Goal: Task Accomplishment & Management: Complete application form

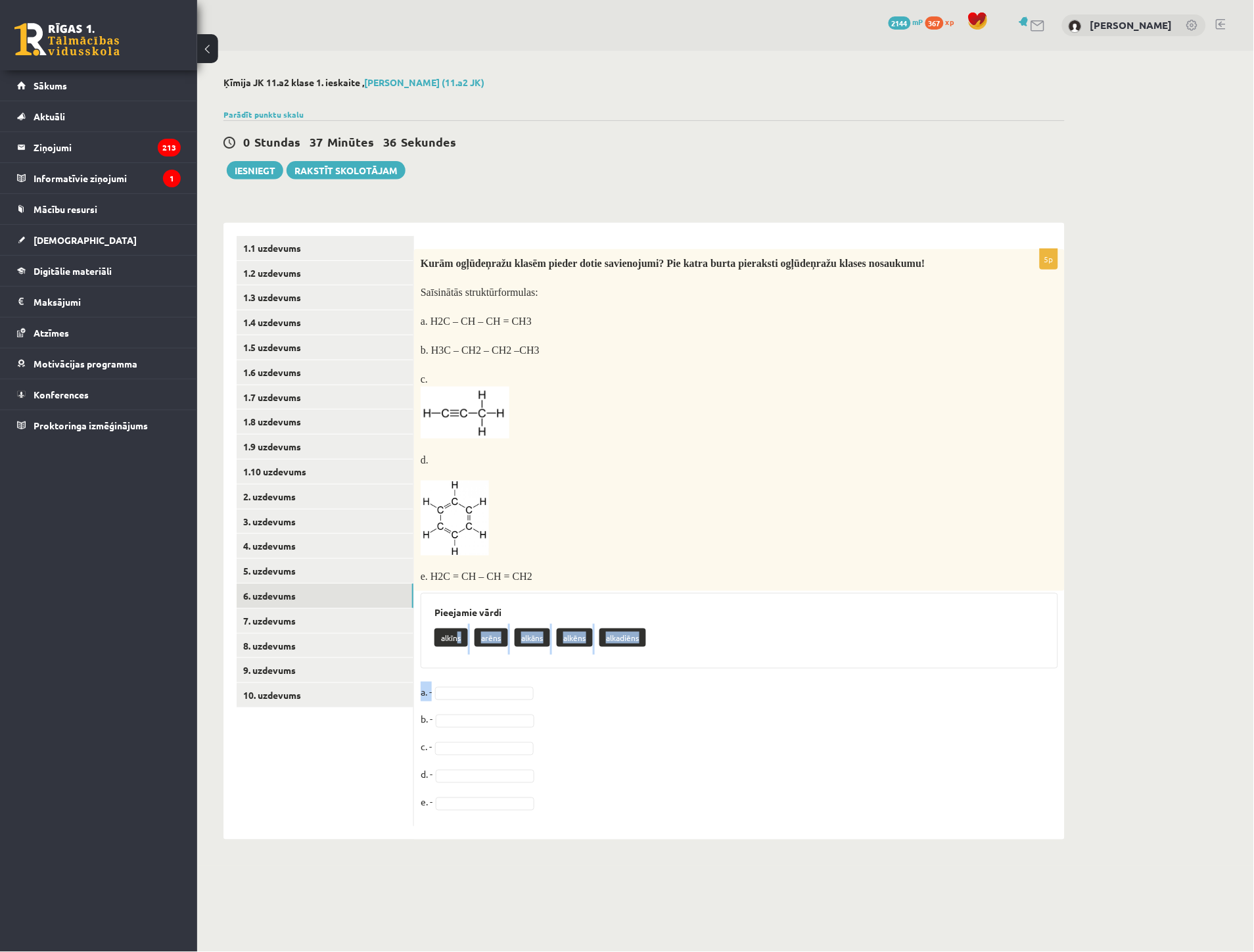
drag, startPoint x: 456, startPoint y: 628, endPoint x: 471, endPoint y: 663, distance: 38.1
click at [471, 663] on div "5p Kurām ogļūdeņražu klasēm pieder dotie savienojumi? Pie katra burta pieraksti…" at bounding box center [739, 537] width 651 height 577
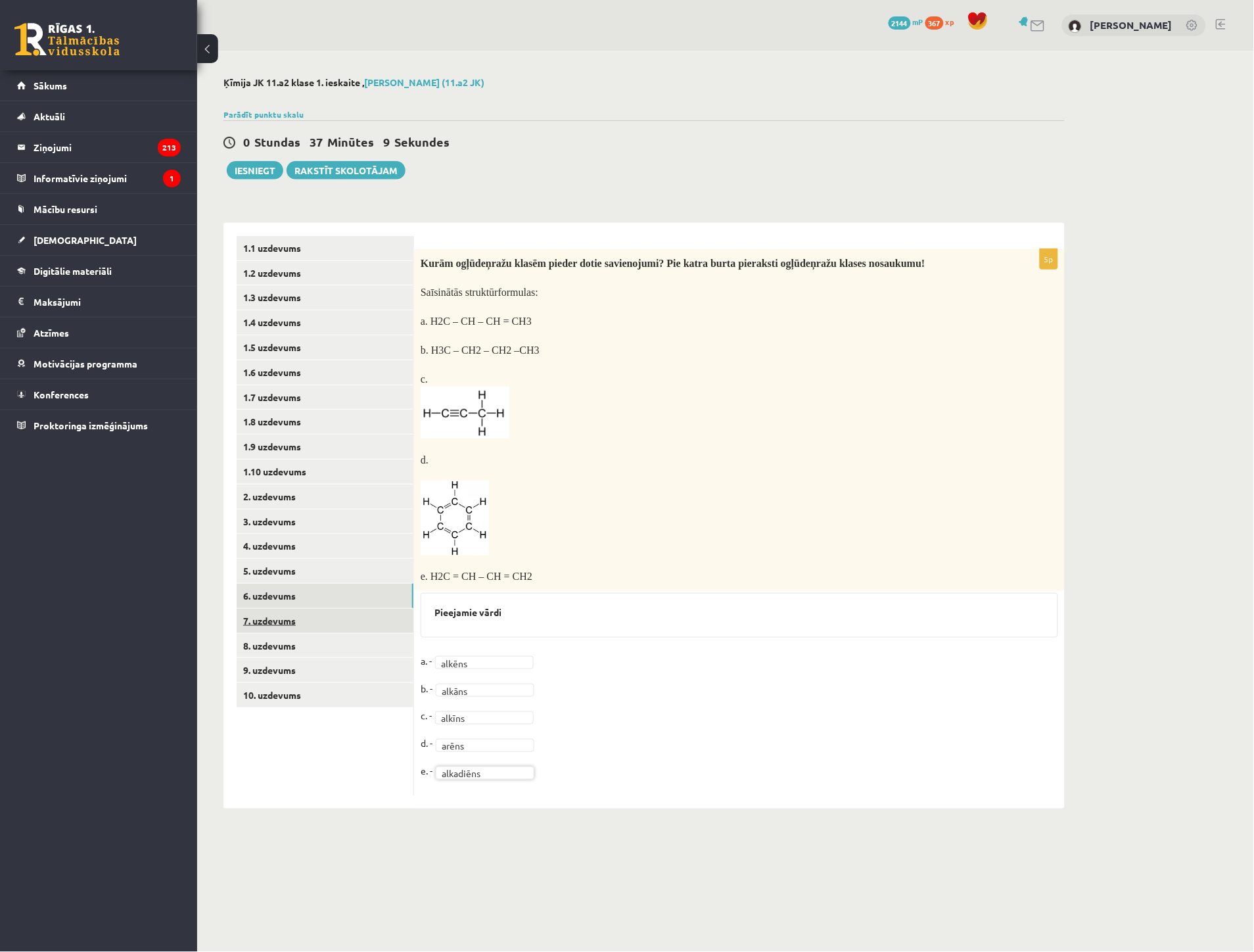
click at [276, 626] on link "7. uzdevums" at bounding box center [325, 620] width 176 height 25
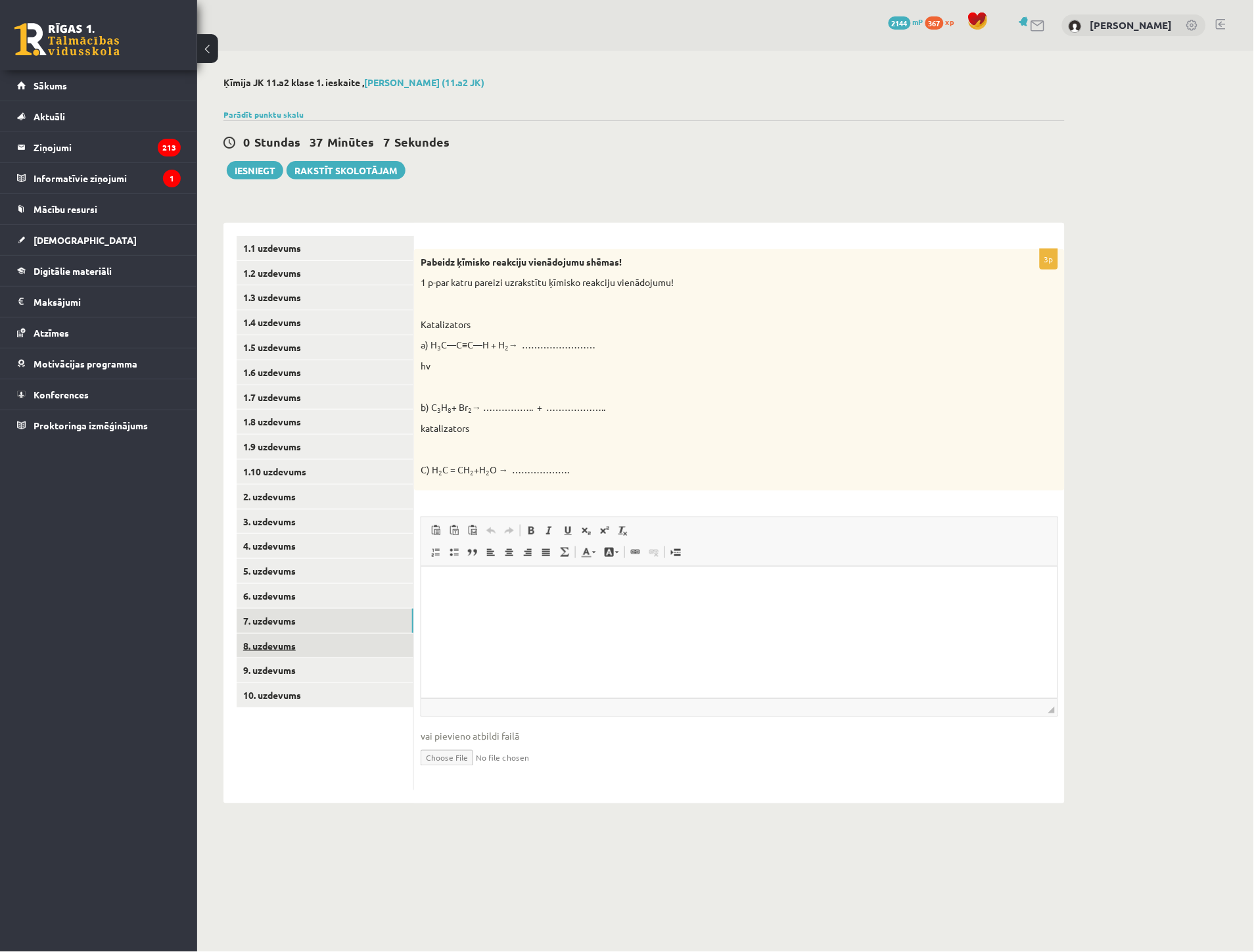
click at [279, 639] on link "8. uzdevums" at bounding box center [325, 646] width 176 height 25
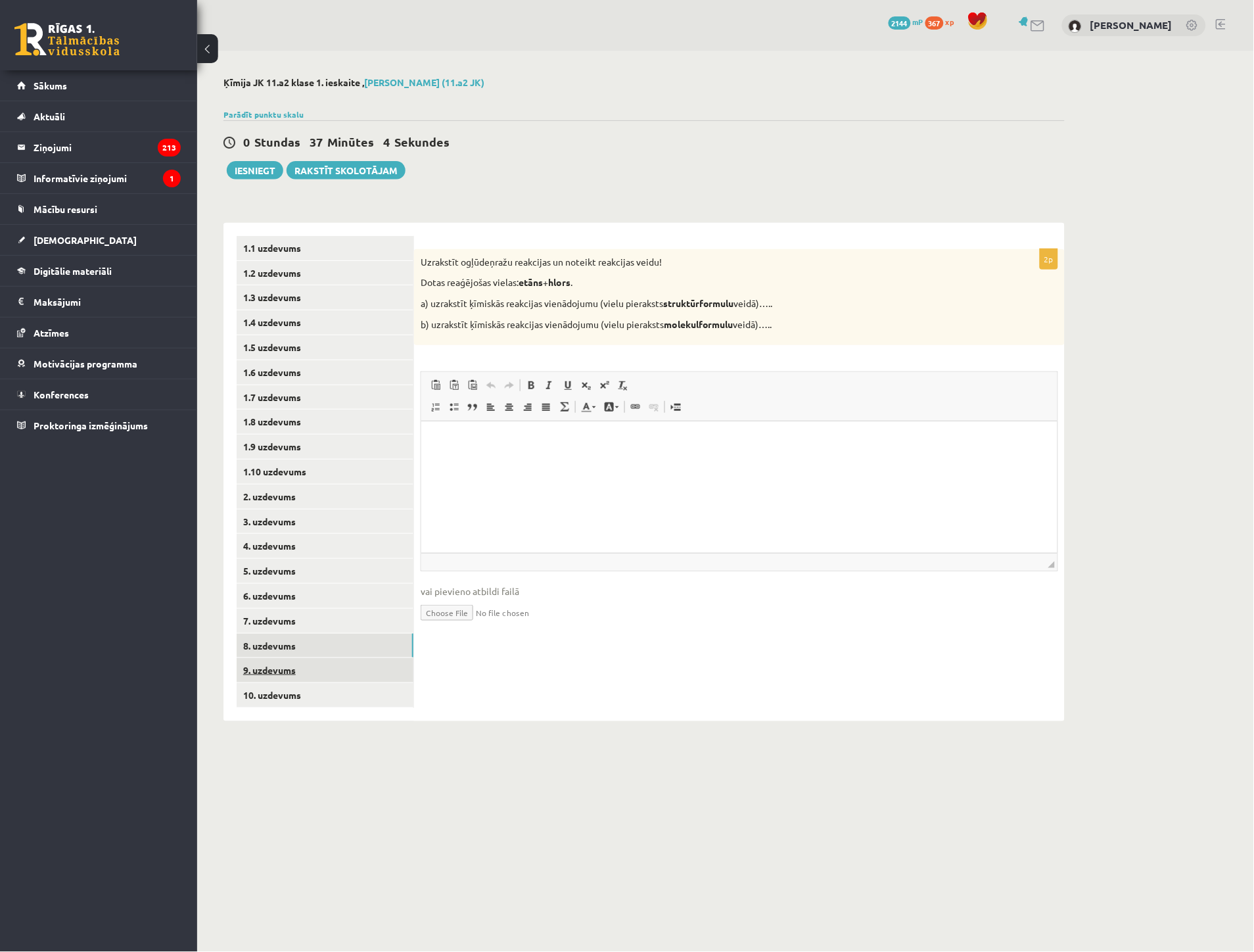
click at [278, 669] on link "9. uzdevums" at bounding box center [325, 670] width 176 height 25
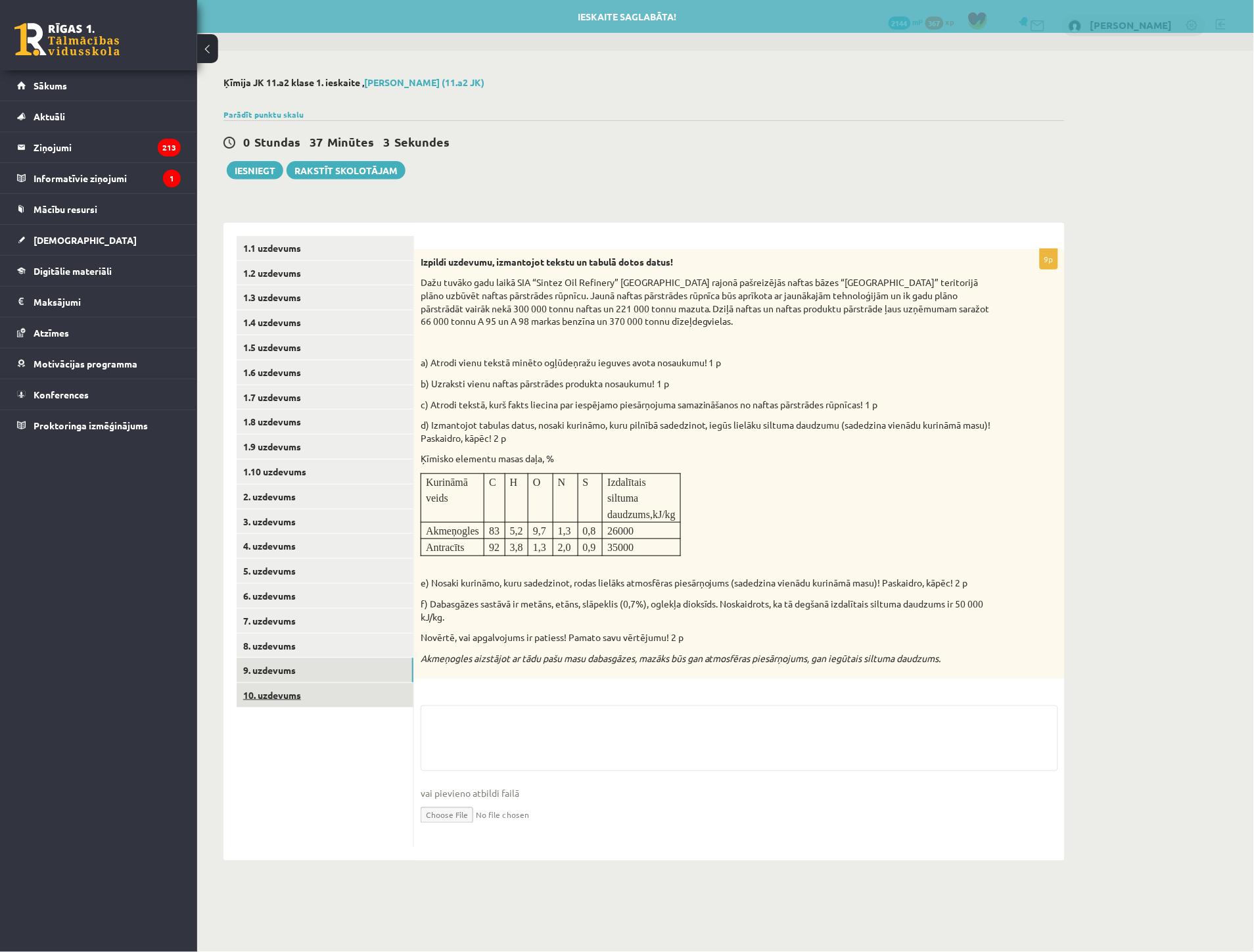
click at [277, 689] on link "10. uzdevums" at bounding box center [325, 695] width 176 height 25
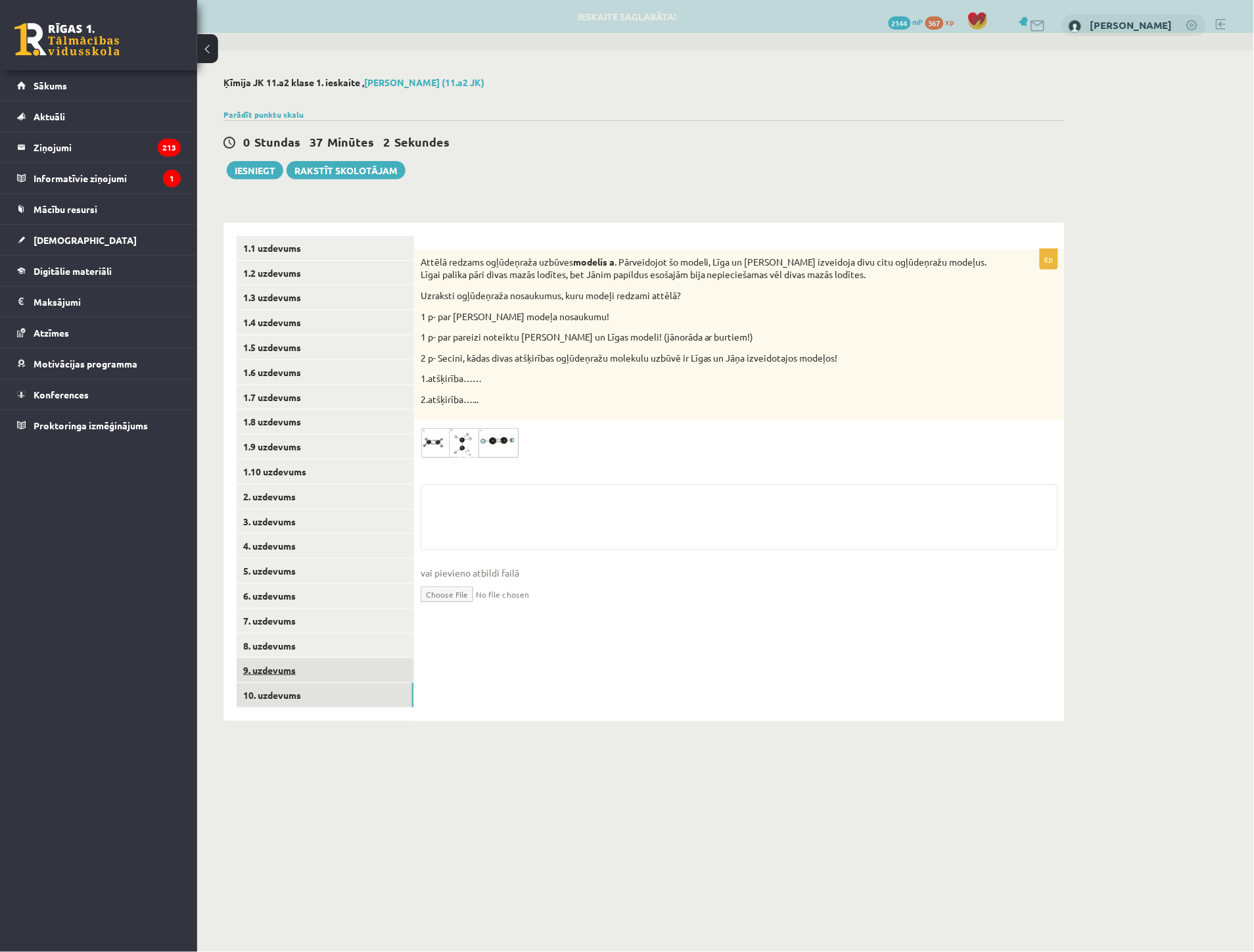
click at [275, 667] on link "9. uzdevums" at bounding box center [325, 670] width 176 height 25
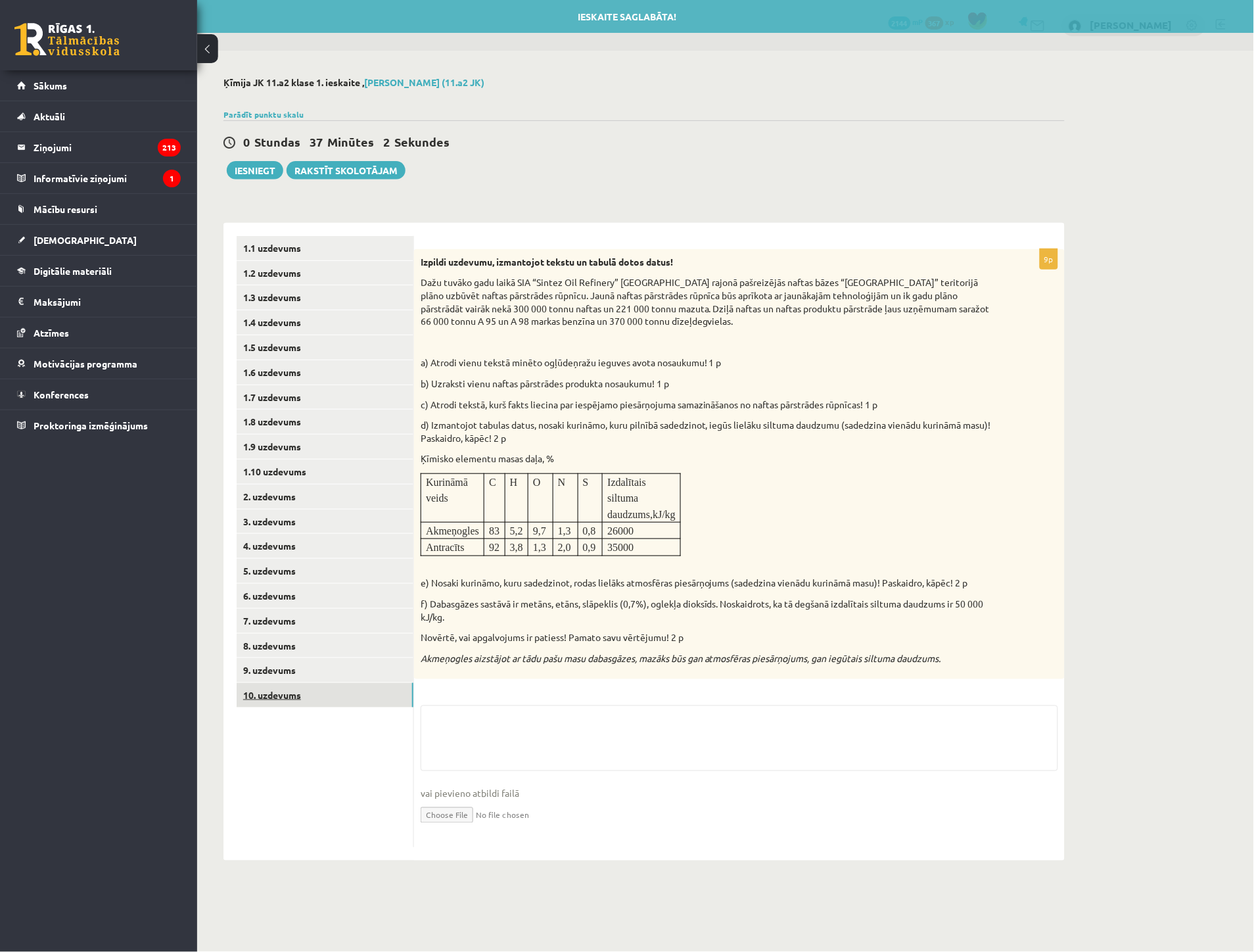
click at [274, 696] on link "10. uzdevums" at bounding box center [325, 695] width 176 height 25
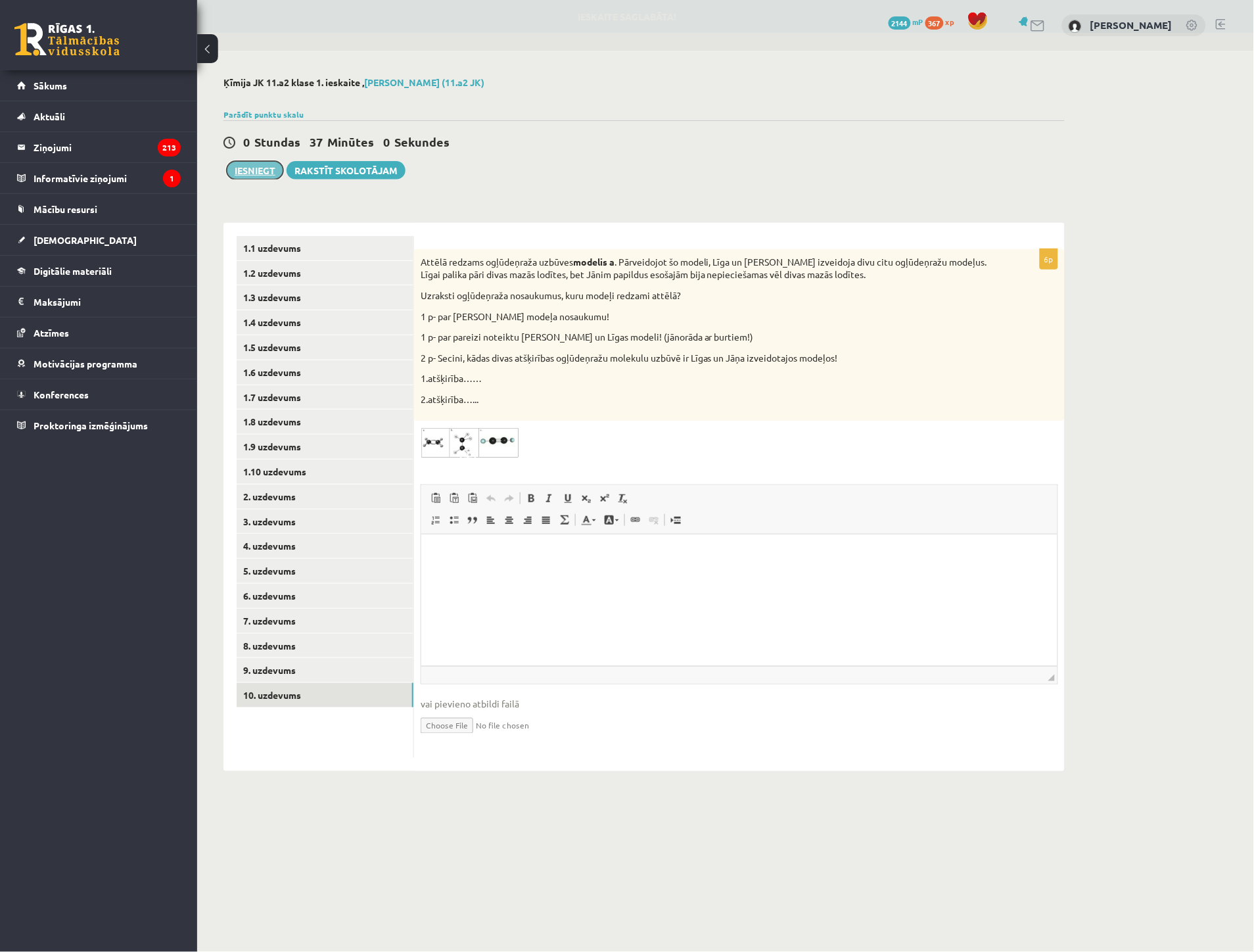
click at [253, 169] on button "Iesniegt" at bounding box center [255, 170] width 56 height 18
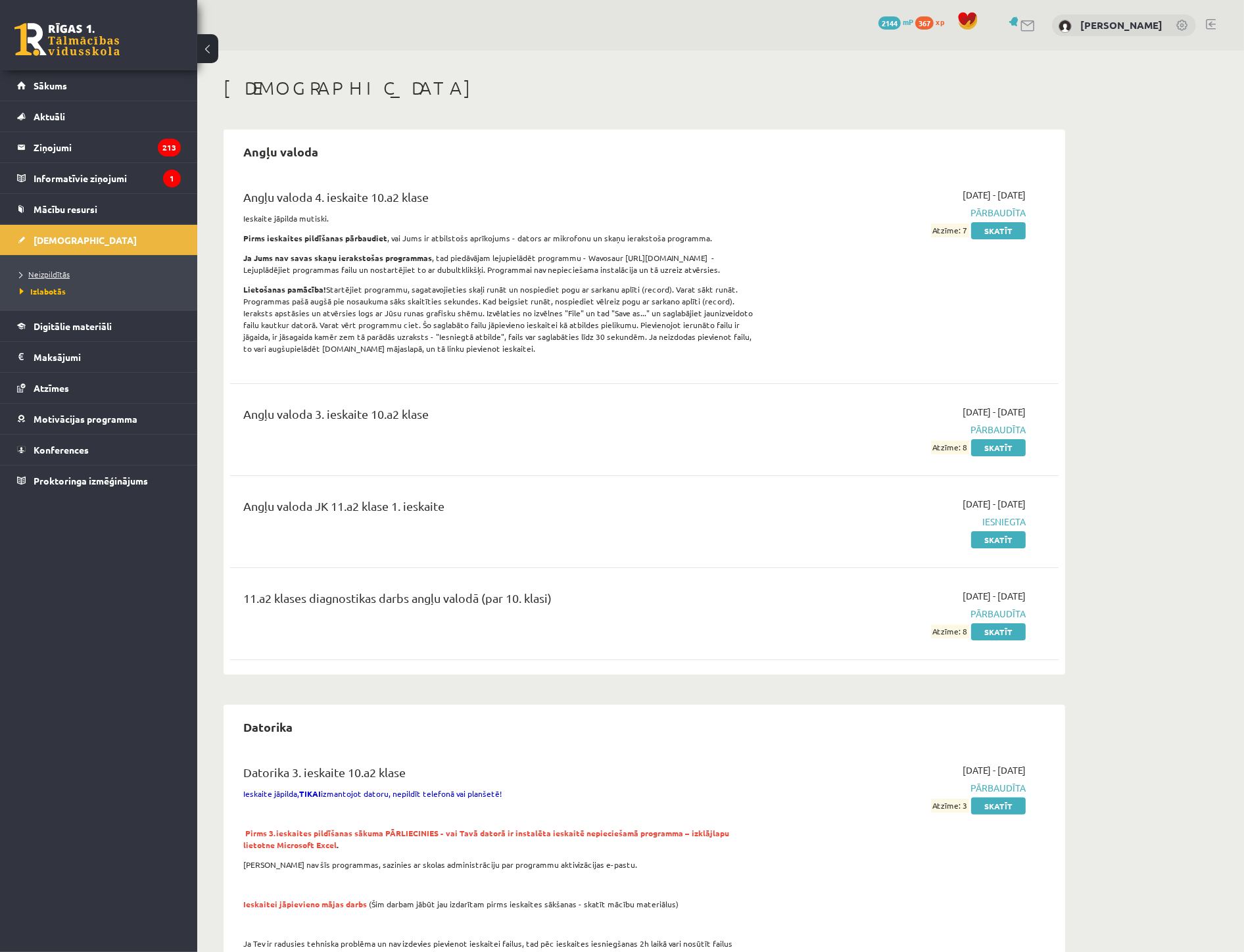
click at [42, 268] on link "Neizpildītās" at bounding box center [102, 274] width 165 height 12
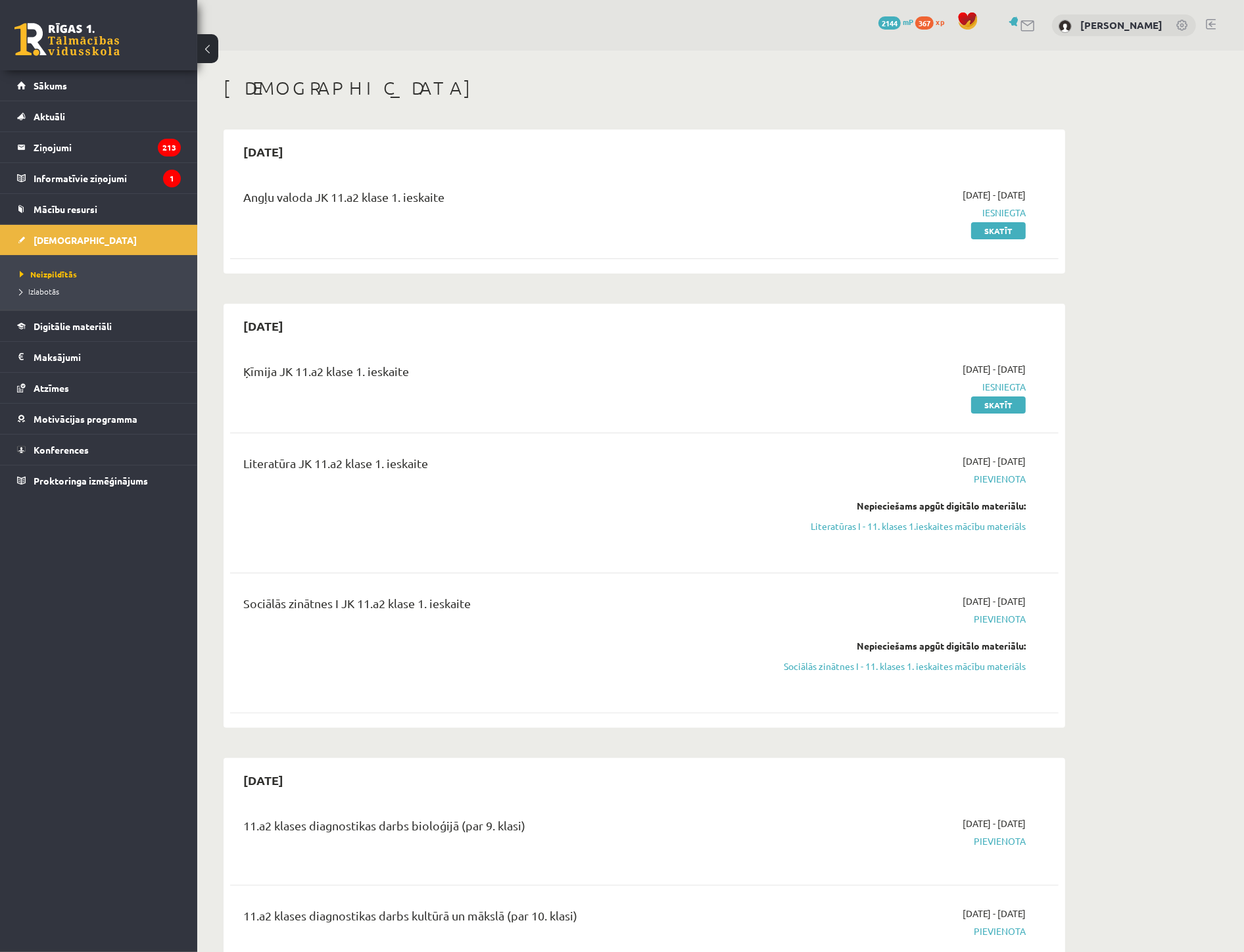
click at [891, 673] on div "2025-09-16 - 2025-09-30 Pievienota Nepieciešams apgūt digitālo materiālu: Sociā…" at bounding box center [901, 642] width 267 height 97
click at [890, 672] on link "Sociālās zinātnes I - 11. klases 1. ieskaites mācību materiāls" at bounding box center [901, 666] width 248 height 14
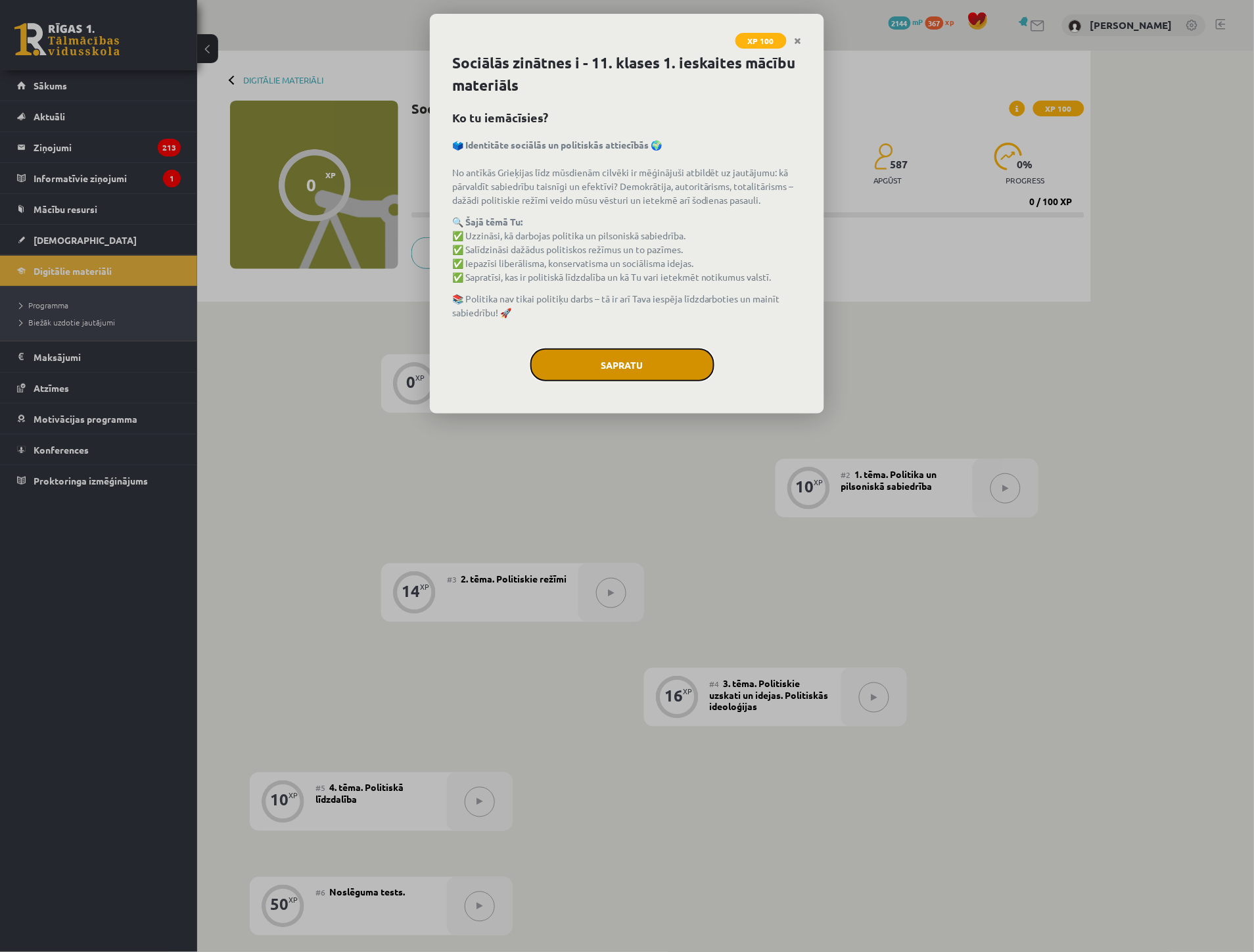
click at [566, 358] on button "Sapratu" at bounding box center [622, 365] width 184 height 33
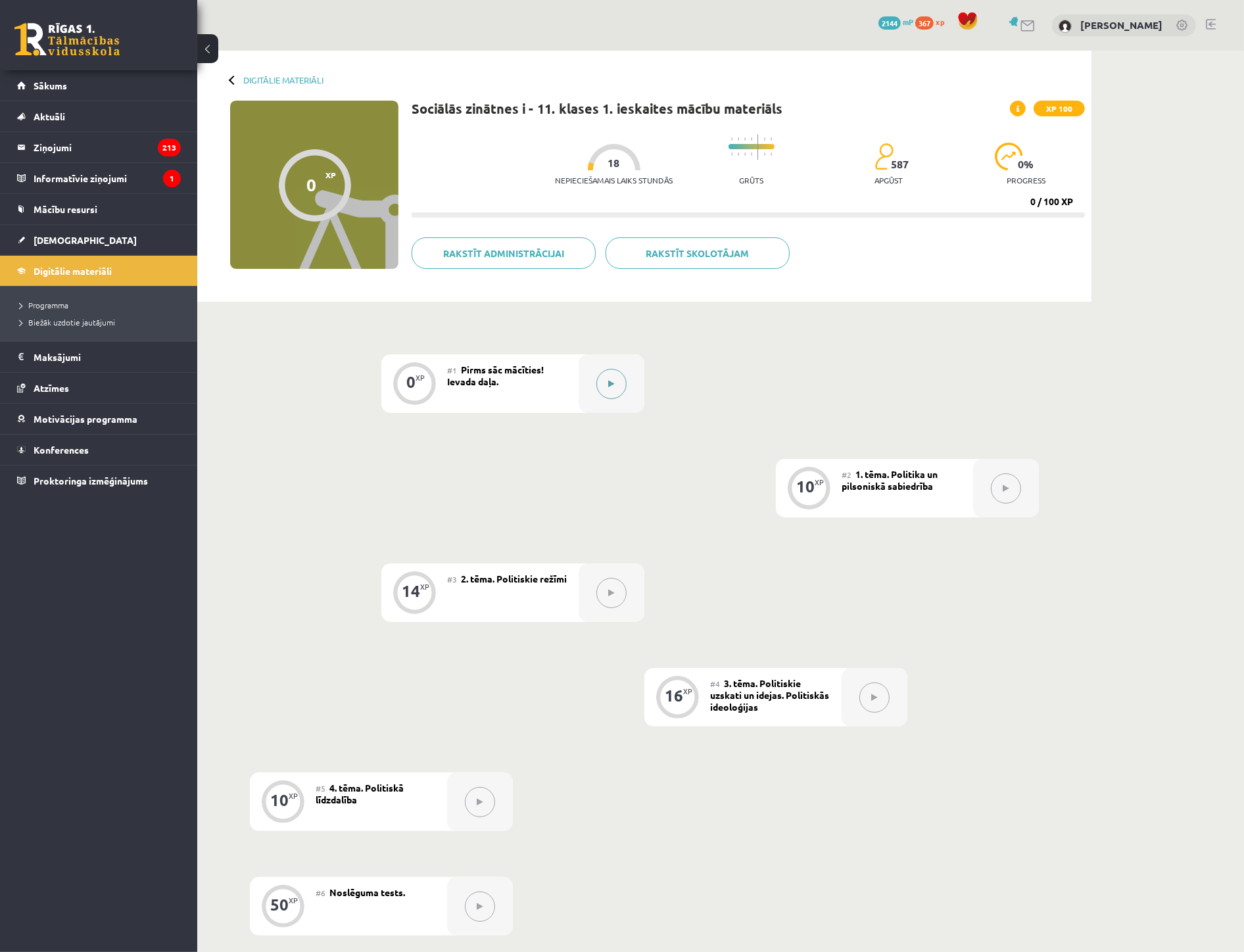
click at [608, 376] on button at bounding box center [611, 384] width 30 height 30
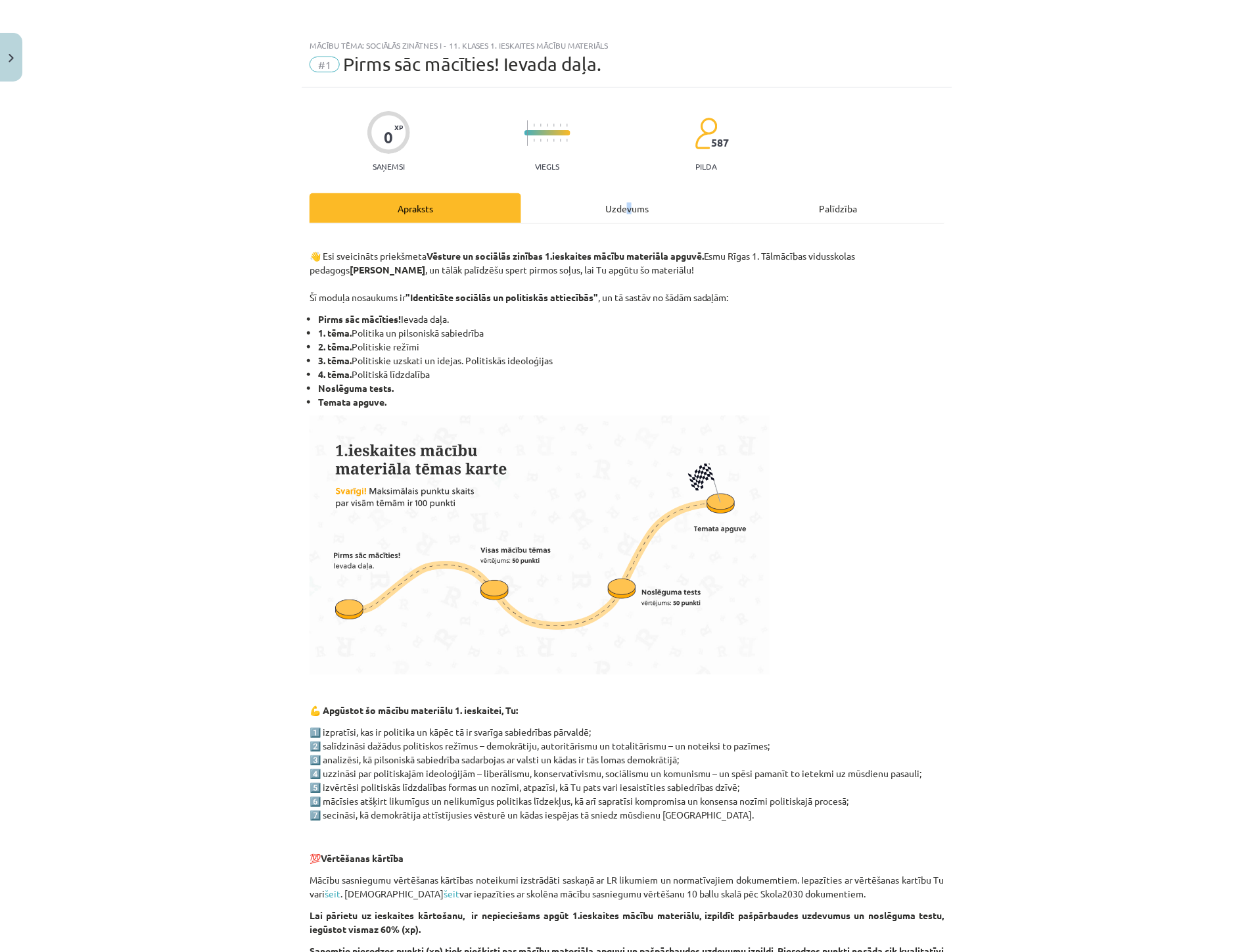
click at [623, 203] on div "Uzdevums" at bounding box center [627, 208] width 212 height 30
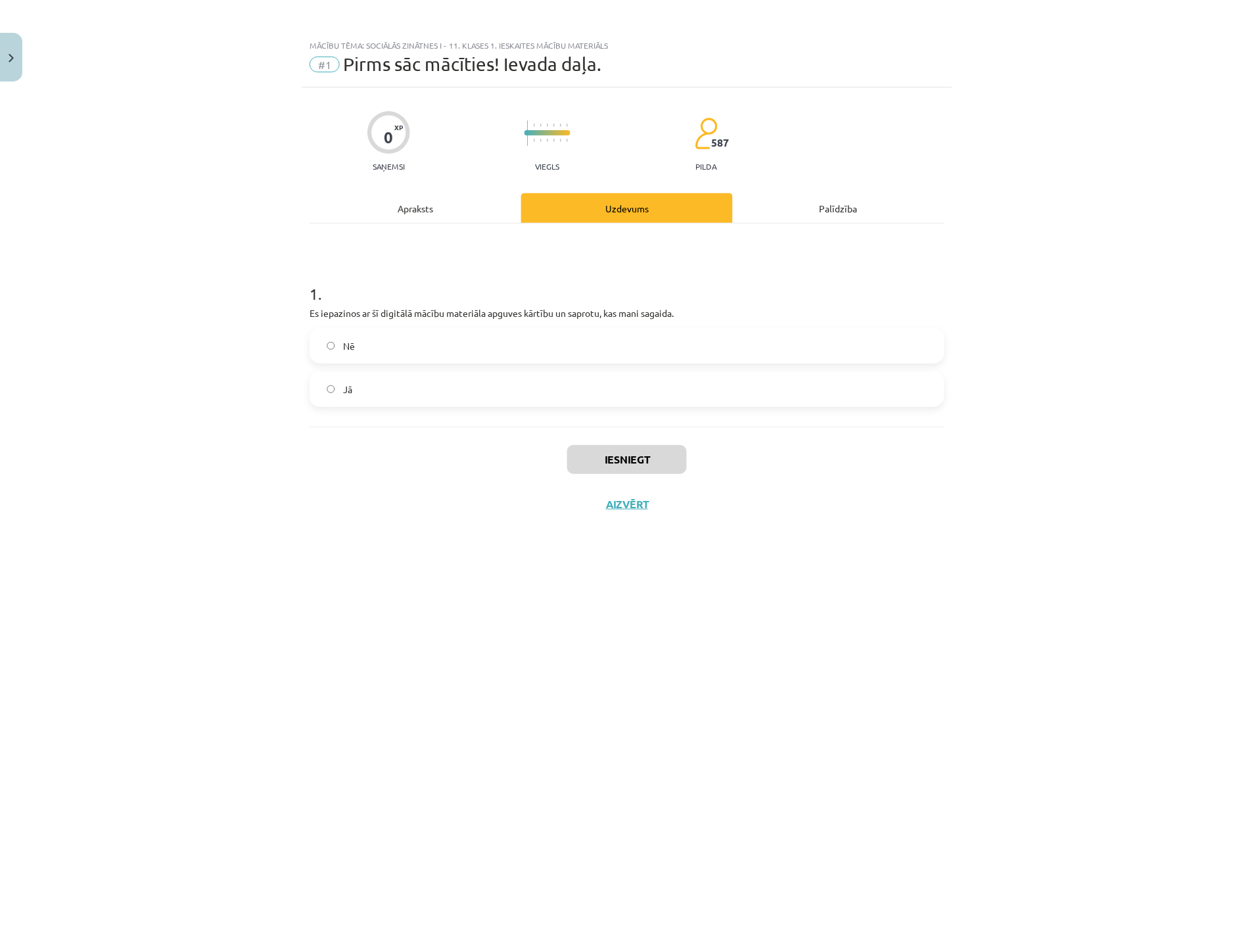
click at [350, 357] on label "Nē" at bounding box center [627, 346] width 632 height 33
drag, startPoint x: 480, startPoint y: 406, endPoint x: 527, endPoint y: 429, distance: 52.3
click at [477, 406] on div "1 . Es iepazinos ar šī digitālā mācību materiāla apguves kārtību un saprotu, ka…" at bounding box center [627, 325] width 635 height 203
click at [354, 401] on label "Jā" at bounding box center [627, 389] width 632 height 33
drag, startPoint x: 629, startPoint y: 459, endPoint x: 620, endPoint y: 462, distance: 9.5
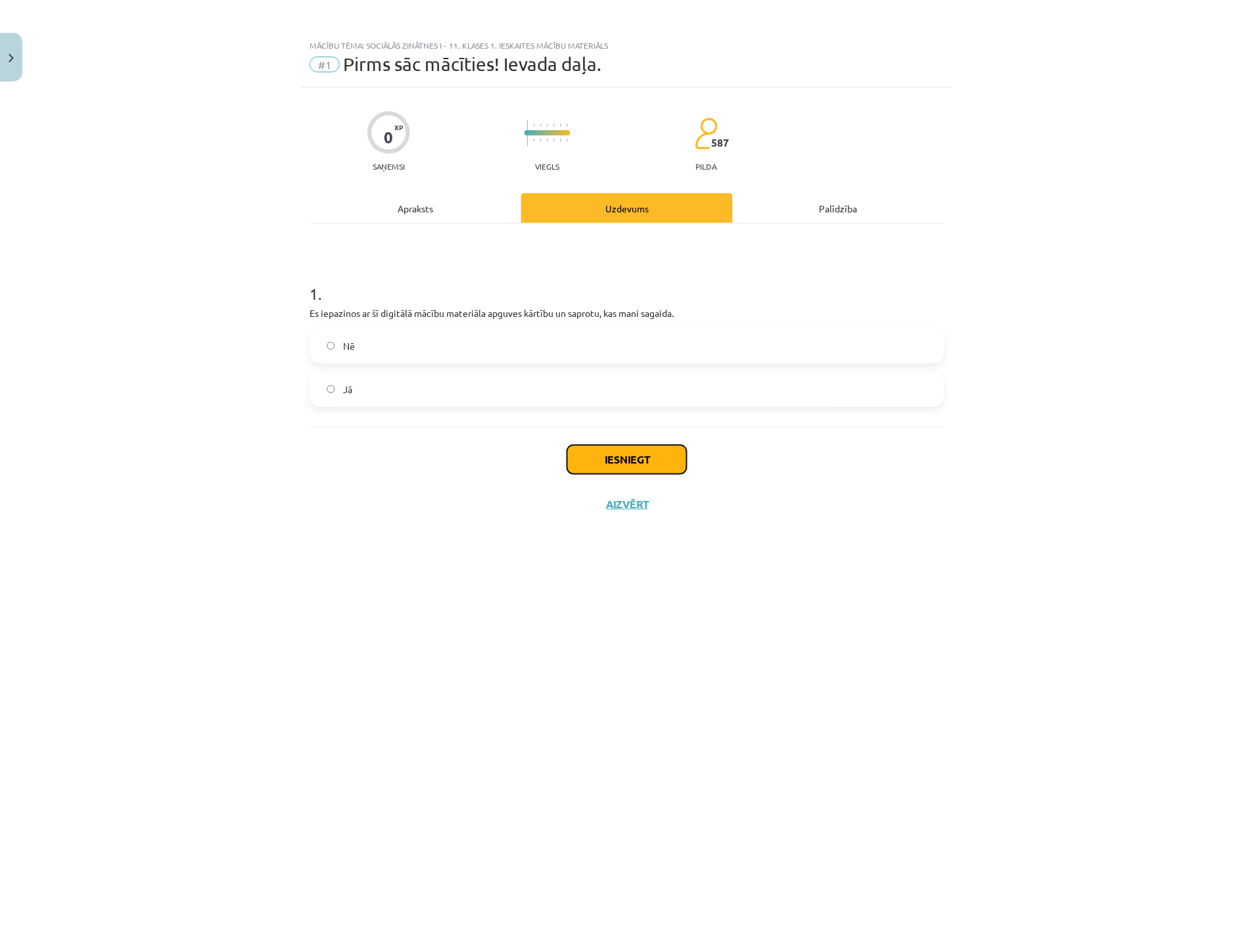
click at [628, 459] on button "Iesniegt" at bounding box center [627, 459] width 120 height 29
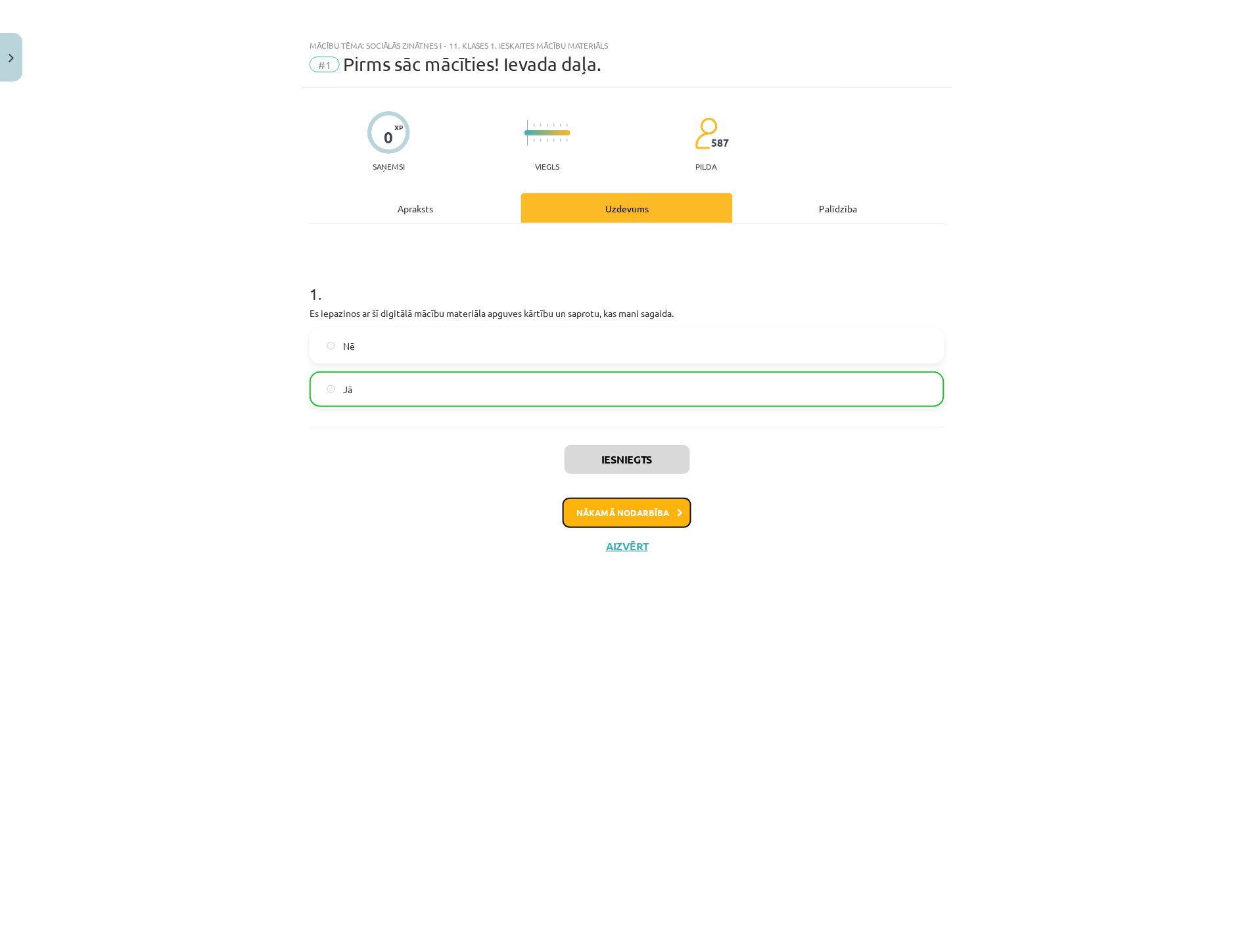
click at [600, 514] on button "Nākamā nodarbība" at bounding box center [627, 512] width 129 height 30
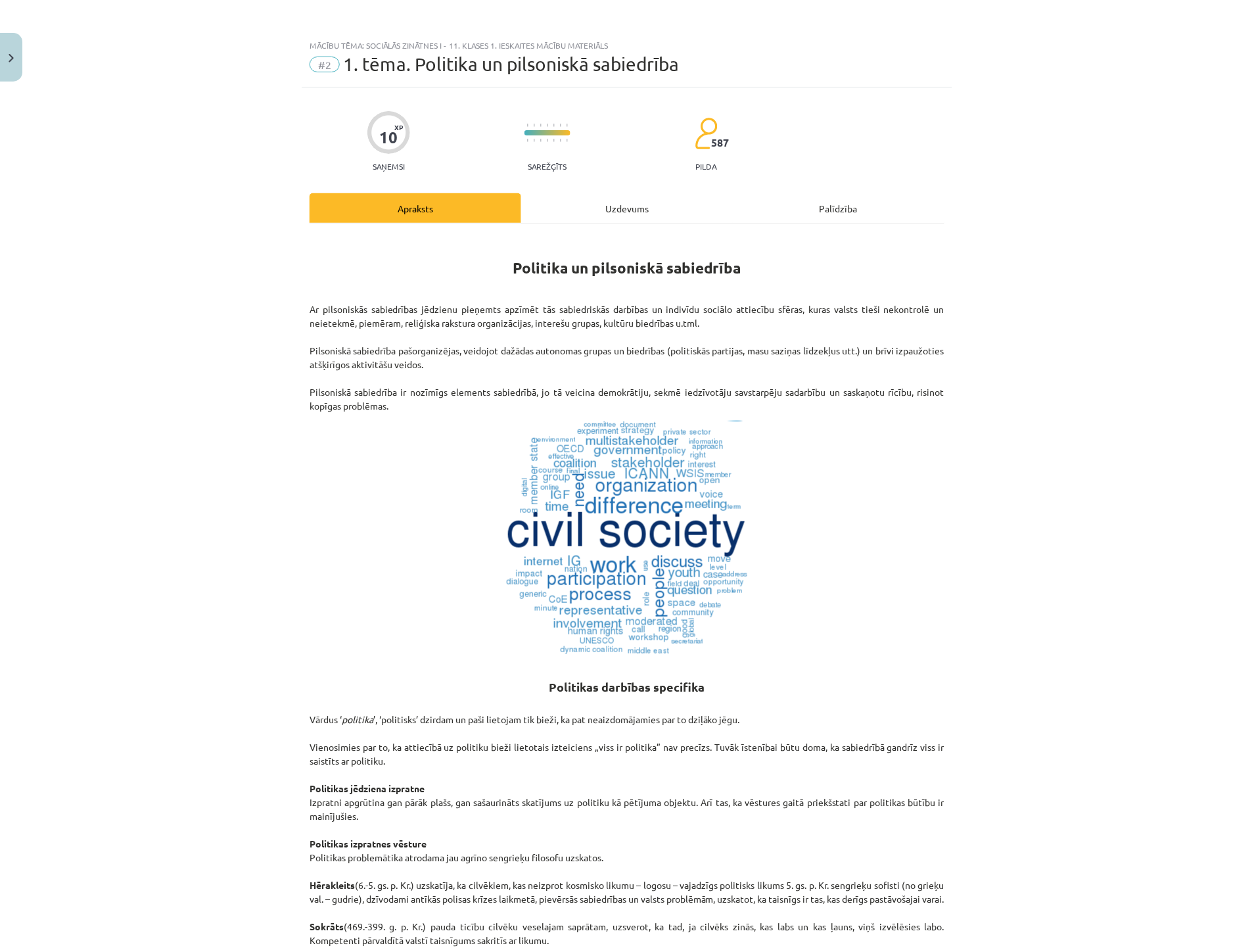
click at [653, 211] on div "Uzdevums" at bounding box center [627, 208] width 212 height 30
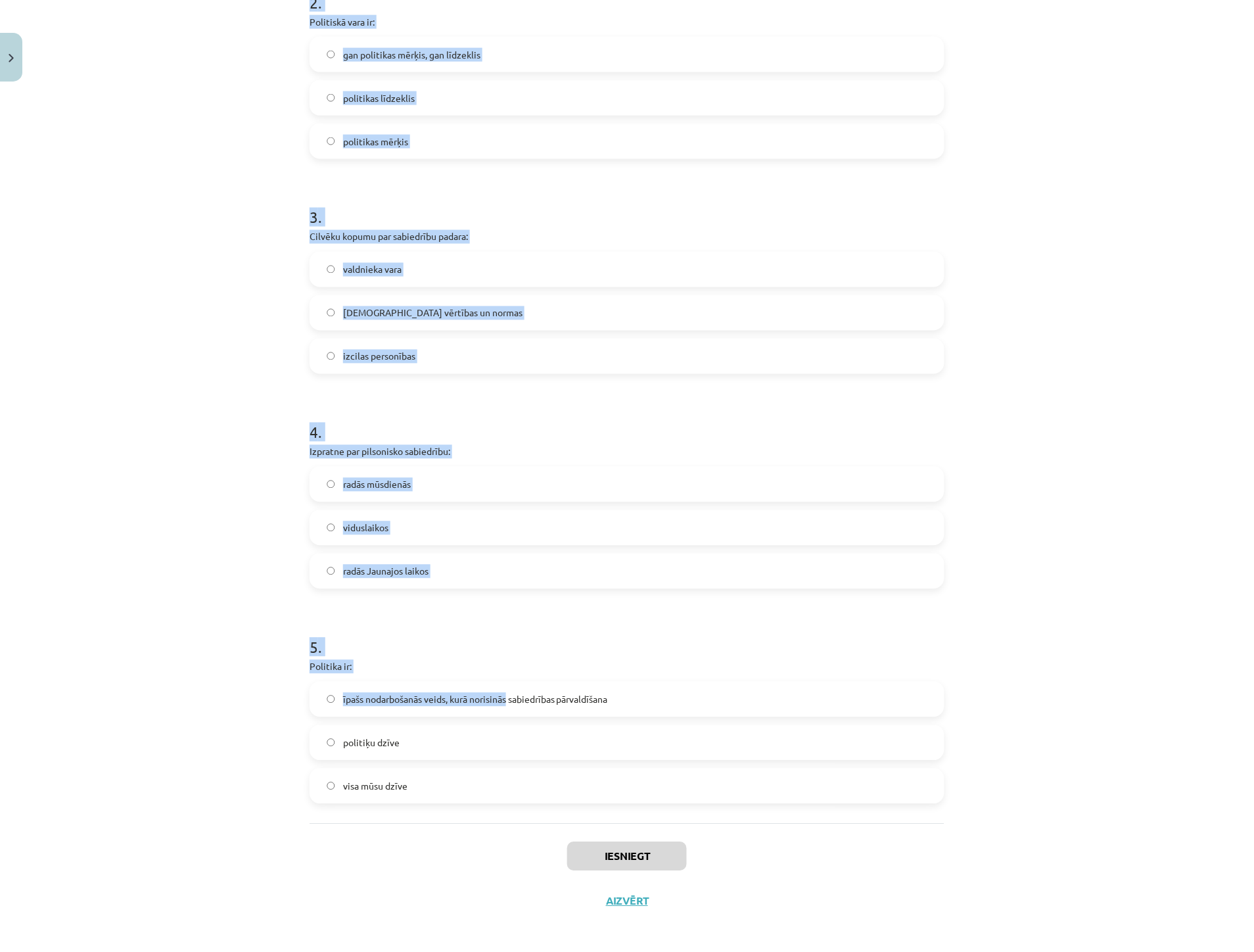
scroll to position [509, 0]
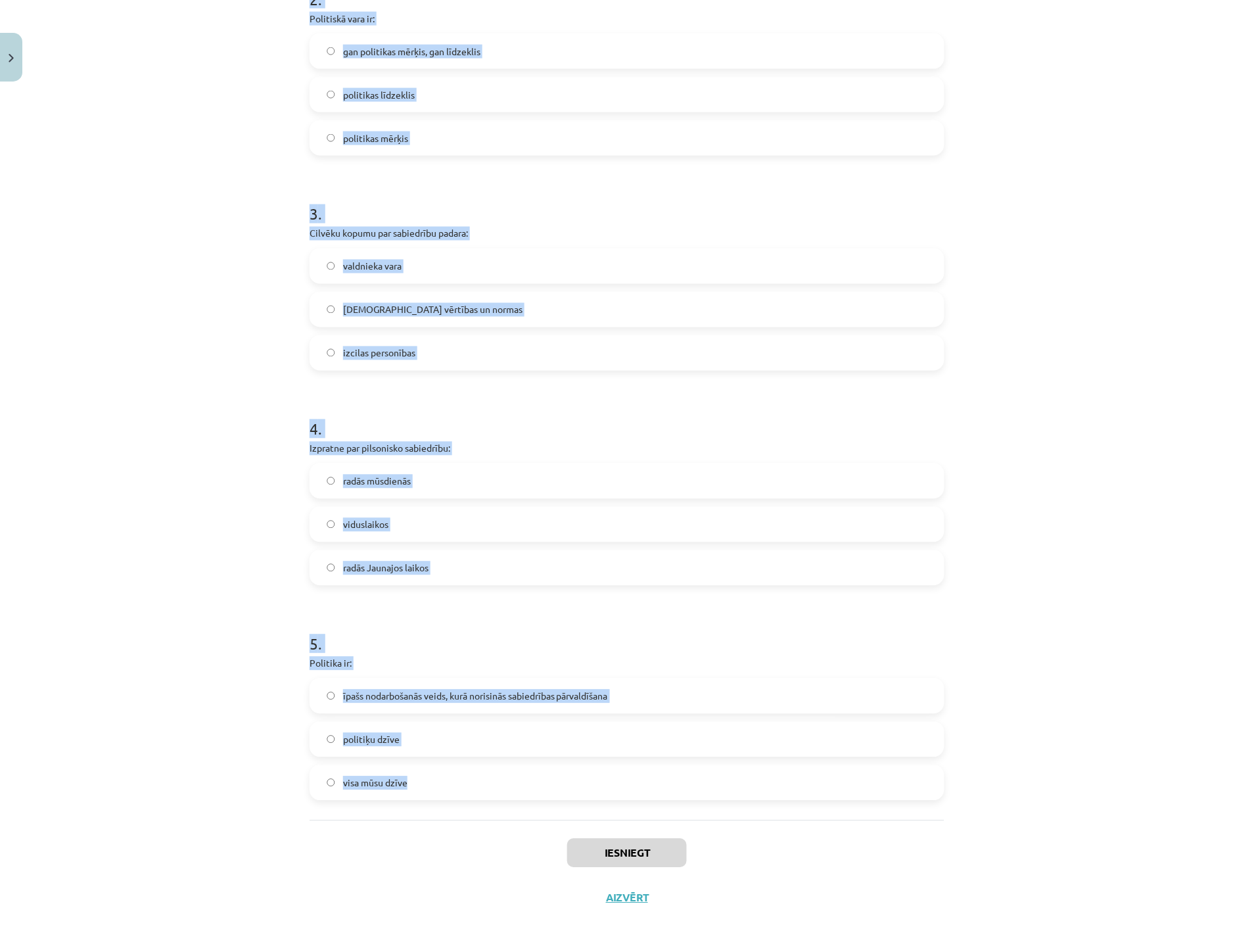
drag, startPoint x: 296, startPoint y: 254, endPoint x: 517, endPoint y: 765, distance: 556.7
click at [517, 765] on div "Mācību tēma: Sociālās zinātnes i - 11. klases 1. ieskaites mācību materiāls #2 …" at bounding box center [627, 476] width 1254 height 952
copy form "1 . Nozīmīgākais varas leģitimitātes nosacījums demokrātijā ir tas, ka: vara nā…"
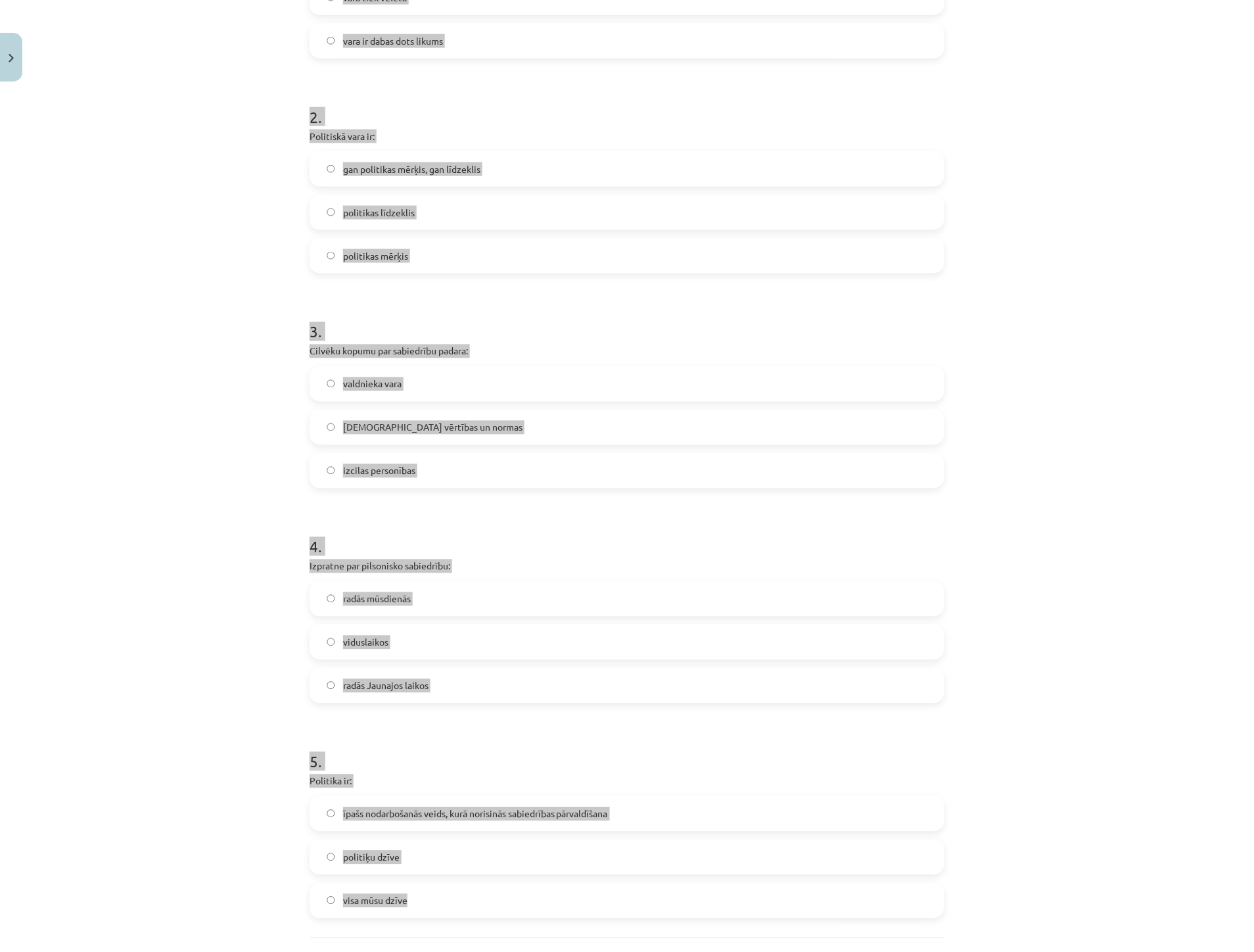
scroll to position [0, 0]
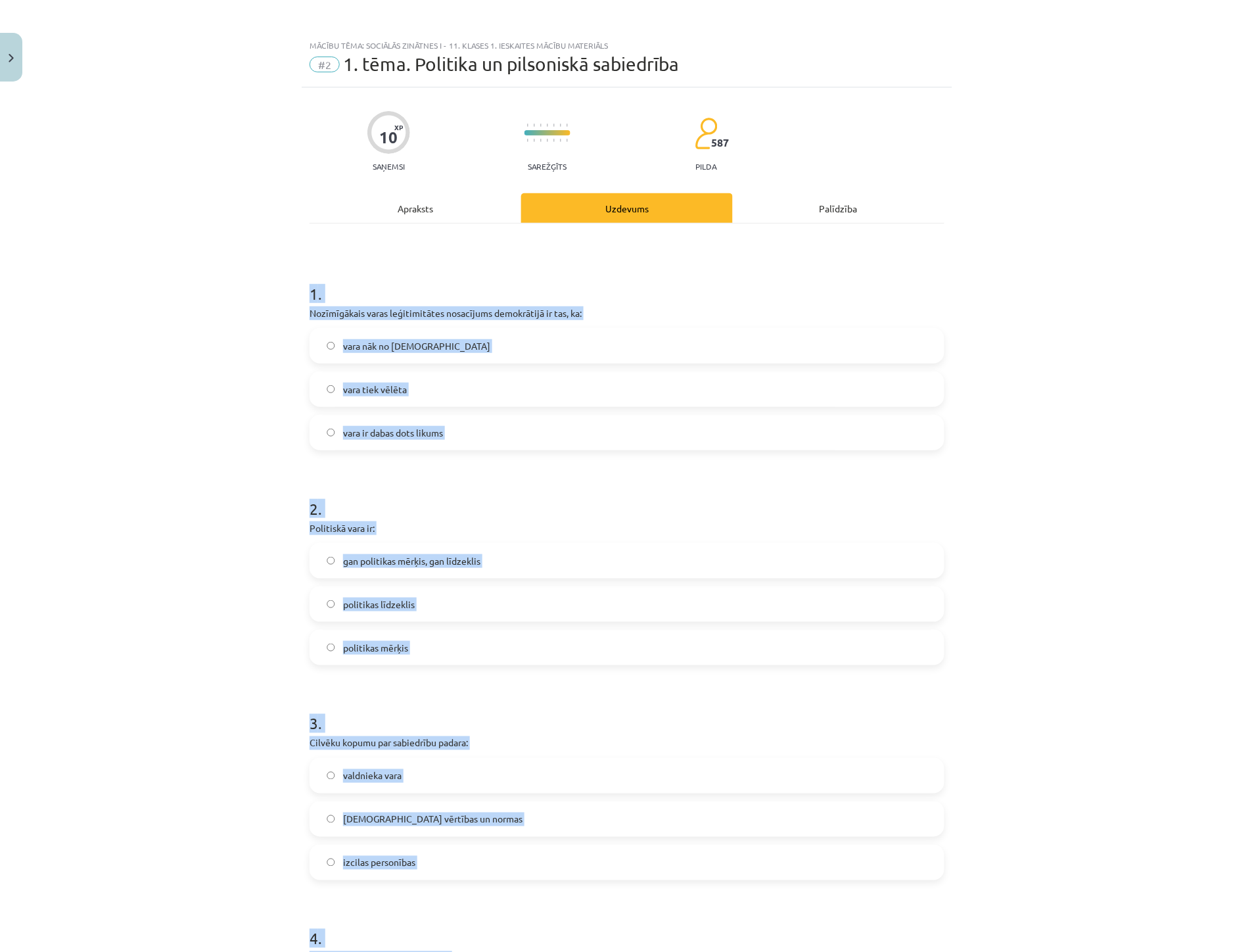
click at [166, 388] on div "Mācību tēma: Sociālās zinātnes i - 11. klases 1. ieskaites mācību materiāls #2 …" at bounding box center [627, 476] width 1254 height 952
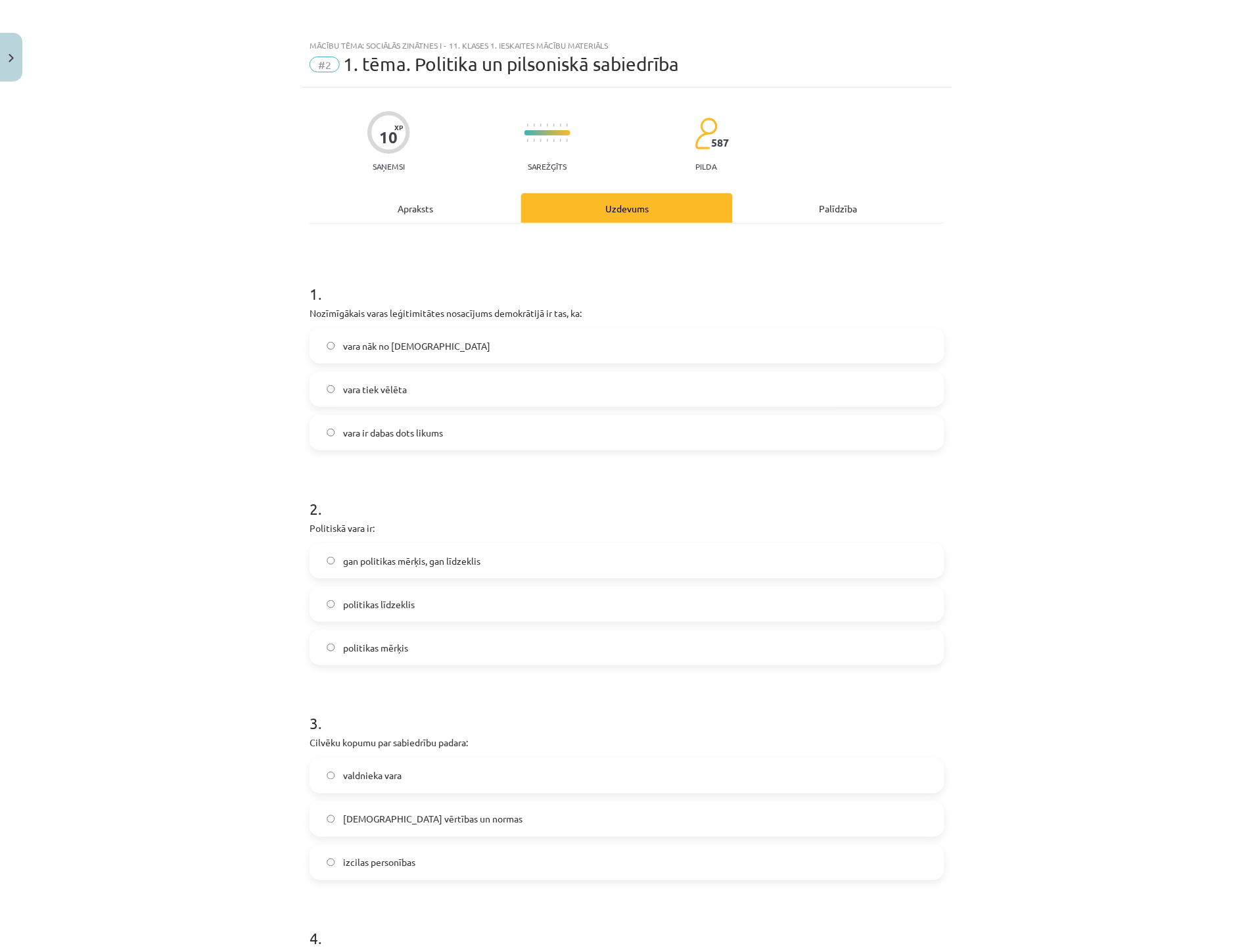
click at [356, 391] on span "vara tiek vēlēta" at bounding box center [375, 389] width 64 height 14
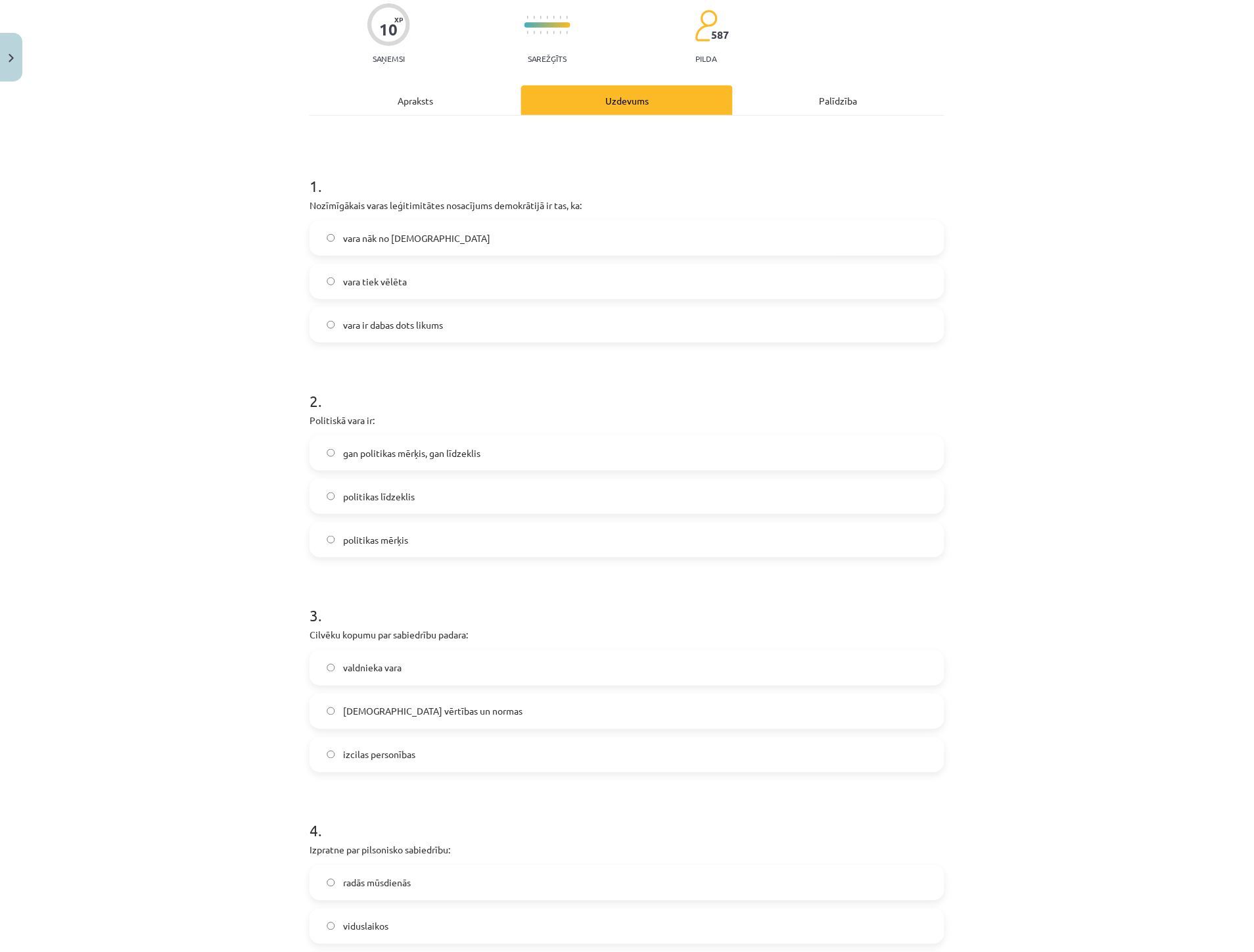
scroll to position [145, 0]
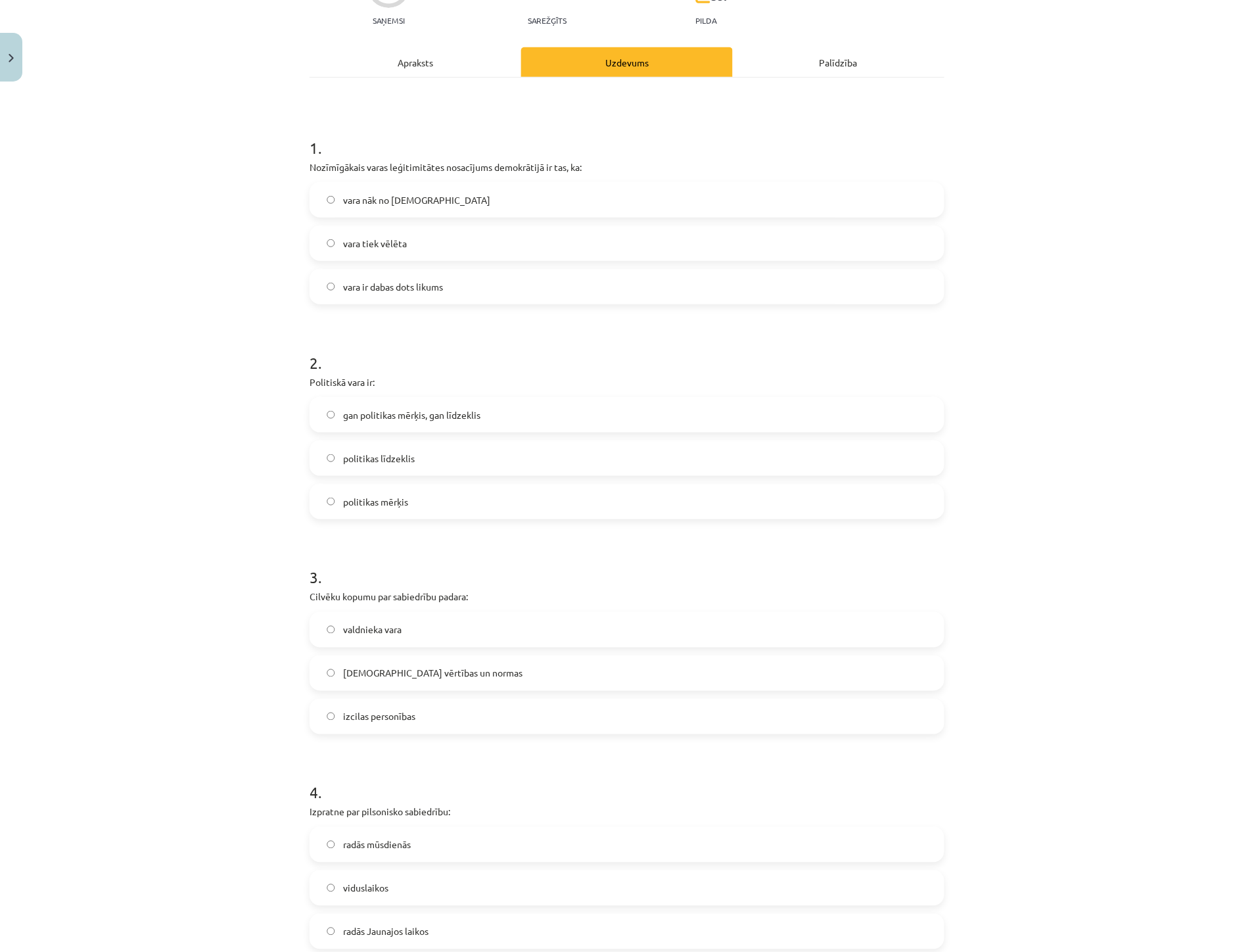
click at [364, 460] on span "politikas līdzeklis" at bounding box center [378, 458] width 72 height 14
click at [381, 411] on span "gan politikas mērķis, gan līdzeklis" at bounding box center [411, 415] width 137 height 14
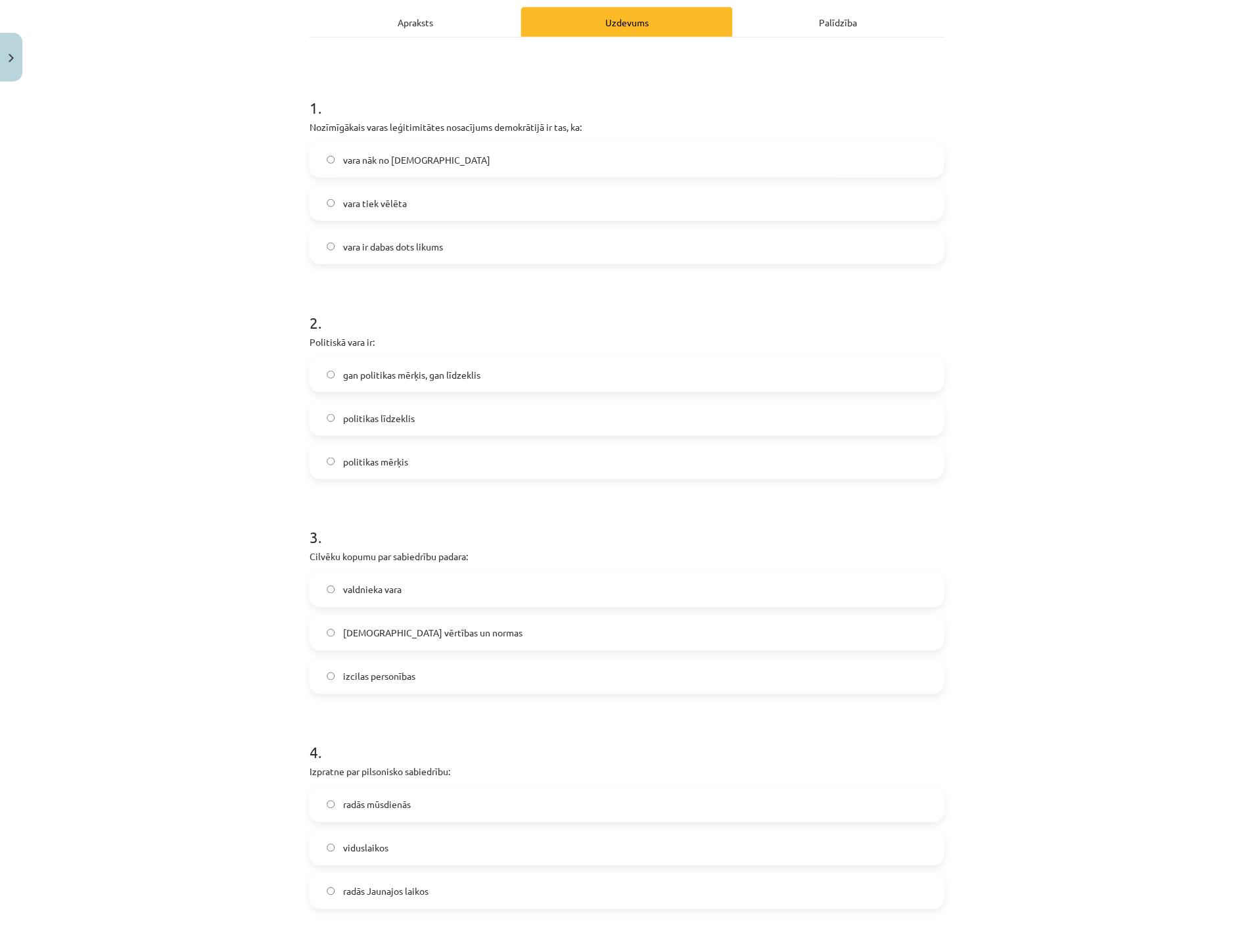
scroll to position [437, 0]
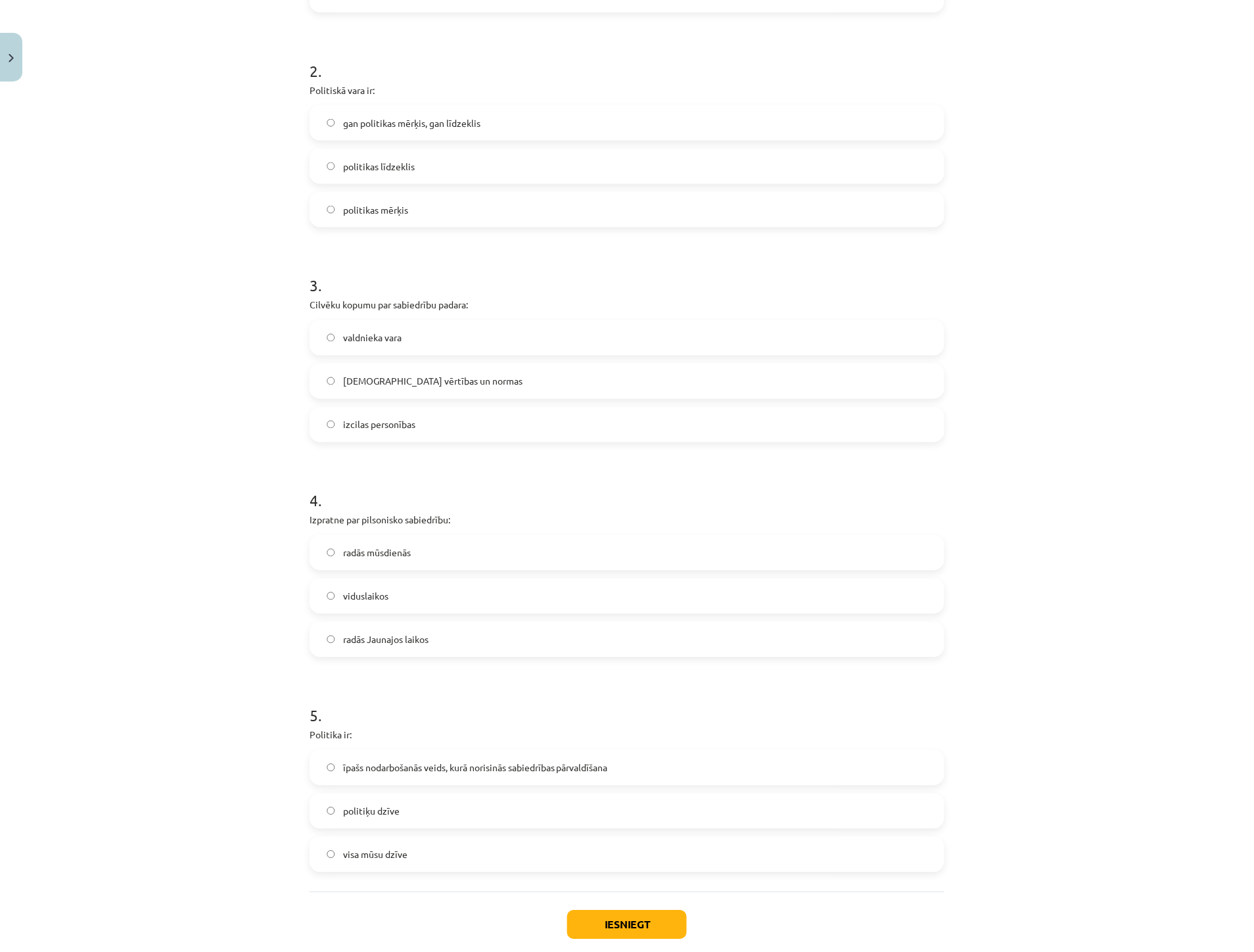
click at [375, 386] on span "kopīgās vērtības un normas" at bounding box center [432, 381] width 179 height 14
click at [360, 639] on span "radās Jaunajos laikos" at bounding box center [386, 639] width 85 height 14
click at [326, 774] on label "īpašs nodarbošanās veids, kurā norisinās sabiedrības pārvaldīšana" at bounding box center [627, 767] width 632 height 33
click at [594, 919] on button "Iesniegt" at bounding box center [627, 925] width 120 height 29
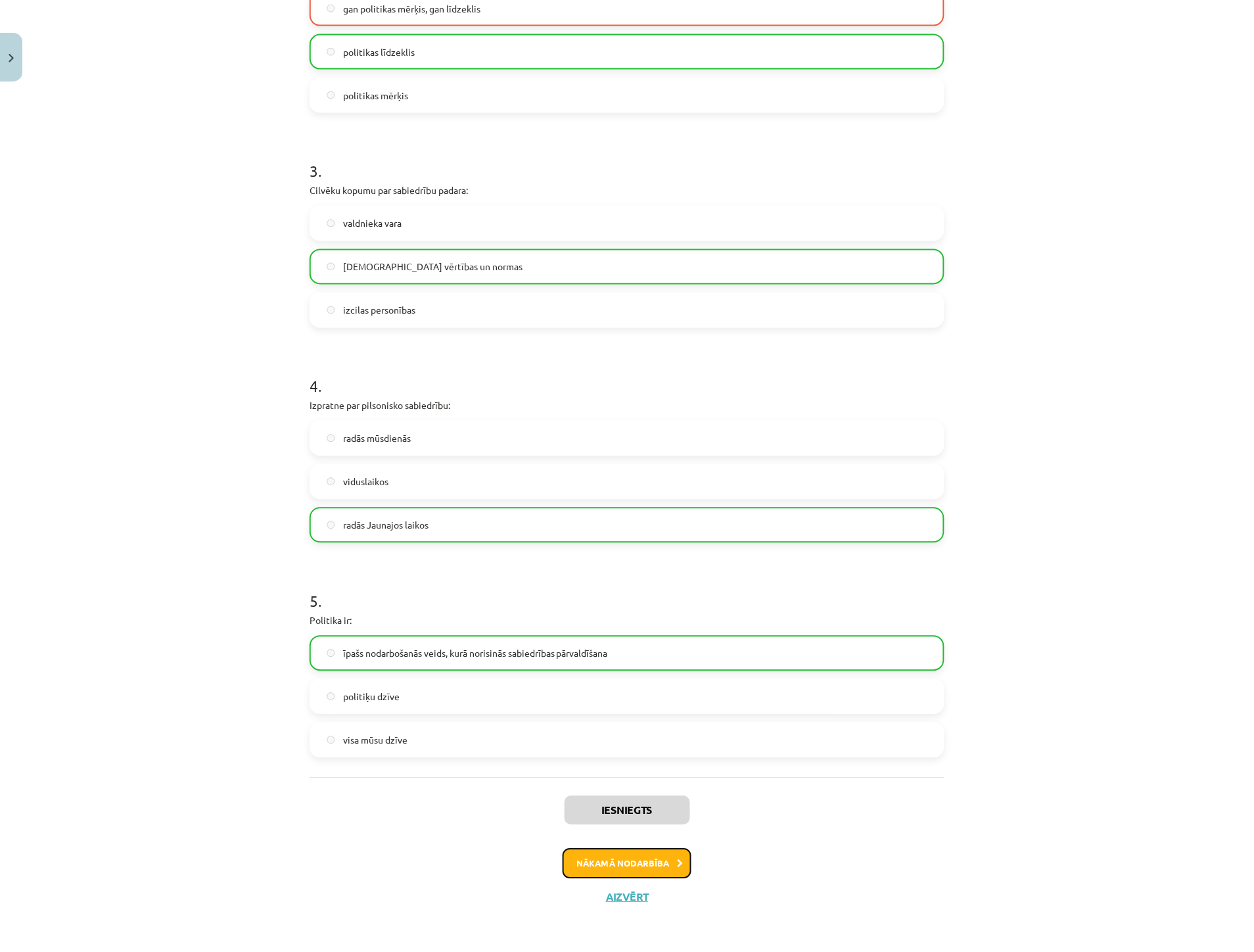
click at [654, 869] on button "Nākamā nodarbība" at bounding box center [627, 863] width 129 height 30
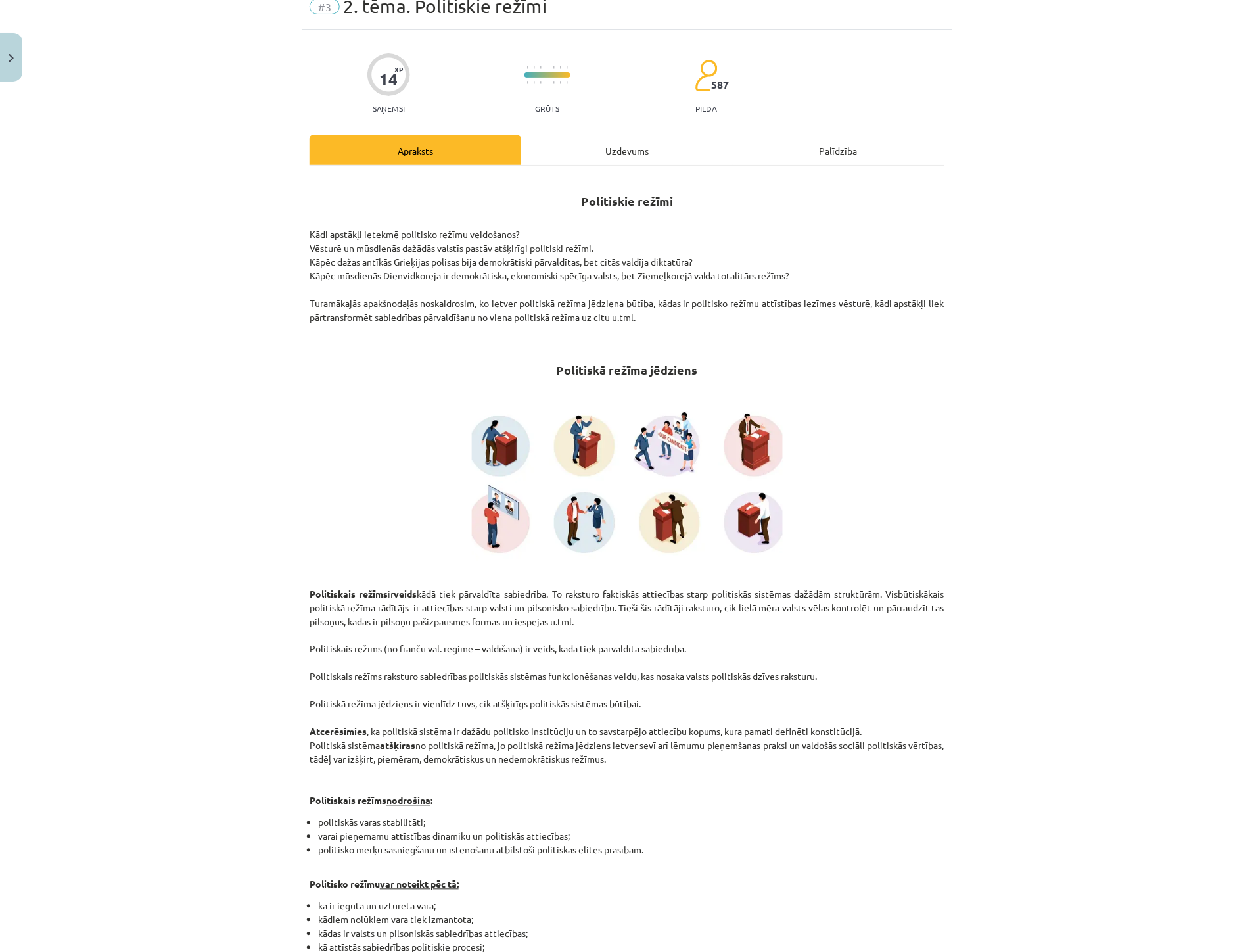
scroll to position [33, 0]
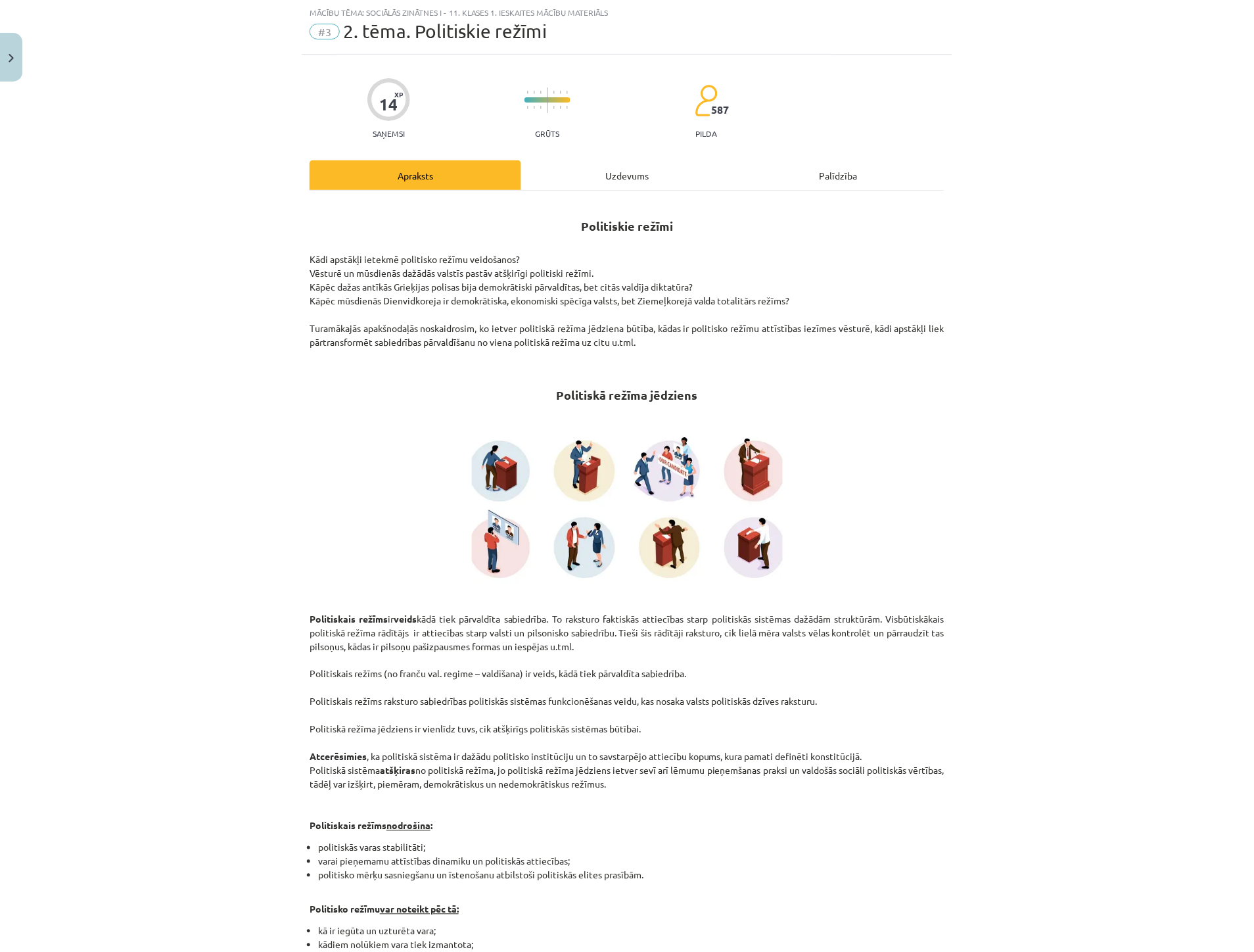
click at [596, 161] on div "Uzdevums" at bounding box center [627, 175] width 212 height 30
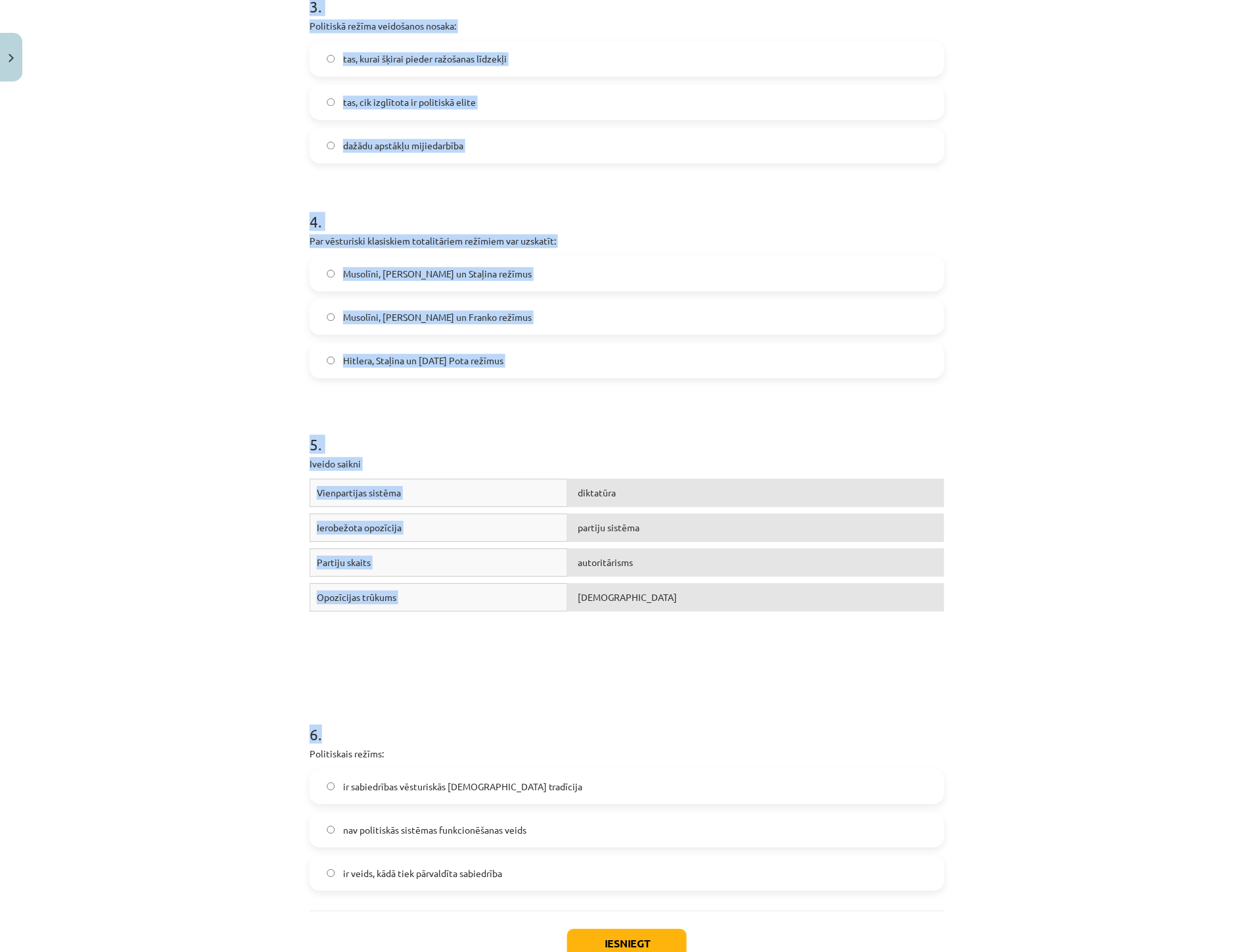
scroll to position [763, 0]
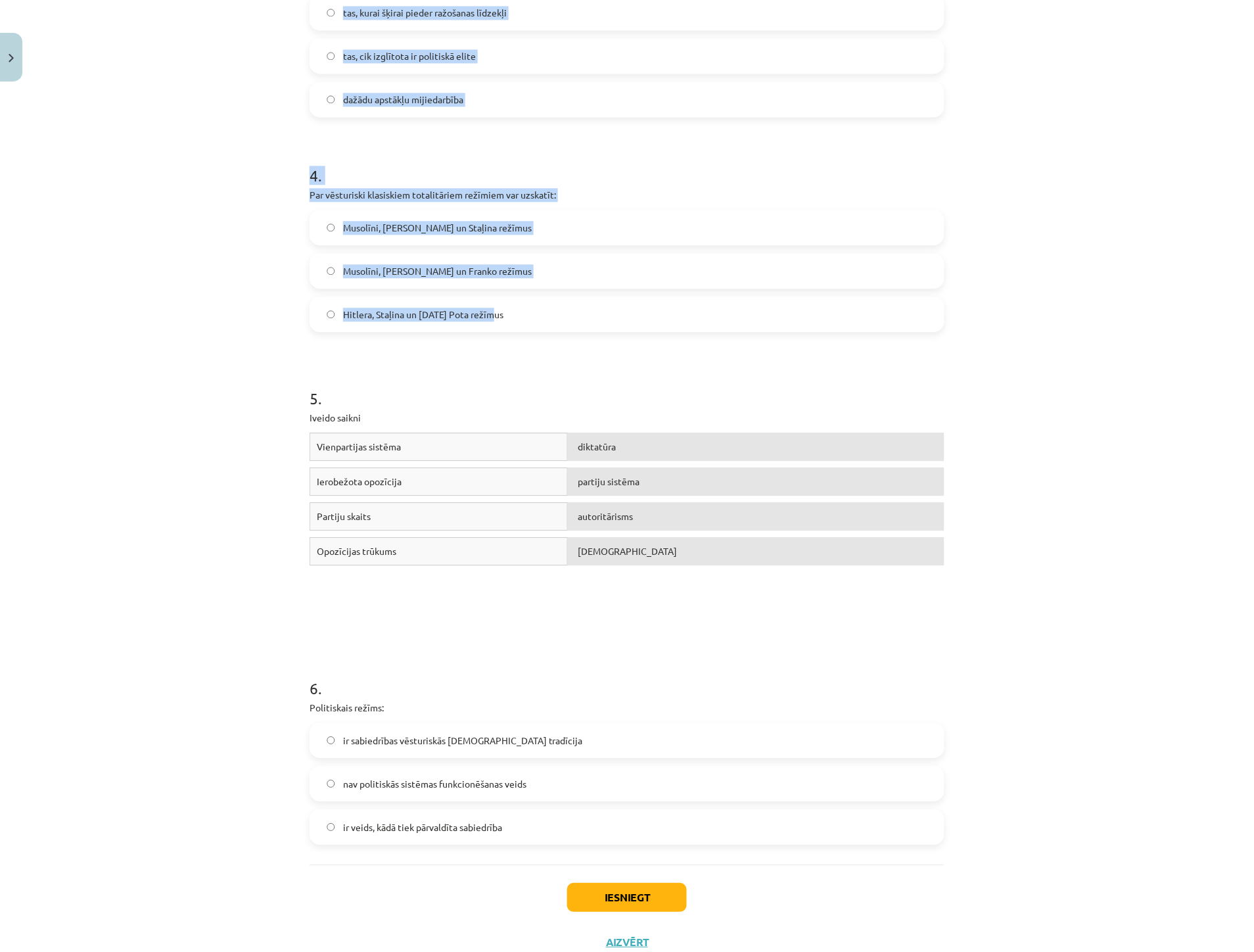
drag, startPoint x: 298, startPoint y: 265, endPoint x: 502, endPoint y: 316, distance: 210.3
click at [502, 316] on div "14 XP Saņemsi Grūts 587 pilda Apraksts Uzdevums Palīdzība 1 . Autoritārais režī…" at bounding box center [627, 145] width 651 height 1640
copy form "1 . Autoritārais režīms: parasti balstās uz tradicionālajām vērtībām pilnīgi de…"
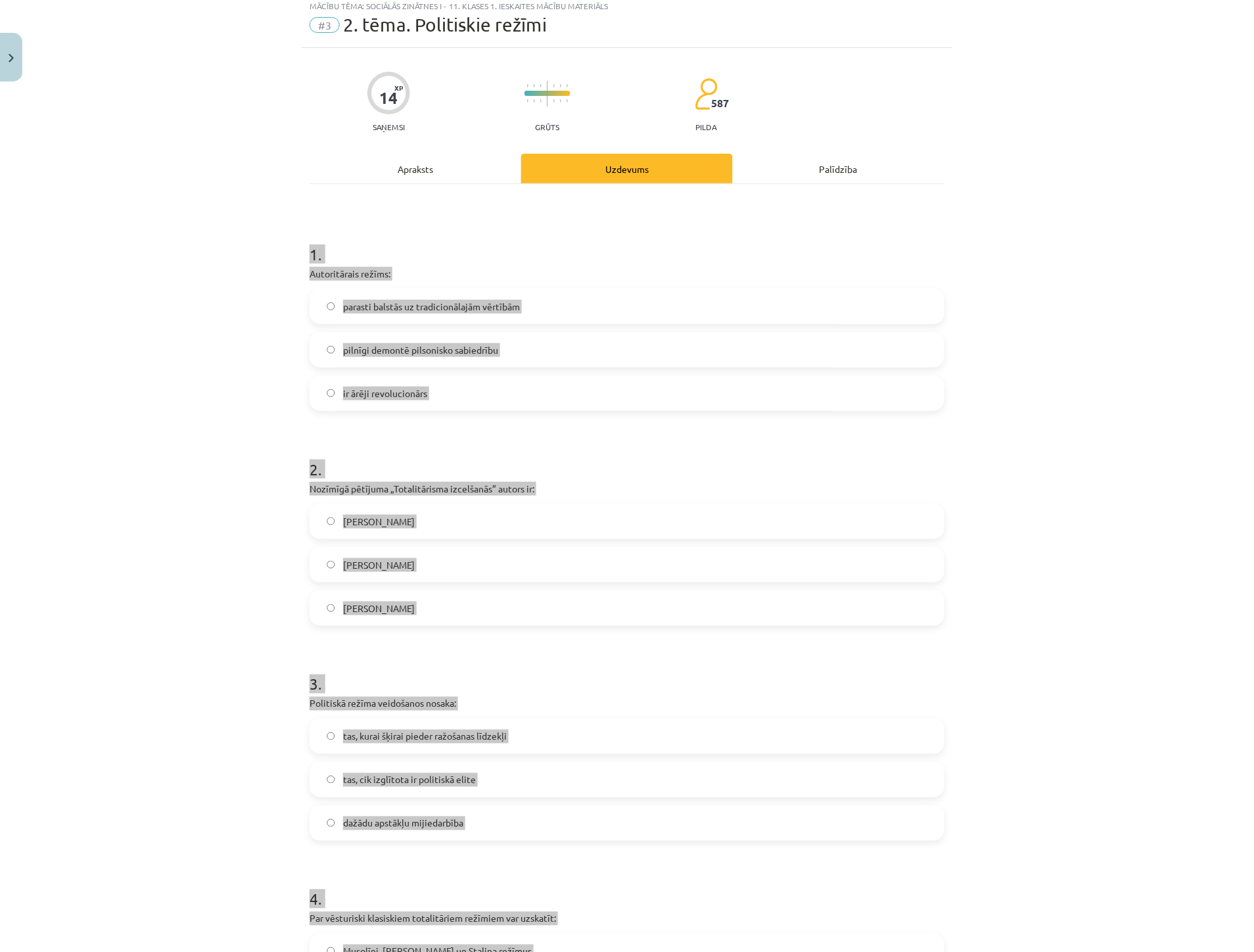
scroll to position [33, 0]
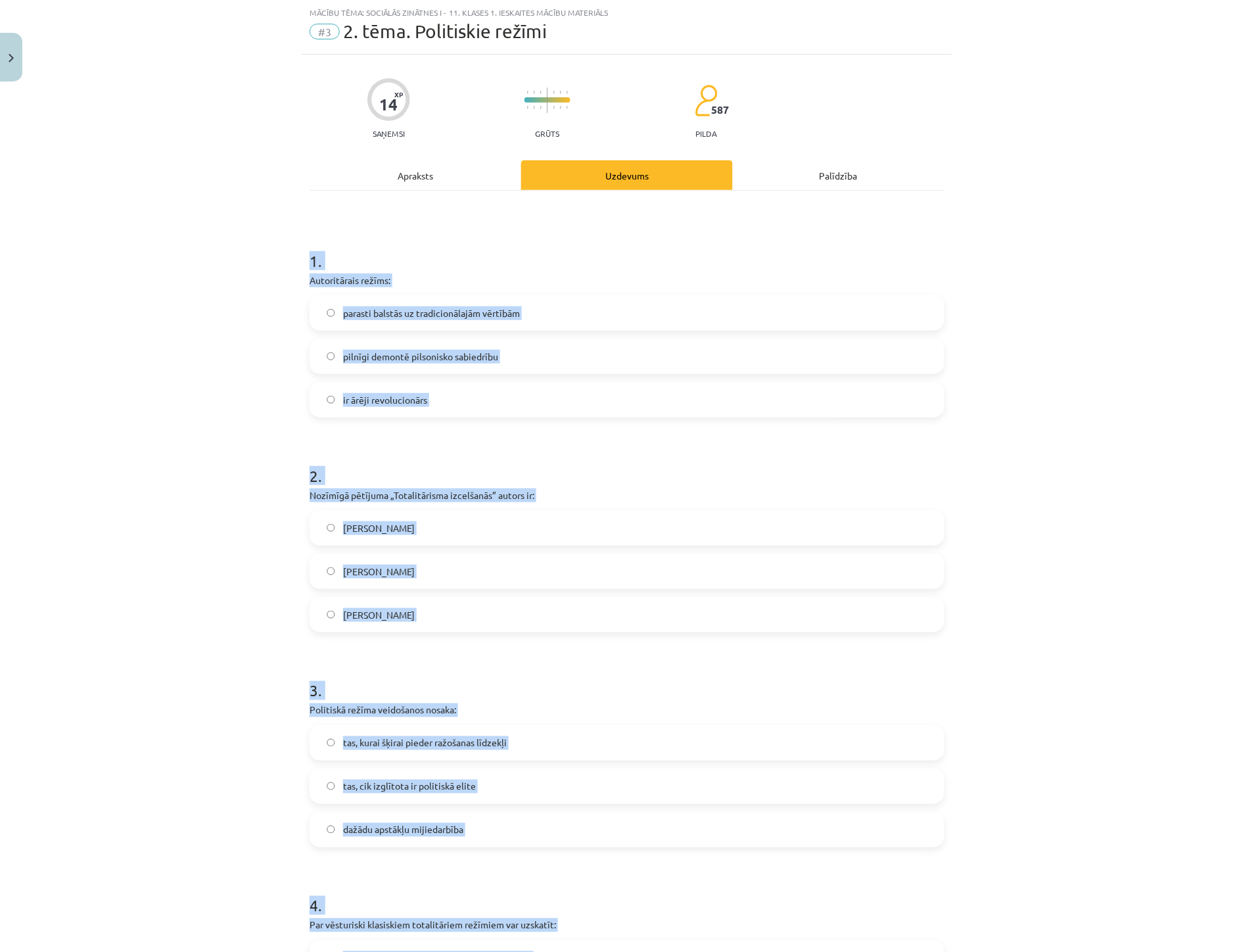
click at [329, 320] on label "parasti balstās uz tradicionālajām vērtībām" at bounding box center [627, 313] width 632 height 33
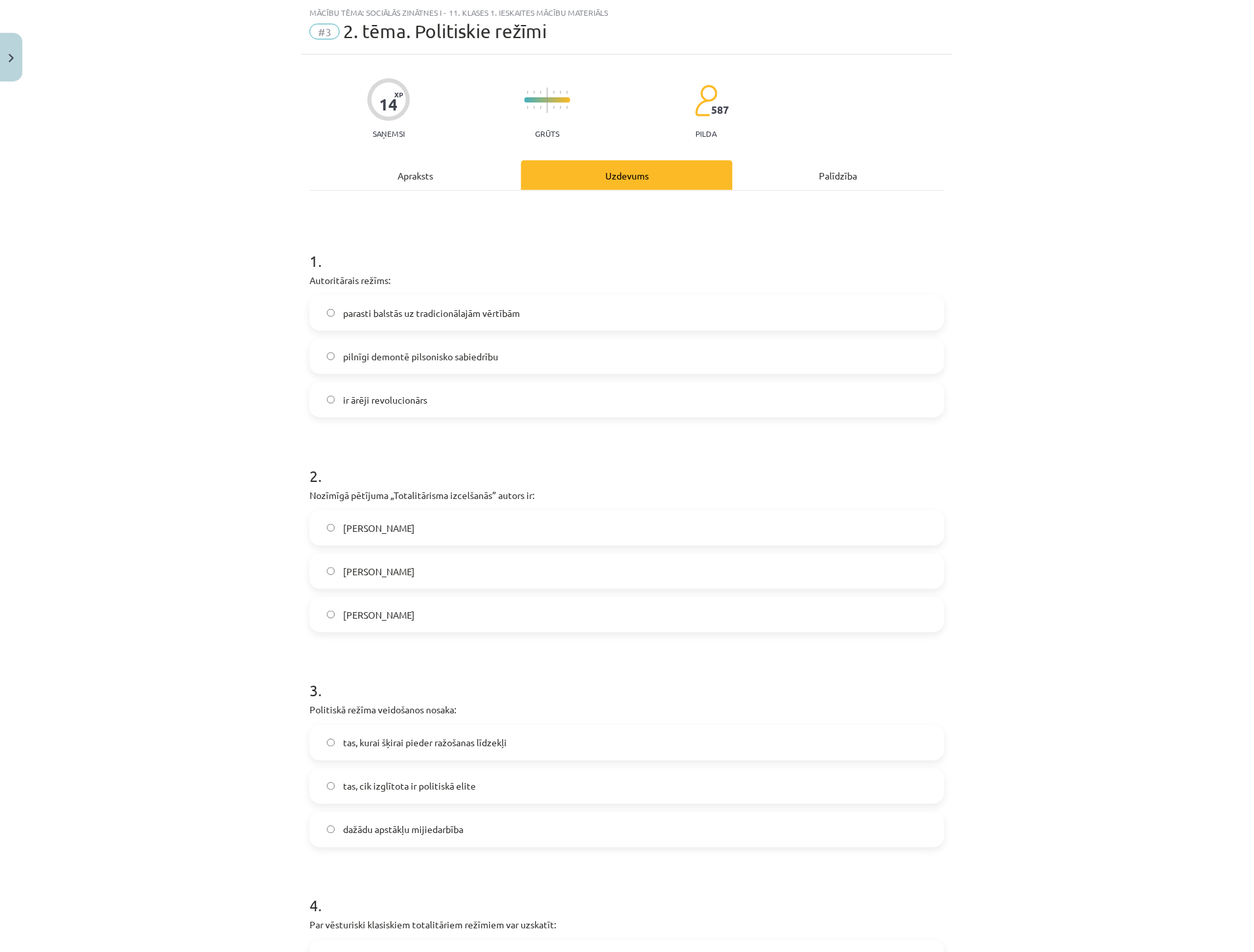
click at [378, 570] on span "Hanna Ārendte" at bounding box center [378, 571] width 72 height 14
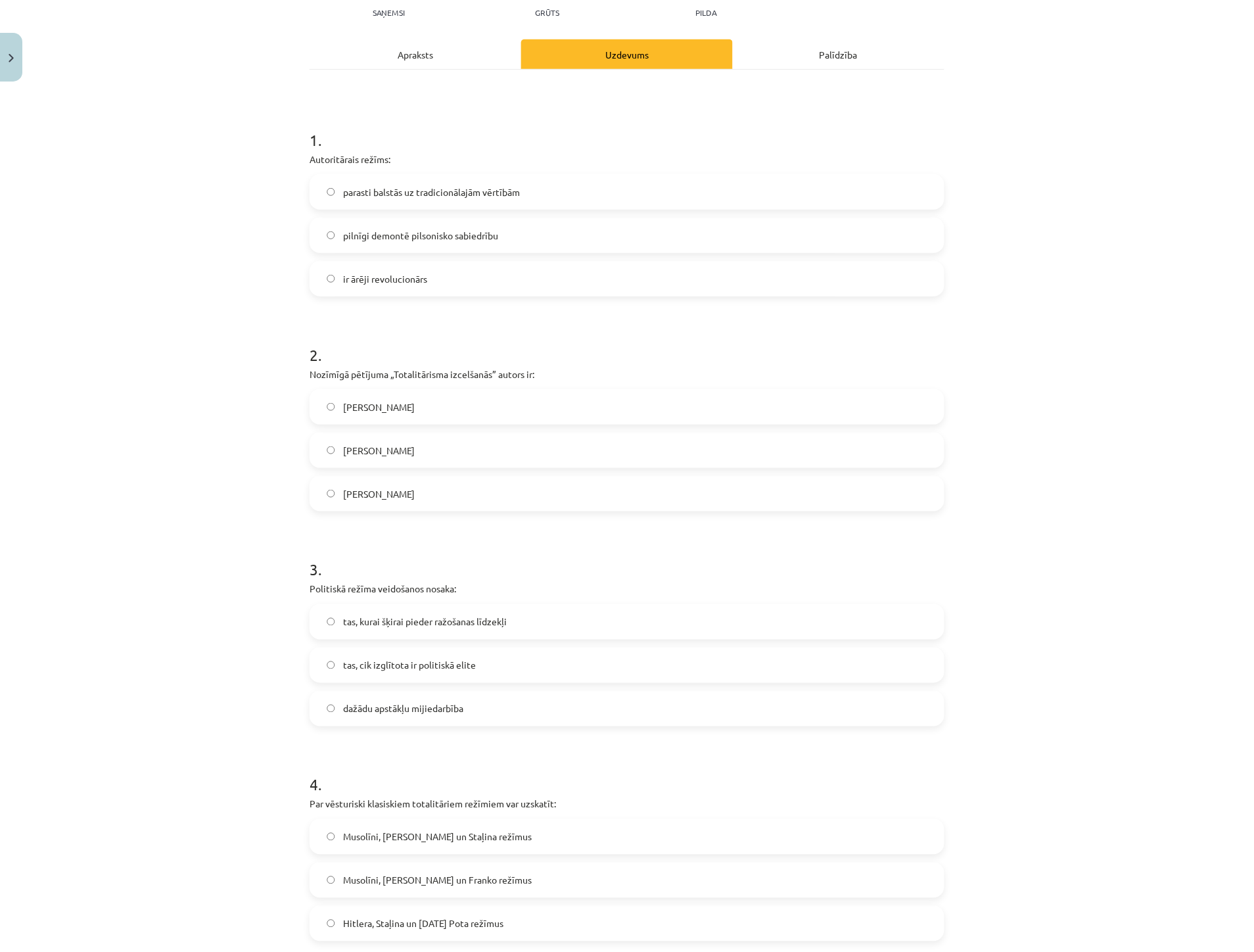
scroll to position [179, 0]
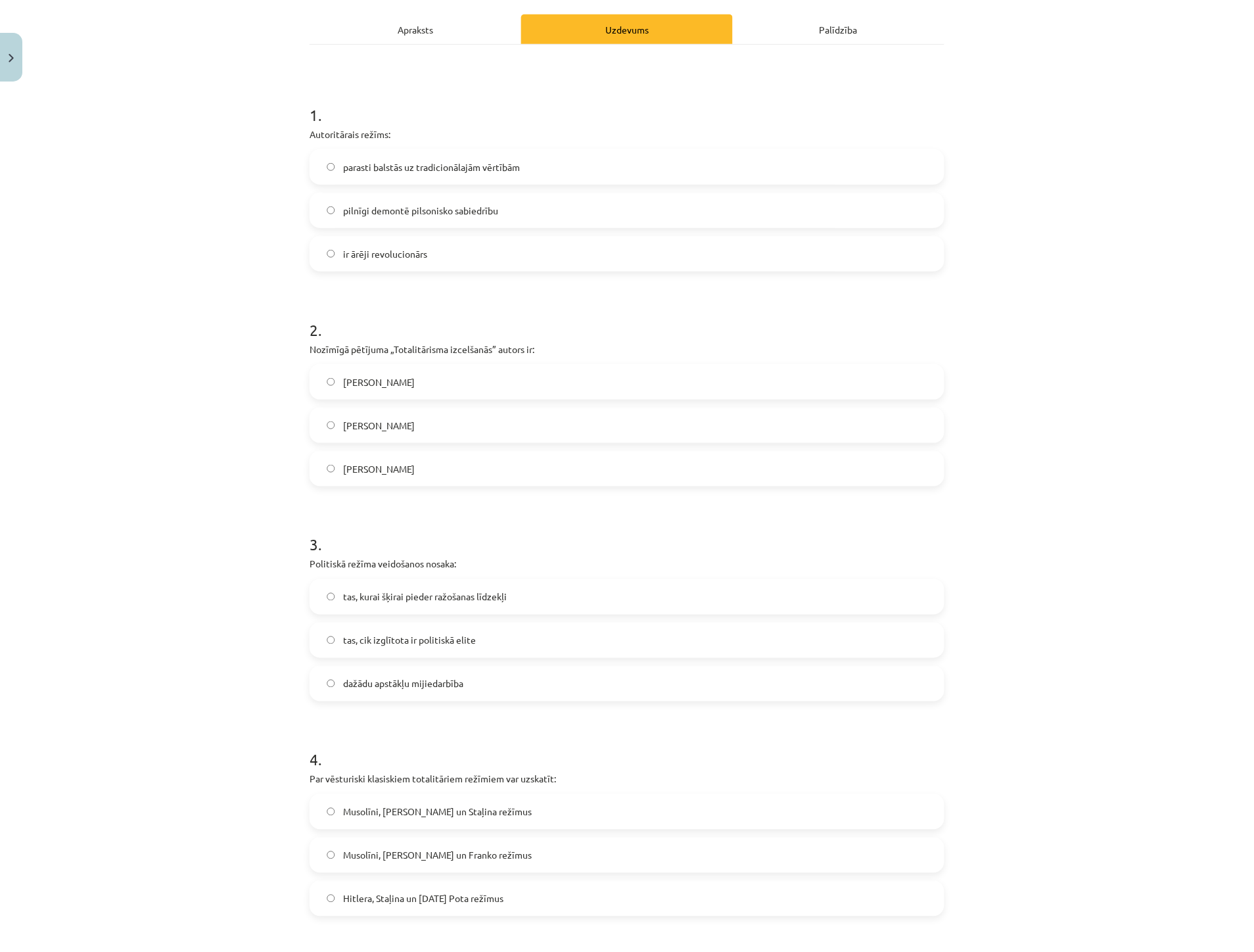
click at [396, 674] on label "dažādu apstākļu mijiedarbība" at bounding box center [627, 684] width 632 height 33
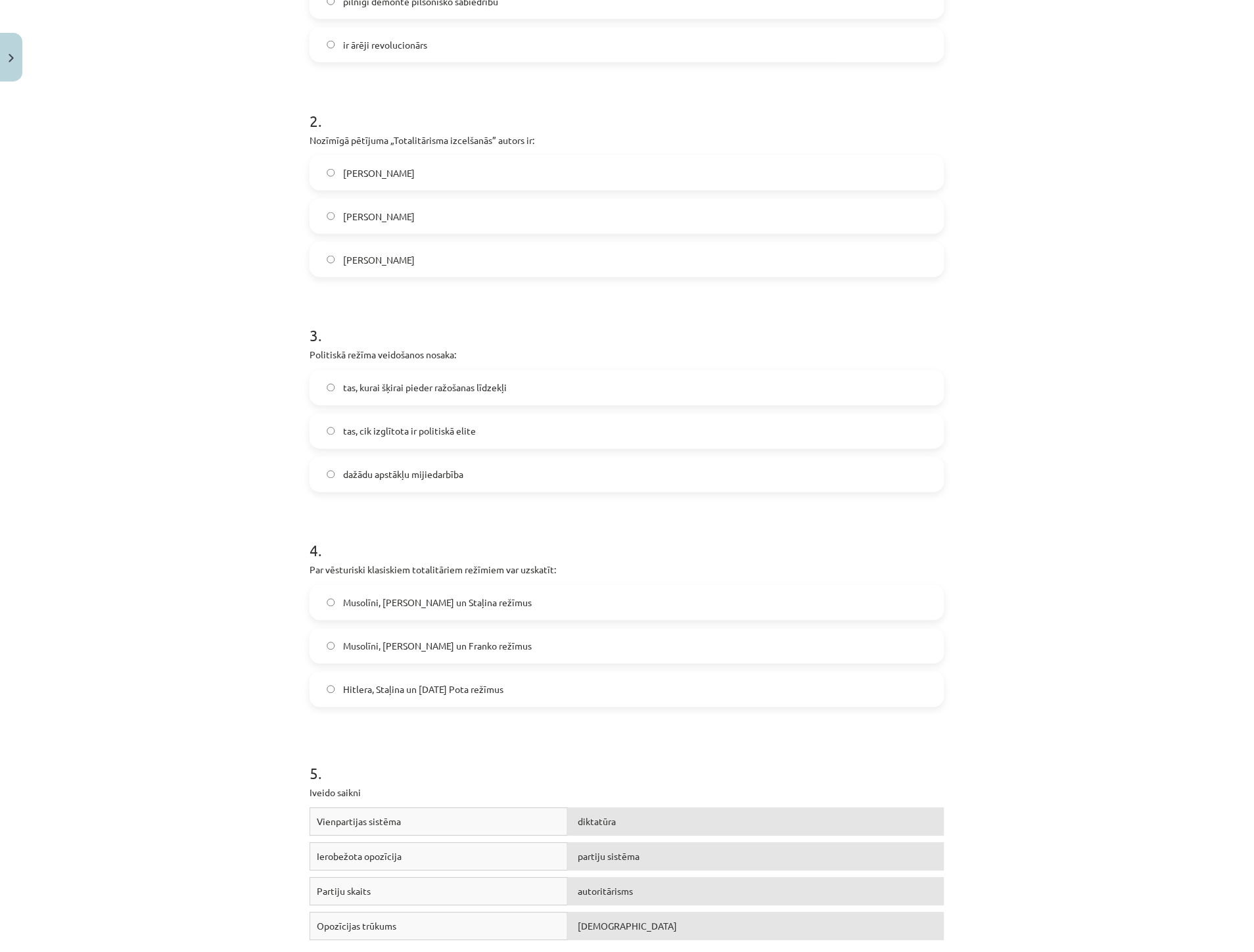
scroll to position [397, 0]
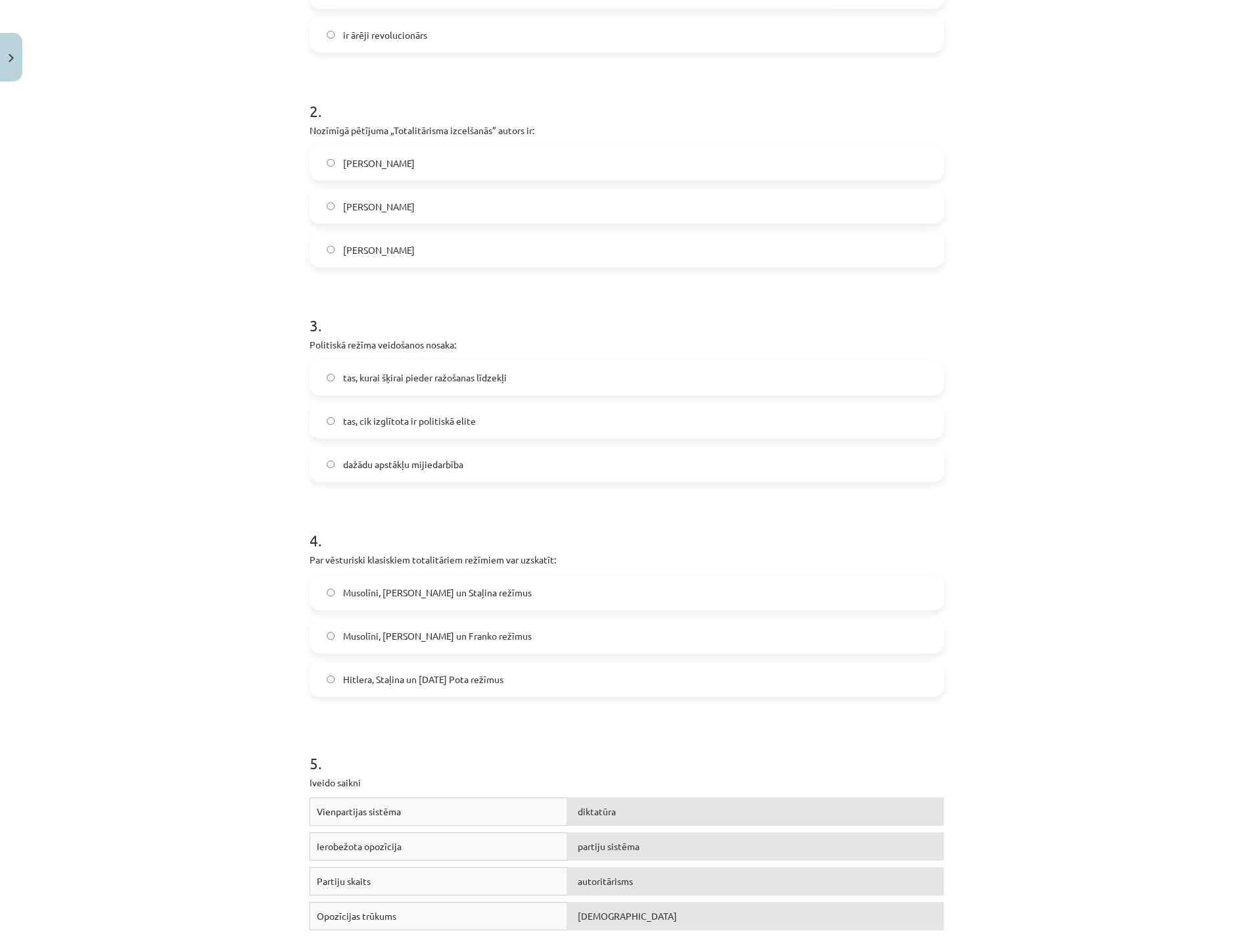
click at [399, 642] on span "Musolīni, Hitlera un Franko režīmus" at bounding box center [436, 636] width 188 height 14
click at [416, 599] on span "Musolīni, Hitlera un Staļina režīmus" at bounding box center [436, 593] width 188 height 14
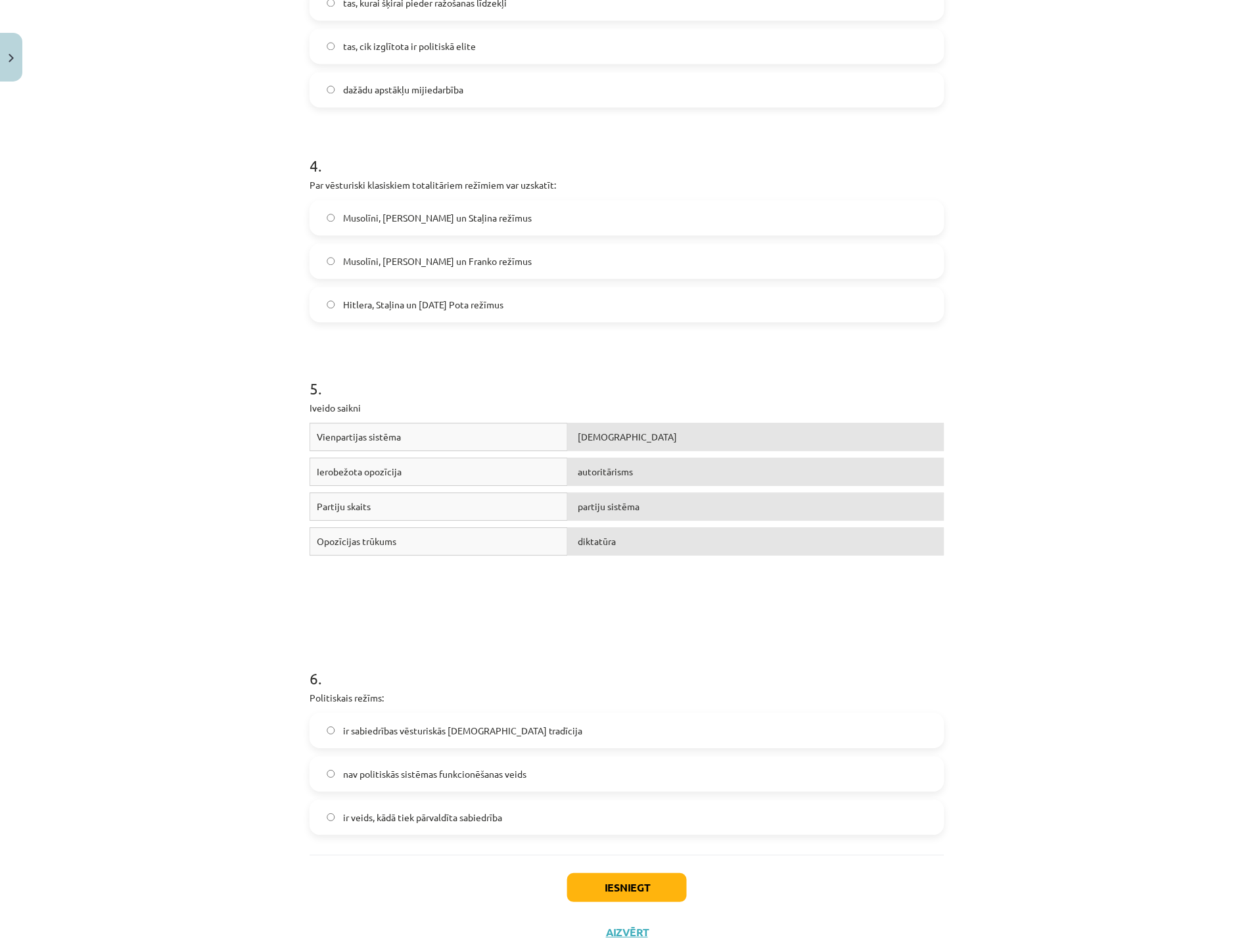
scroll to position [807, 0]
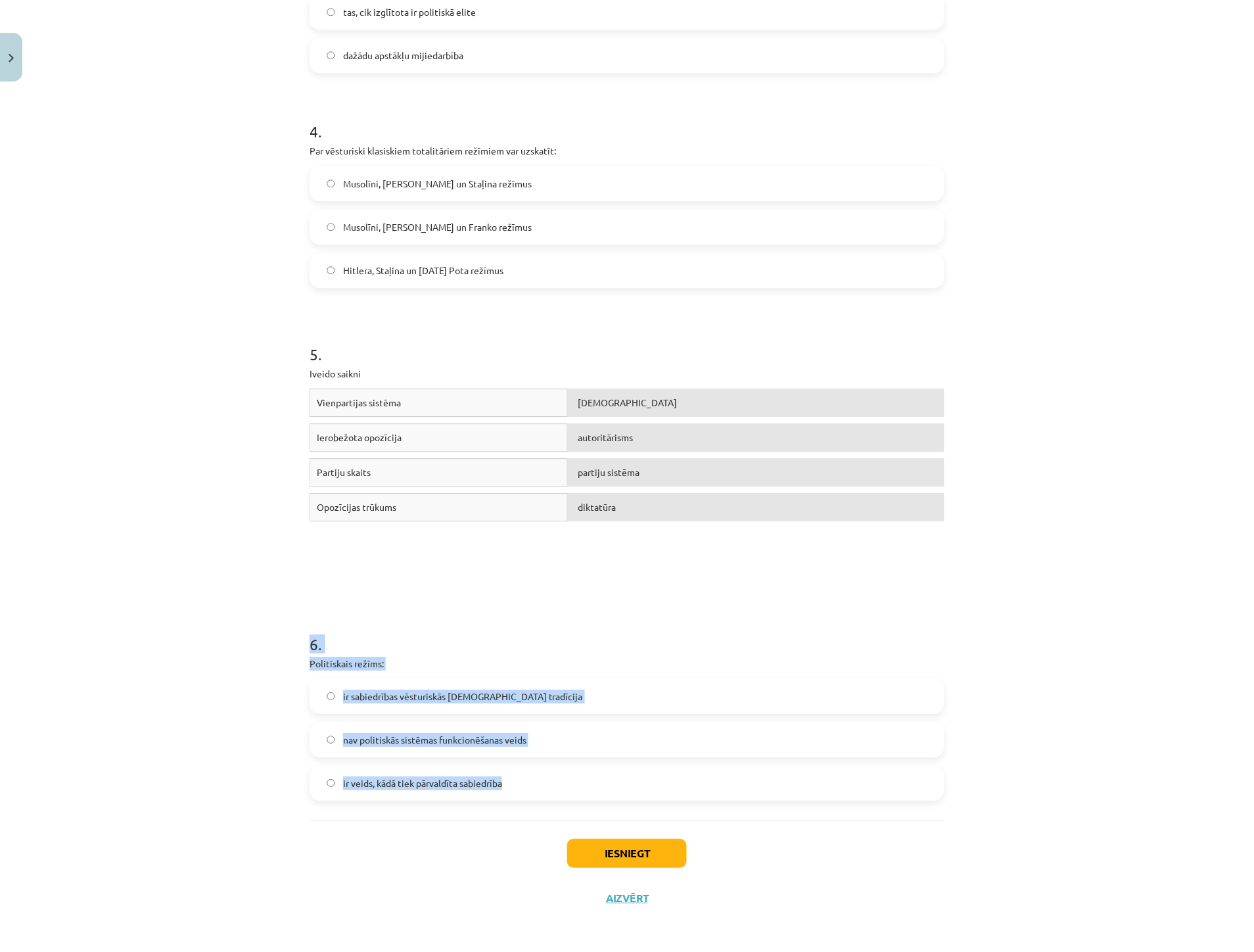
drag, startPoint x: 327, startPoint y: 679, endPoint x: 534, endPoint y: 791, distance: 235.4
click at [534, 791] on div "Mācību tēma: Sociālās zinātnes i - 11. klases 1. ieskaites mācību materiāls #3 …" at bounding box center [627, 476] width 1254 height 952
copy div "6 . Politiskais režīms: ir sabiedrības vēsturiskās kopdzīves tradīcija nav poli…"
click at [331, 792] on label "ir veids, kādā tiek pārvaldīta sabiedrība" at bounding box center [627, 783] width 632 height 33
click at [658, 850] on button "Iesniegt" at bounding box center [627, 853] width 120 height 29
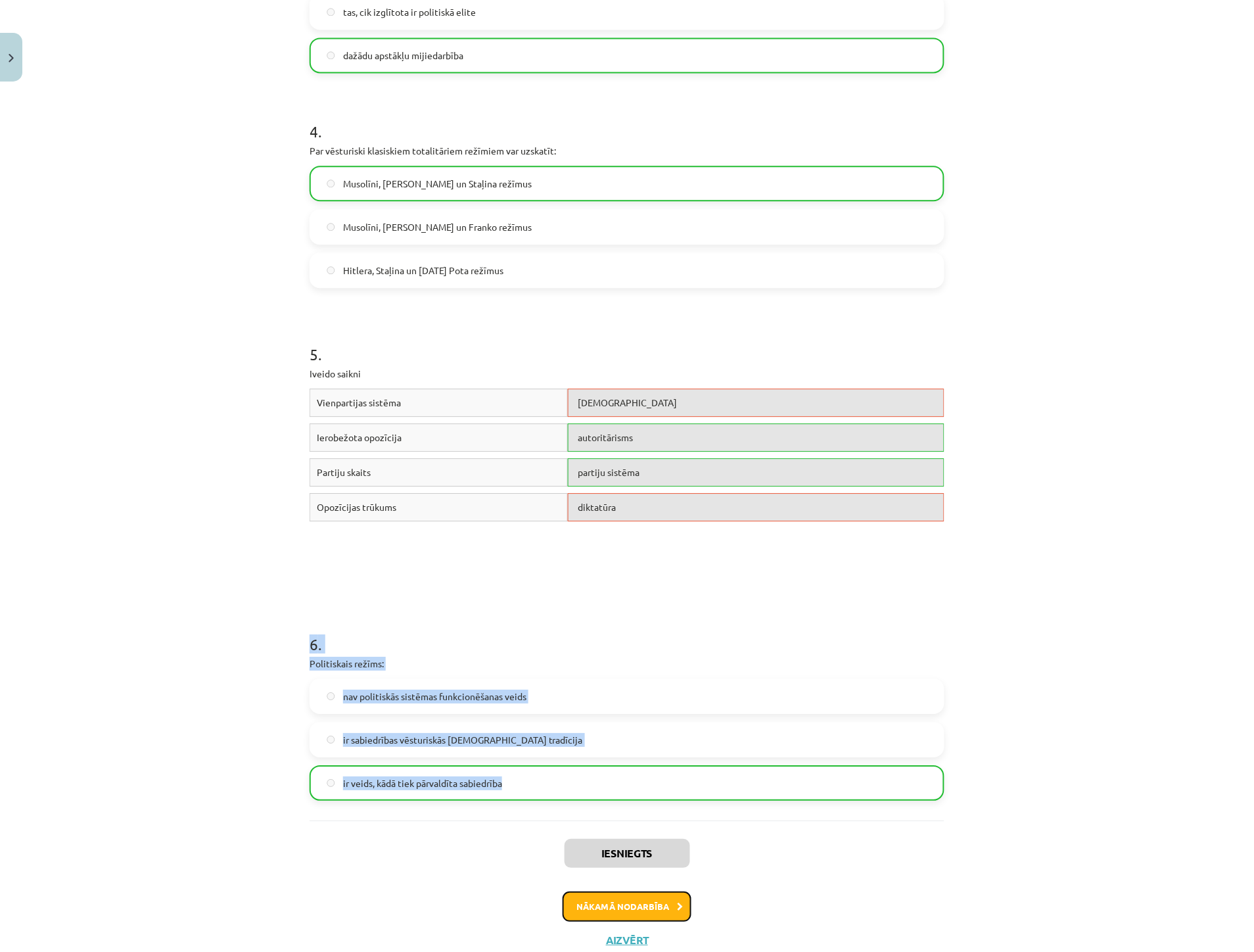
click at [642, 905] on button "Nākamā nodarbība" at bounding box center [627, 906] width 129 height 30
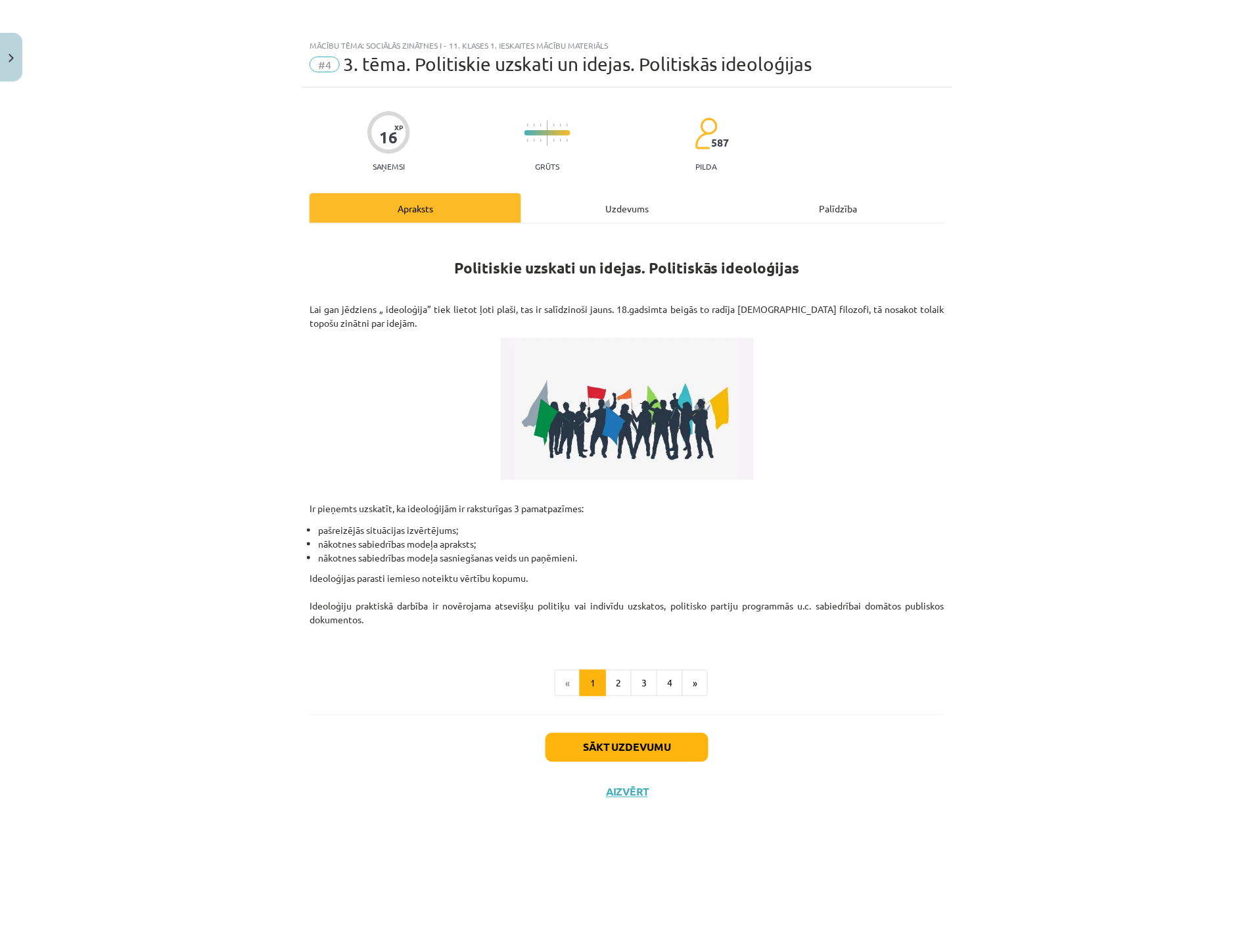
click at [611, 205] on div "Uzdevums" at bounding box center [627, 208] width 212 height 30
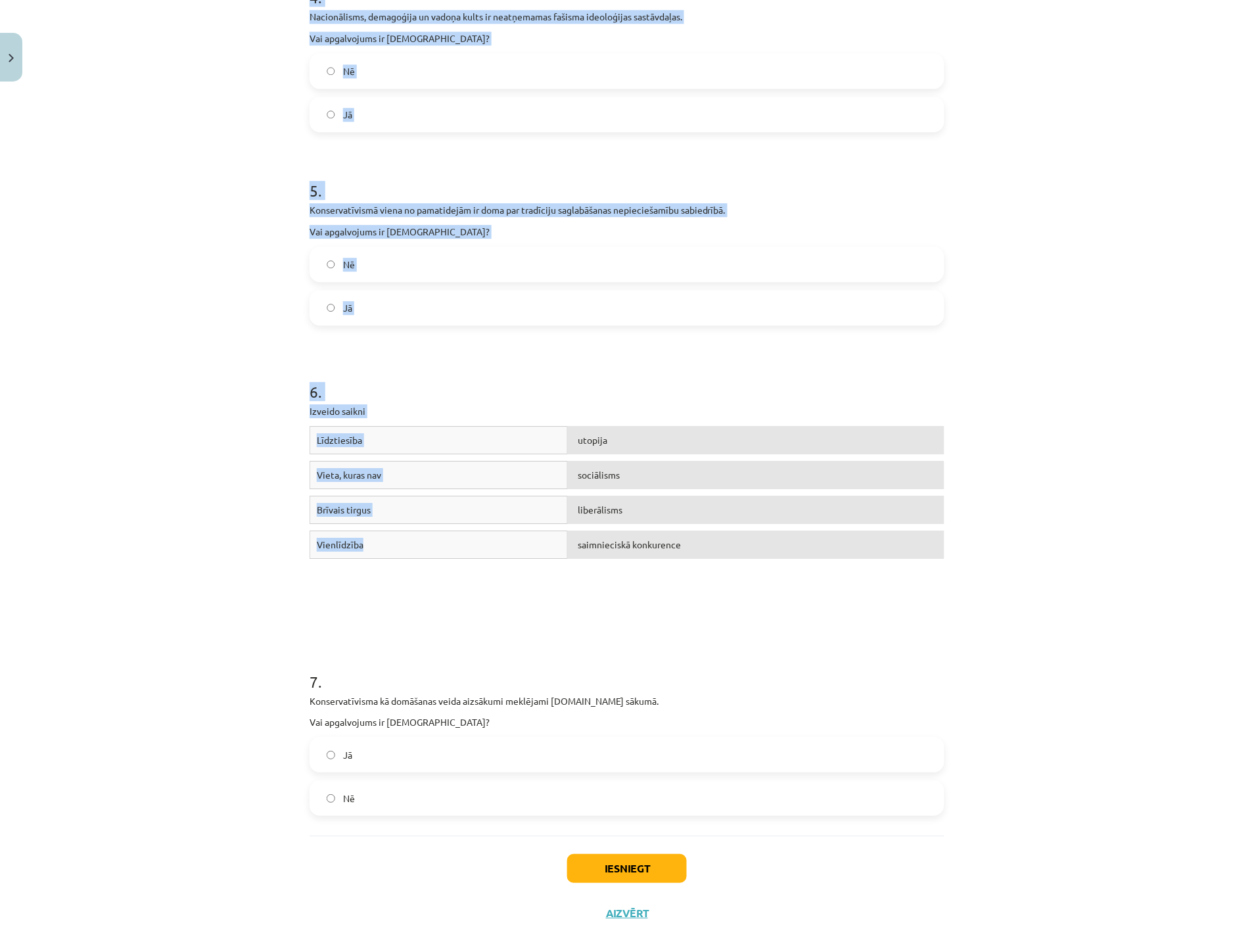
scroll to position [897, 0]
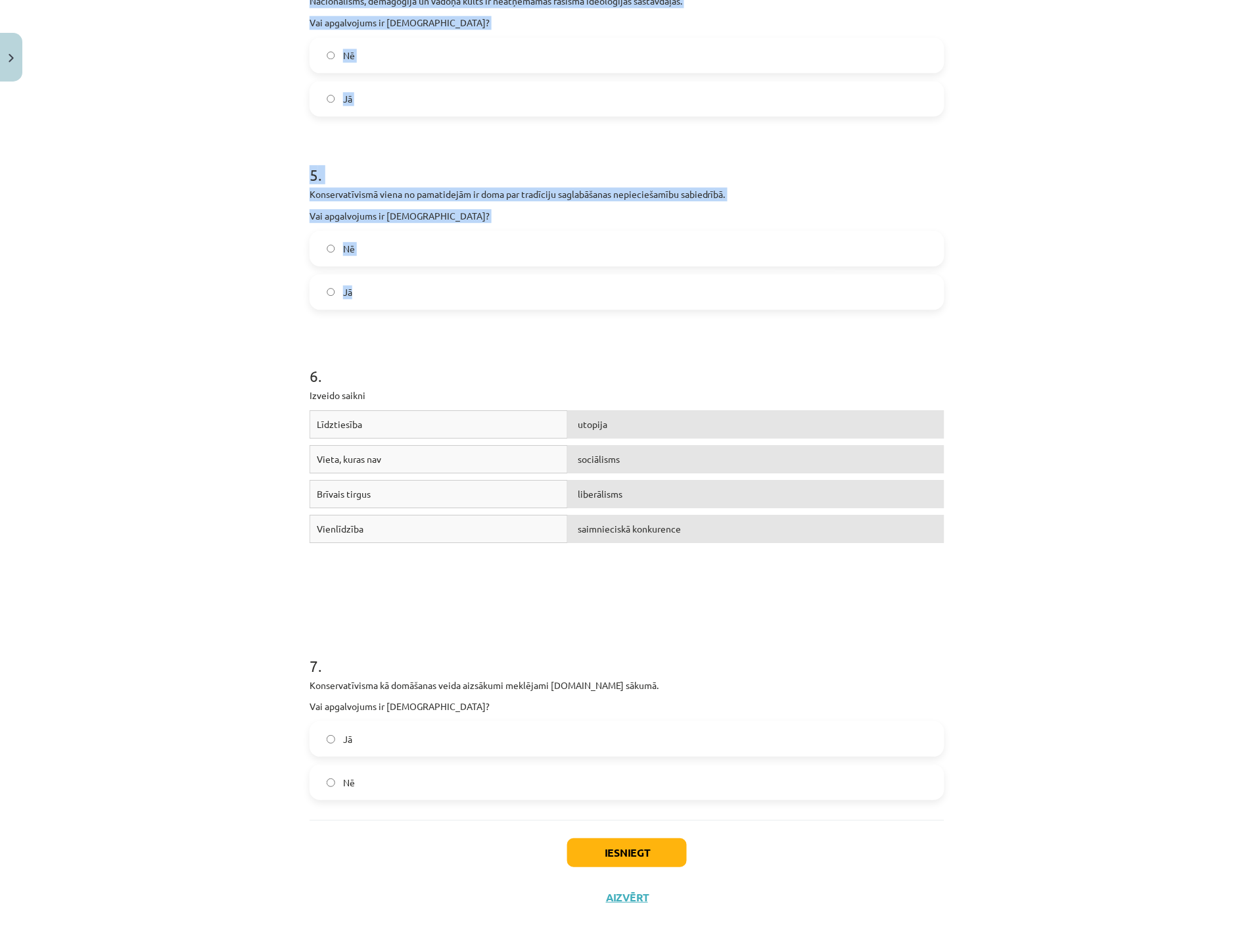
drag, startPoint x: 297, startPoint y: 295, endPoint x: 481, endPoint y: 277, distance: 184.9
click at [481, 277] on div "16 XP Saņemsi Grūts 587 pilda Apraksts Uzdevums Palīdzība 1 . Vislielākie sociā…" at bounding box center [627, 55] width 651 height 1730
copy form "1 . Vislielākie sociāldemokrātu atbalstītāji ir ASV darbaļaudis. Vai apgalvojum…"
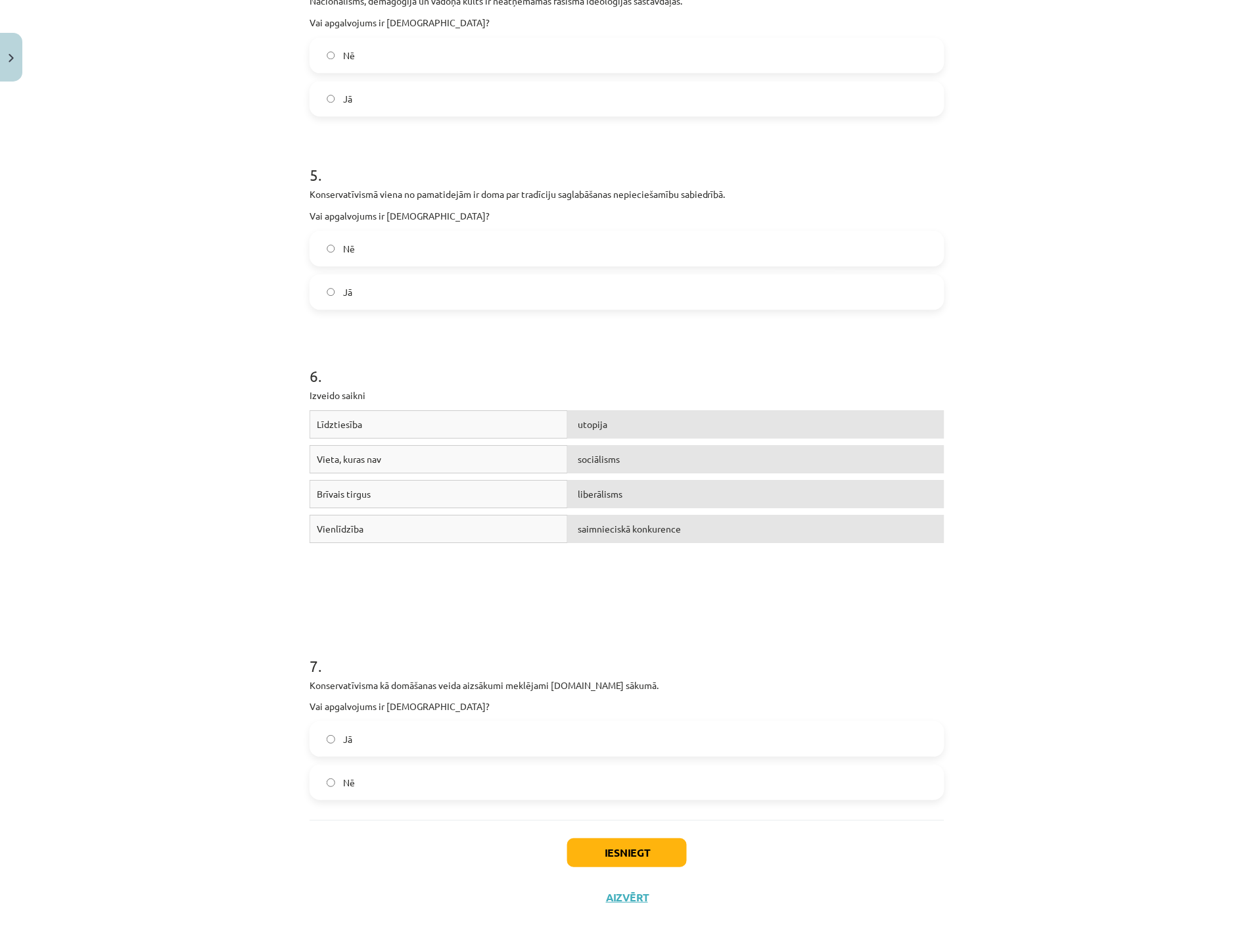
click at [188, 328] on div "Mācību tēma: Sociālās zinātnes i - 11. klases 1. ieskaites mācību materiāls #4 …" at bounding box center [627, 476] width 1254 height 952
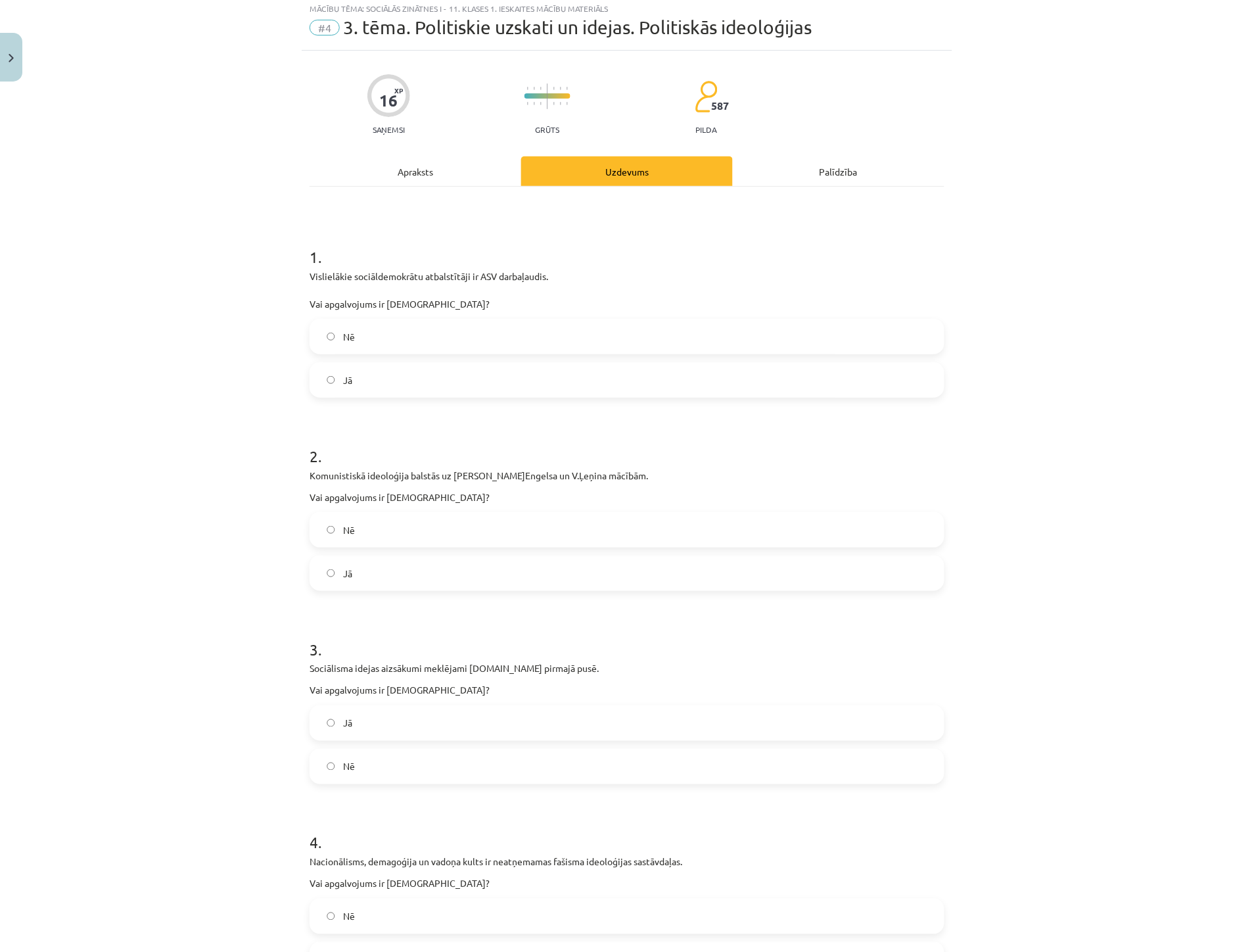
scroll to position [22, 0]
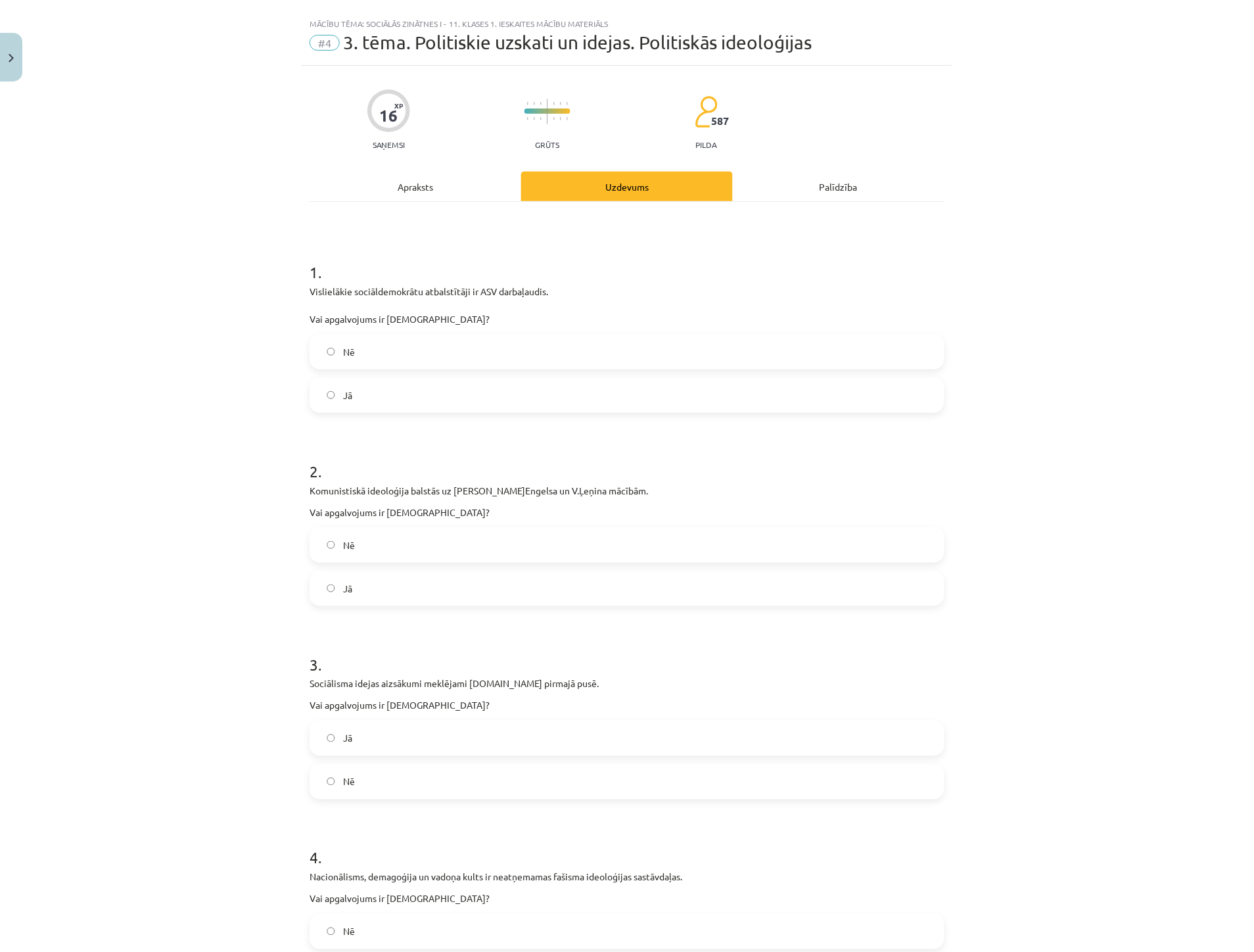
click at [337, 359] on label "Nē" at bounding box center [627, 352] width 632 height 33
click at [364, 587] on label "Jā" at bounding box center [627, 588] width 632 height 33
click at [343, 733] on span "Jā" at bounding box center [347, 738] width 9 height 14
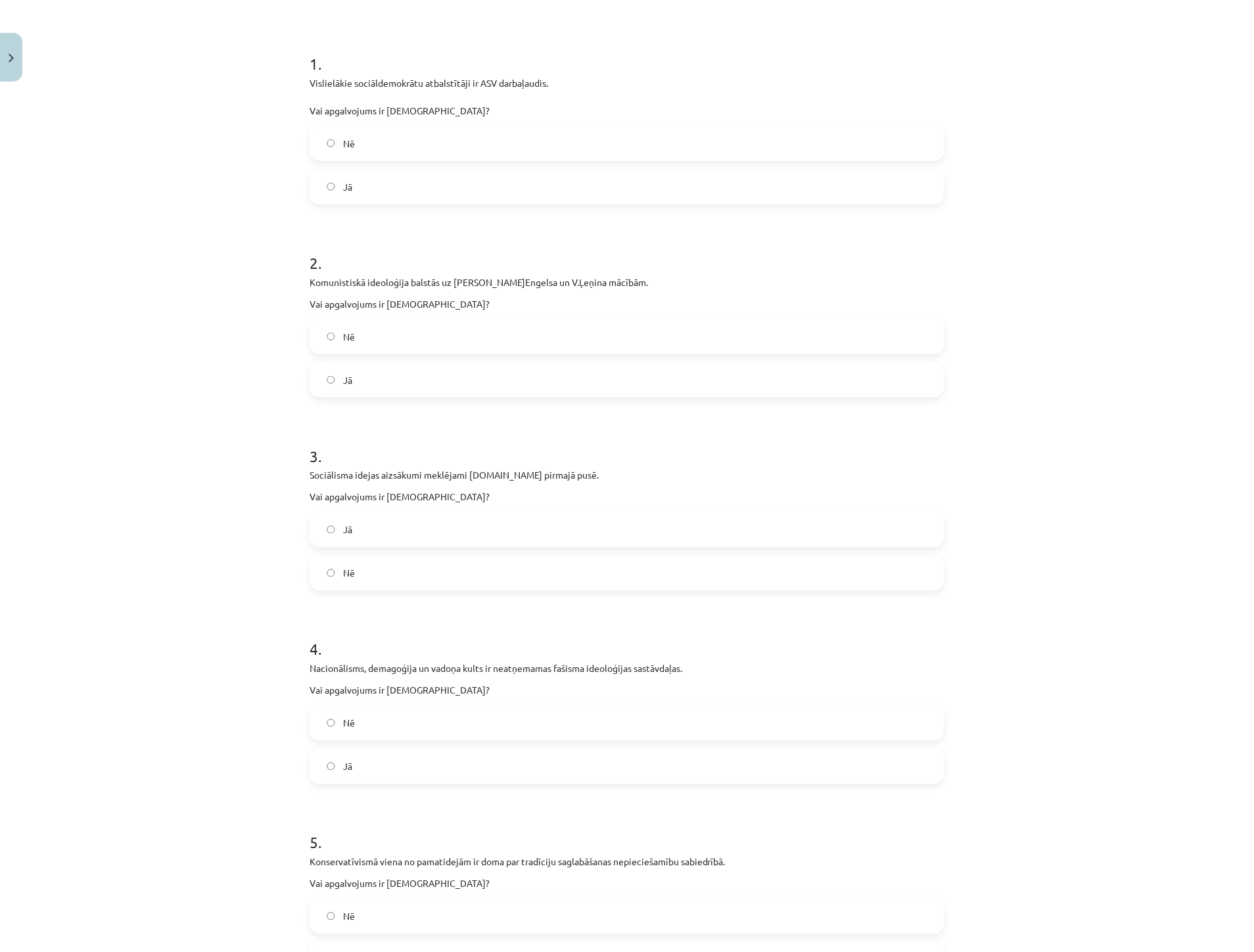
scroll to position [241, 0]
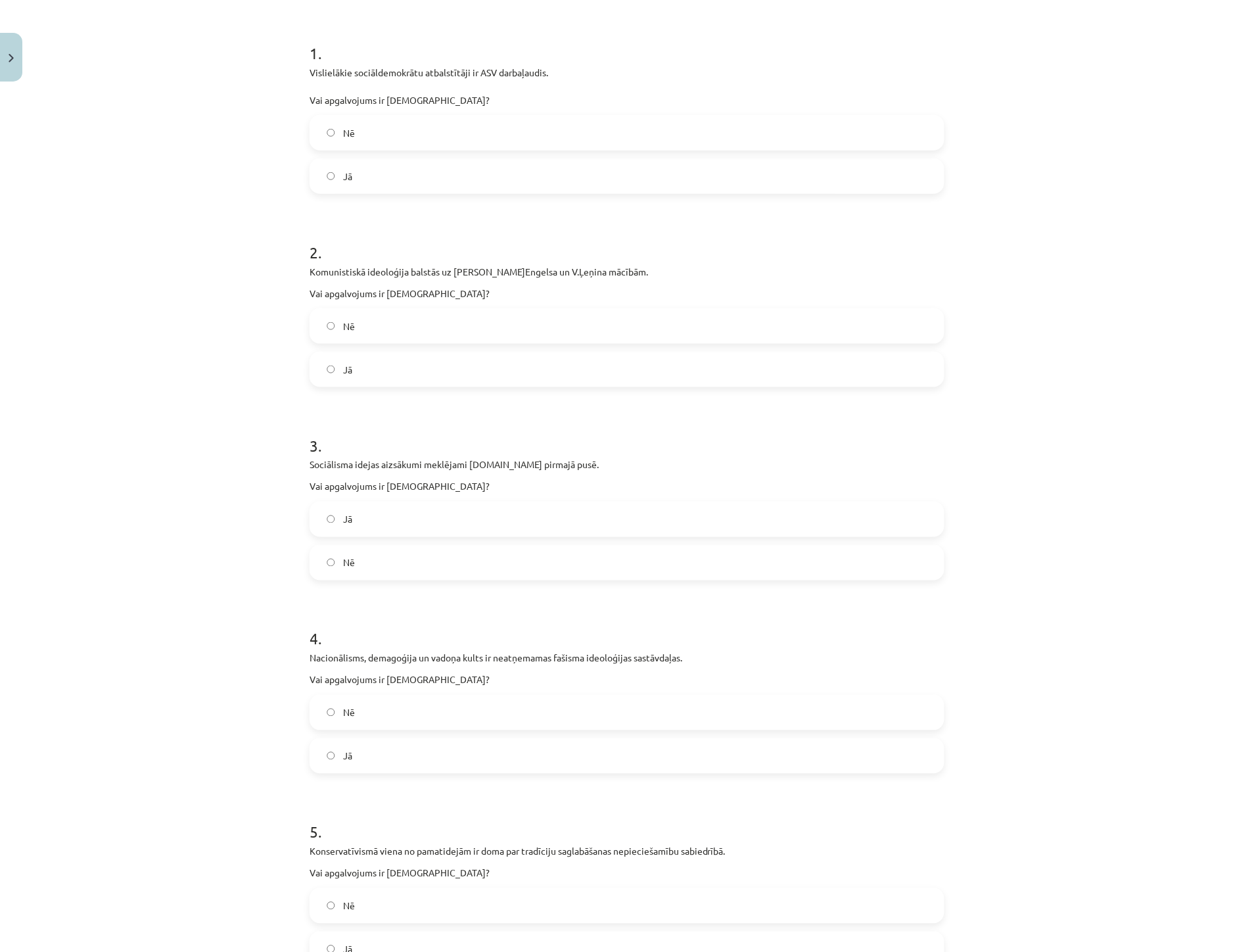
click at [350, 745] on label "Jā" at bounding box center [627, 756] width 632 height 33
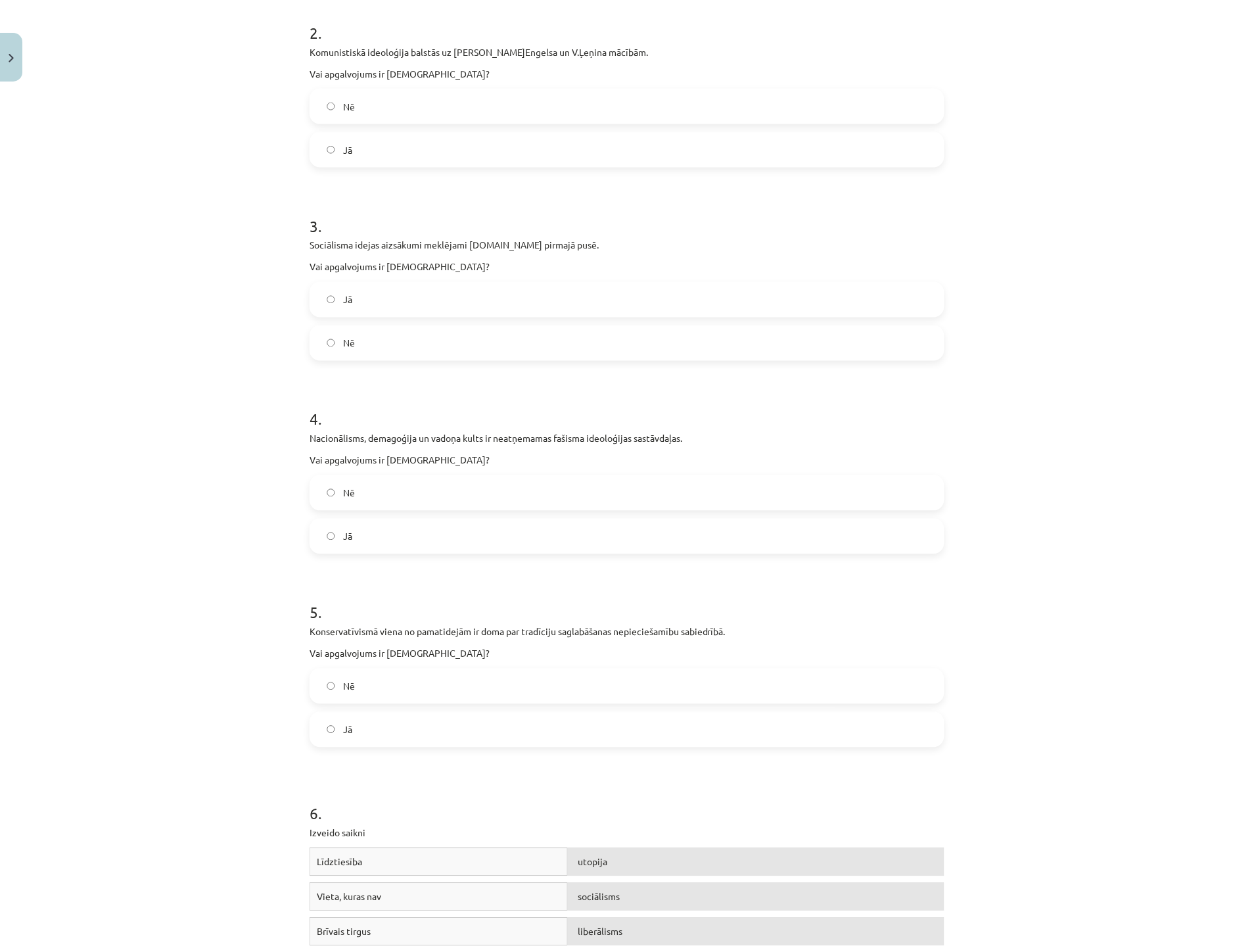
click at [356, 732] on label "Jā" at bounding box center [627, 729] width 632 height 33
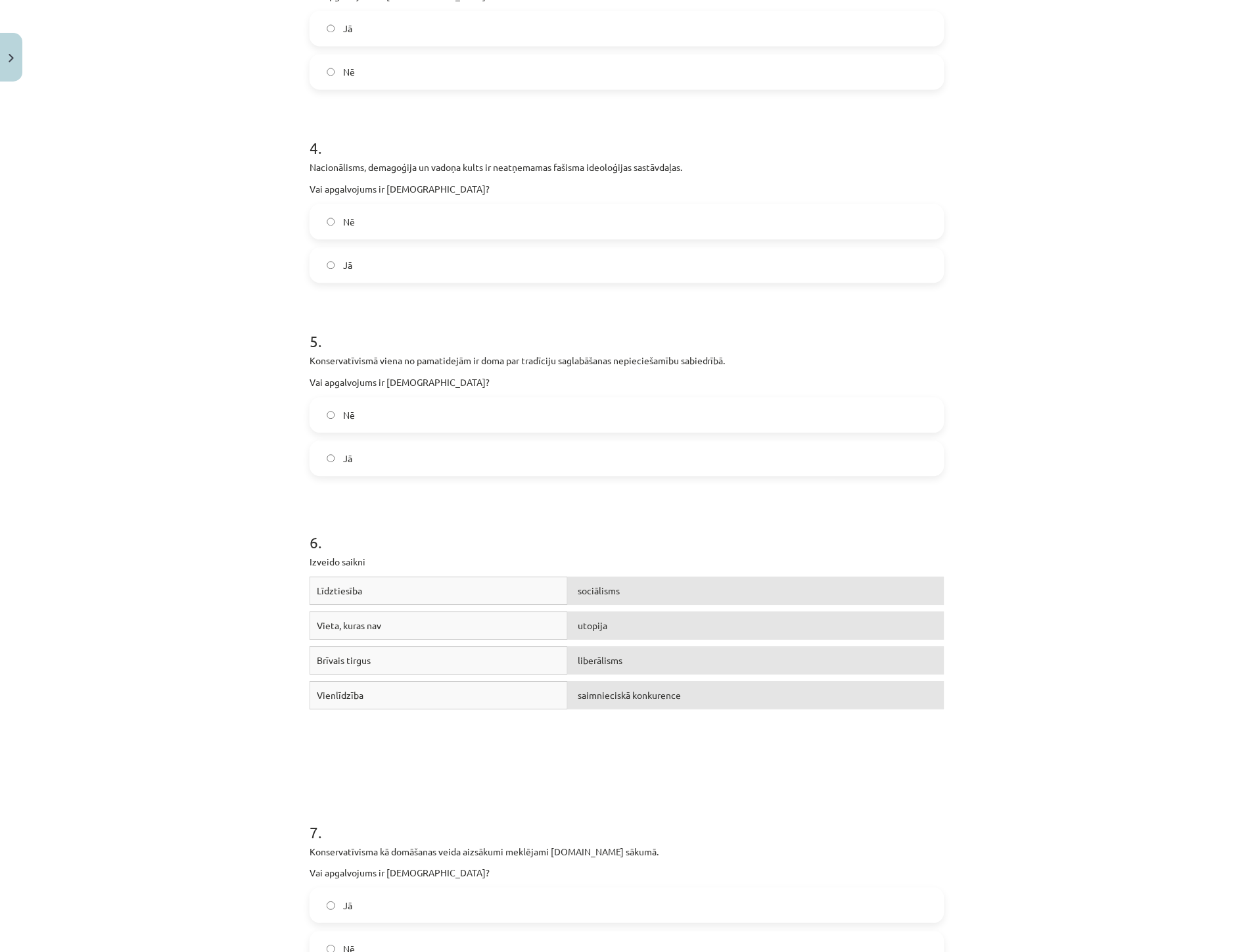
scroll to position [897, 0]
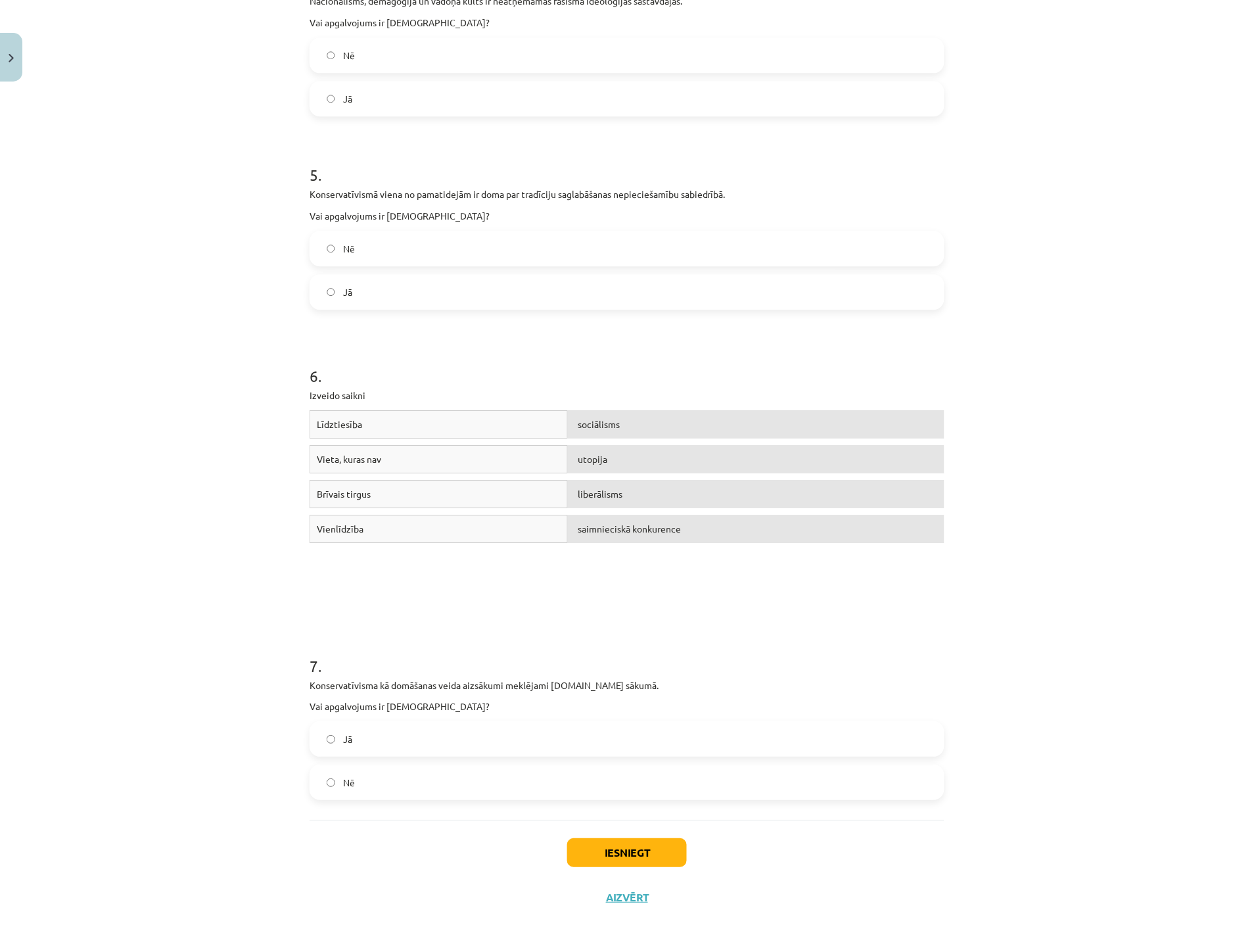
drag, startPoint x: 351, startPoint y: 787, endPoint x: 414, endPoint y: 796, distance: 63.6
click at [352, 787] on label "Nē" at bounding box center [627, 782] width 632 height 33
drag, startPoint x: 578, startPoint y: 843, endPoint x: 596, endPoint y: 849, distance: 19.0
click at [584, 845] on button "Iesniegt" at bounding box center [627, 853] width 120 height 29
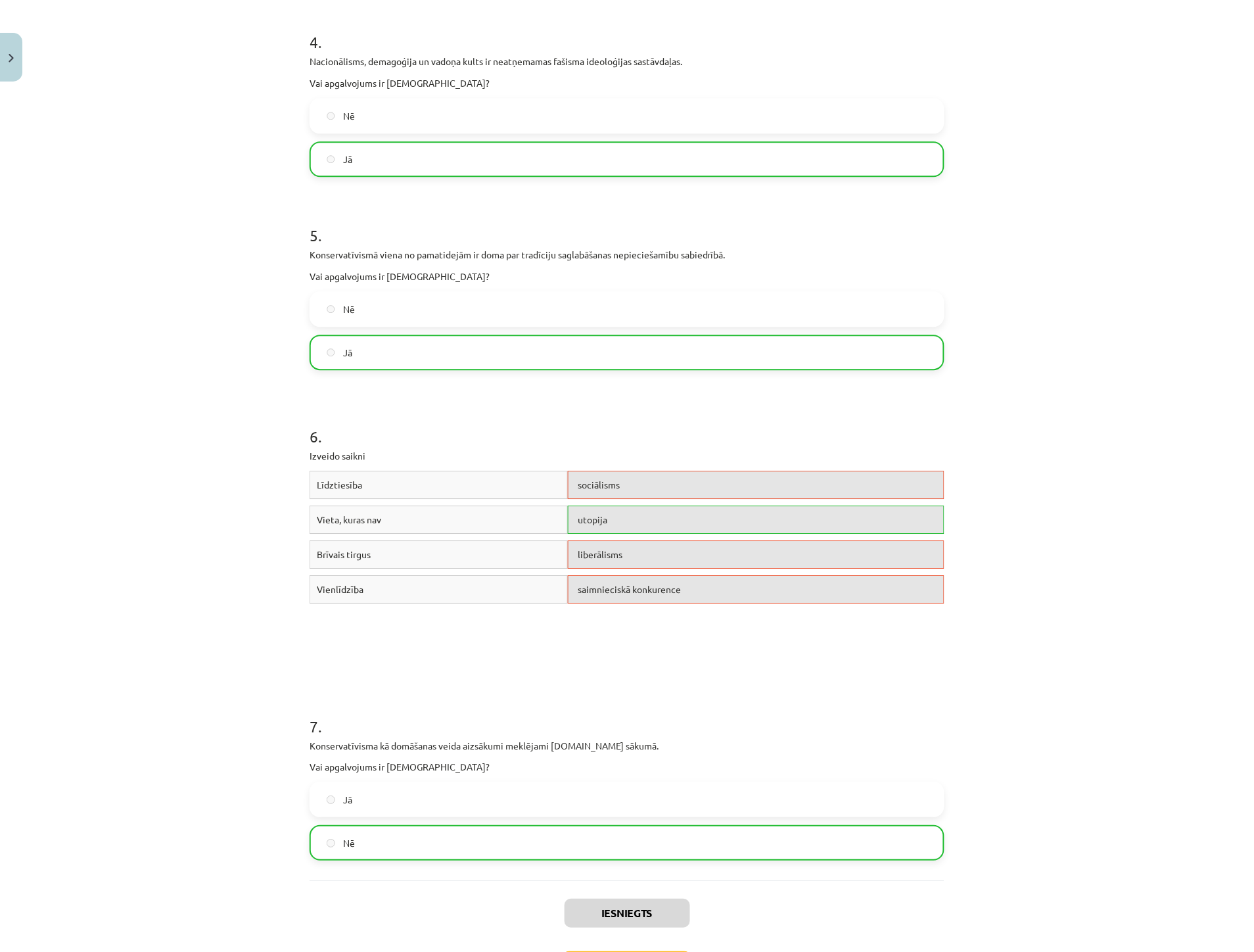
scroll to position [877, 0]
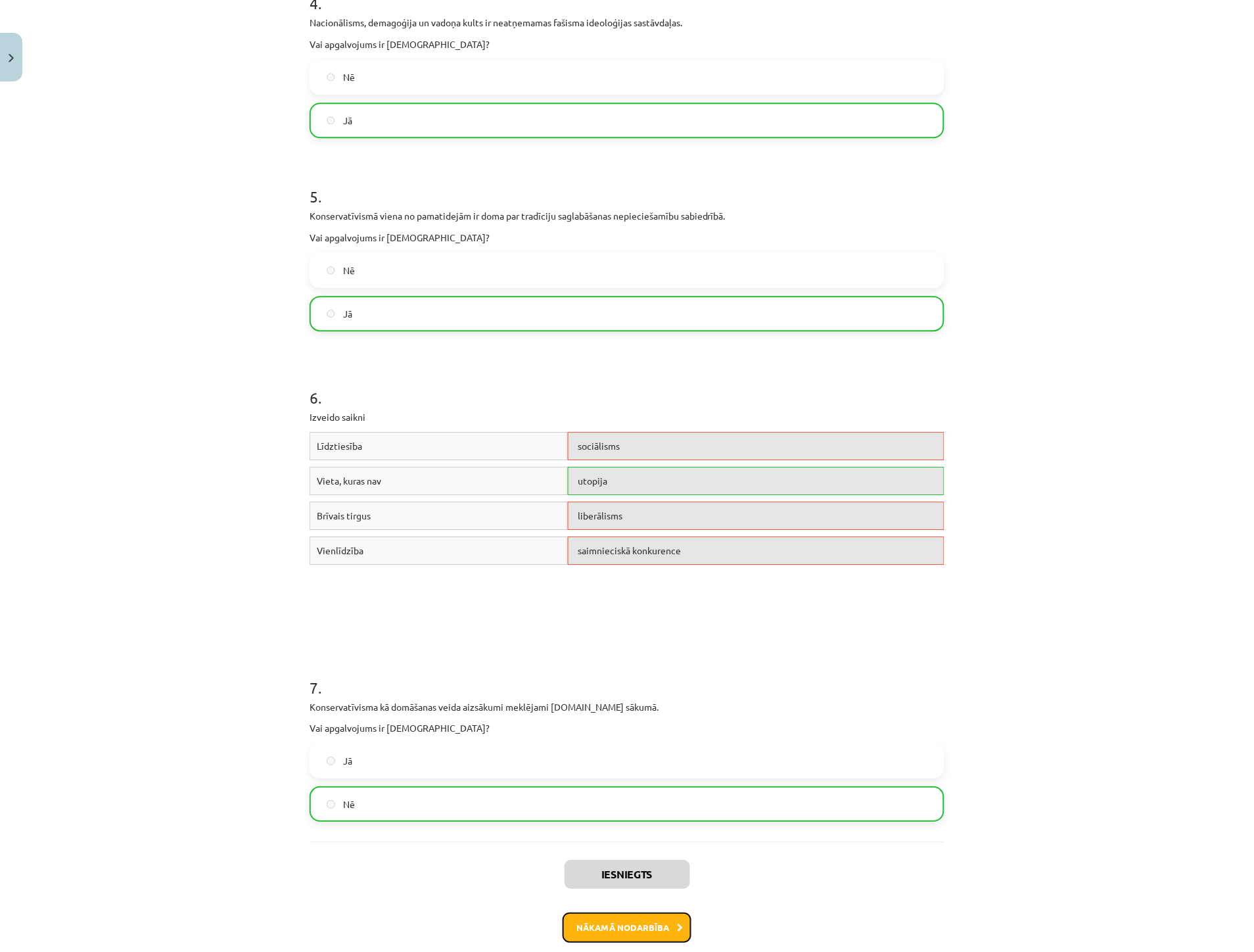
click at [604, 924] on button "Nākamā nodarbība" at bounding box center [627, 927] width 129 height 30
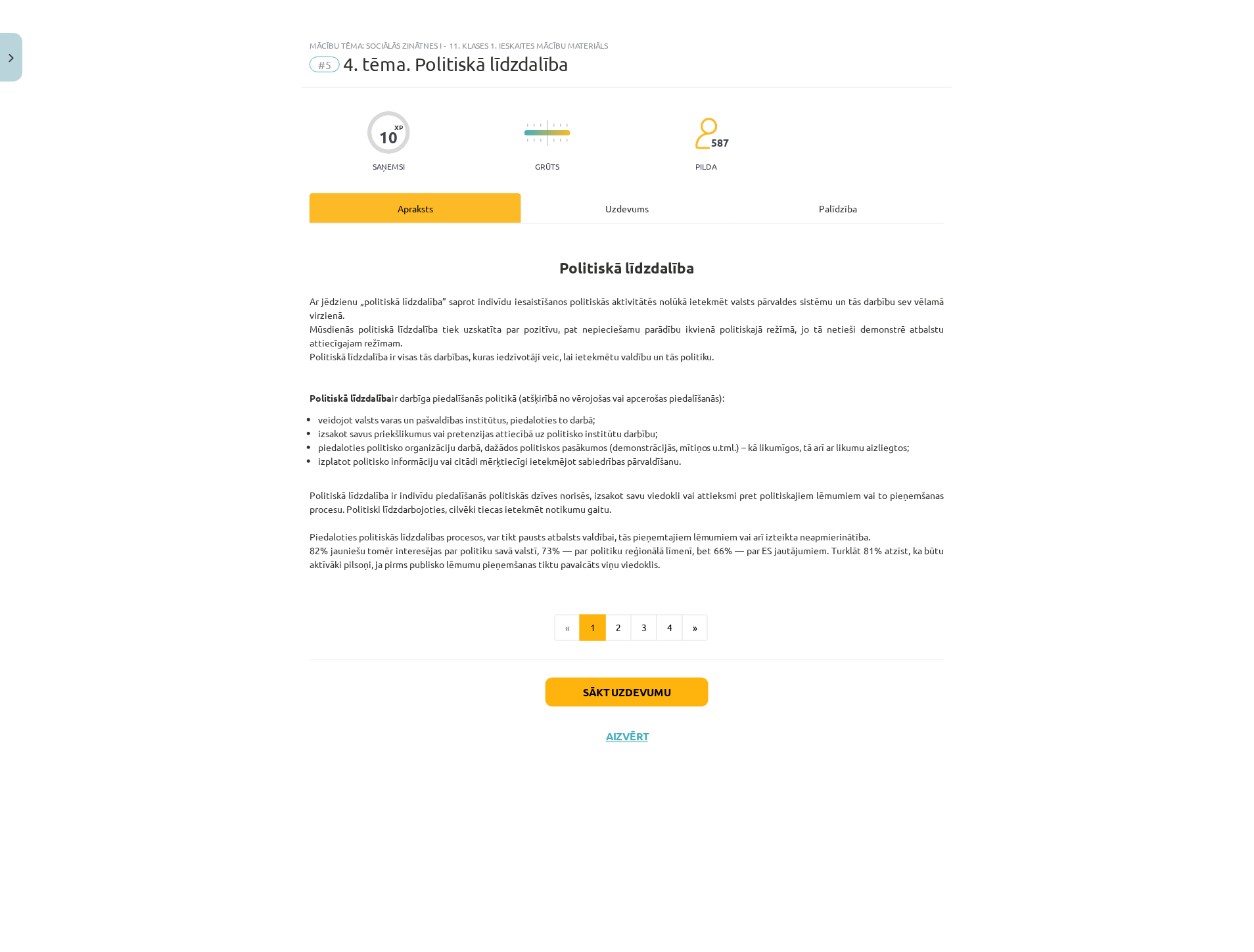
click at [635, 214] on div "Uzdevums" at bounding box center [627, 208] width 212 height 30
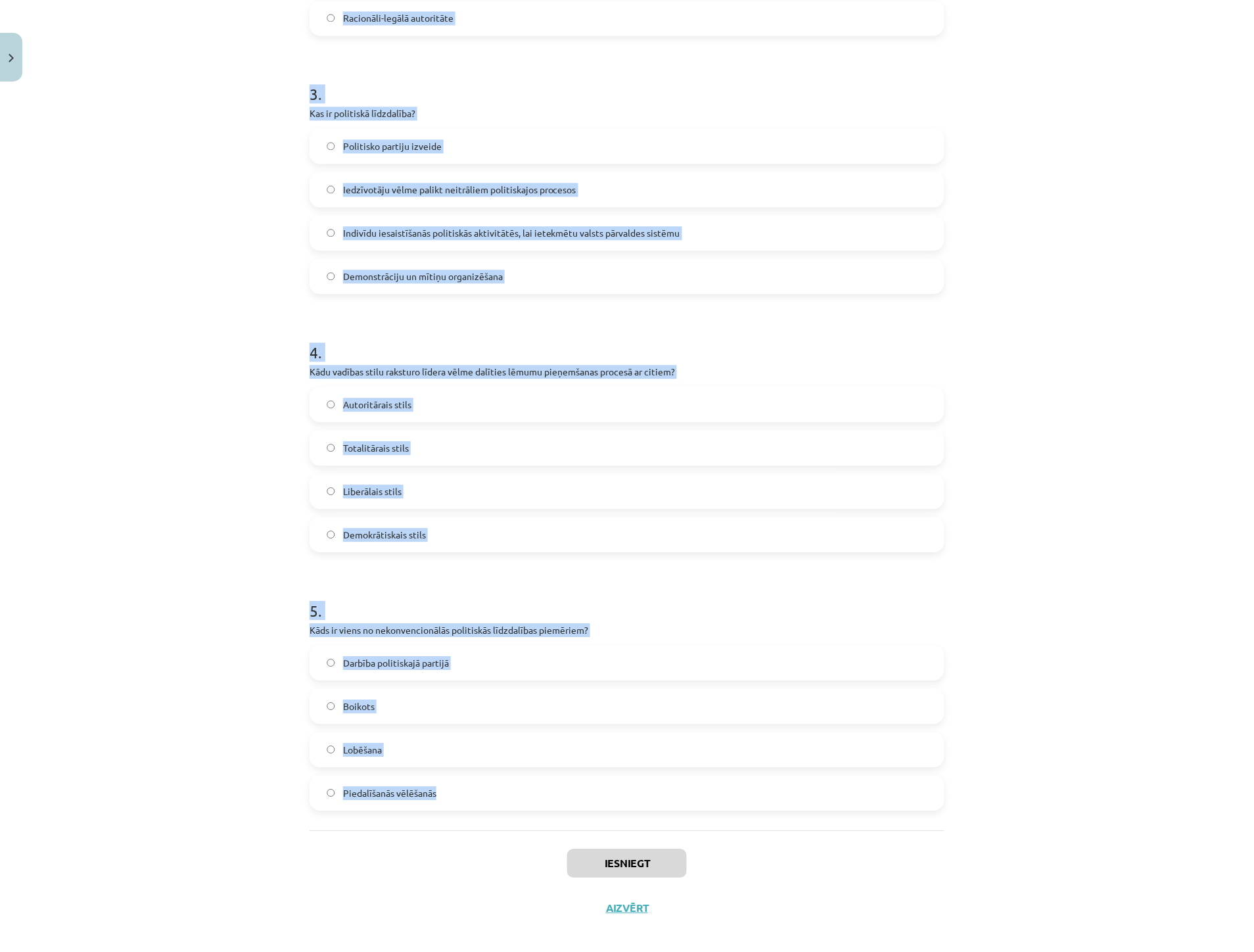
scroll to position [727, 0]
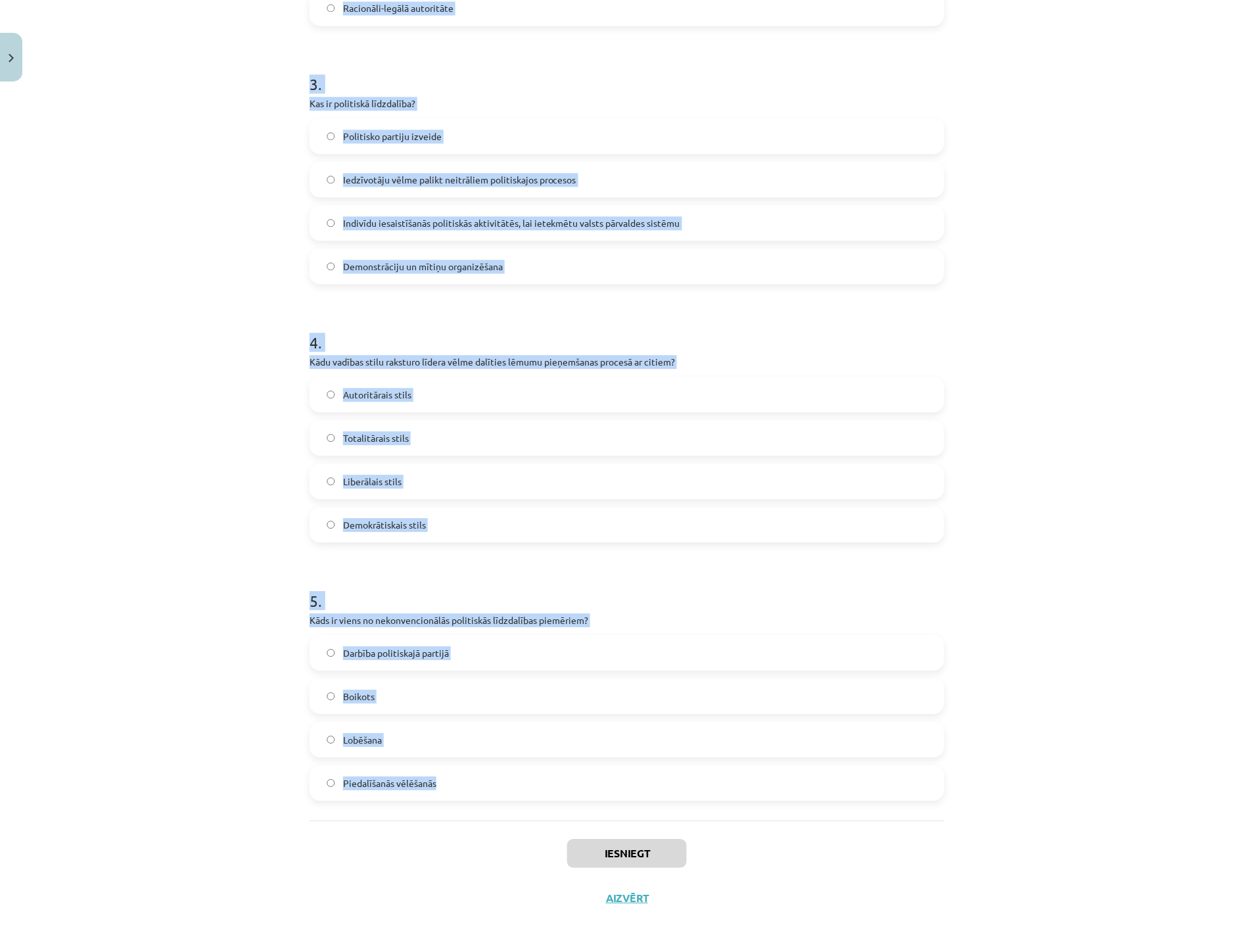
drag, startPoint x: 283, startPoint y: 281, endPoint x: 547, endPoint y: 767, distance: 553.1
click at [547, 767] on div "Mācību tēma: Sociālās zinātnes i - 11. klases 1. ieskaites mācību materiāls #5 …" at bounding box center [627, 476] width 1254 height 952
copy form "1 . Kas ir galvenā atšķirība starp politiķiem, kuri dzīvo “priekš politikas” un…"
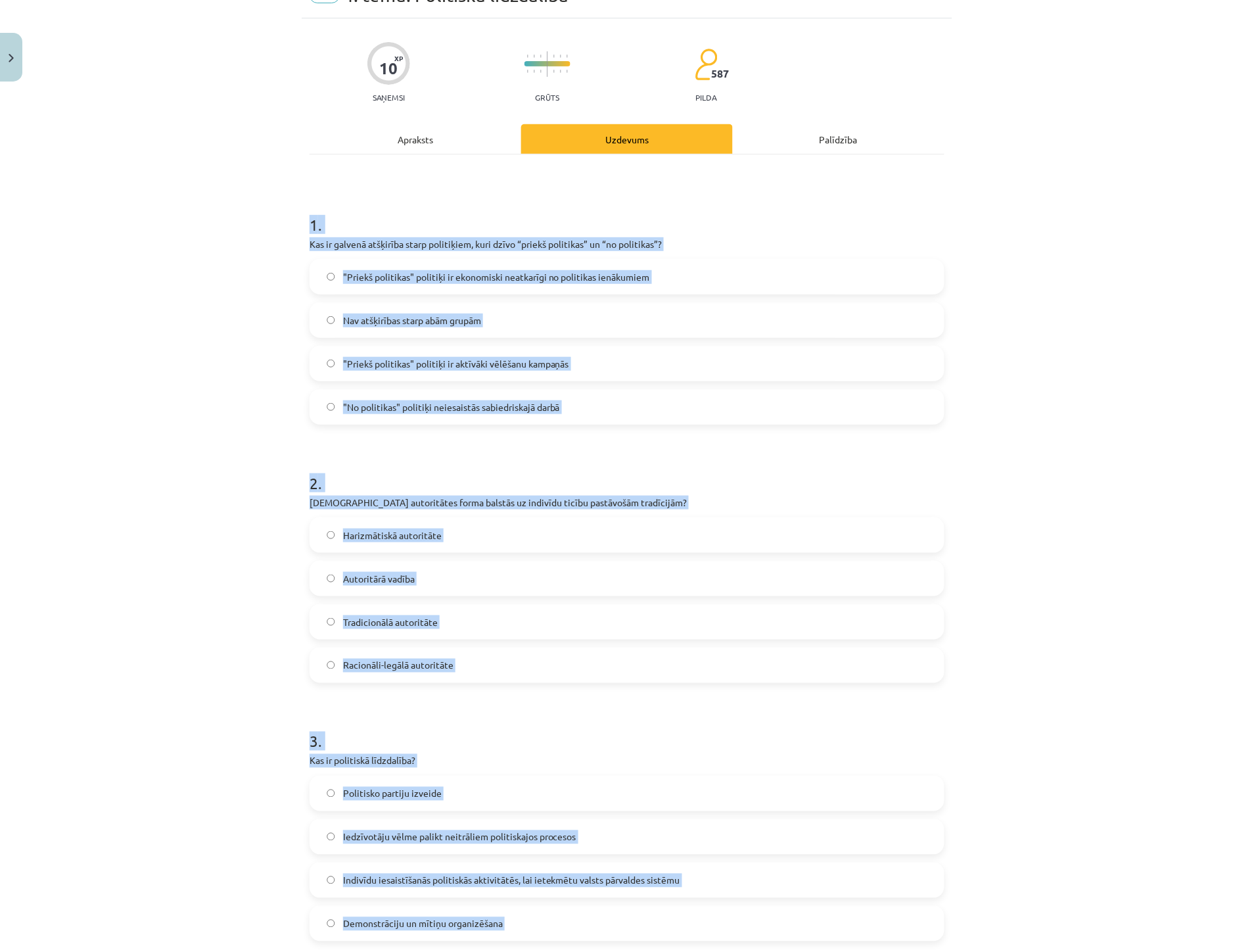
click at [120, 613] on div "Mācību tēma: Sociālās zinātnes i - 11. klases 1. ieskaites mācību materiāls #5 …" at bounding box center [627, 476] width 1254 height 952
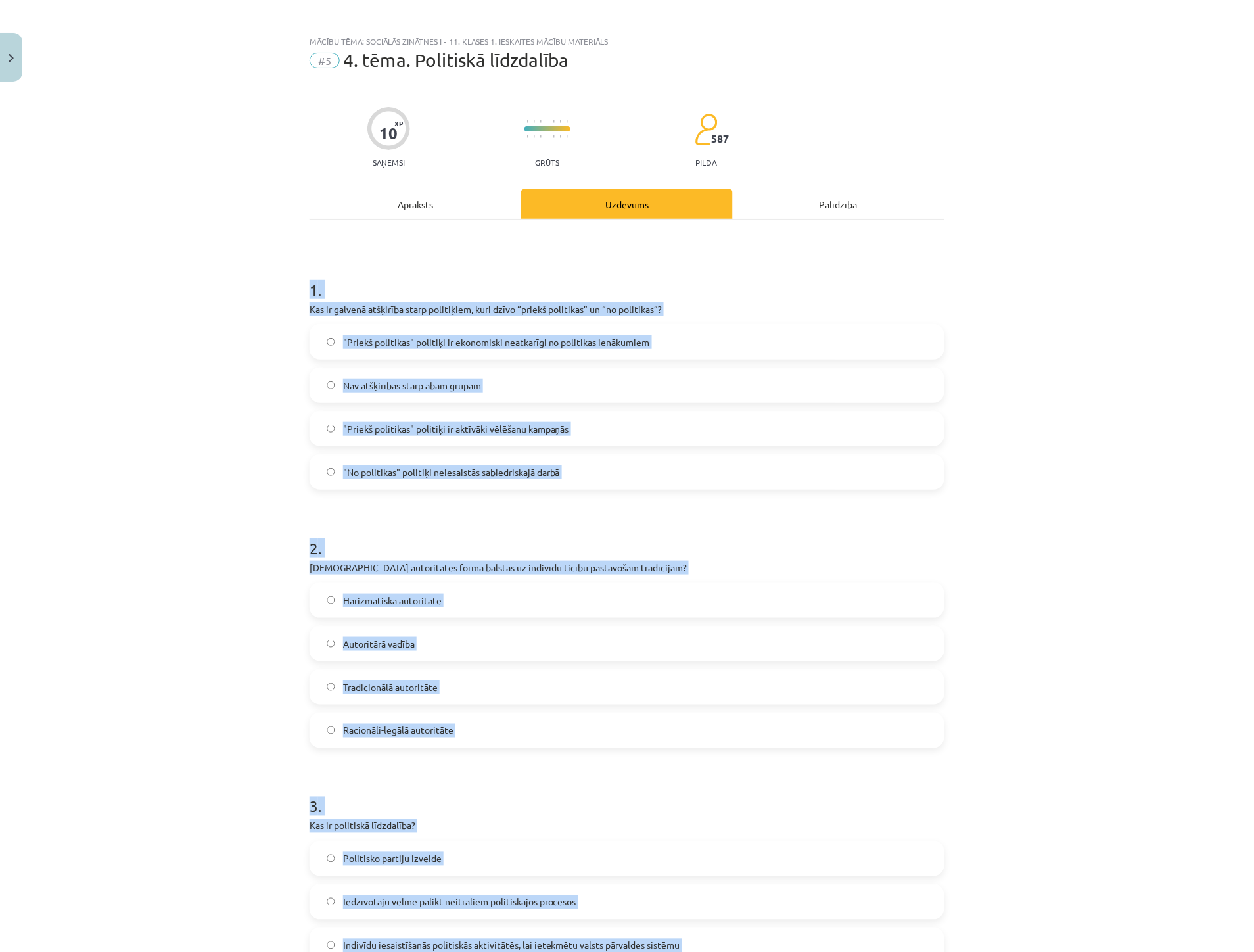
scroll to position [0, 0]
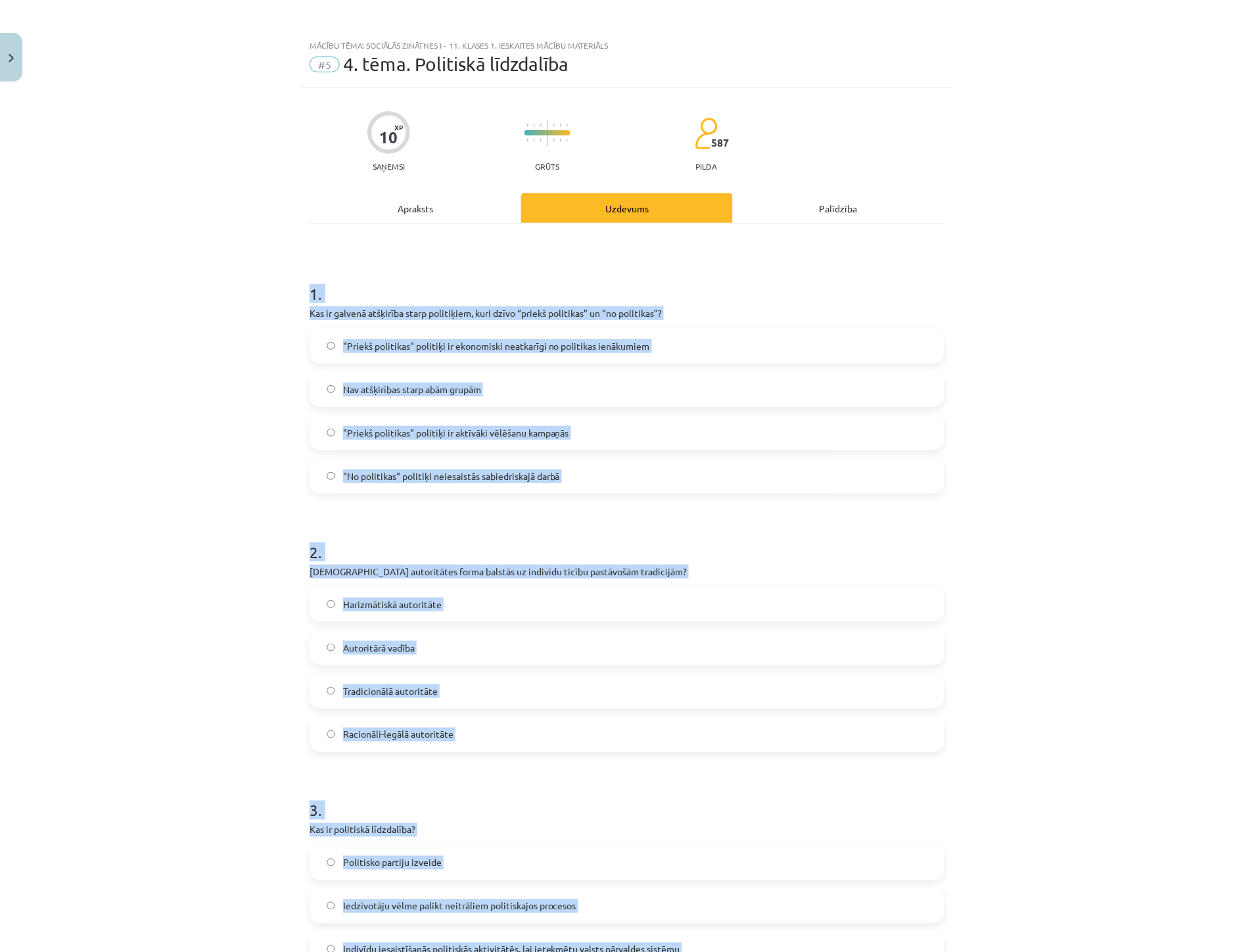
click at [120, 616] on div "Mācību tēma: Sociālās zinātnes i - 11. klases 1. ieskaites mācību materiāls #5 …" at bounding box center [627, 476] width 1254 height 952
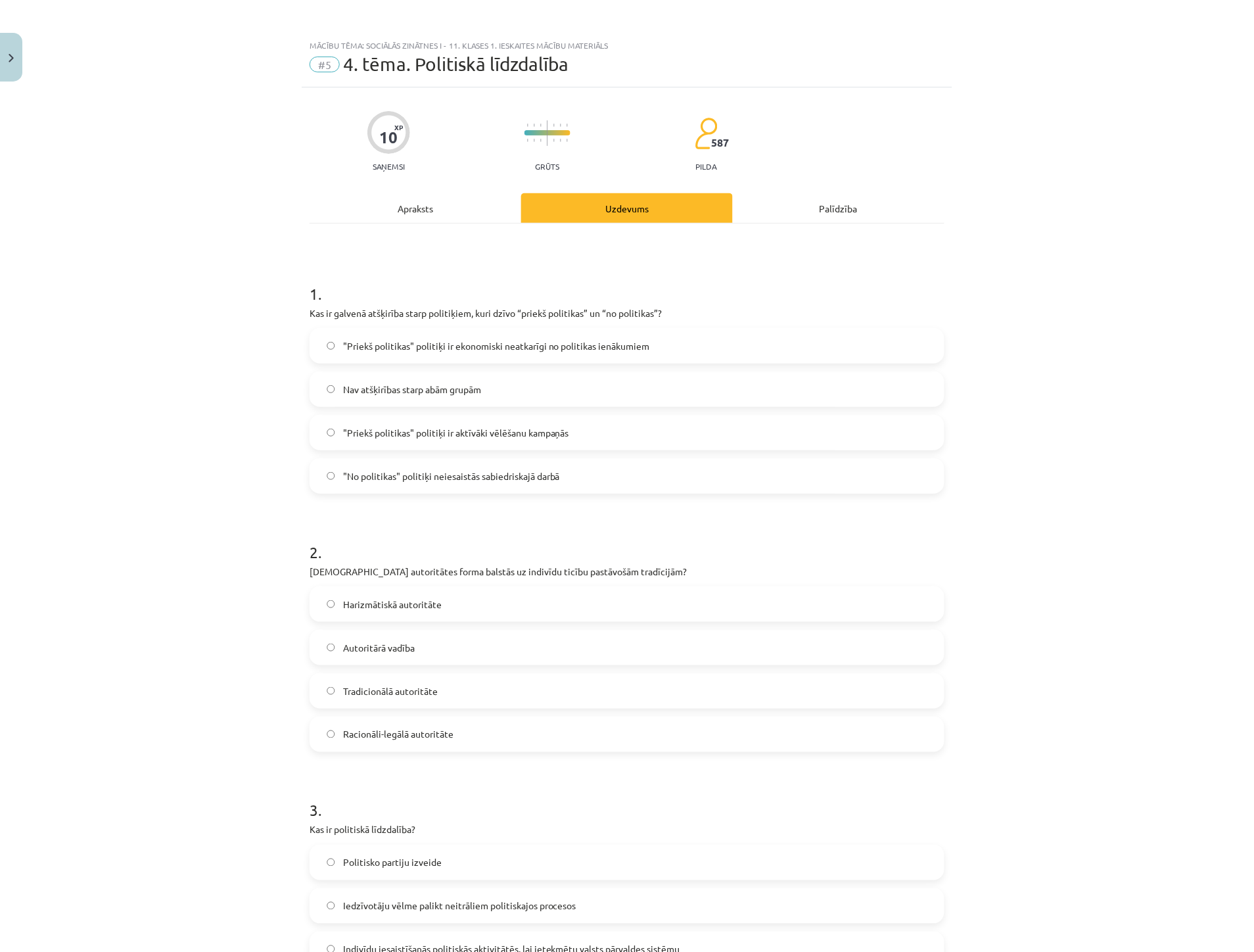
click at [497, 345] on span ""Priekš politikas" politiķi ir ekonomiski neatkarīgi no politikas ienākumiem" at bounding box center [497, 346] width 307 height 14
click at [428, 693] on span "Tradicionālā autoritāte" at bounding box center [390, 690] width 95 height 14
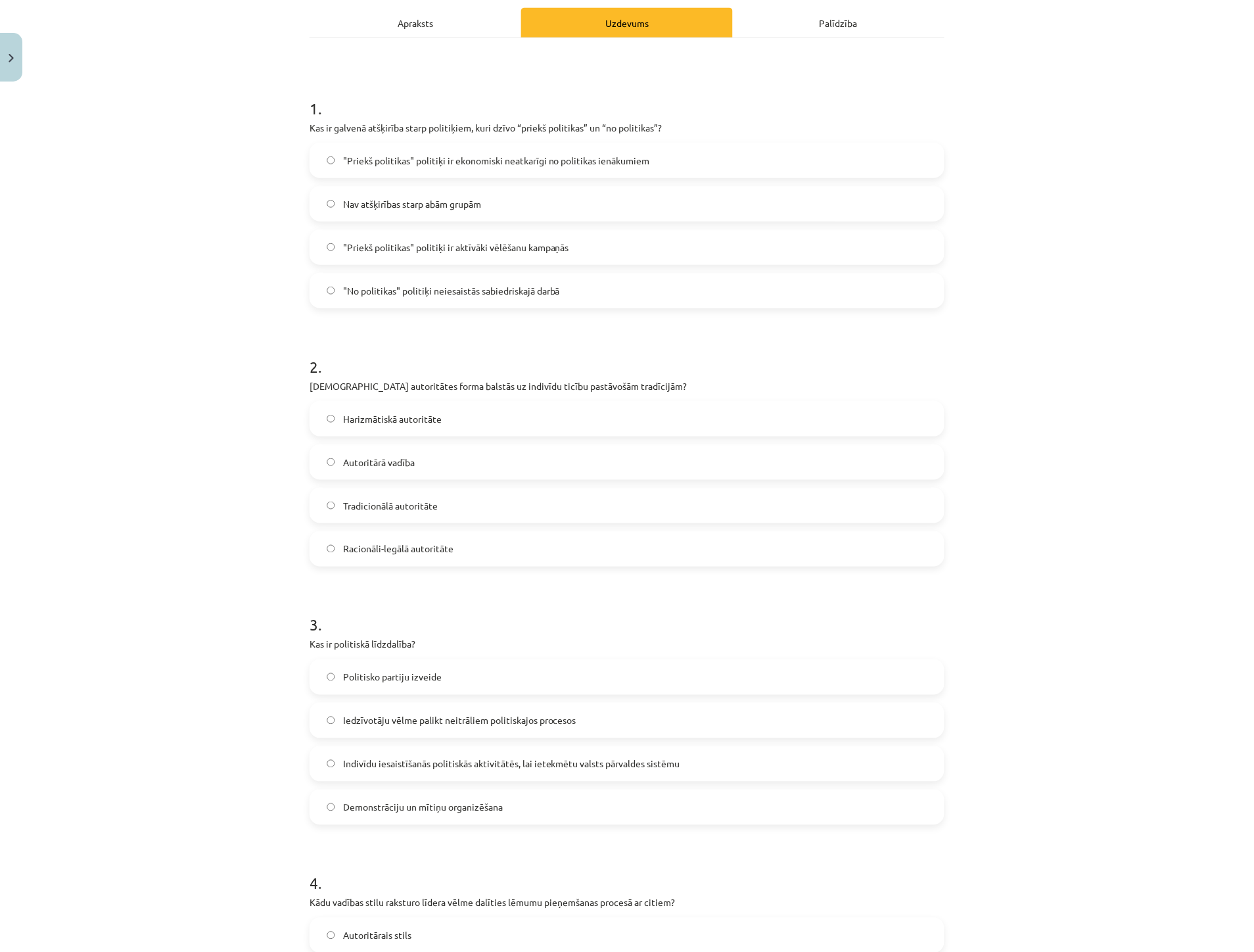
scroll to position [219, 0]
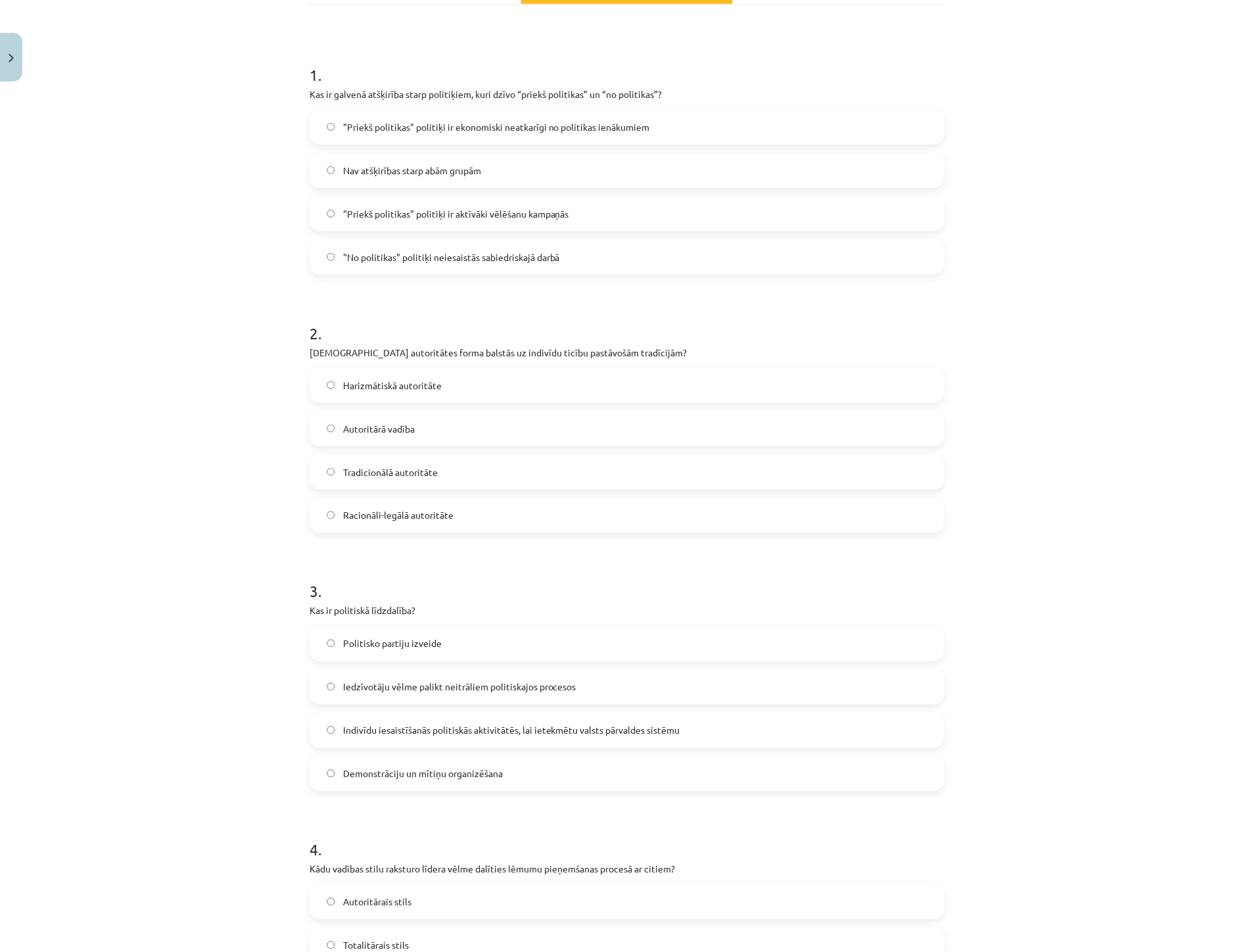
click at [427, 732] on span "Indivīdu iesaistīšanās politiskās aktivitātēs, lai ietekmētu valsts pārvaldes s…" at bounding box center [511, 730] width 337 height 14
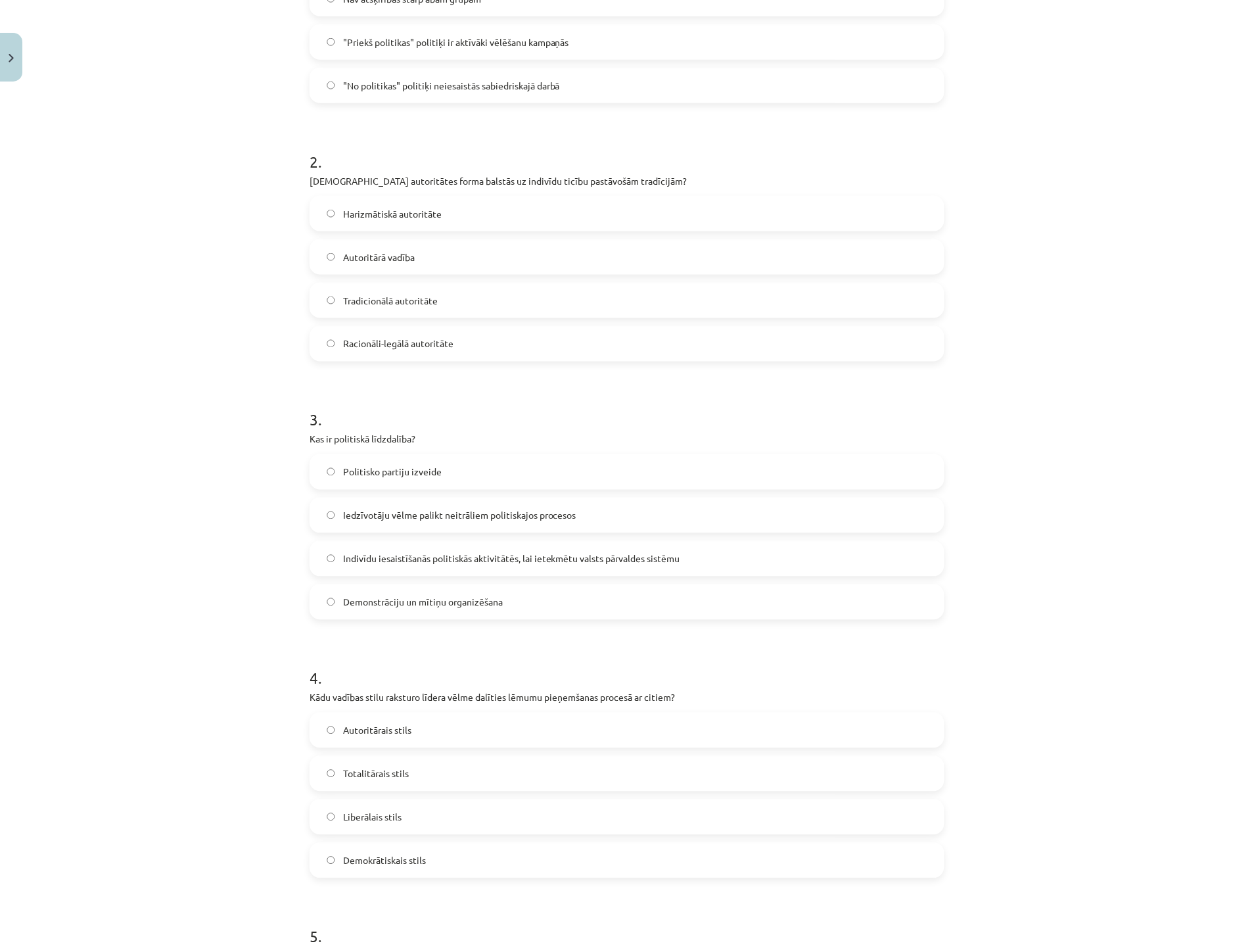
scroll to position [437, 0]
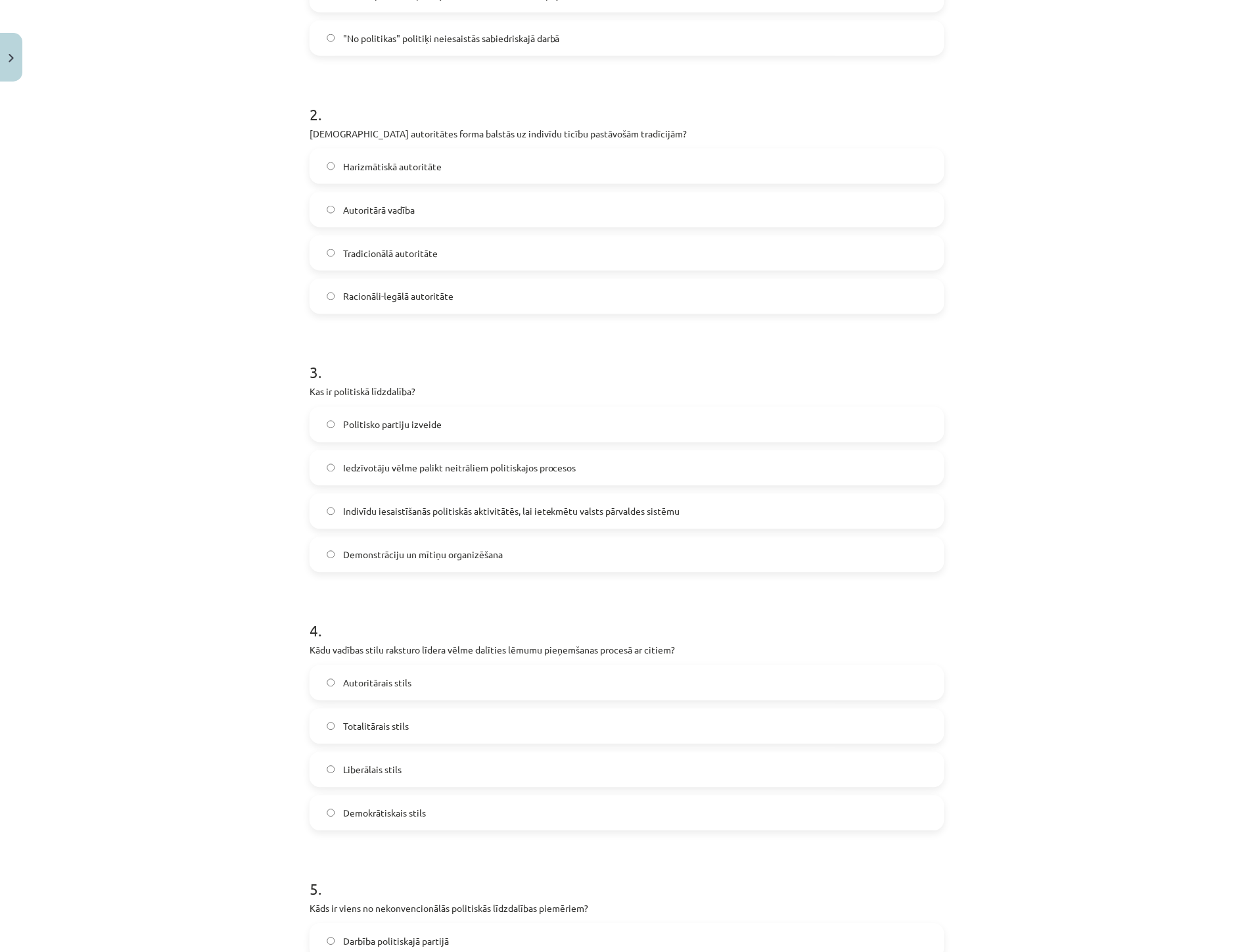
click at [409, 816] on span "Demokrātiskais stils" at bounding box center [384, 813] width 83 height 14
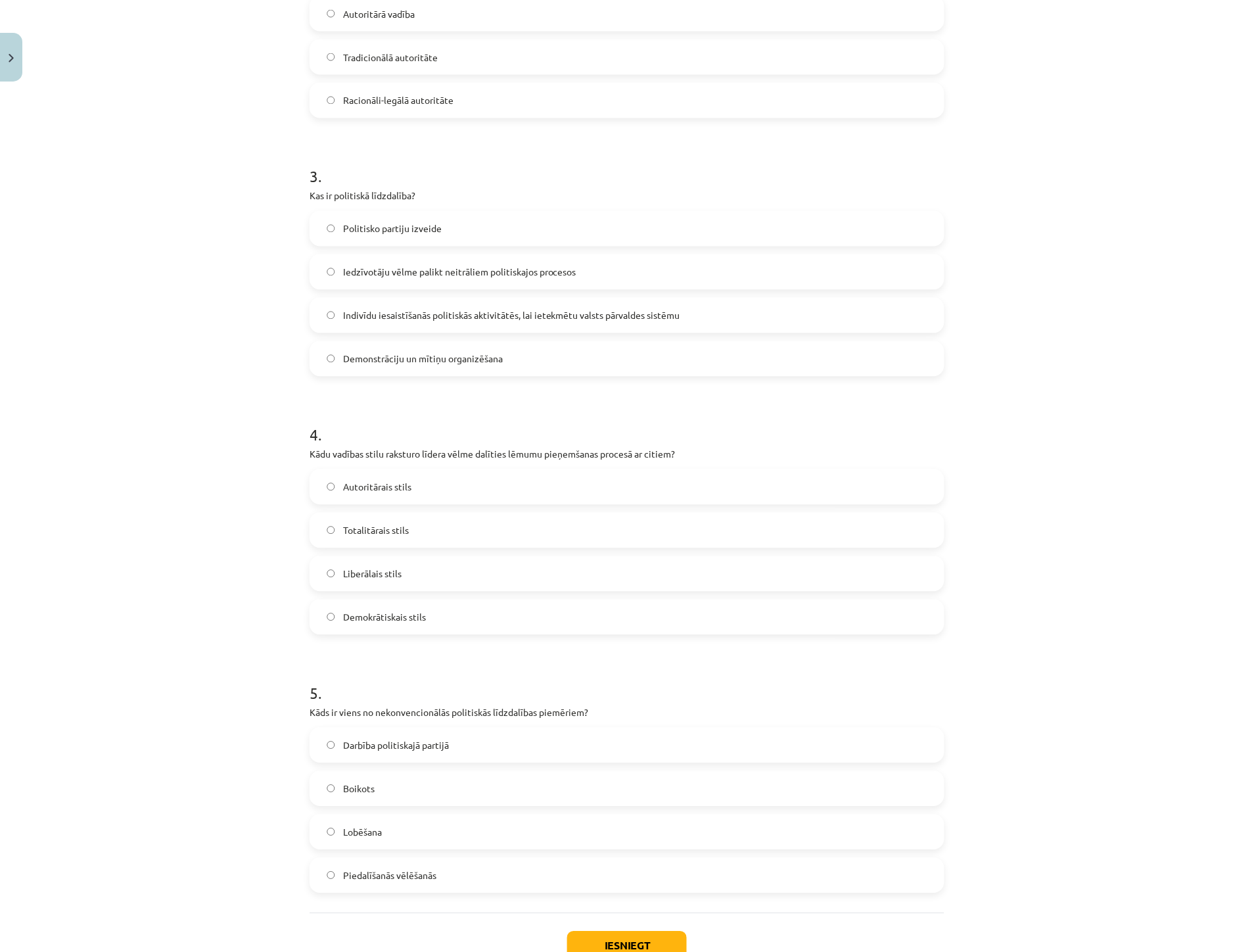
scroll to position [657, 0]
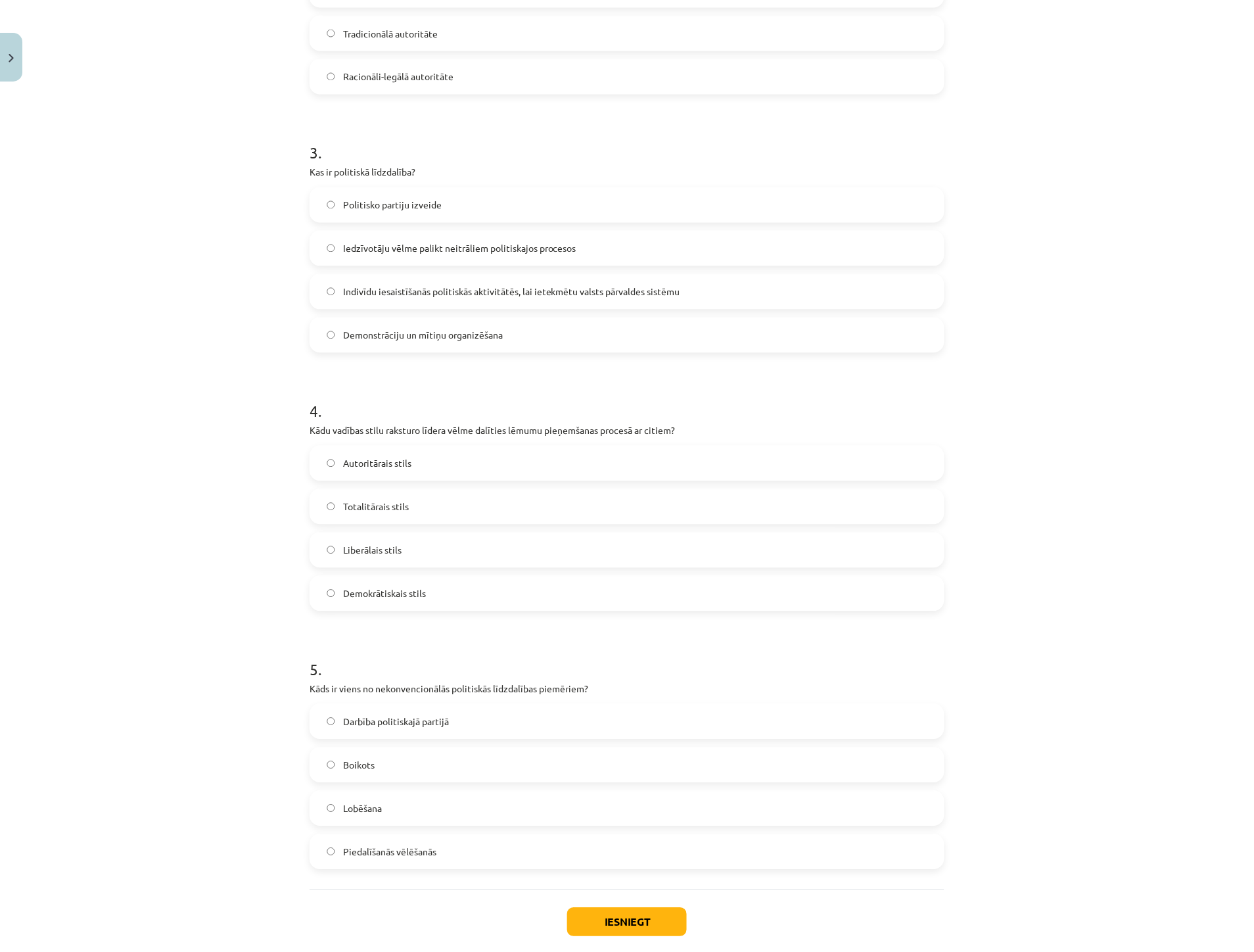
click at [406, 761] on label "Boikots" at bounding box center [627, 765] width 632 height 33
click at [625, 917] on button "Iesniegt" at bounding box center [627, 922] width 120 height 29
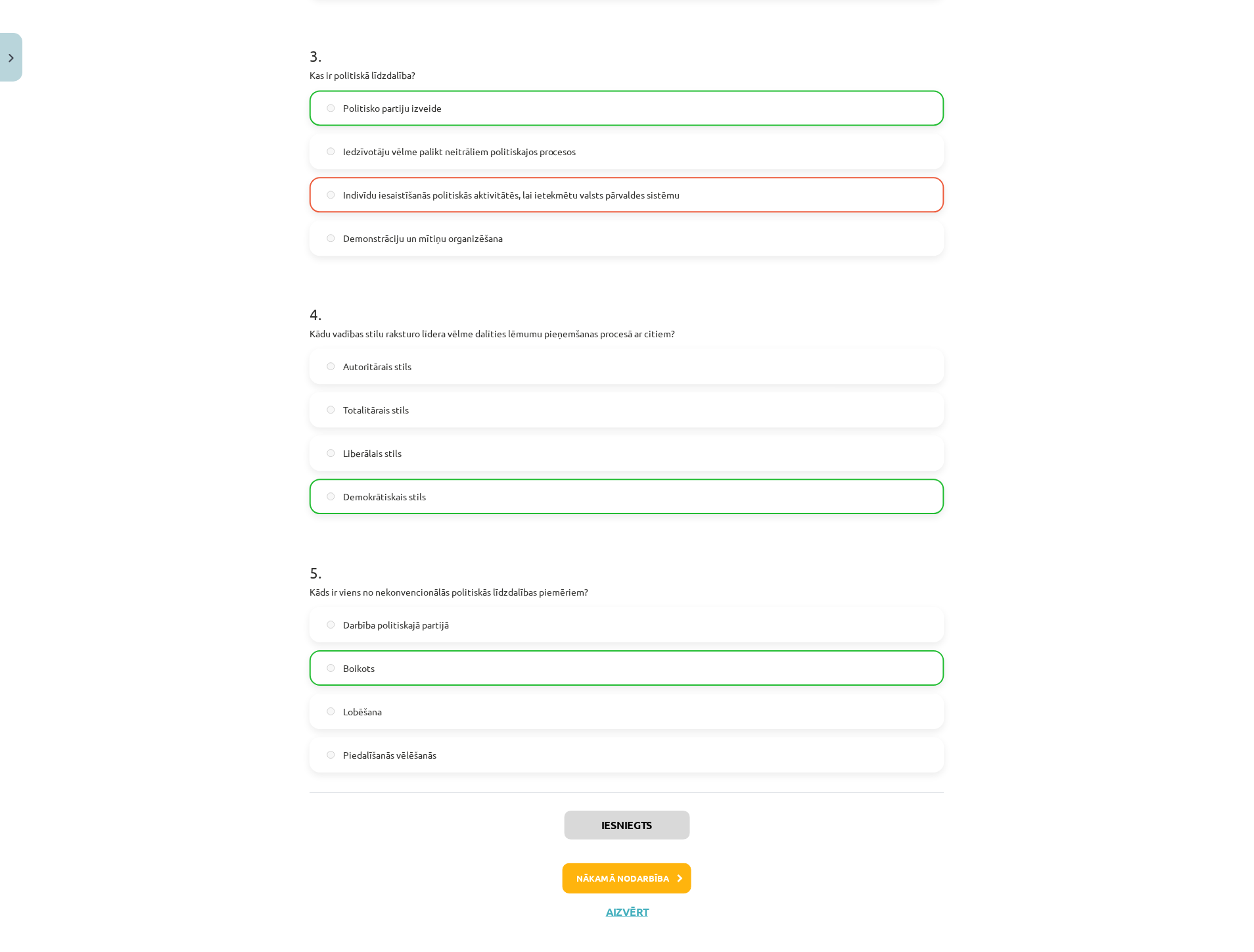
scroll to position [769, 0]
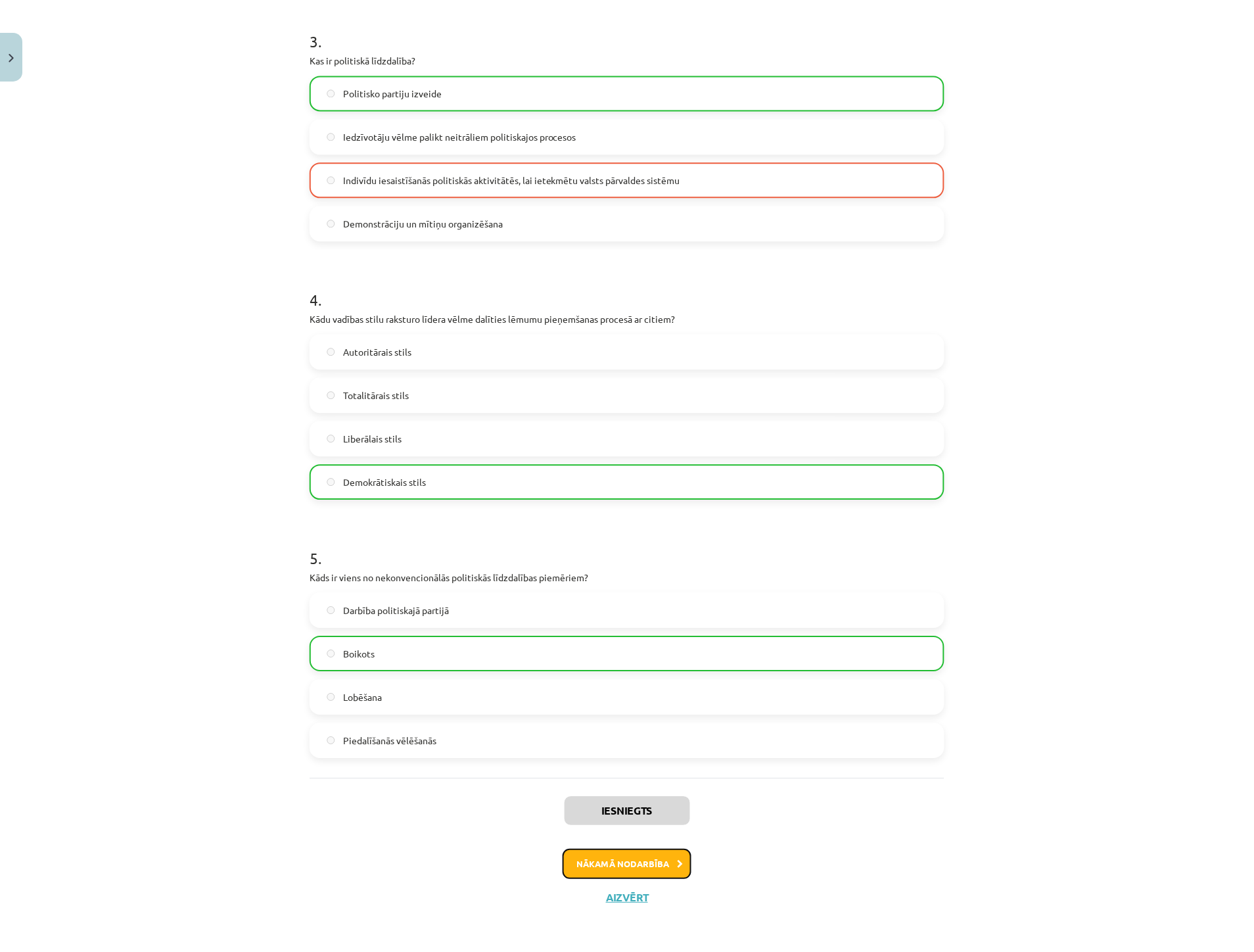
click at [660, 867] on button "Nākamā nodarbība" at bounding box center [627, 863] width 129 height 30
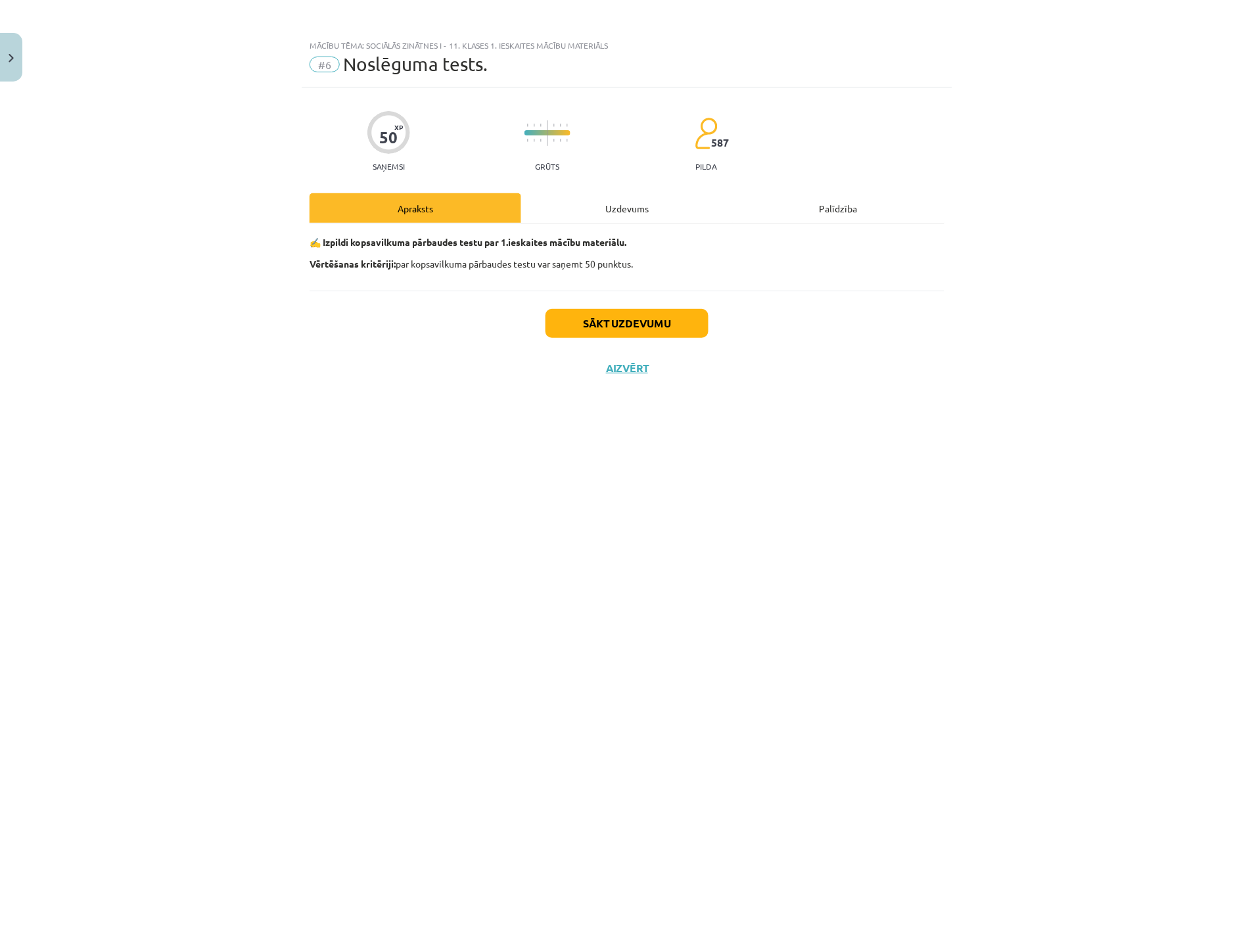
scroll to position [0, 0]
click at [635, 200] on div "Uzdevums" at bounding box center [627, 208] width 212 height 30
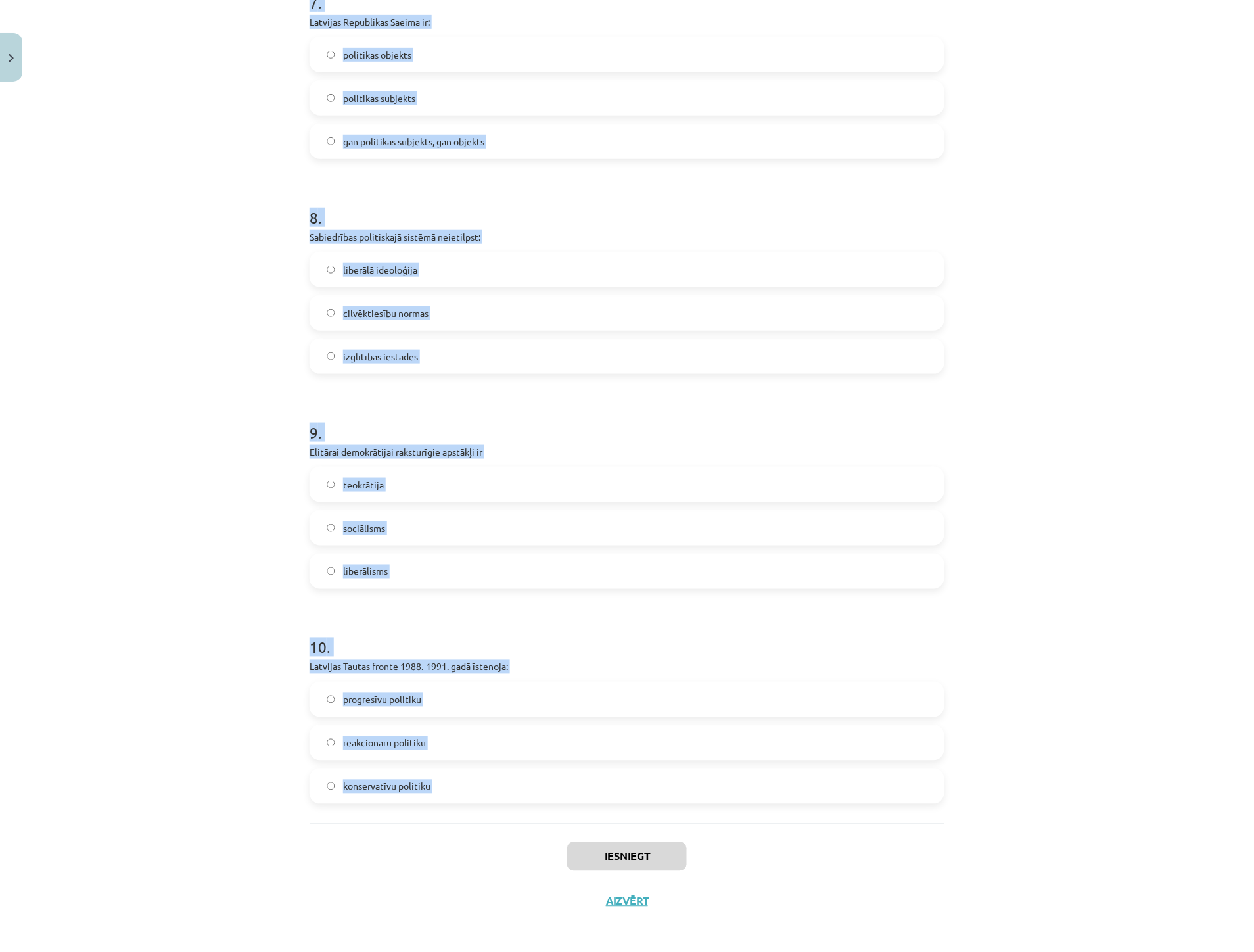
scroll to position [1585, 0]
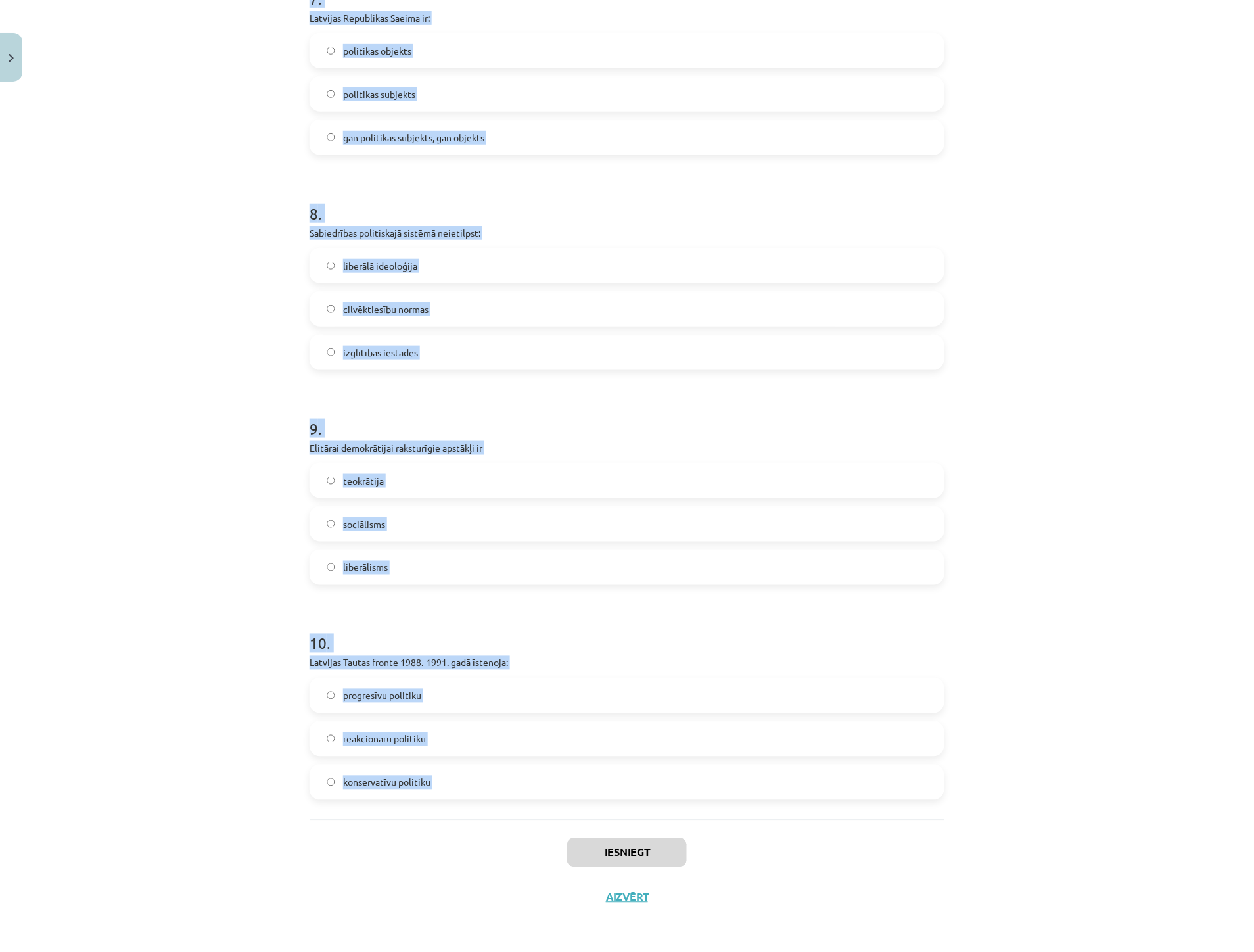
drag, startPoint x: 300, startPoint y: 281, endPoint x: 580, endPoint y: 835, distance: 620.7
click at [580, 835] on div "Mācību tēma: Sociālās zinātnes i - 11. klases 1. ieskaites mācību materiāls #6 …" at bounding box center [627, 476] width 1254 height 952
copy form "1 . Opozīcijas pilnīga ierobežošana vai likvidācija noteiktos apstākļos ir tota…"
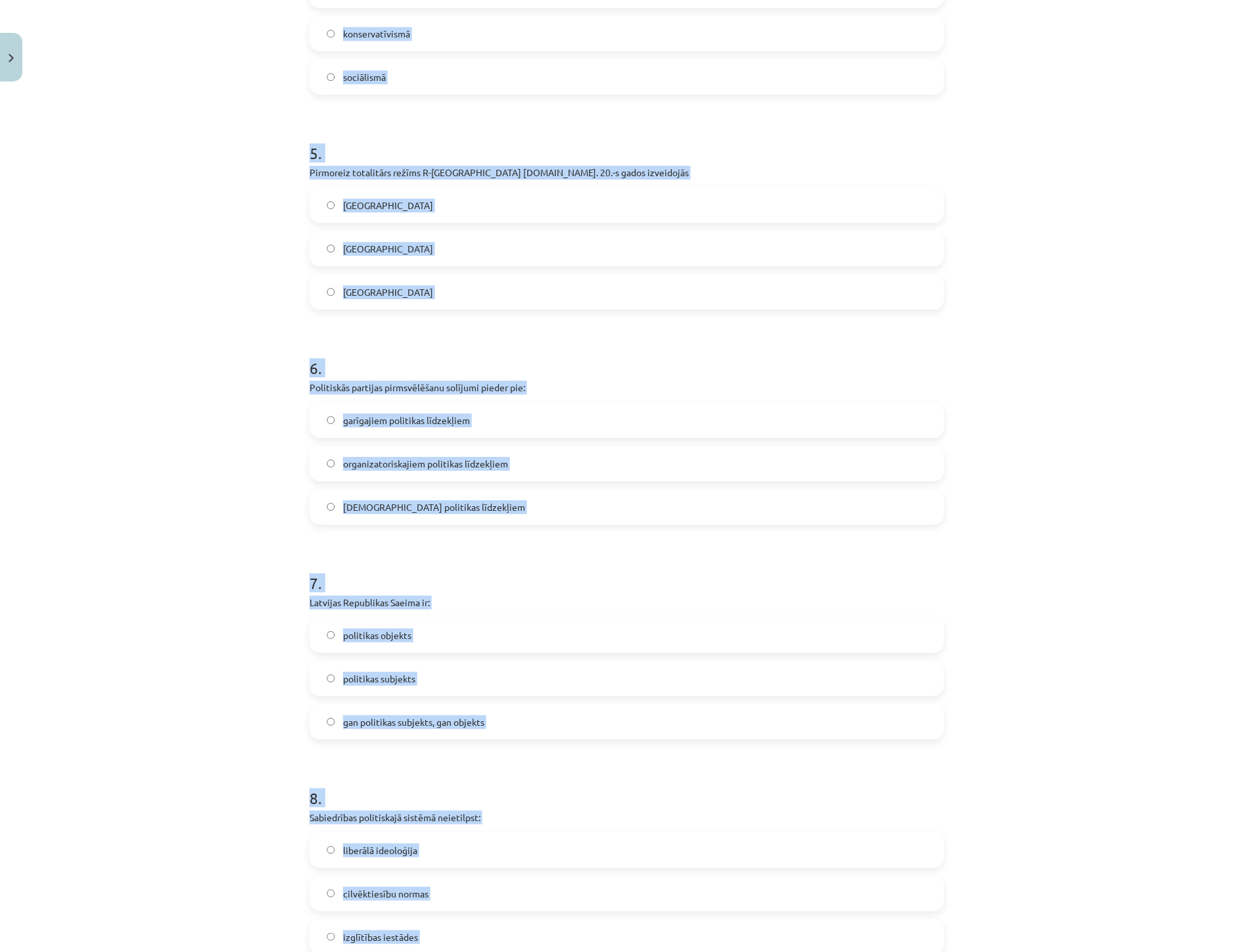
click at [160, 369] on div "Mācību tēma: Sociālās zinātnes i - 11. klases 1. ieskaites mācību materiāls #6 …" at bounding box center [627, 476] width 1254 height 952
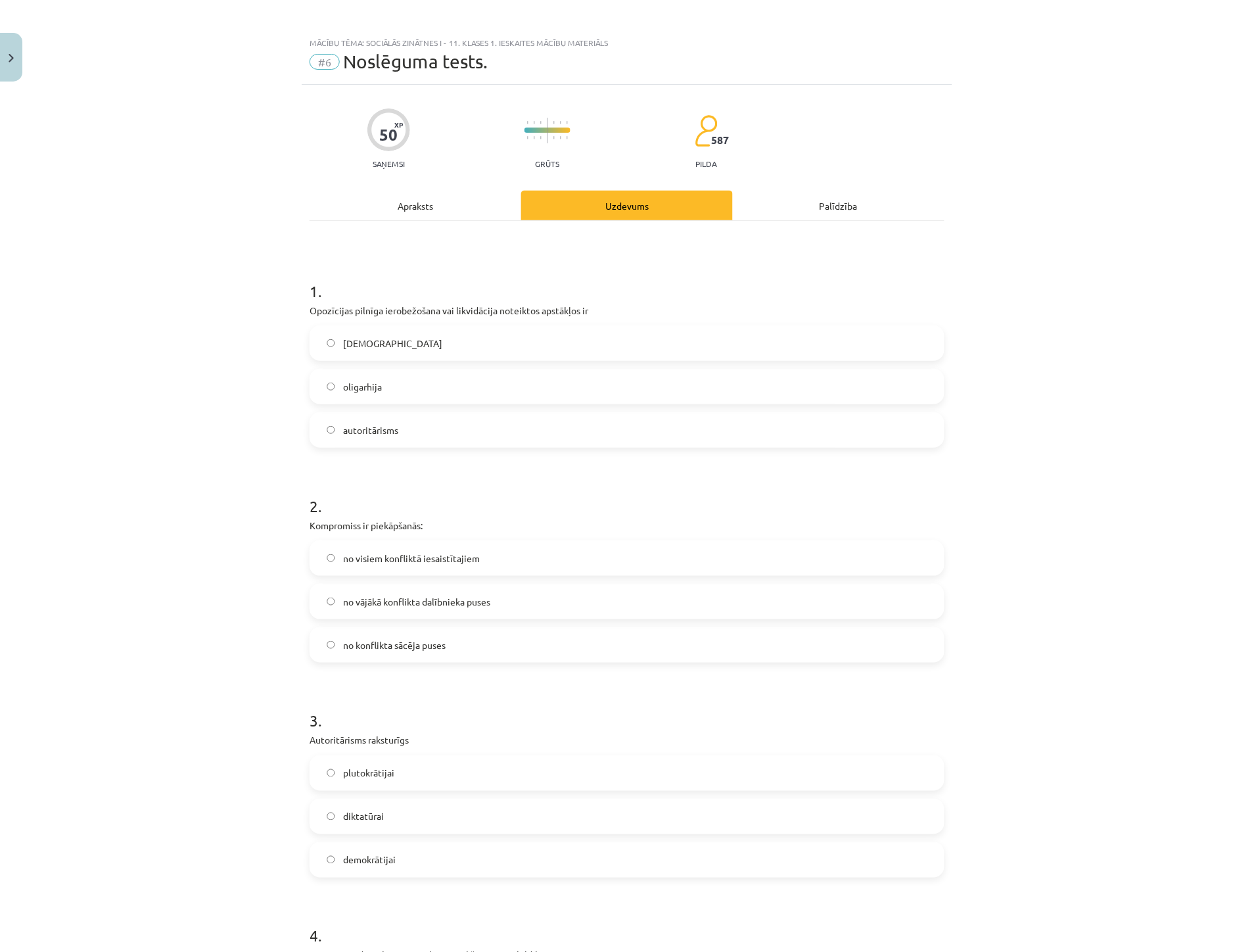
scroll to position [0, 0]
click at [346, 345] on span "totalitārisms" at bounding box center [392, 346] width 99 height 14
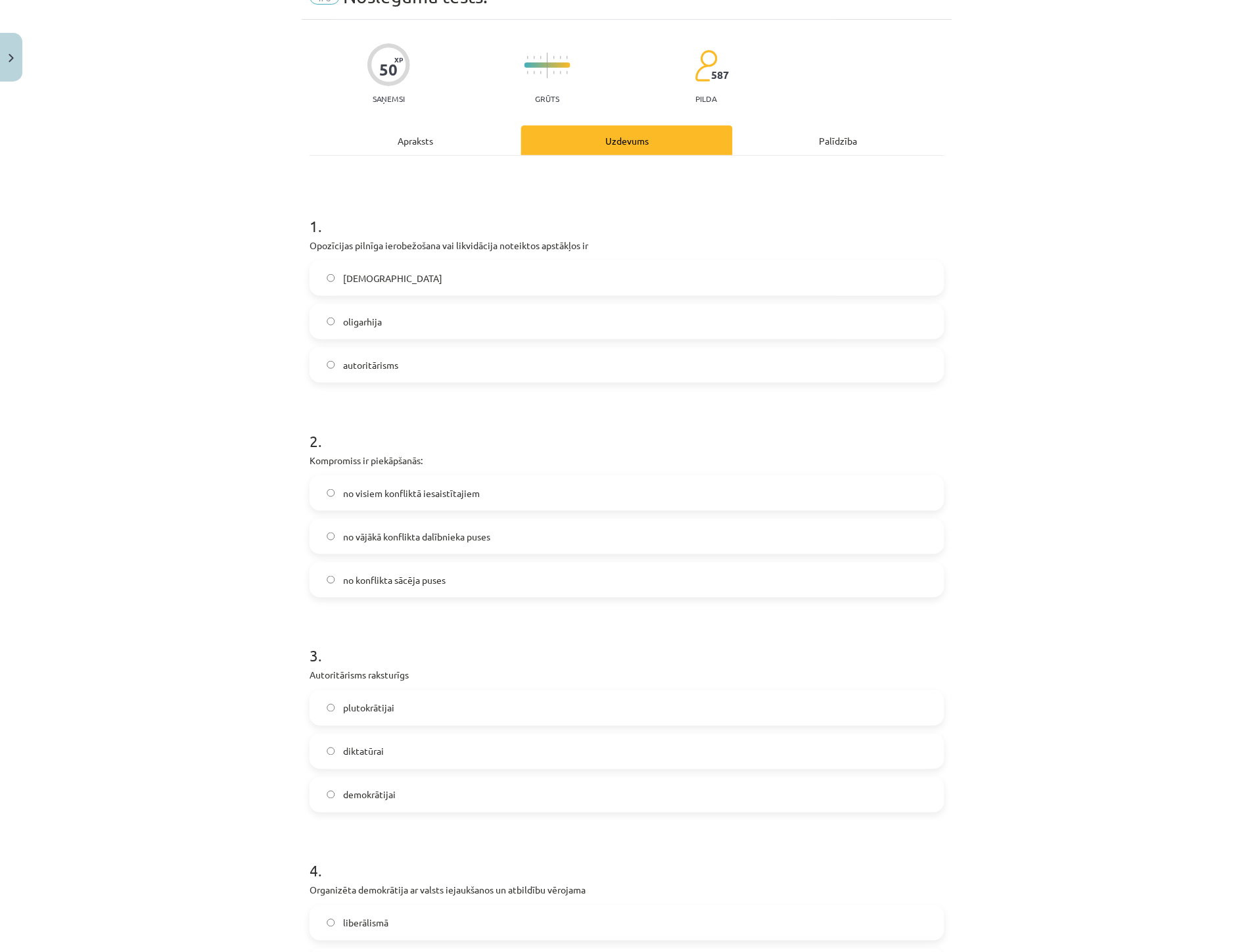
scroll to position [73, 0]
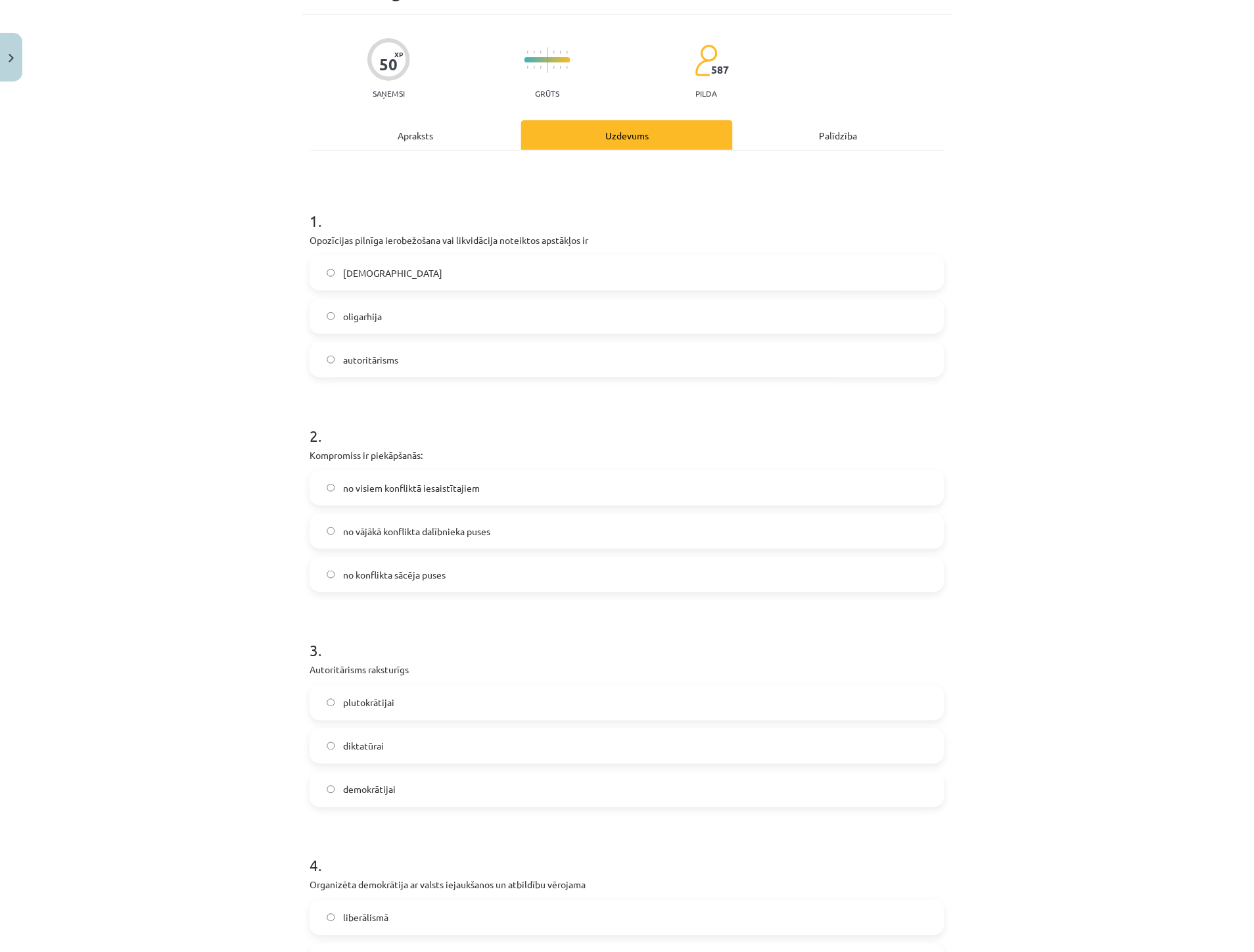
click at [359, 483] on span "no visiem konfliktā iesaistītajiem" at bounding box center [411, 487] width 136 height 14
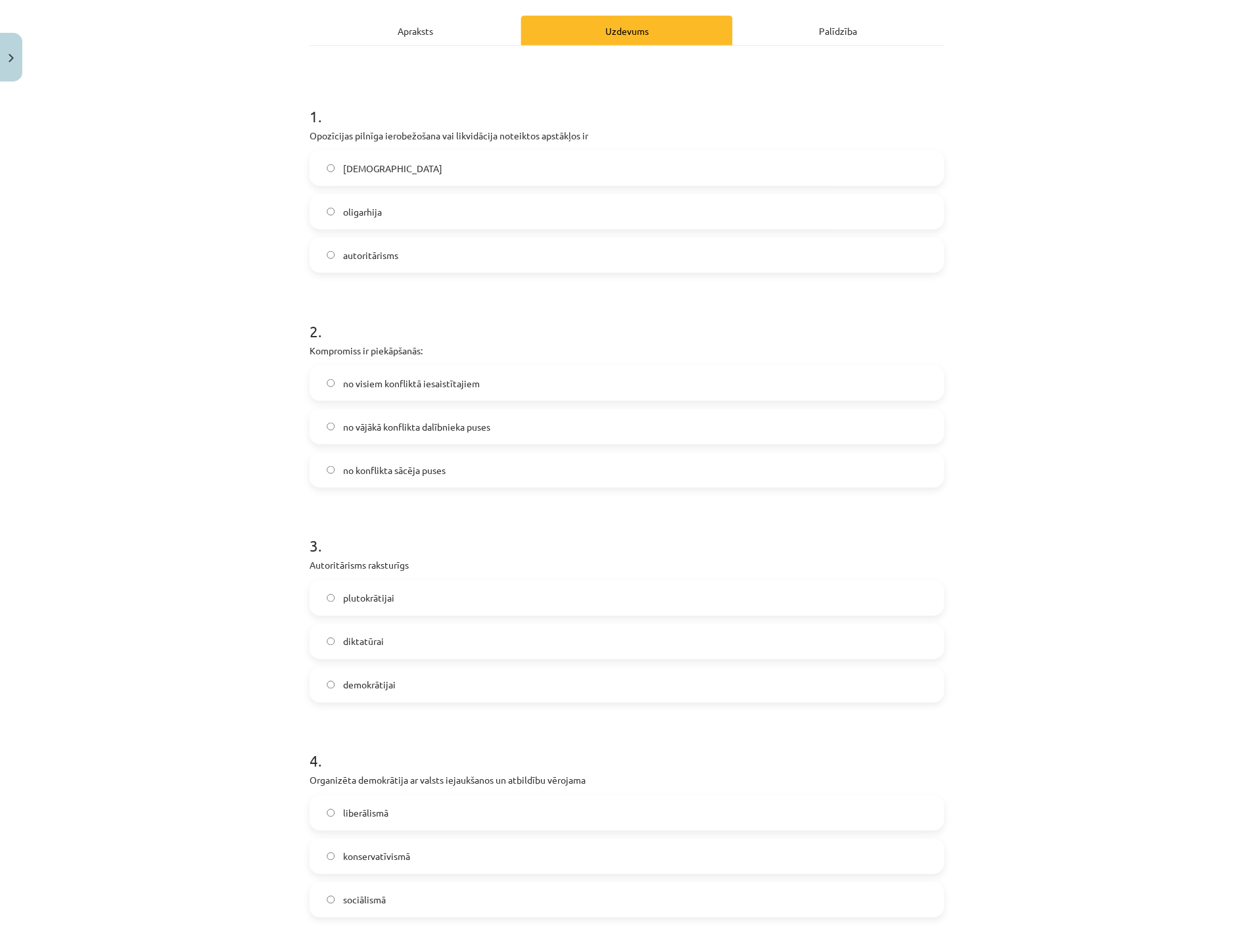
scroll to position [219, 0]
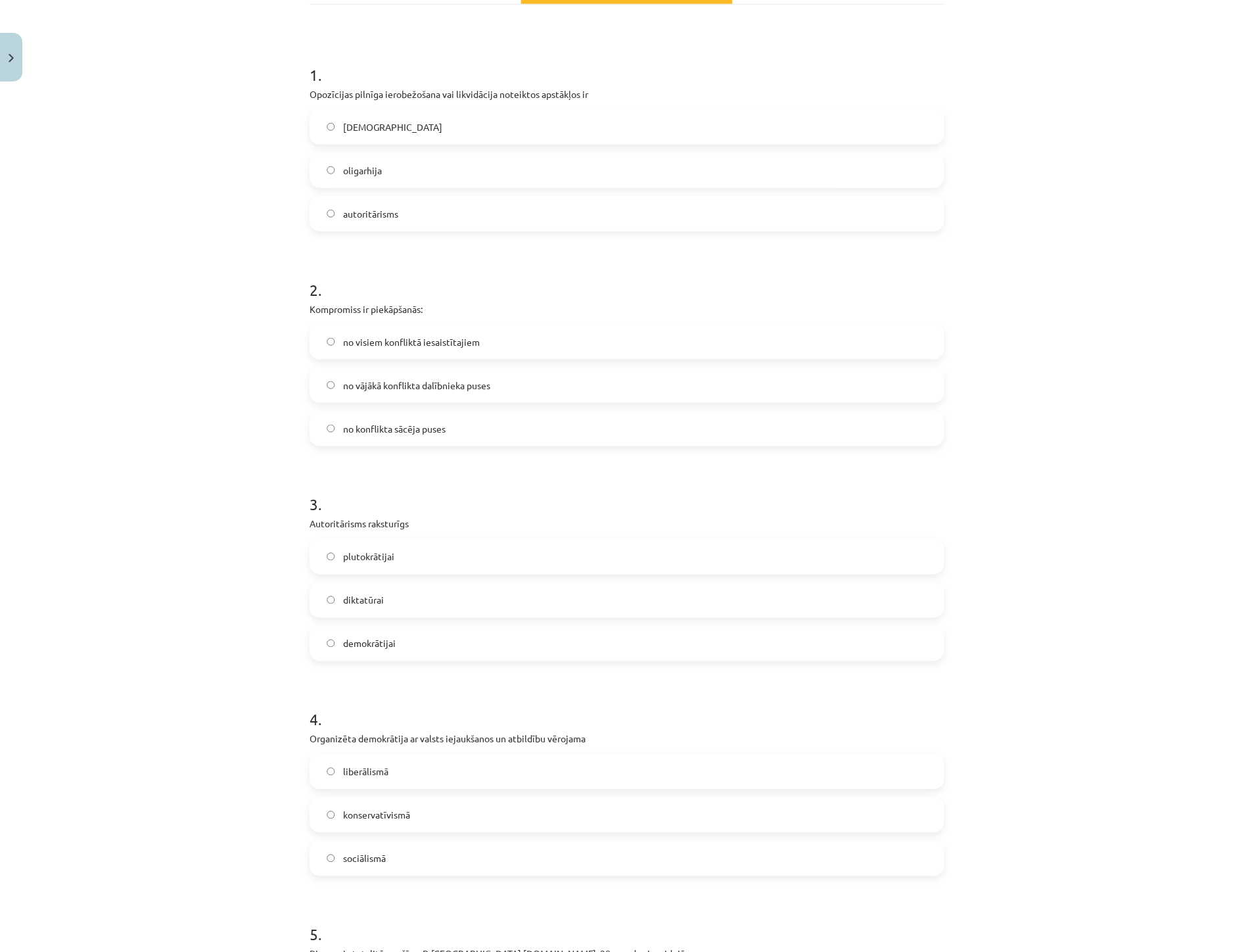
click at [346, 595] on span "diktatūrai" at bounding box center [363, 600] width 41 height 14
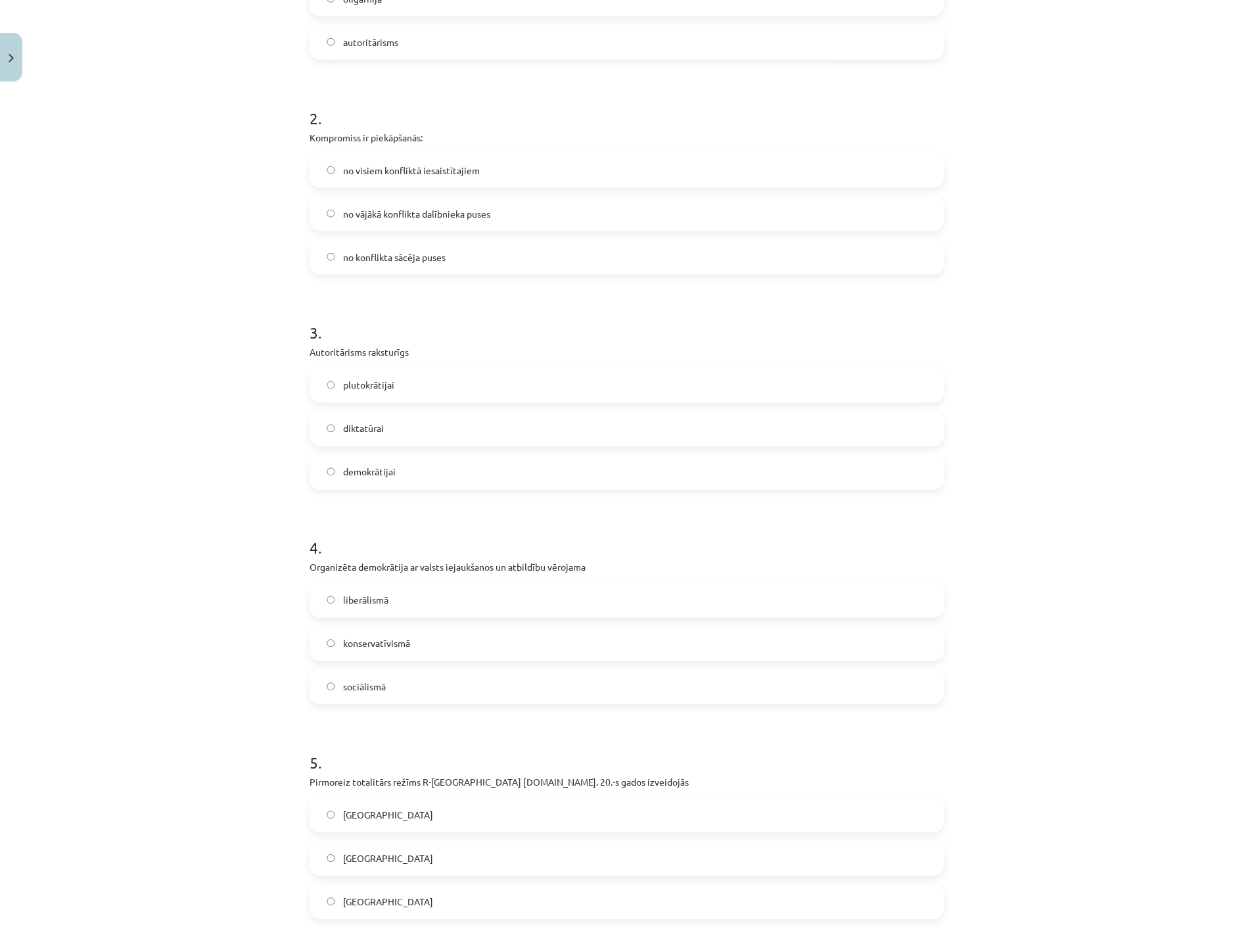
scroll to position [437, 0]
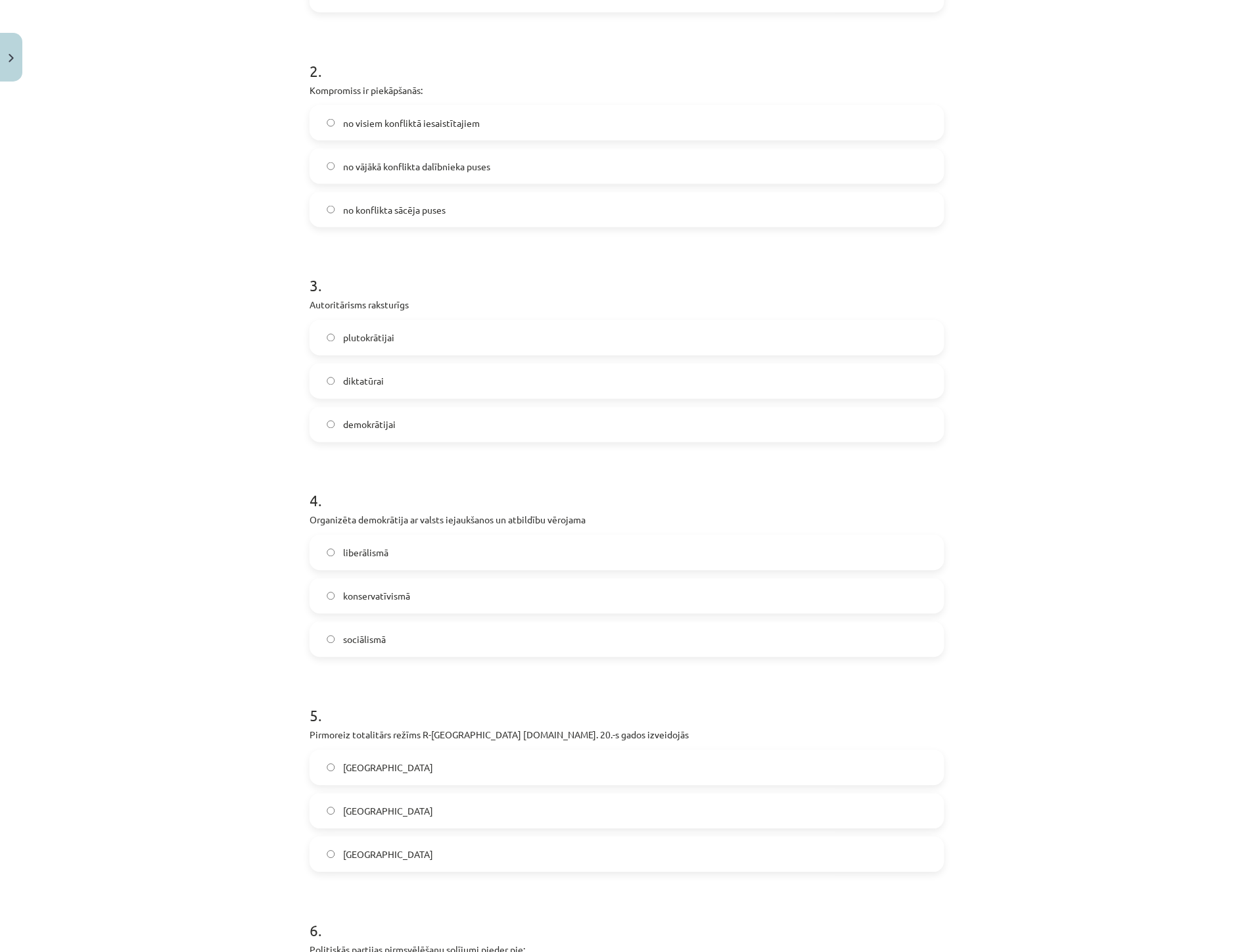
click at [343, 636] on span "sociālismā" at bounding box center [364, 639] width 43 height 14
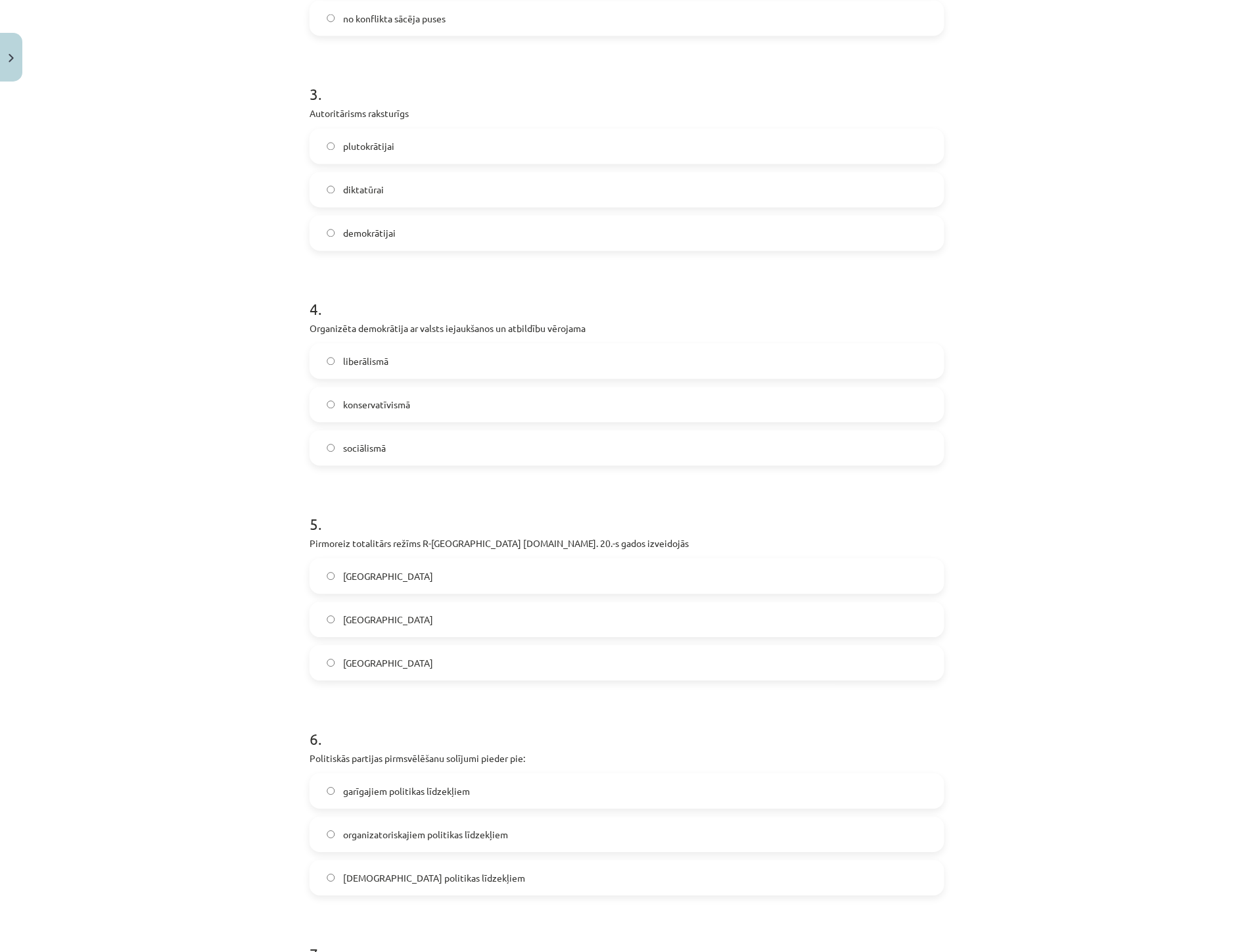
scroll to position [657, 0]
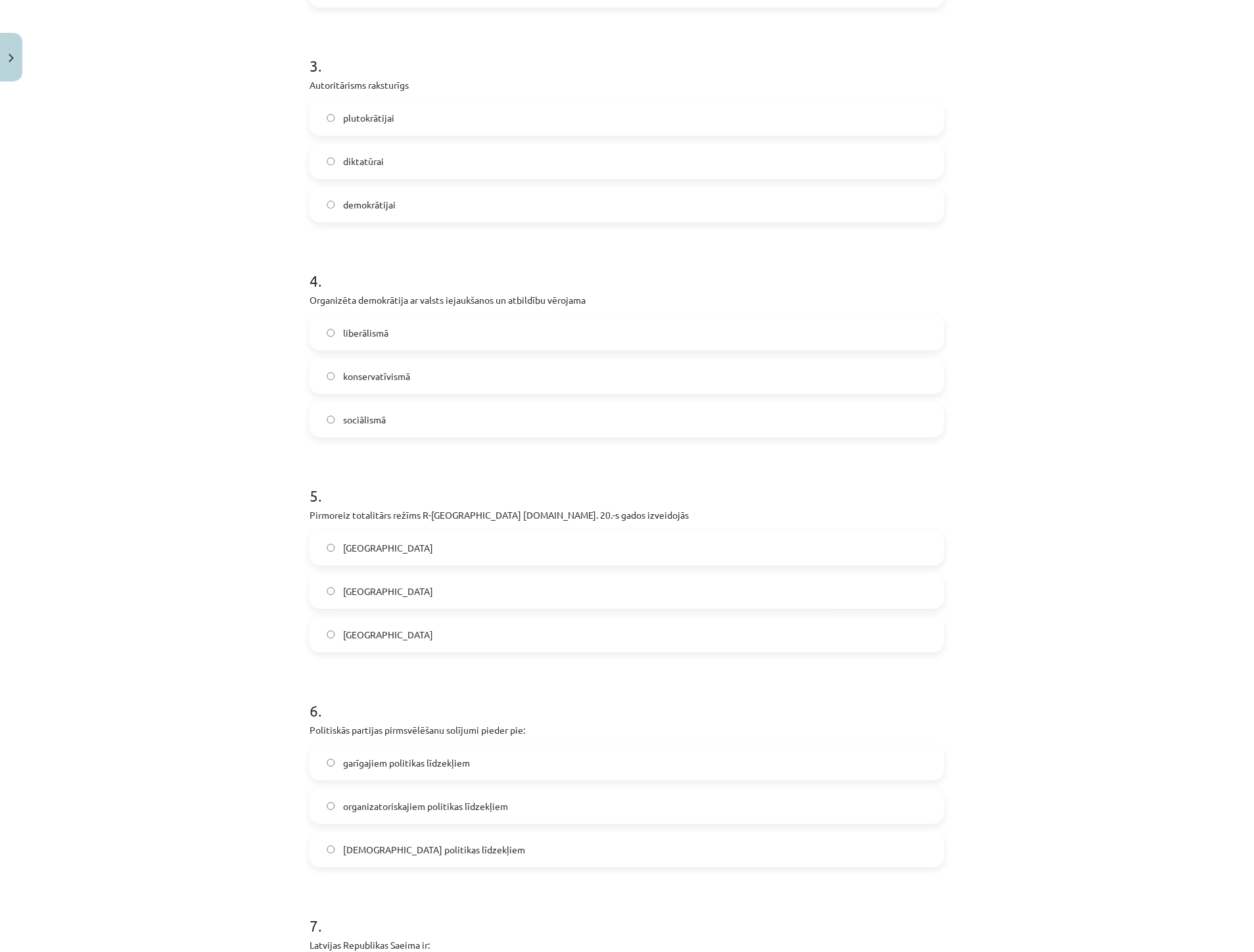
click at [343, 635] on span "Vācijā" at bounding box center [387, 635] width 90 height 14
click at [343, 596] on span "Itālijā" at bounding box center [387, 591] width 90 height 14
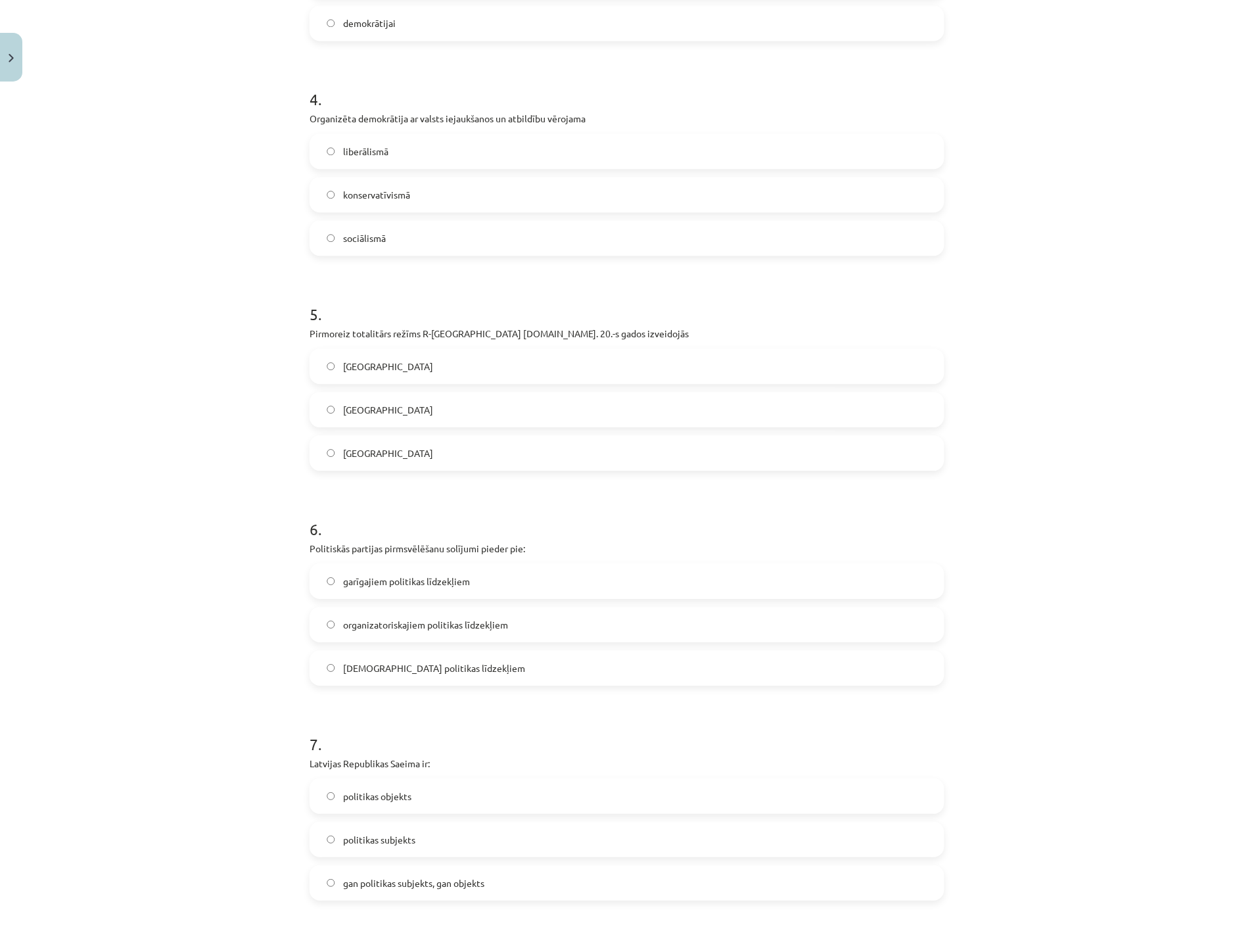
scroll to position [877, 0]
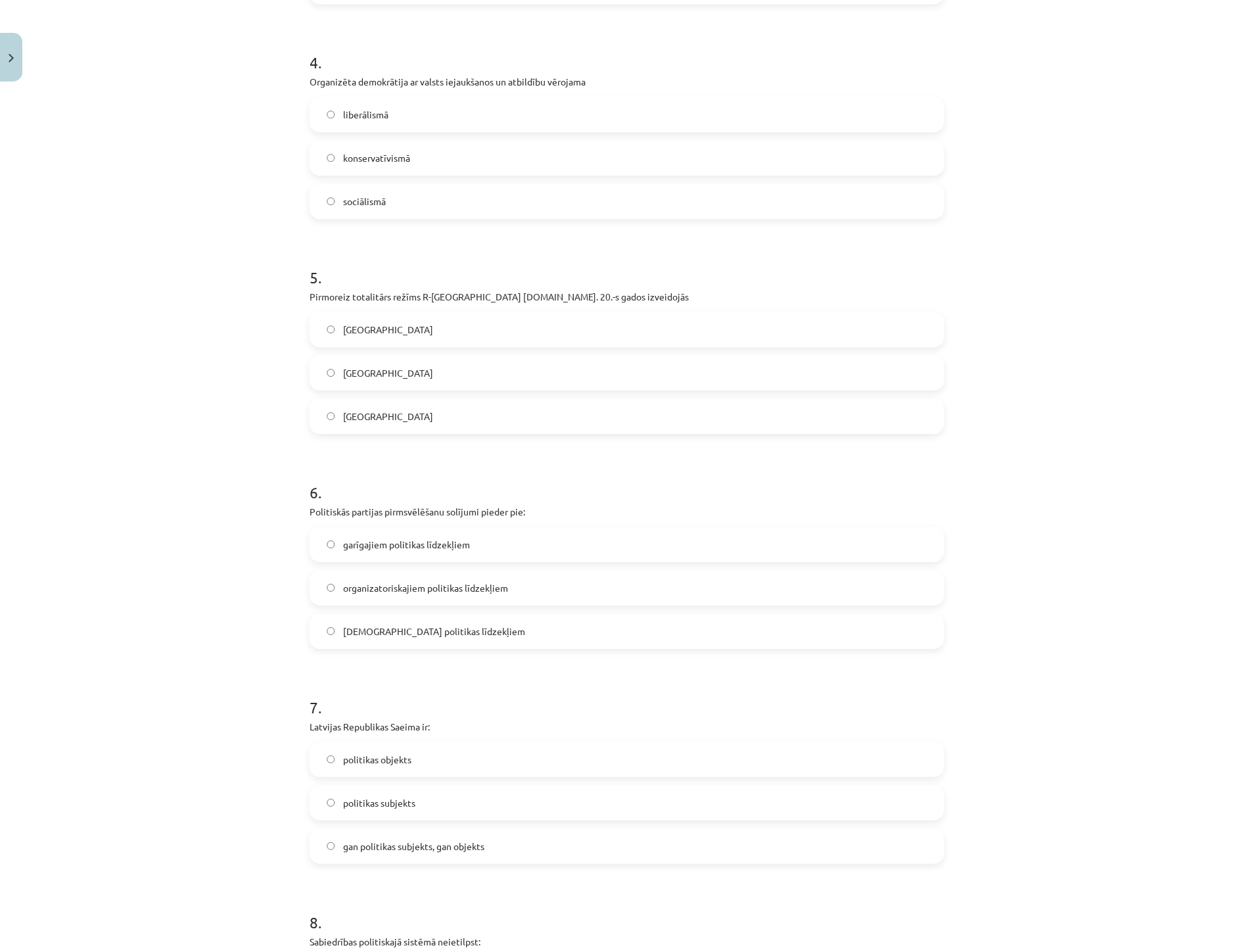
click at [319, 552] on label "garīgajiem politikas līdzekļiem" at bounding box center [627, 544] width 632 height 33
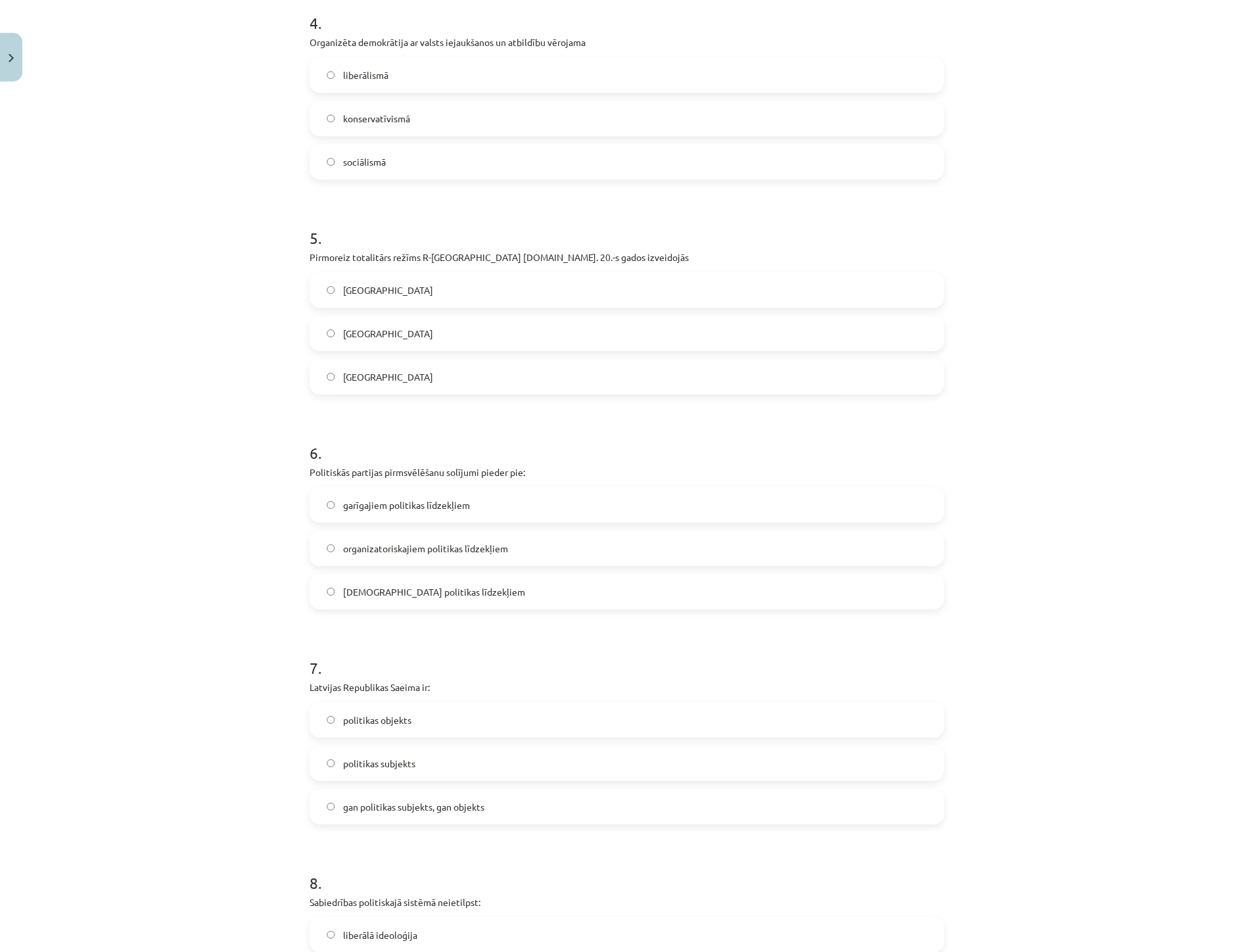
scroll to position [1022, 0]
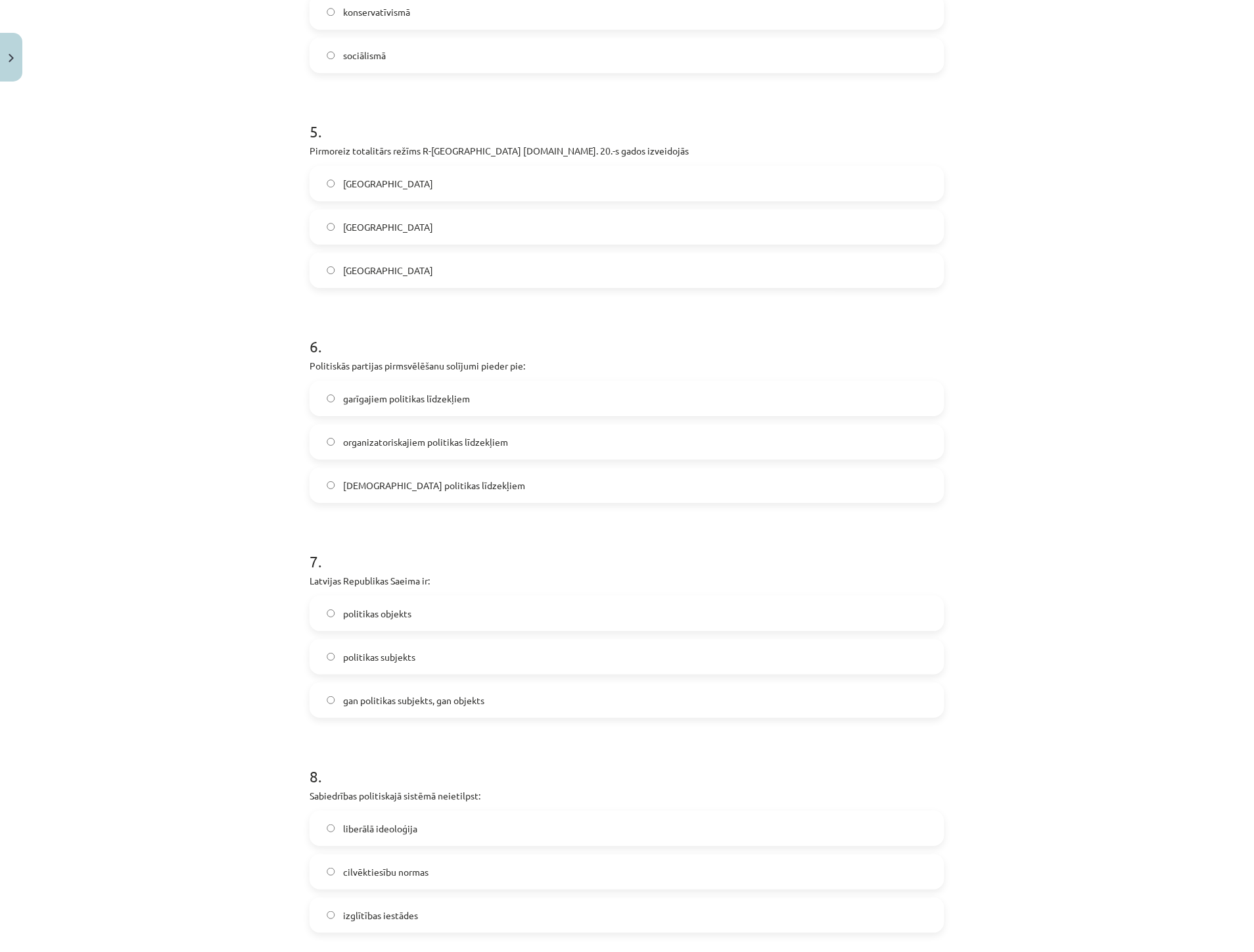
click at [397, 658] on span "politikas subjekts" at bounding box center [379, 656] width 73 height 14
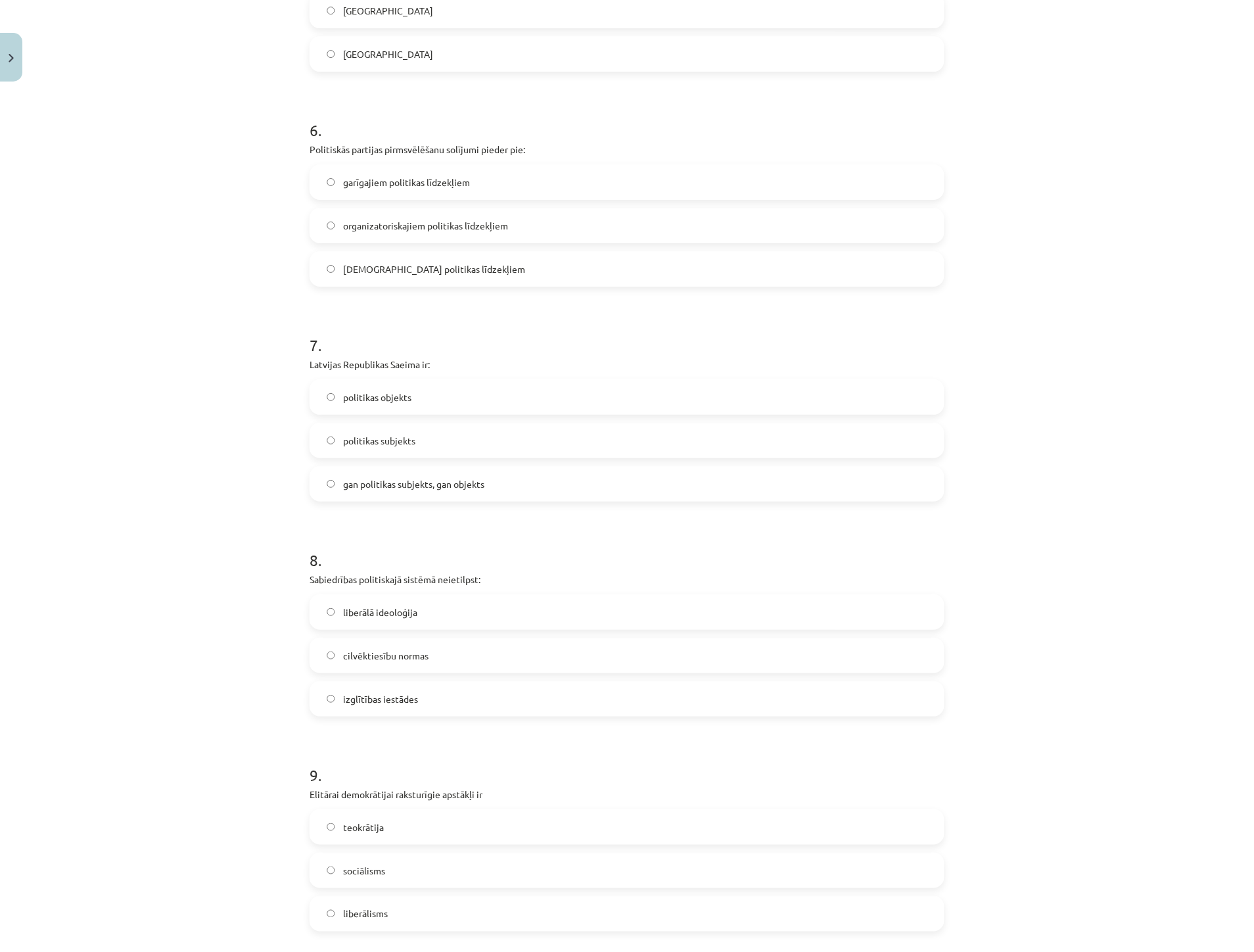
scroll to position [1241, 0]
click at [389, 691] on span "izglītības iestādes" at bounding box center [380, 696] width 75 height 14
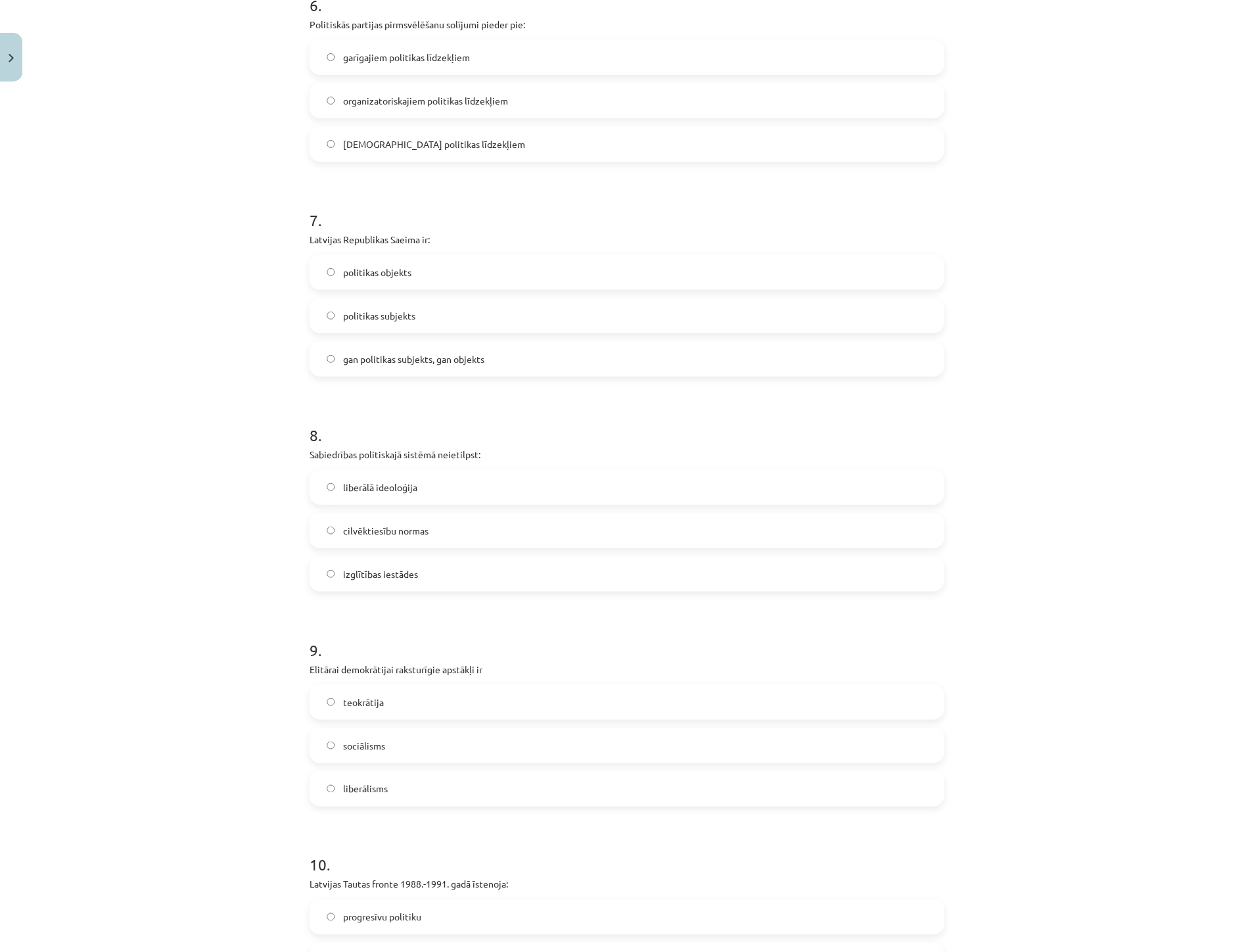
scroll to position [1388, 0]
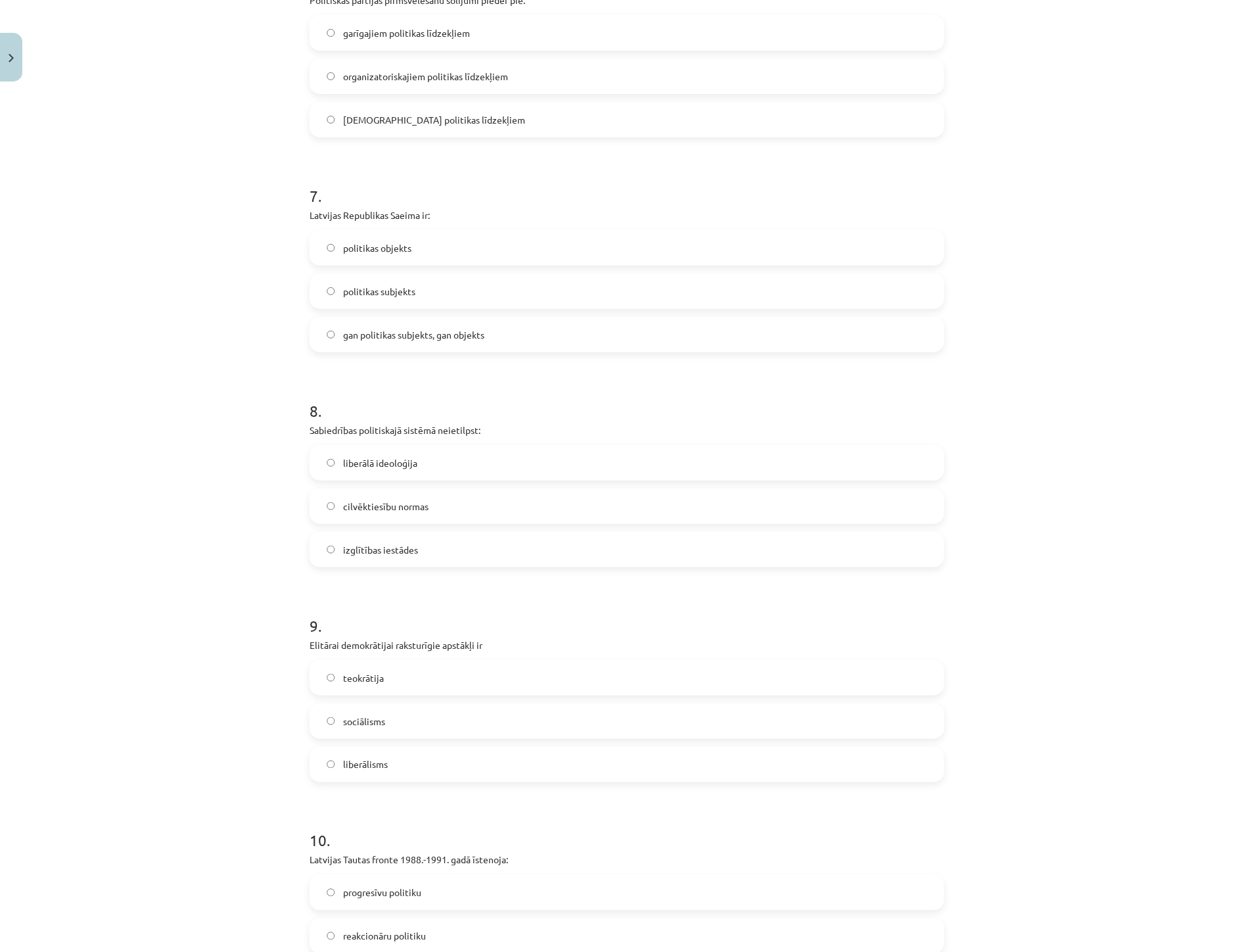
click at [389, 760] on label "liberālisms" at bounding box center [627, 765] width 632 height 33
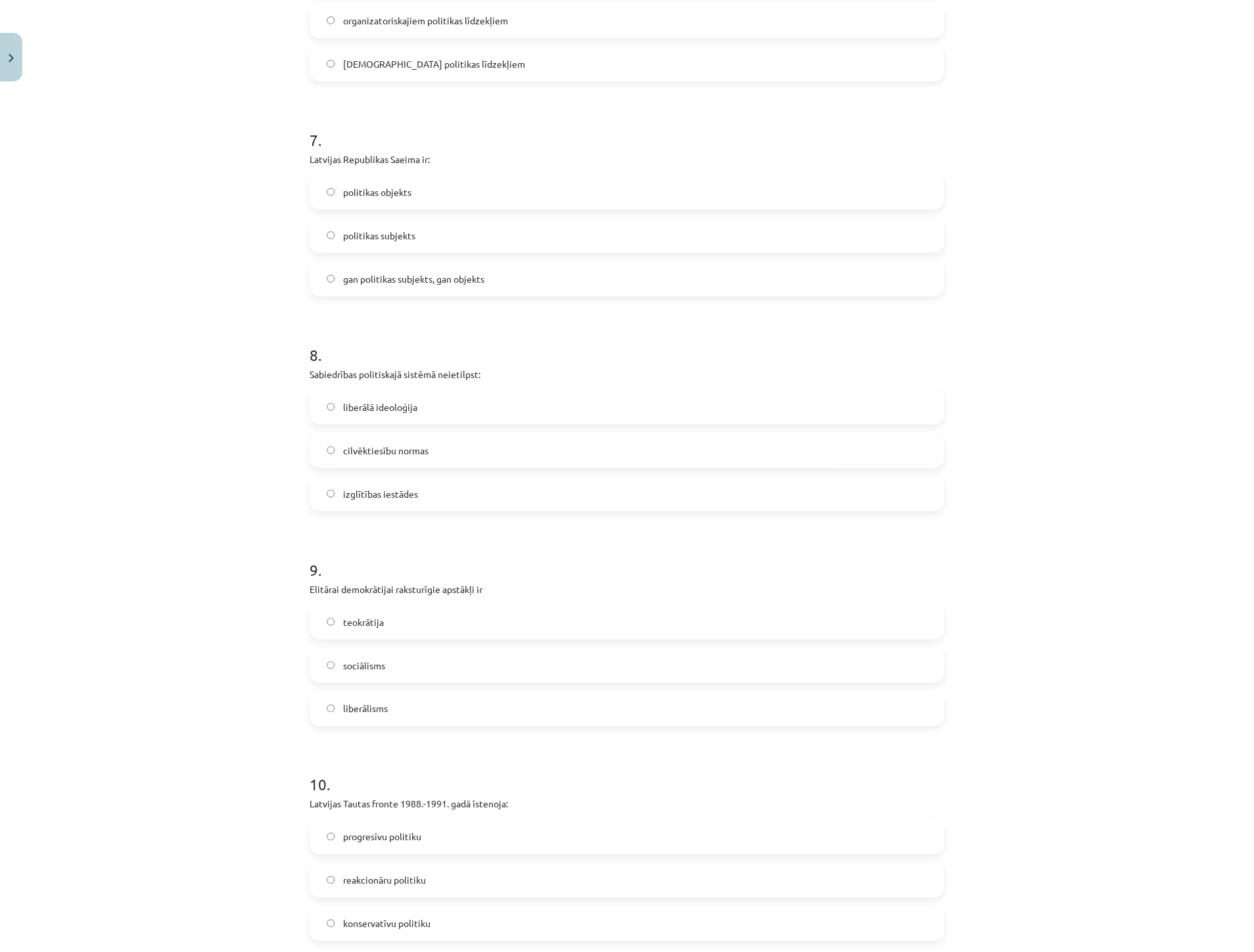
scroll to position [1585, 0]
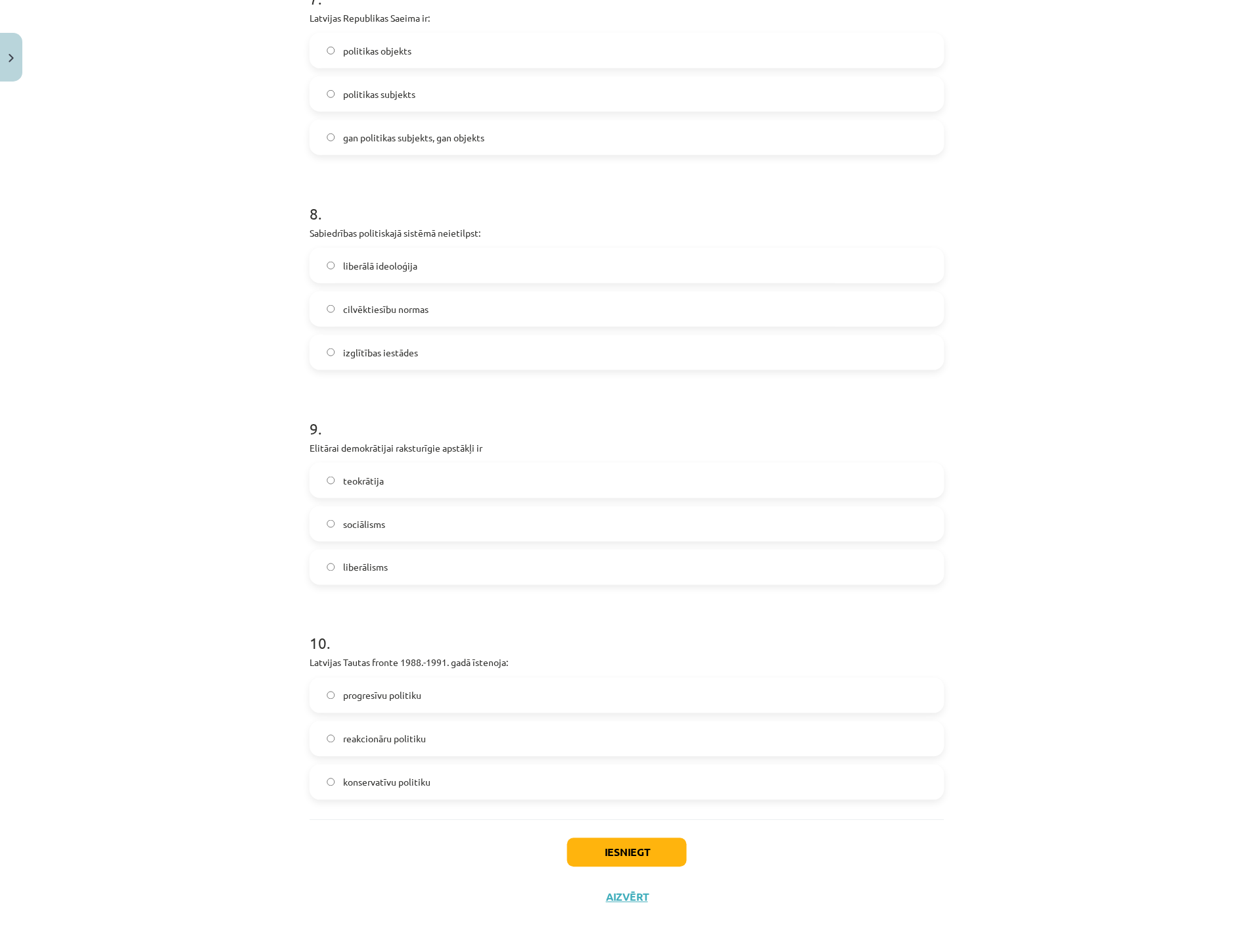
click at [389, 691] on span "progresīvu politiku" at bounding box center [382, 696] width 78 height 14
click at [600, 850] on button "Iesniegt" at bounding box center [627, 853] width 120 height 29
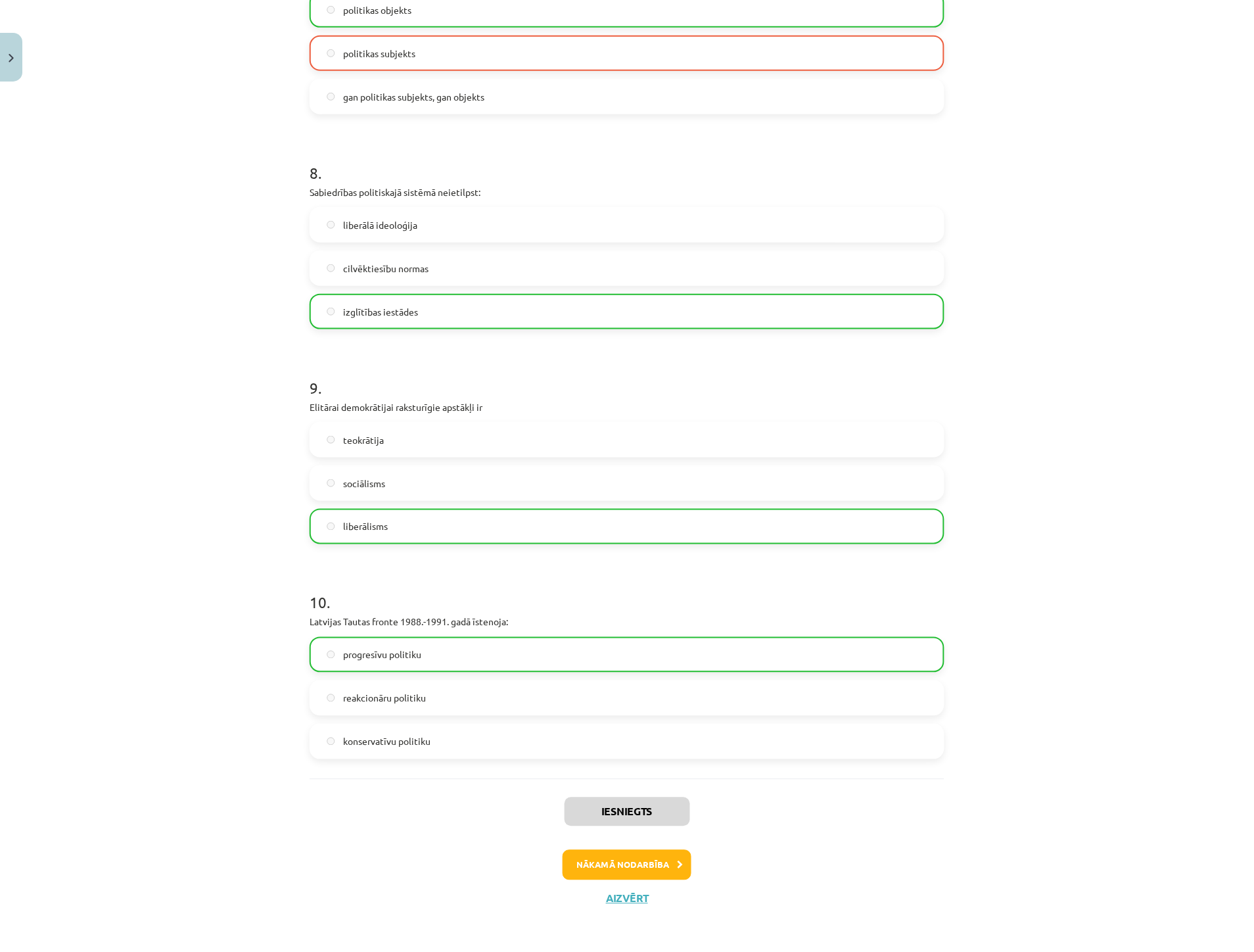
scroll to position [1626, 0]
drag, startPoint x: 577, startPoint y: 870, endPoint x: 570, endPoint y: 873, distance: 7.6
click at [575, 872] on button "Nākamā nodarbība" at bounding box center [627, 864] width 129 height 30
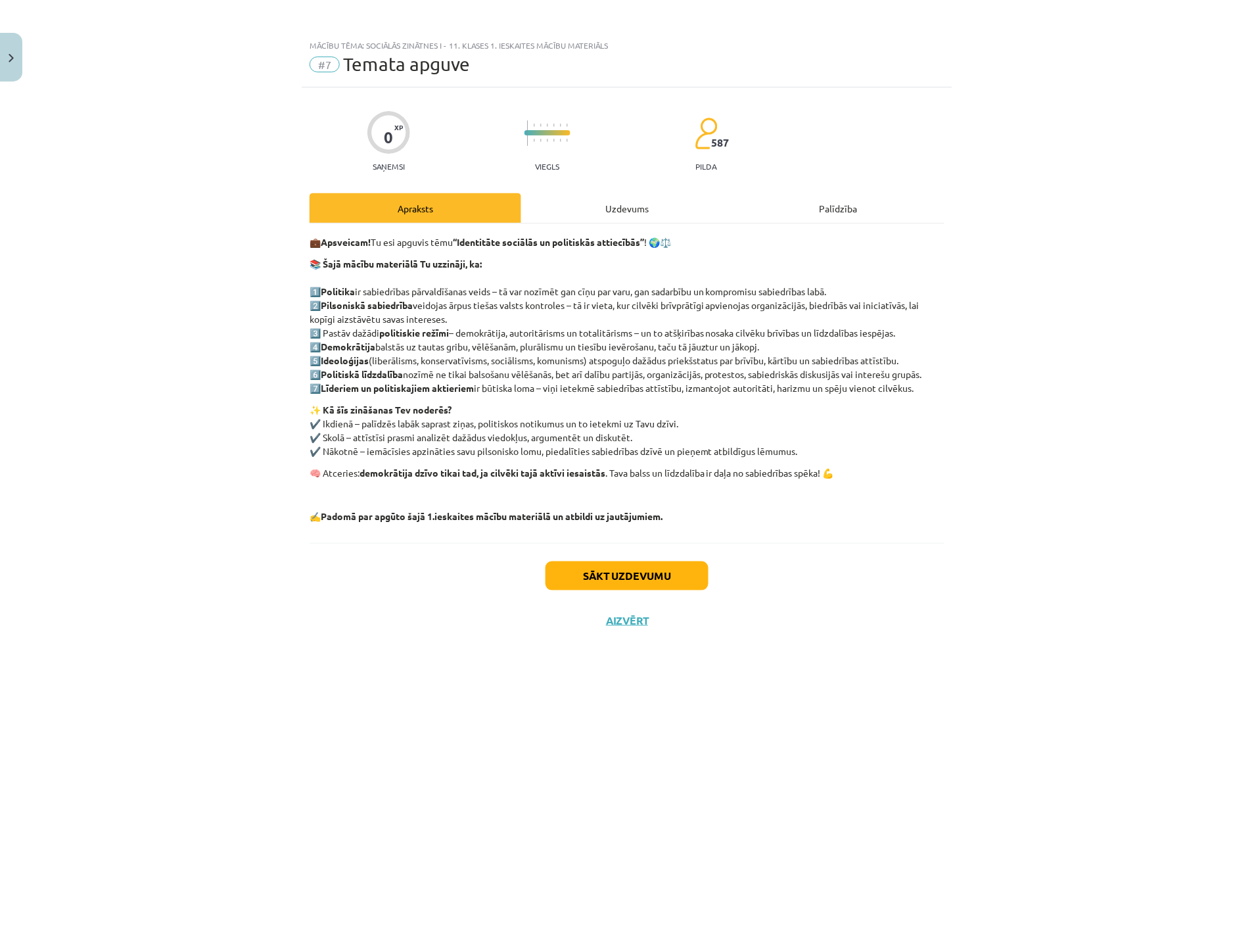
click at [613, 219] on div "Uzdevums" at bounding box center [627, 208] width 212 height 30
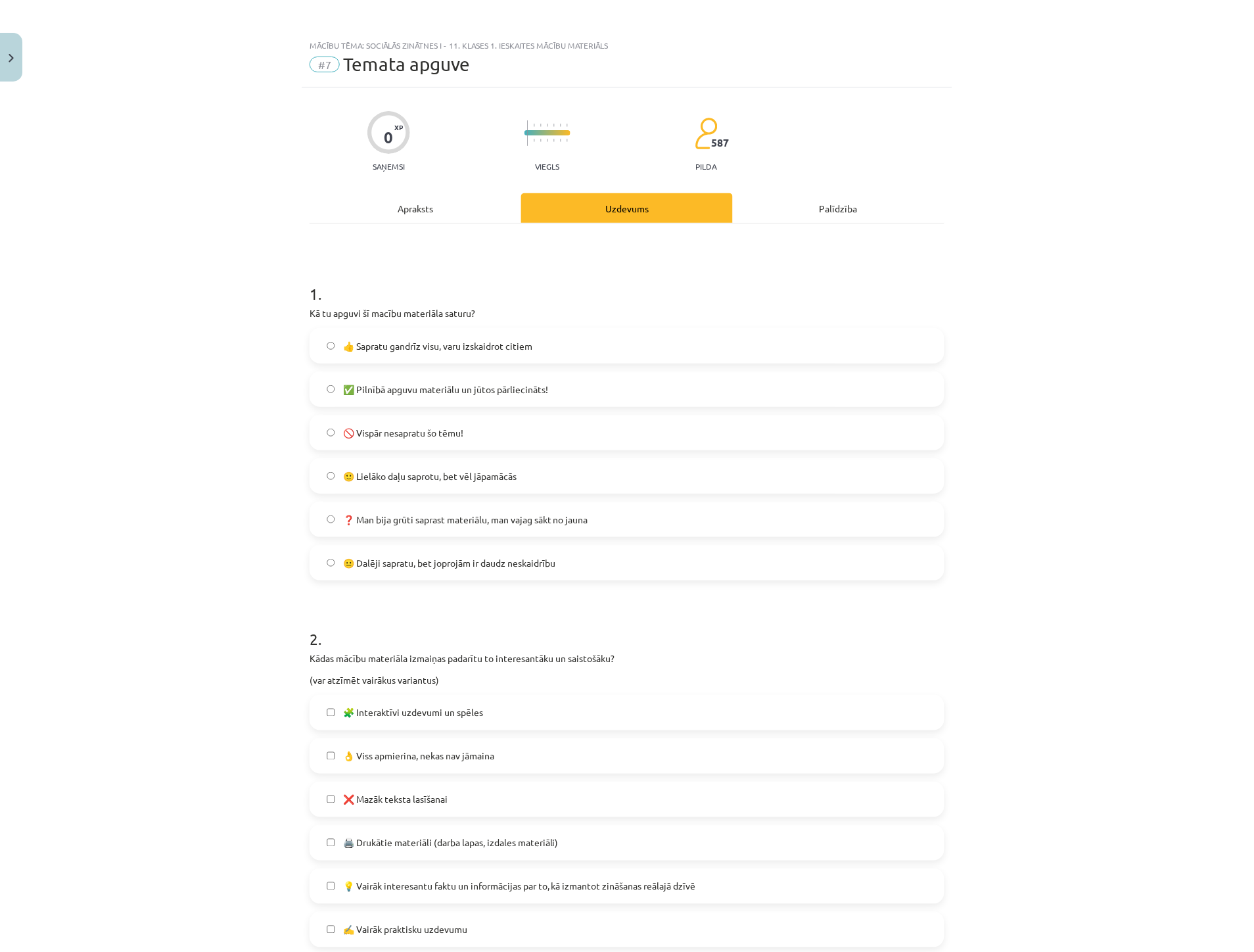
click at [378, 333] on label "👍 Sapratu gandrīz visu, varu izskaidrot citiem" at bounding box center [627, 346] width 632 height 33
click at [345, 381] on label "✅ Pilnībā apguvu materiālu un jūtos pārliecināts!" at bounding box center [627, 389] width 632 height 33
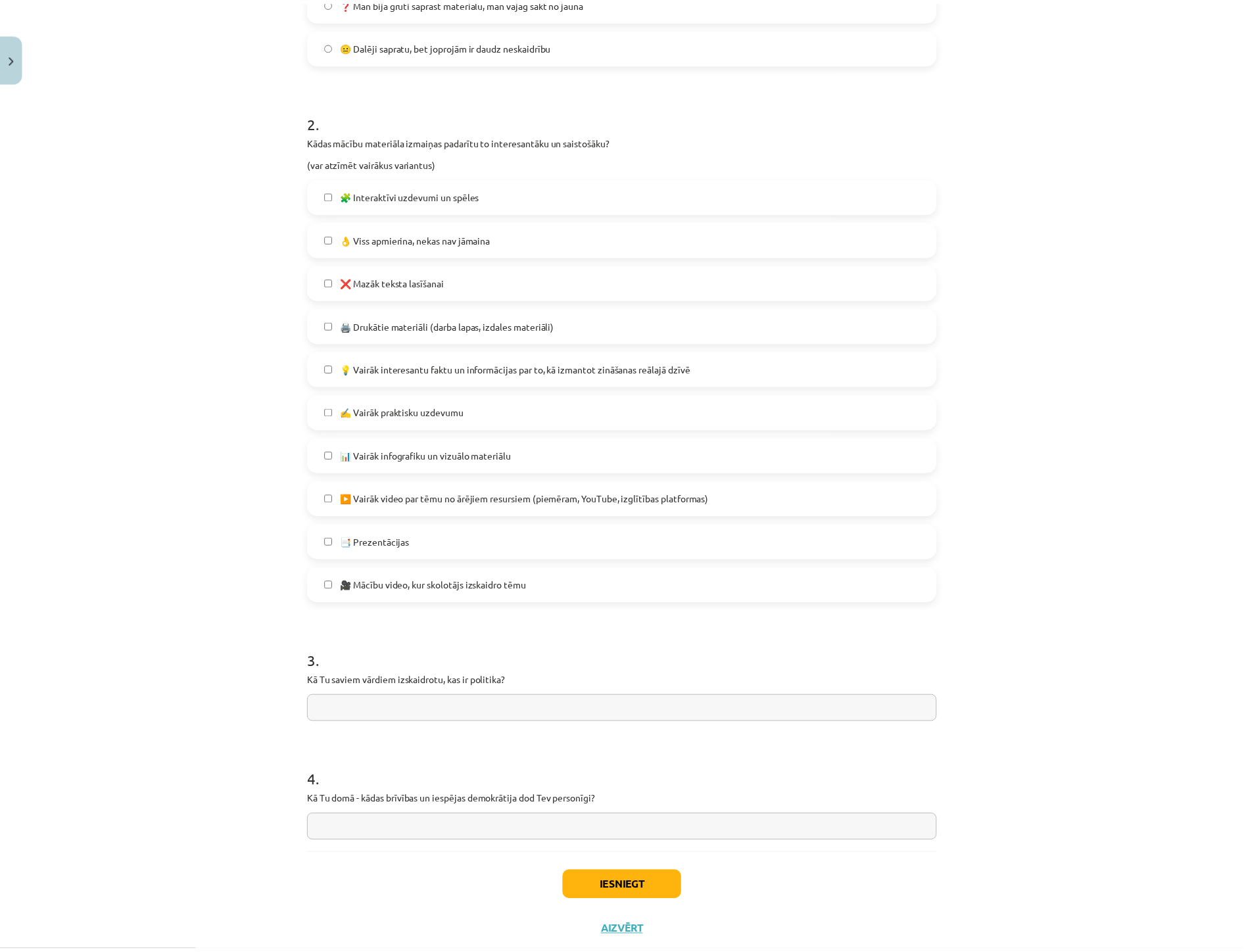
scroll to position [552, 0]
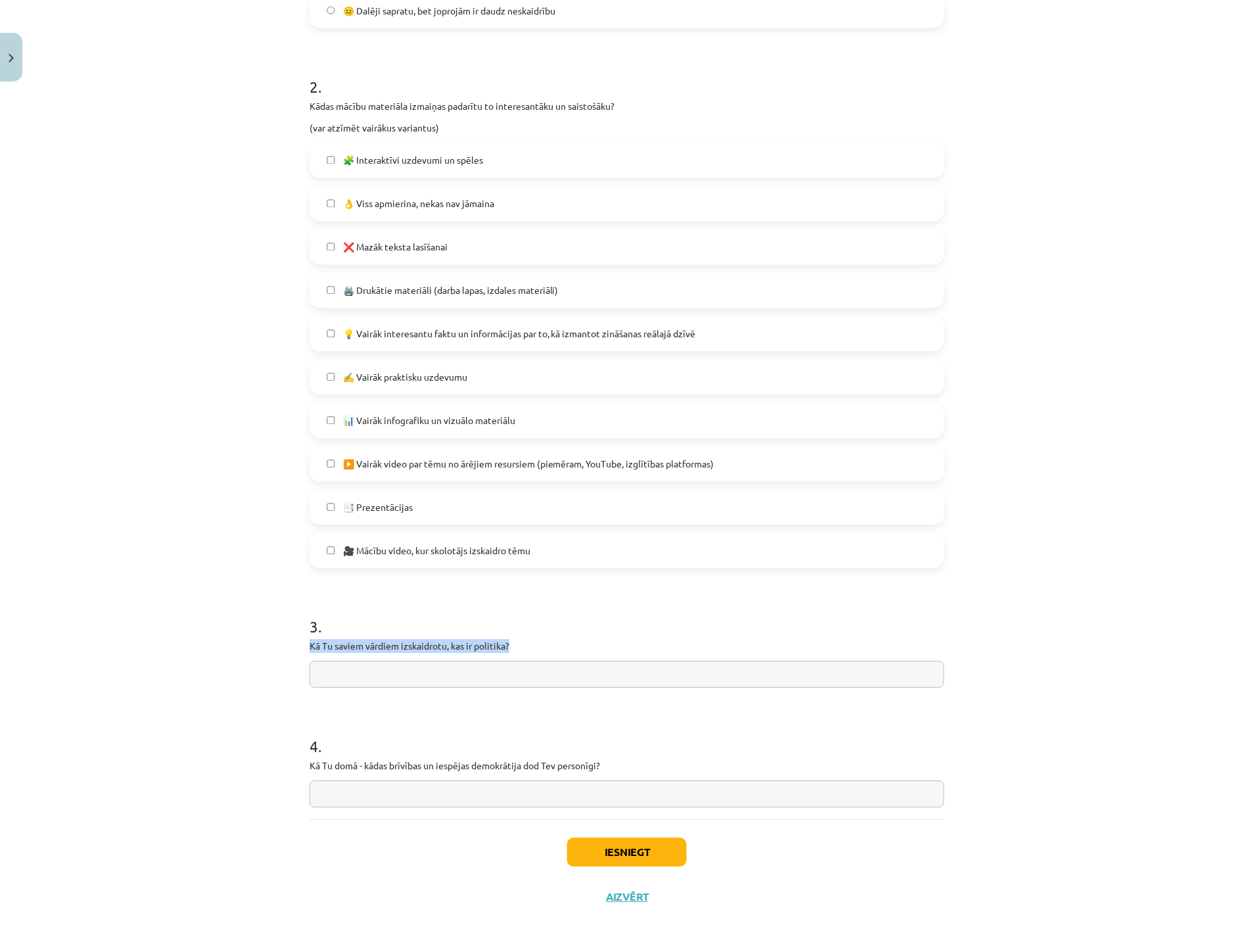
drag, startPoint x: 315, startPoint y: 646, endPoint x: 513, endPoint y: 651, distance: 198.1
click at [513, 651] on div "0 XP Saņemsi Viegls 587 pilda Apraksts Uzdevums Palīdzība 1 . Kā tu apguvi šī m…" at bounding box center [627, 227] width 651 height 1384
copy p "Kā Tu saviem vārdiem izskaidrotu, kas ir politika?"
click at [337, 684] on input "text" at bounding box center [627, 675] width 635 height 27
paste input "**********"
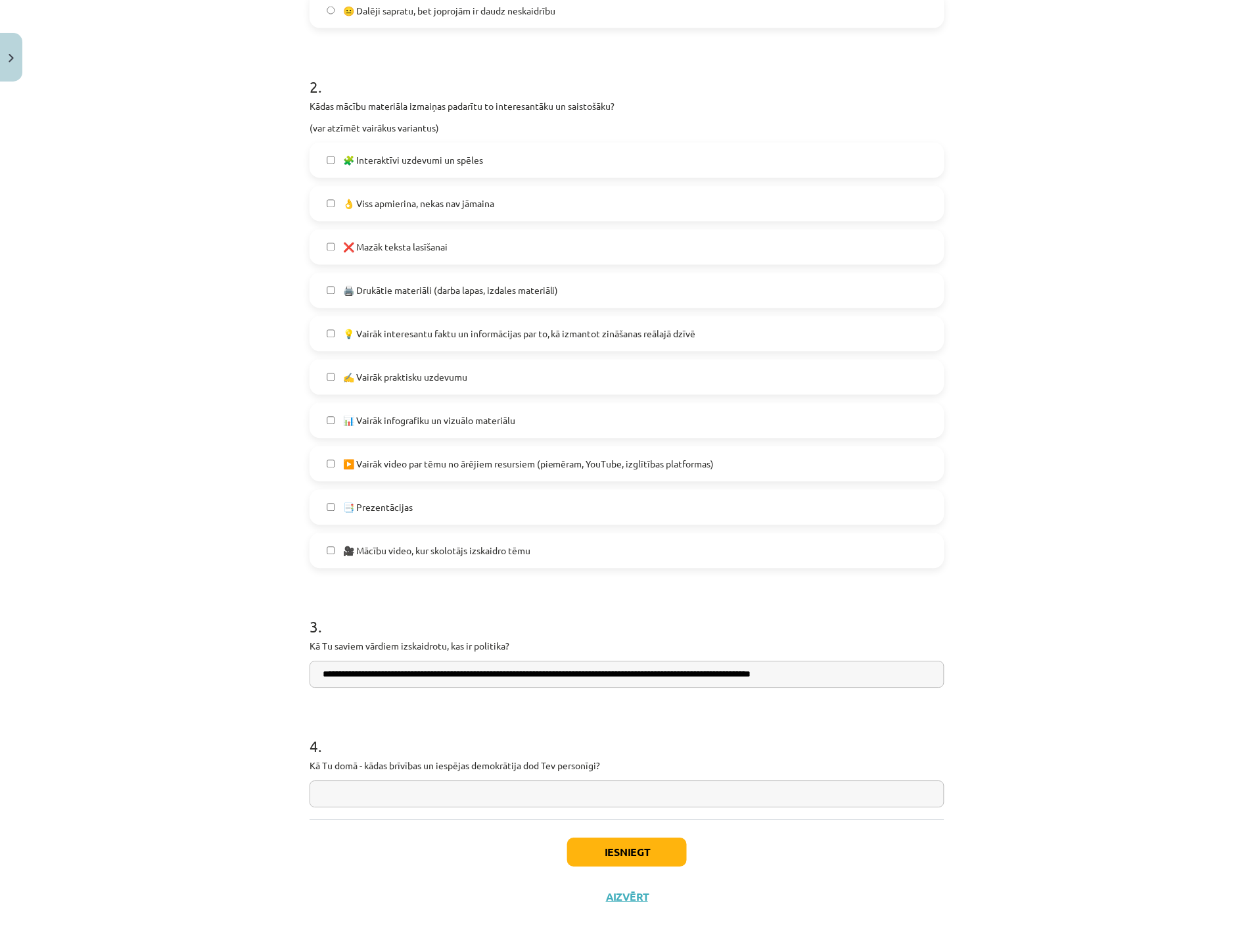
type input "**********"
click at [344, 796] on input "text" at bounding box center [627, 795] width 635 height 27
drag, startPoint x: 611, startPoint y: 761, endPoint x: 297, endPoint y: 765, distance: 314.0
click at [302, 765] on div "0 XP Saņemsi Viegls 587 pilda Apraksts Uzdevums Palīdzība 1 . Kā tu apguvi šī m…" at bounding box center [627, 227] width 651 height 1384
copy p "Kā Tu domā - kādas brīvības un iespējas demokrātija dod Tev personīgi?"
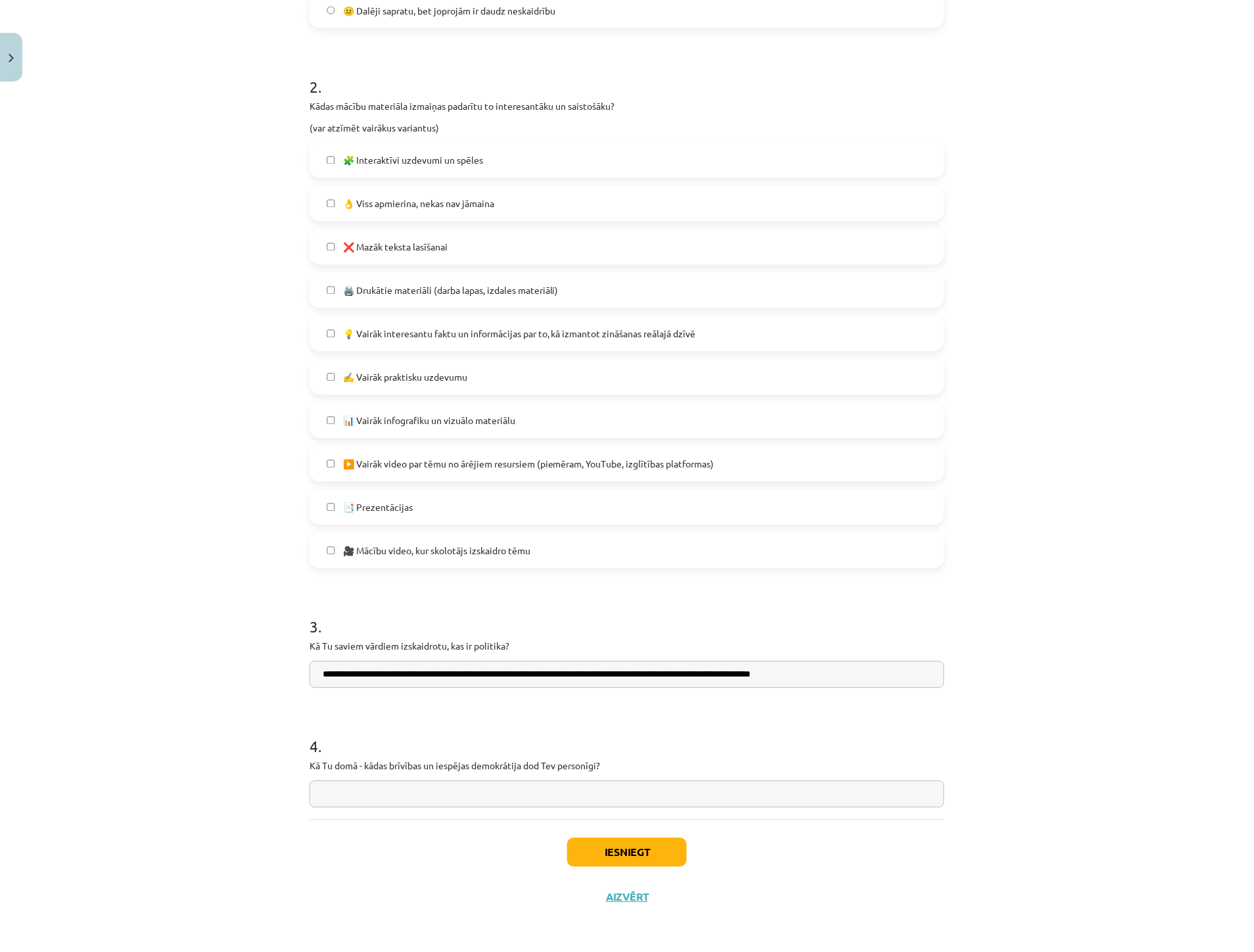
click at [333, 797] on input "text" at bounding box center [627, 795] width 635 height 27
type input "*"
click at [595, 853] on button "Iesniegt" at bounding box center [627, 853] width 120 height 29
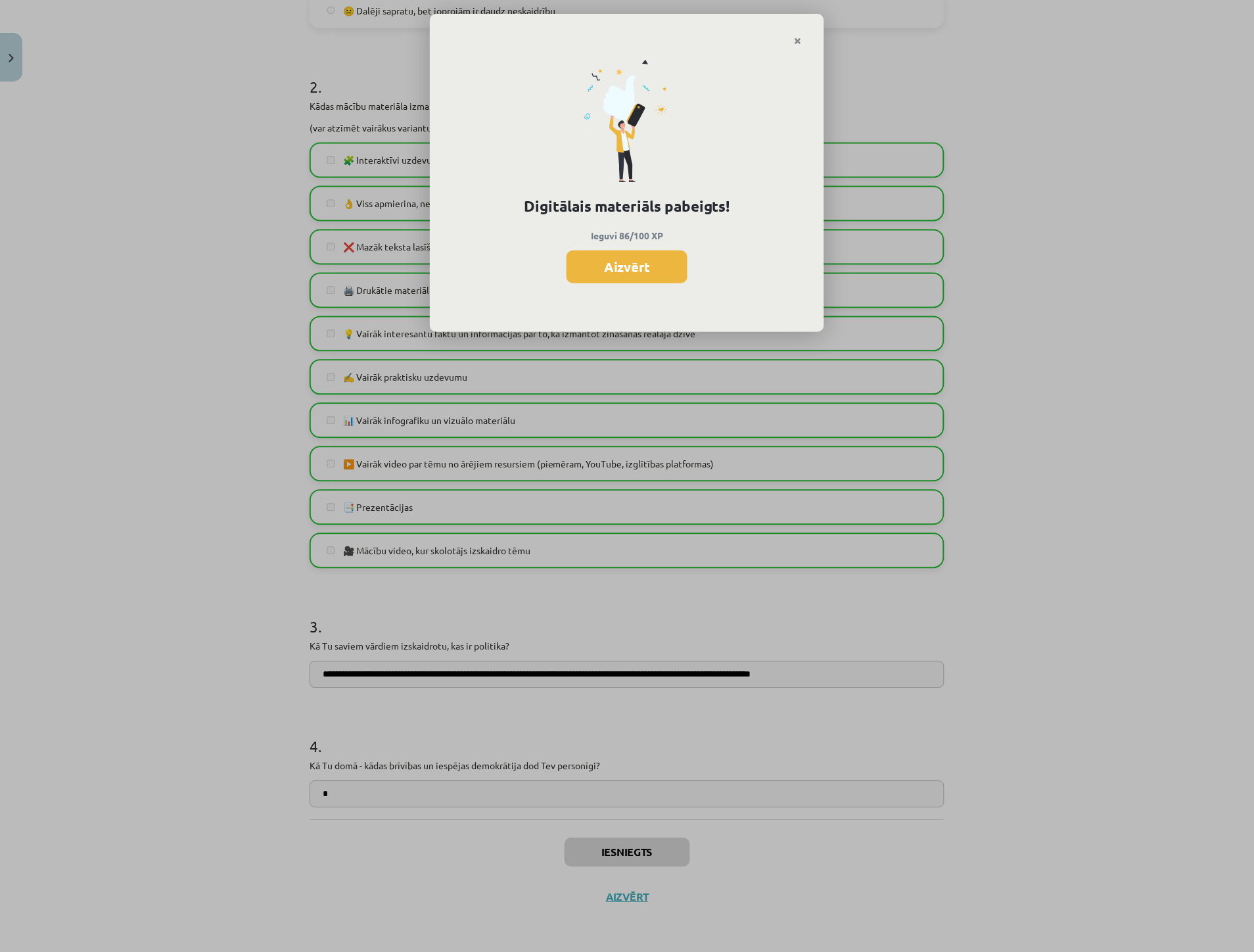
click at [625, 266] on button "Aizvērt" at bounding box center [627, 266] width 121 height 33
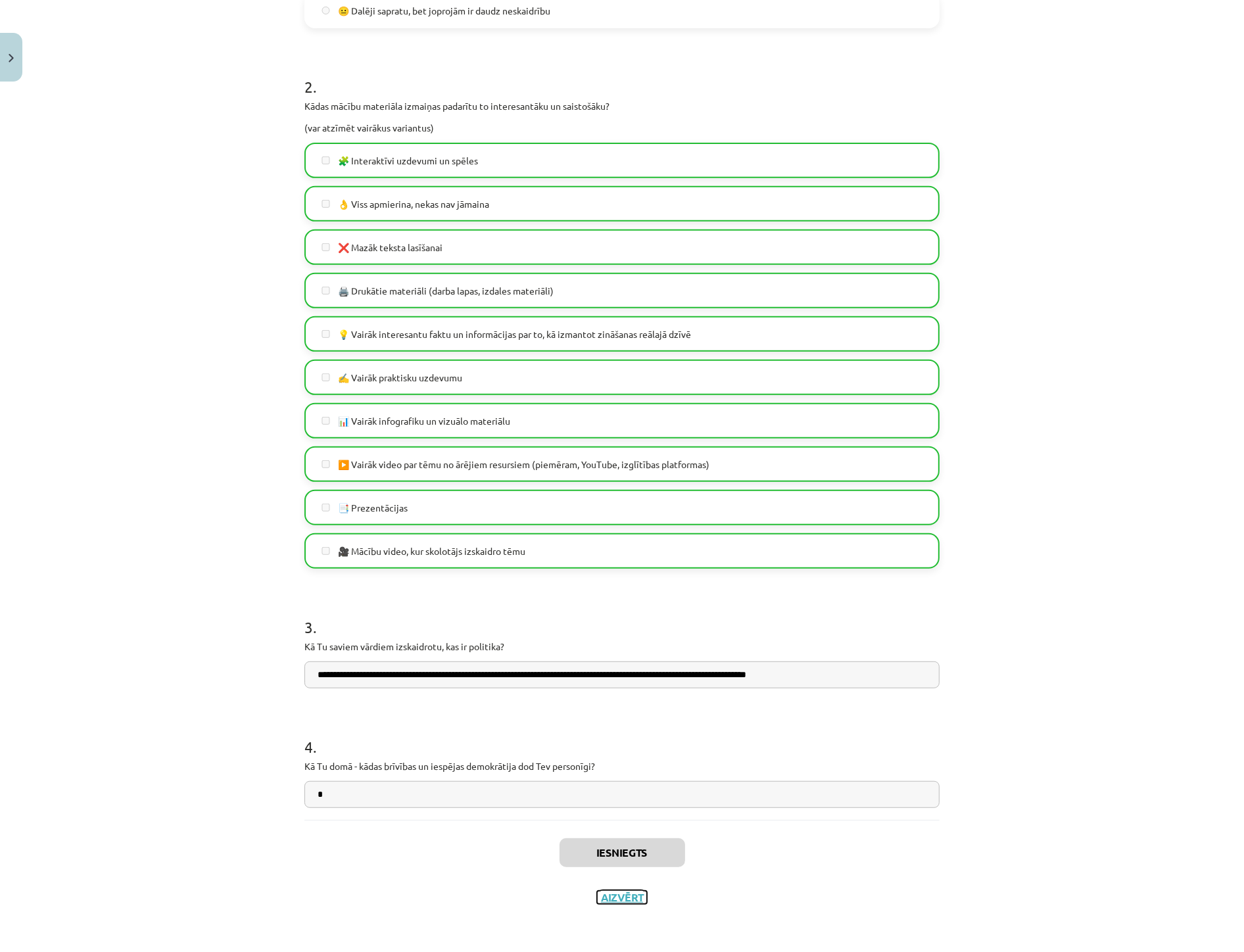
click at [616, 899] on button "Aizvērt" at bounding box center [621, 897] width 50 height 13
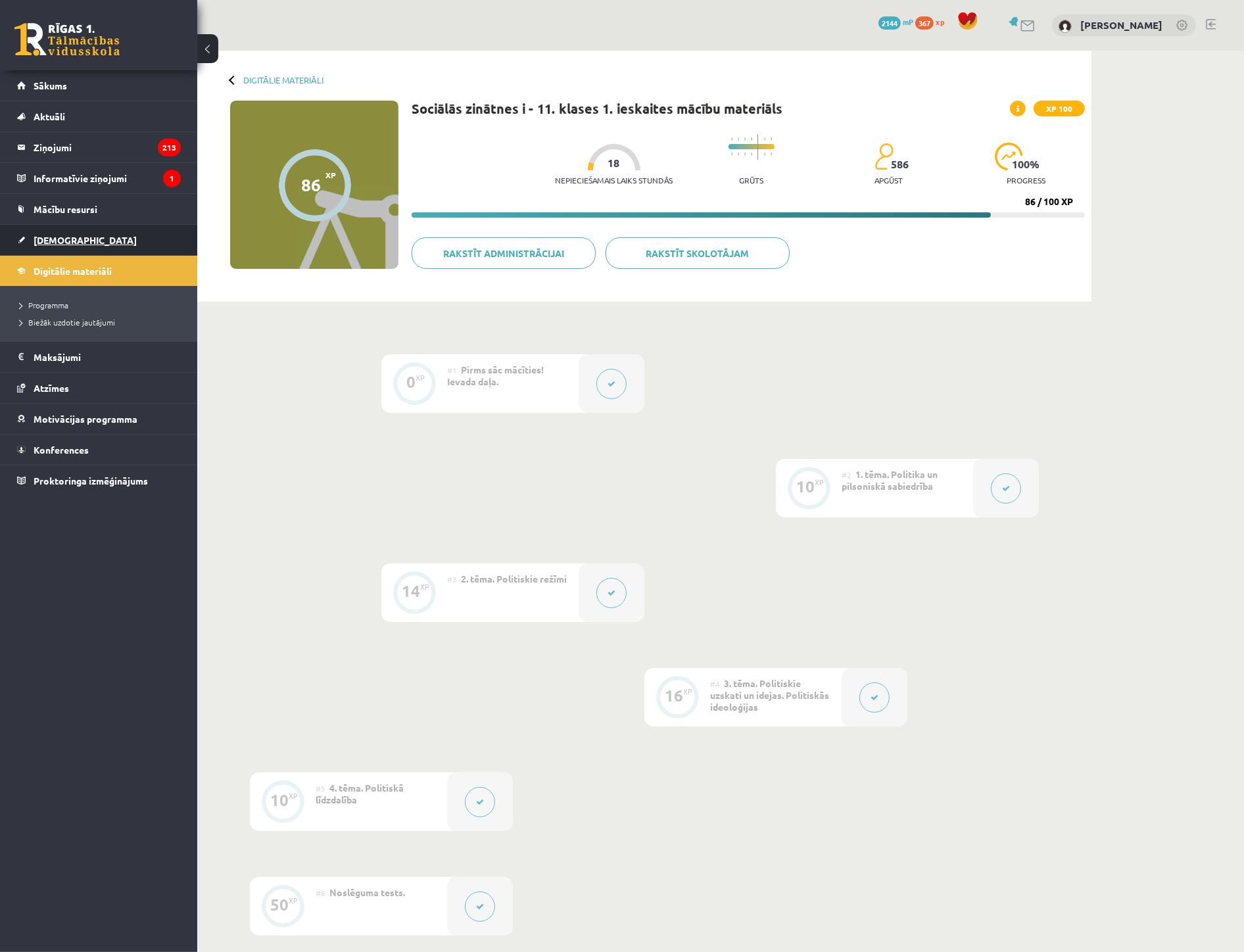
click at [53, 243] on span "[DEMOGRAPHIC_DATA]" at bounding box center [85, 239] width 103 height 12
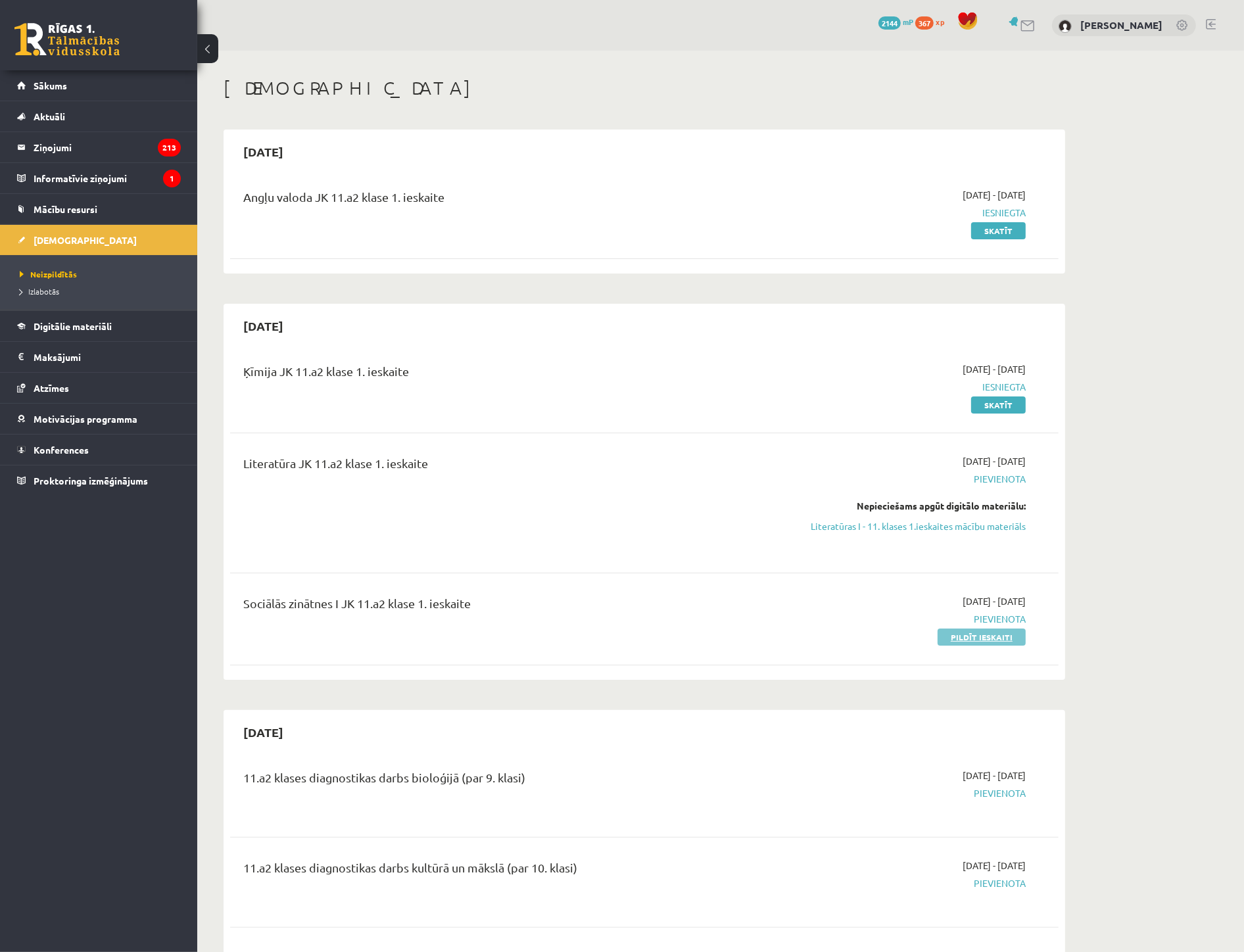
click at [964, 633] on link "Pildīt ieskaiti" at bounding box center [981, 636] width 88 height 17
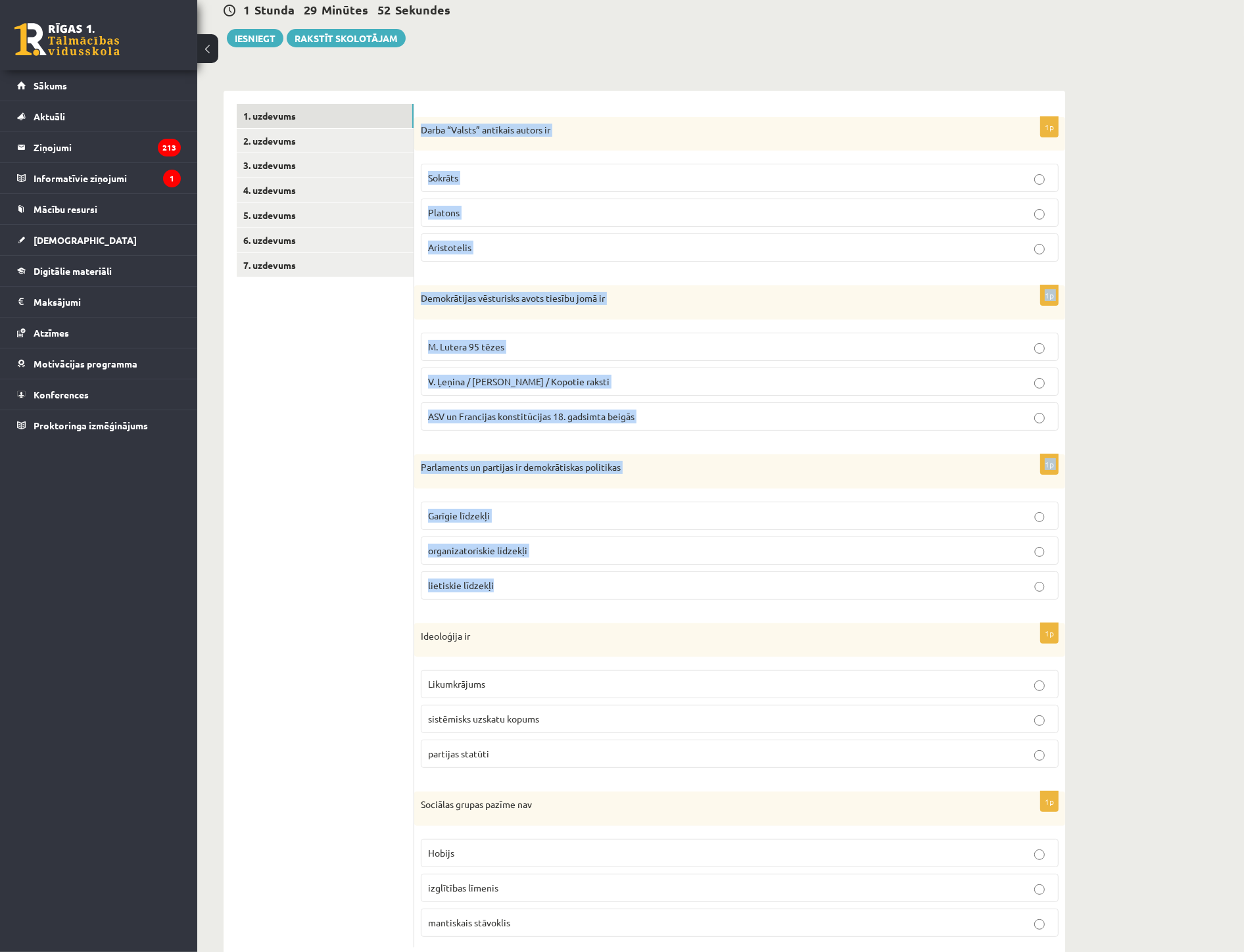
scroll to position [168, 0]
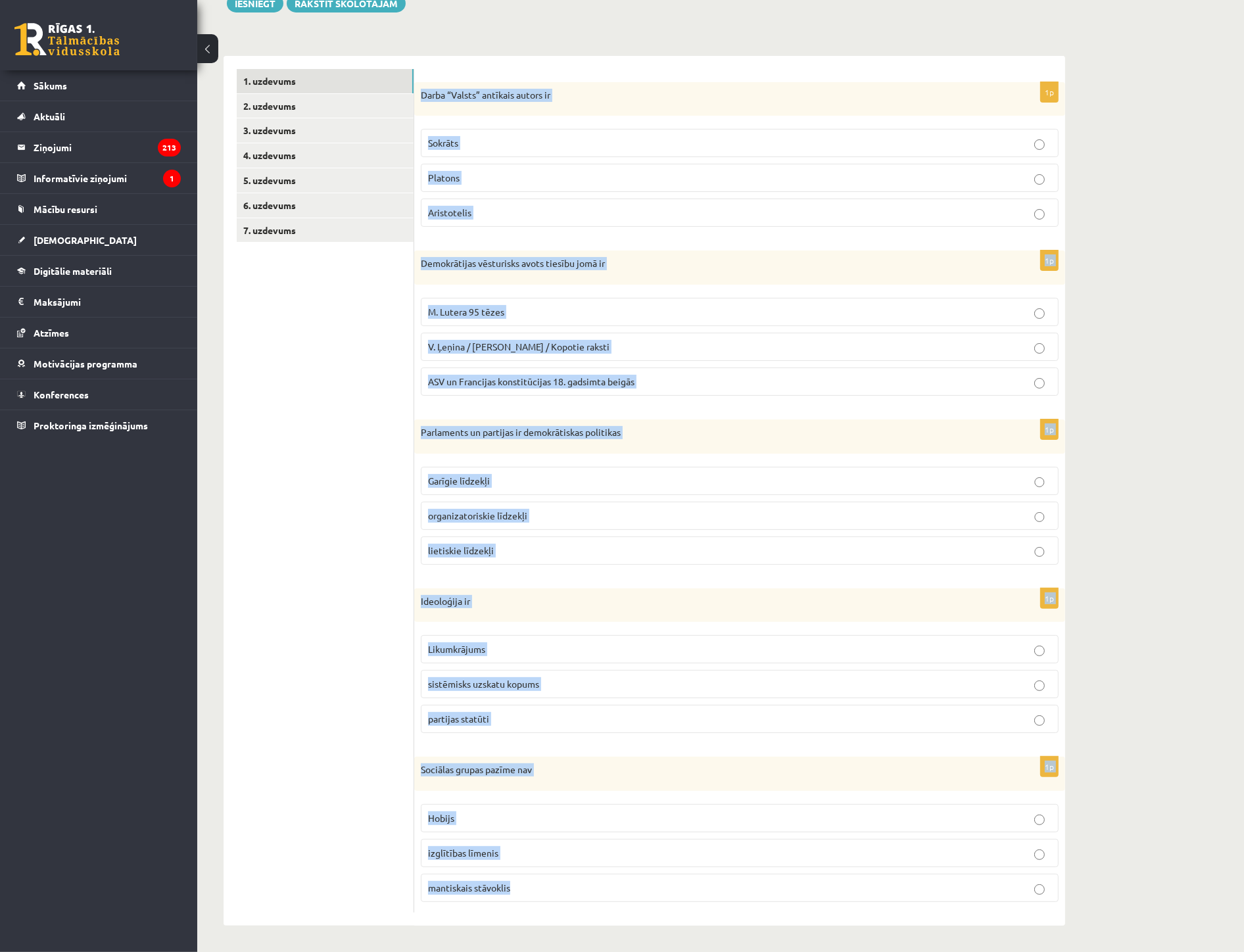
drag, startPoint x: 416, startPoint y: 258, endPoint x: 723, endPoint y: 877, distance: 690.9
click at [723, 877] on form "1p Darba “Valsts” antīkais autors ir Sokrāts Platons Aristotelis 1p Demokrātija…" at bounding box center [739, 490] width 625 height 843
copy form "Darba “Valsts” antīkais autors ir Sokrāts Platons Aristotelis 1p Demokrātijas v…"
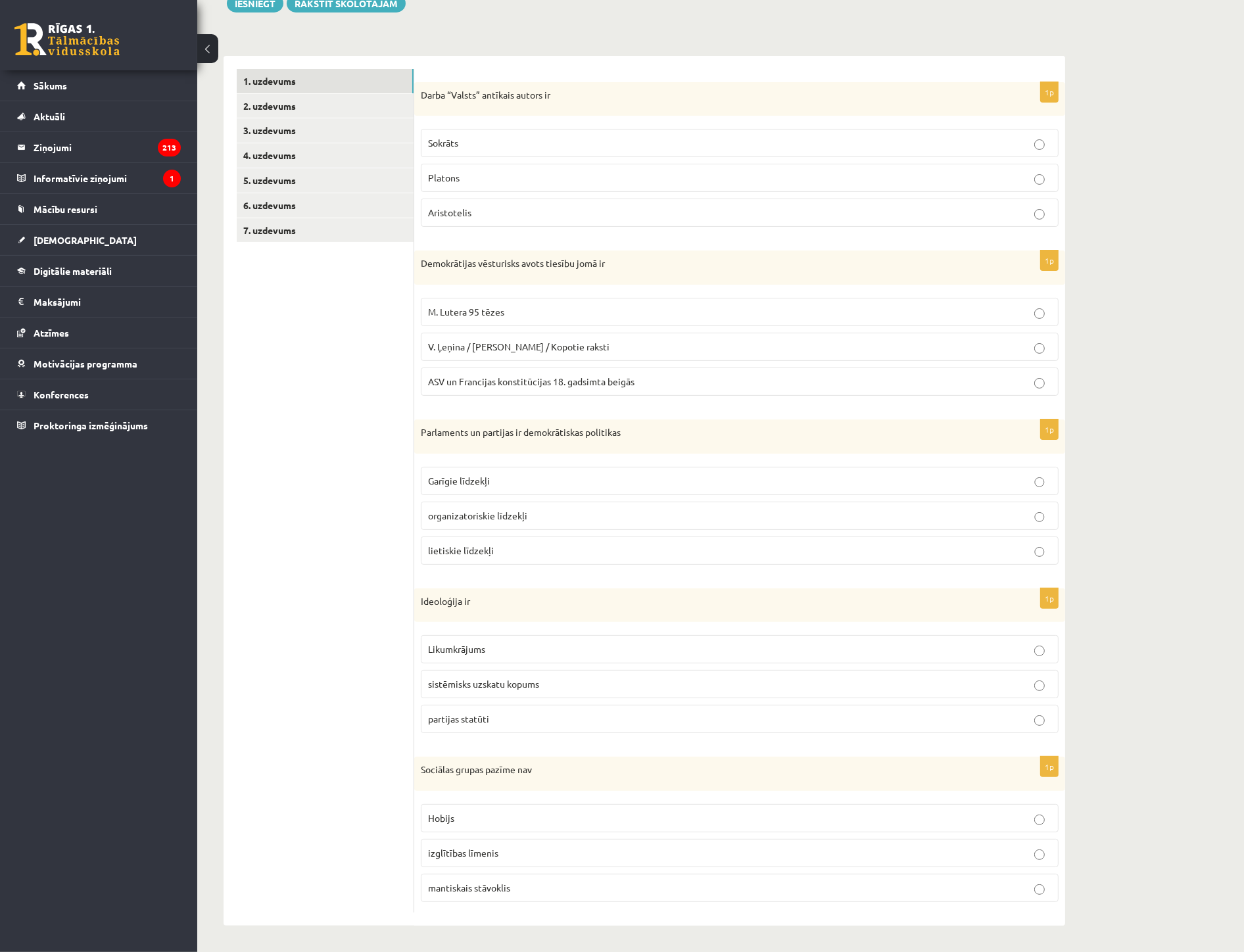
click at [281, 566] on ul "1. uzdevums 2. uzdevums 3. uzdevums 4. uzdevums 5. uzdevums 6. uzdevums 7. uzde…" at bounding box center [325, 490] width 177 height 843
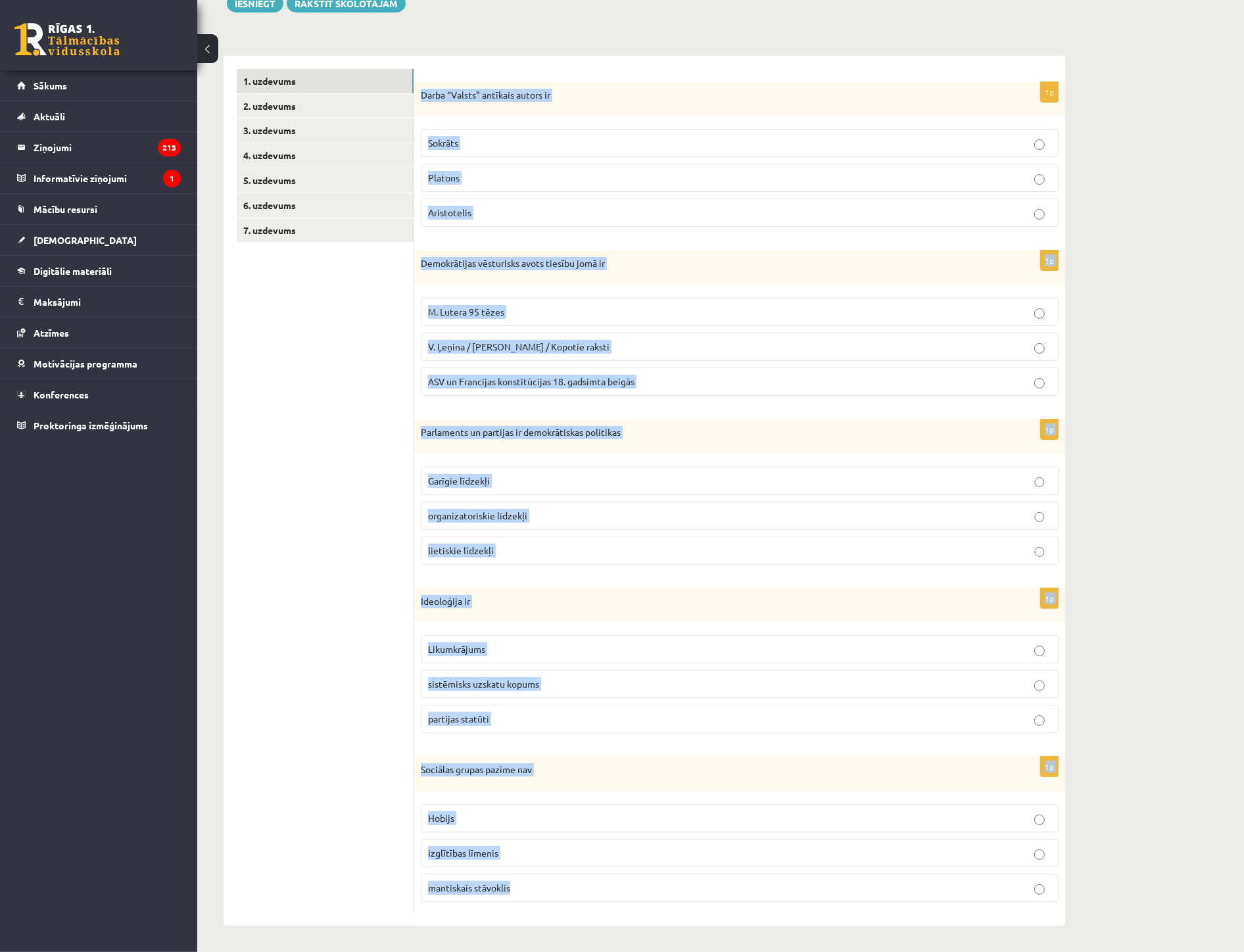
drag, startPoint x: 418, startPoint y: 91, endPoint x: 673, endPoint y: 873, distance: 822.5
click at [673, 873] on form "1p Darba “Valsts” antīkais autors ir Sokrāts Platons Aristotelis 1p Demokrātija…" at bounding box center [739, 490] width 625 height 843
copy form "Darba “Valsts” antīkais autors ir Sokrāts Platons Aristotelis 1p Demokrātijas v…"
click at [449, 178] on span "Platons" at bounding box center [444, 177] width 32 height 12
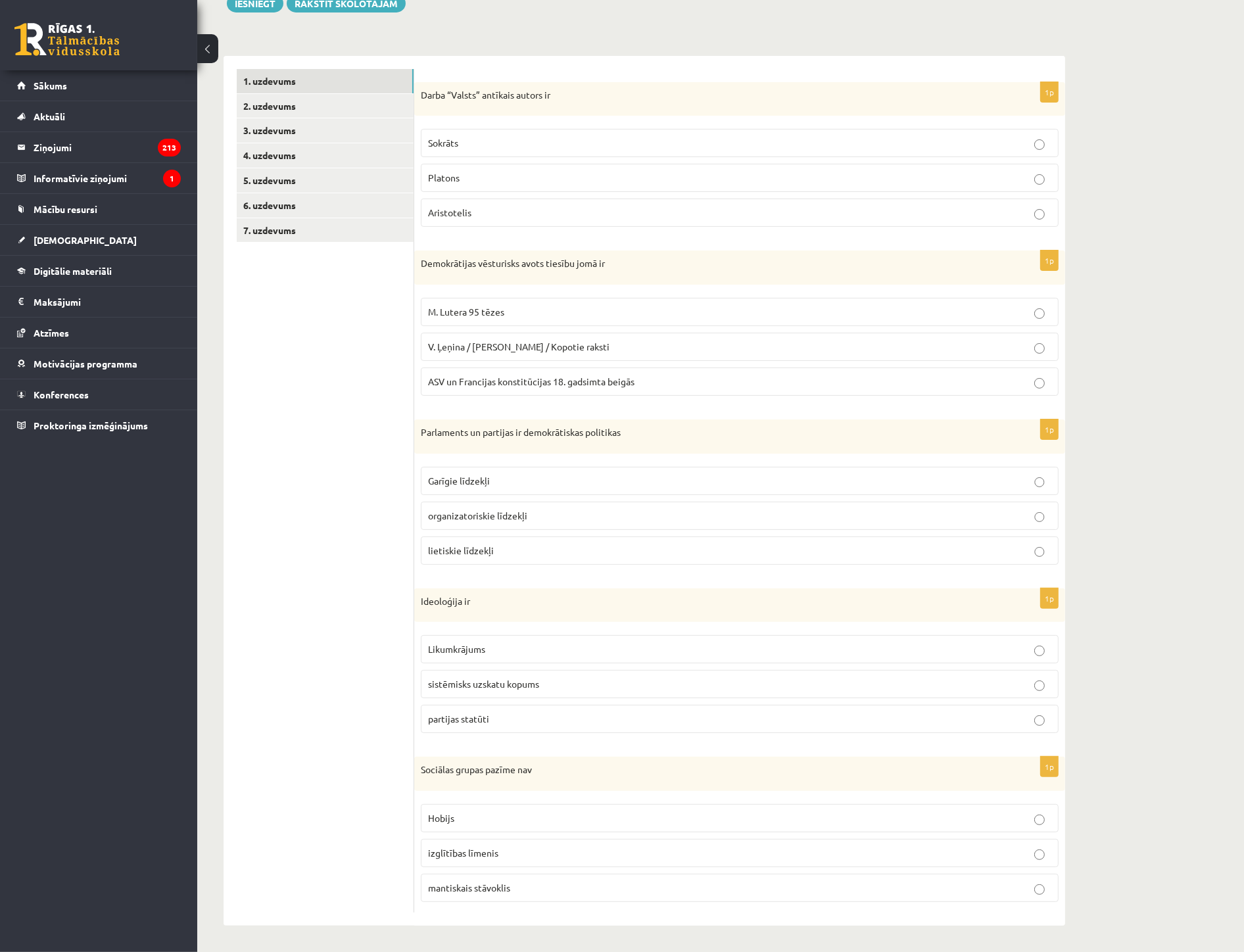
drag, startPoint x: 464, startPoint y: 378, endPoint x: 464, endPoint y: 411, distance: 33.0
click at [464, 380] on span "ASV un Francijas konstitūcijas 18. gadsimta beigās" at bounding box center [531, 381] width 206 height 12
click at [464, 513] on span "organizatoriskie līdzekļi" at bounding box center [477, 515] width 99 height 12
click at [487, 682] on span "sistēmisks uzskatu kopums" at bounding box center [484, 683] width 111 height 12
click at [478, 827] on label "Hobijs" at bounding box center [739, 817] width 637 height 28
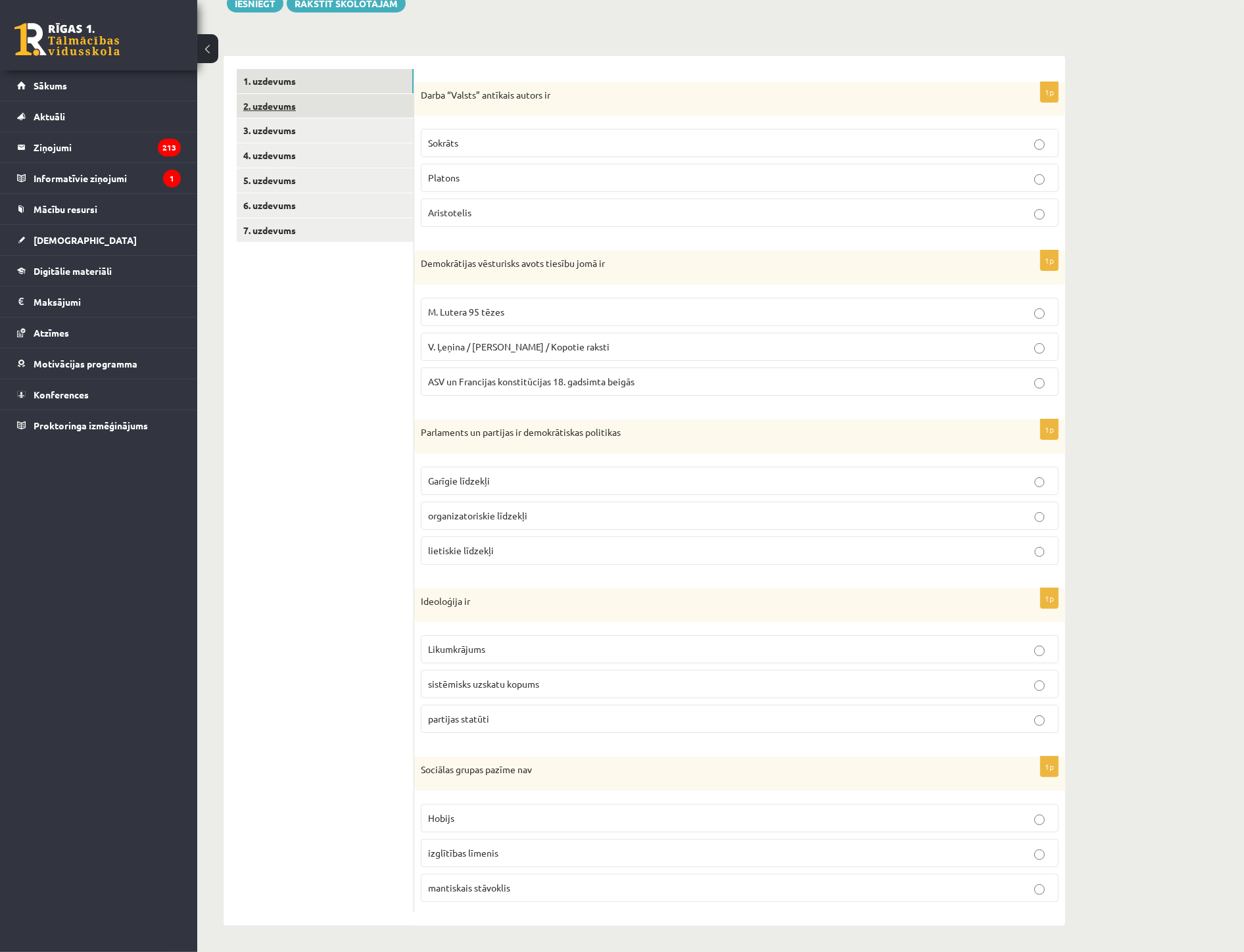
click at [276, 103] on link "2. uzdevums" at bounding box center [325, 105] width 176 height 25
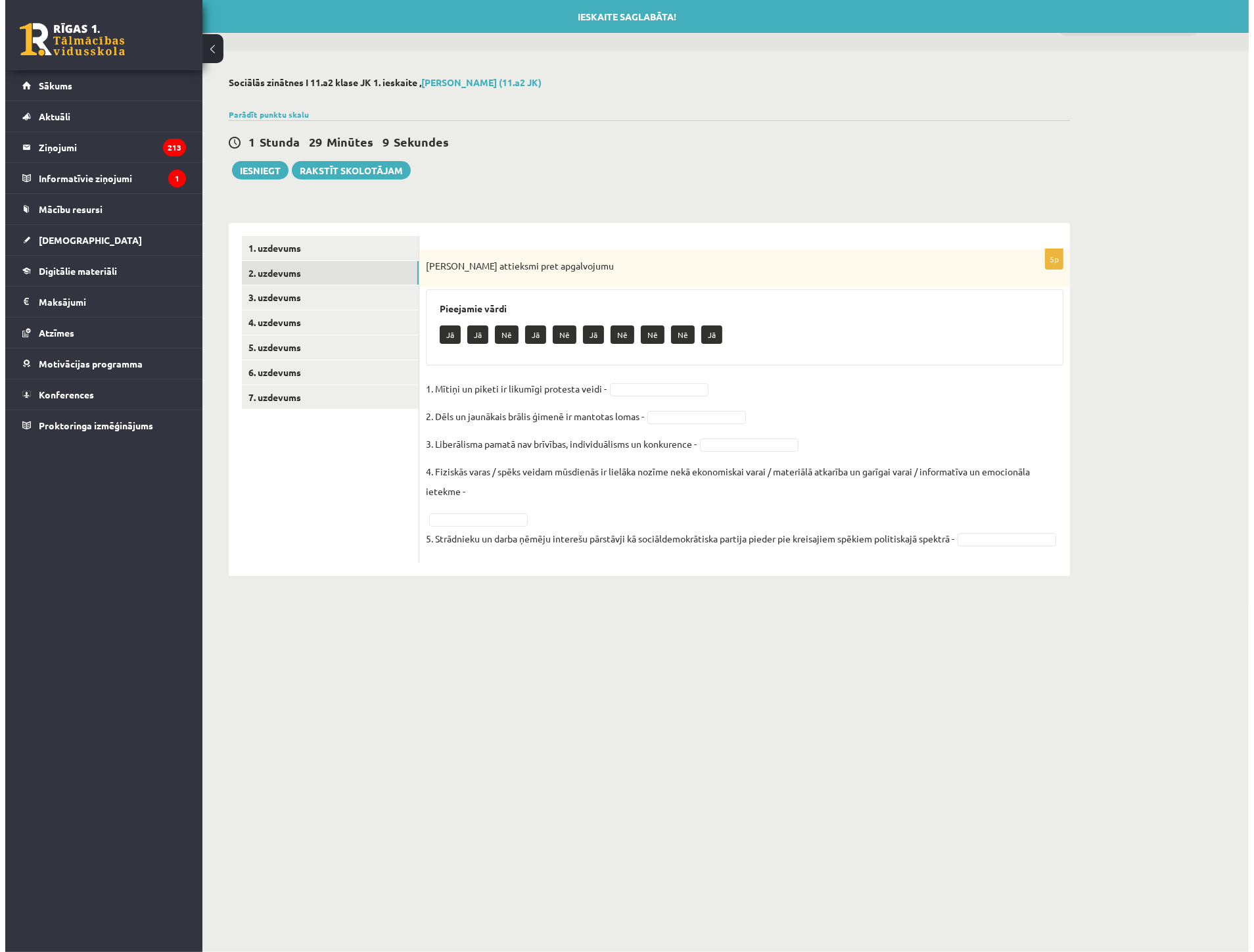
scroll to position [0, 0]
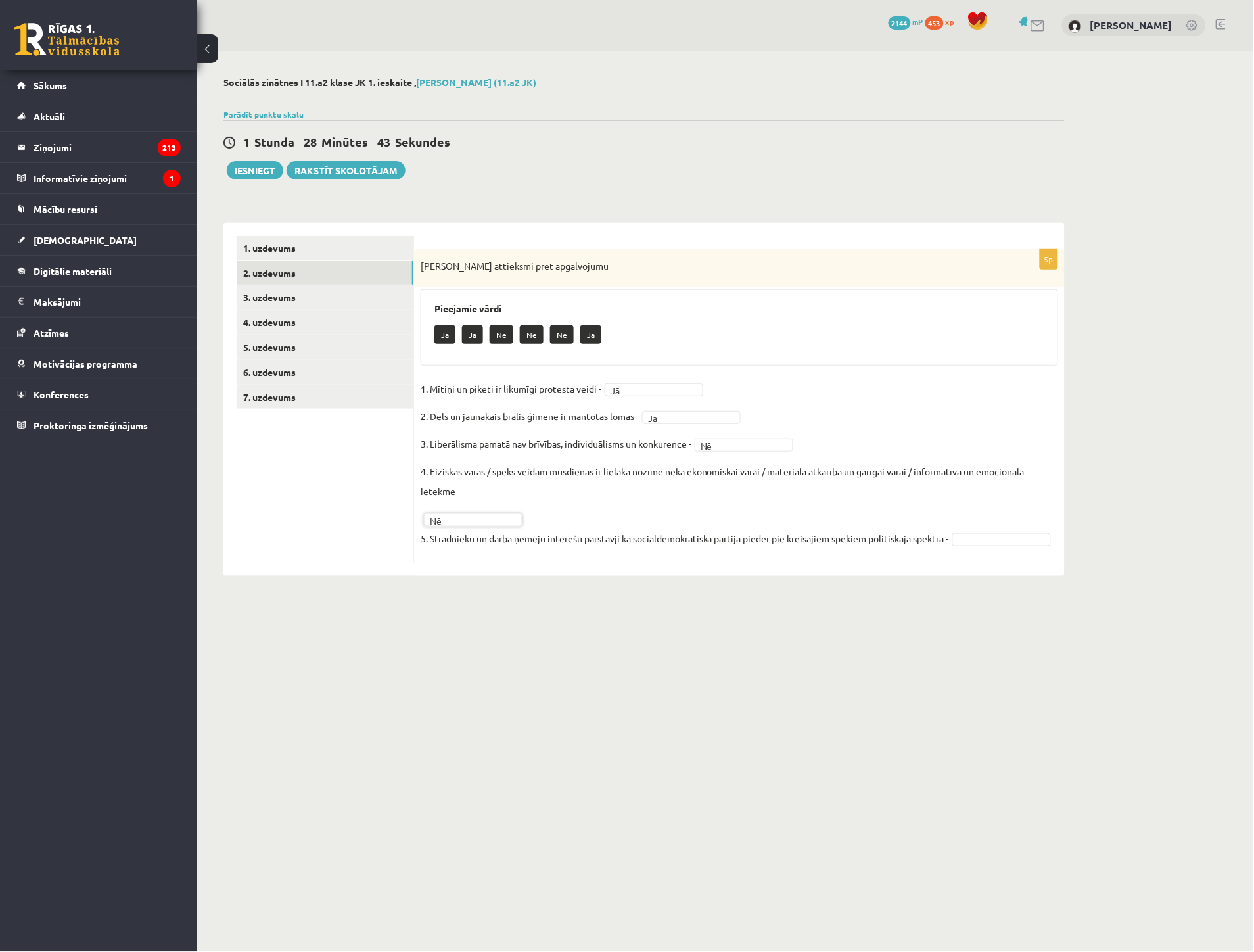
click at [476, 555] on fieldset "1. Mītiņi un piketi ir likumīgi protesta veidi - Jā ** 2. Dēls un jaunākais brā…" at bounding box center [739, 466] width 637 height 177
click at [281, 296] on link "3. uzdevums" at bounding box center [325, 297] width 176 height 25
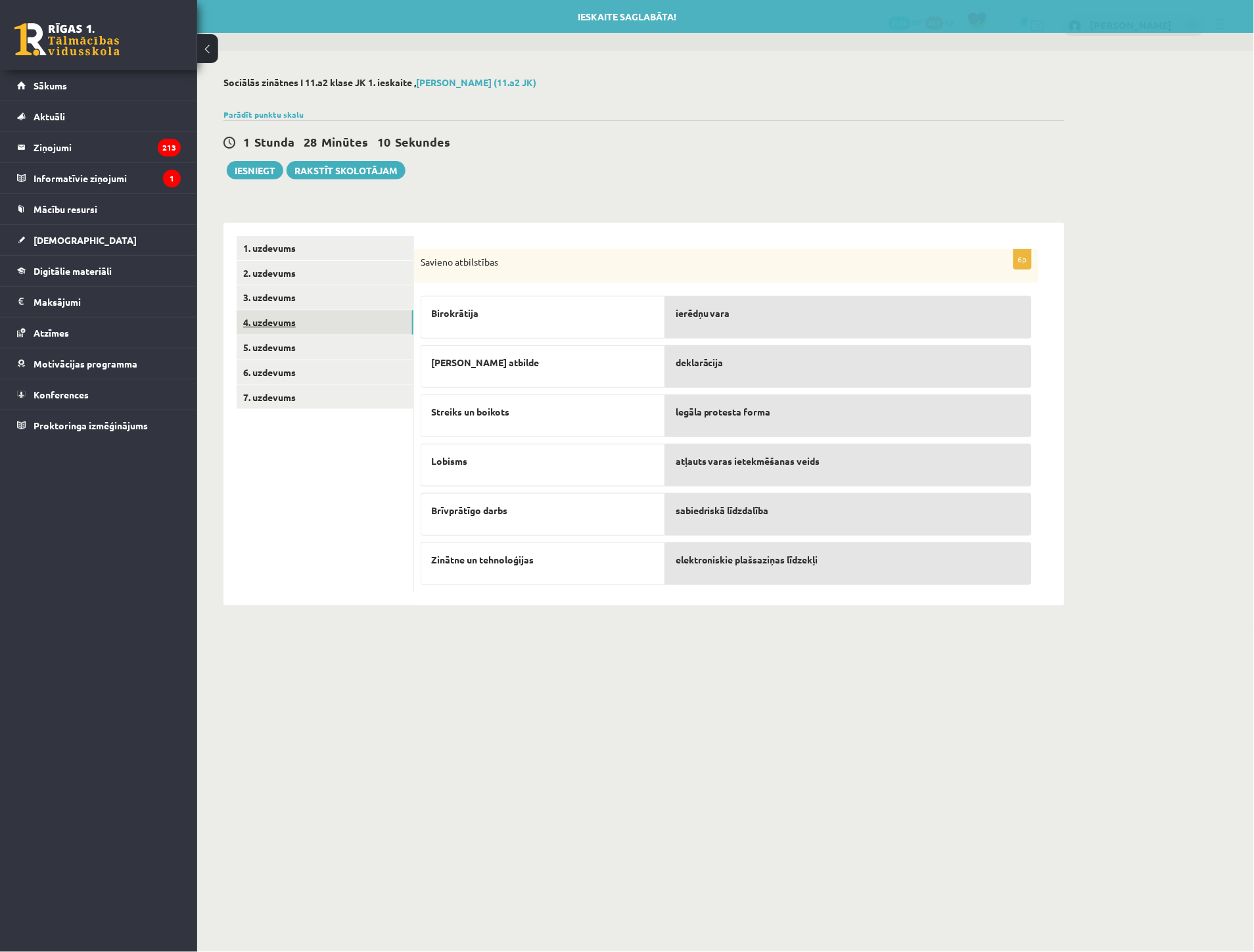
click at [259, 320] on link "4. uzdevums" at bounding box center [325, 322] width 176 height 25
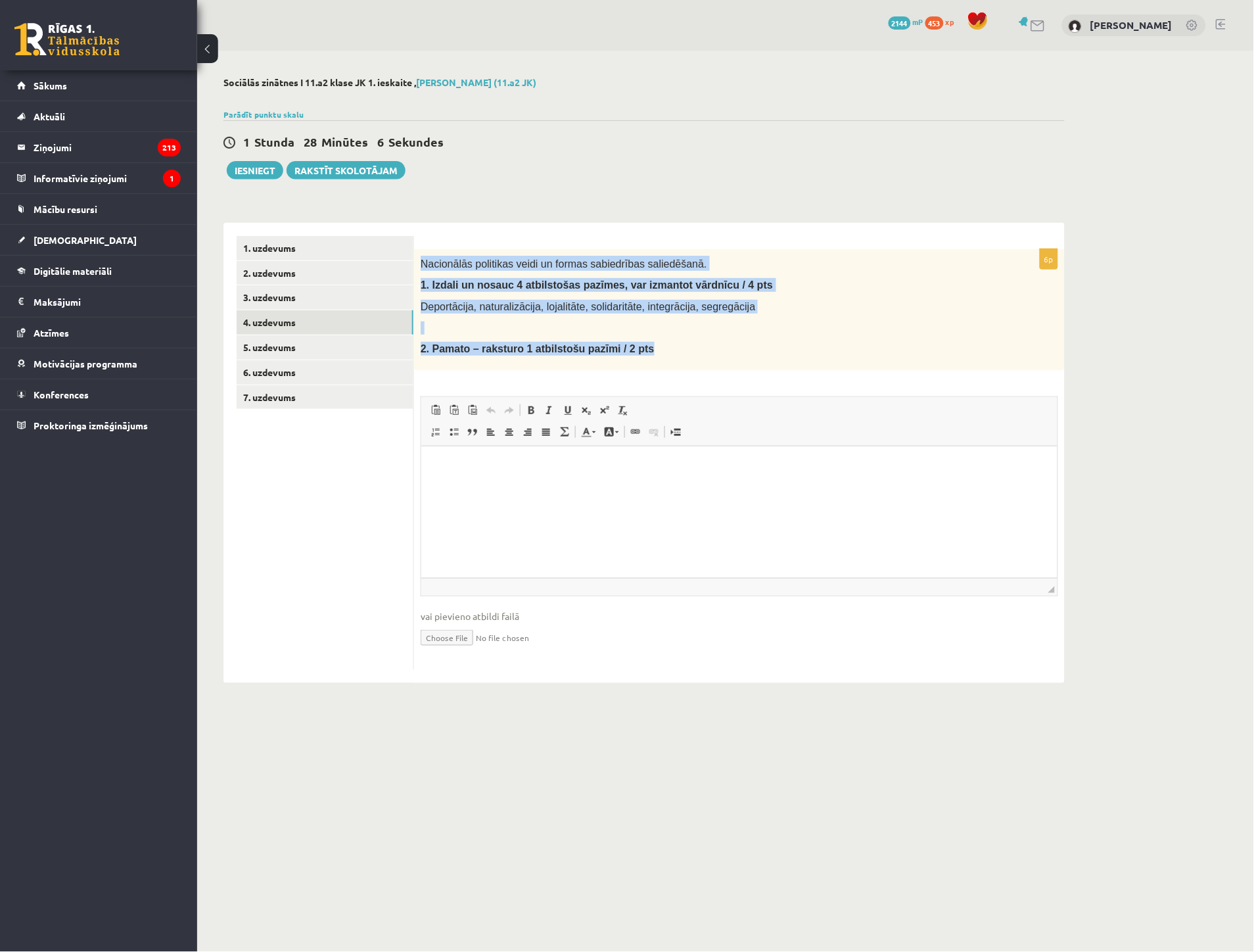
drag, startPoint x: 416, startPoint y: 259, endPoint x: 675, endPoint y: 345, distance: 272.9
click at [675, 345] on div "Nacionālās politikas veidi un formas sabiedrības saliedēšanā. 1. Izdali un nosa…" at bounding box center [739, 309] width 651 height 121
copy div "Nacionālās politikas veidi un formas sabiedrības saliedēšanā. 1. Izdali un nosa…"
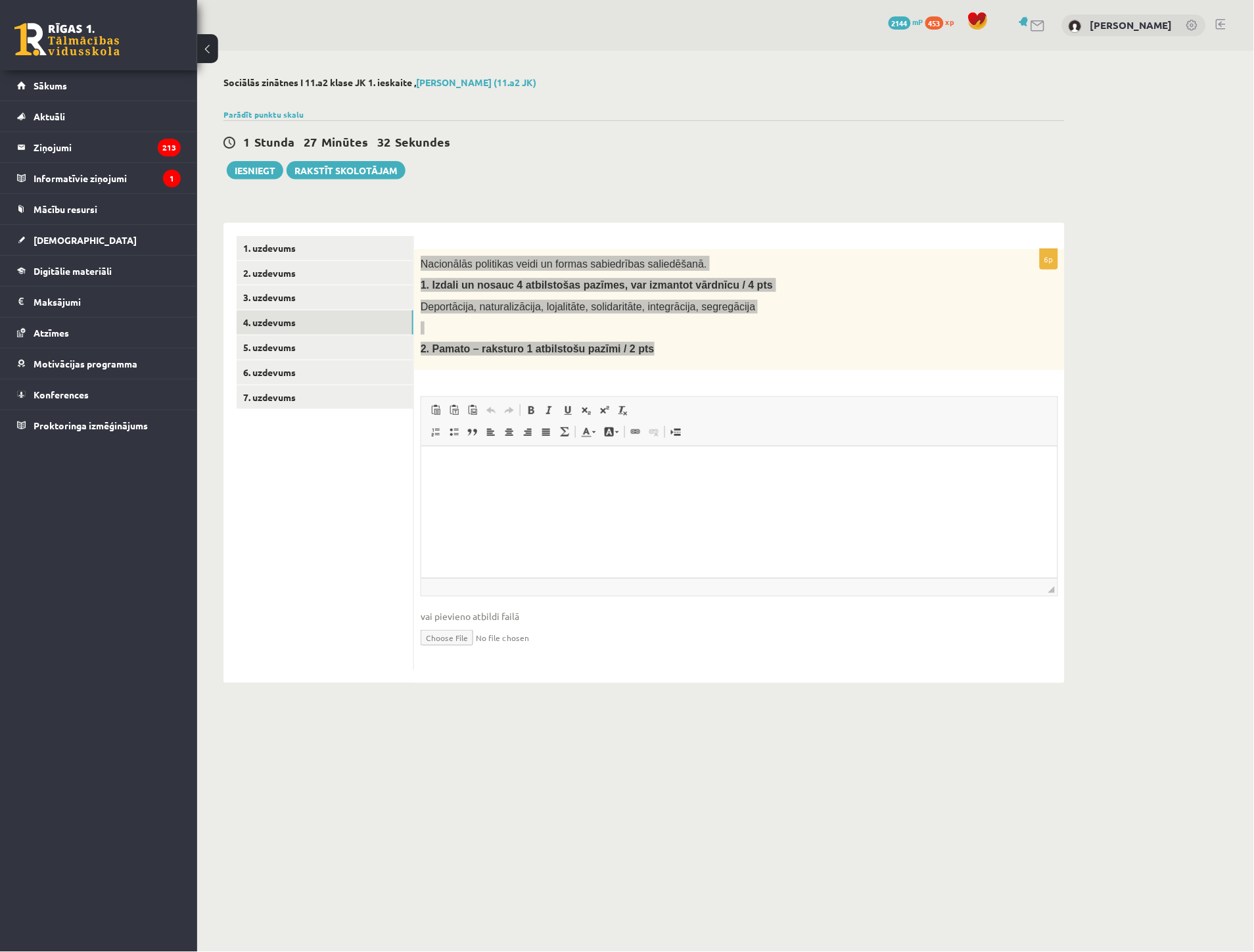
click at [449, 464] on p "Rich Text Editor, wiswyg-editor-user-answer-47024991569880" at bounding box center [738, 466] width 610 height 14
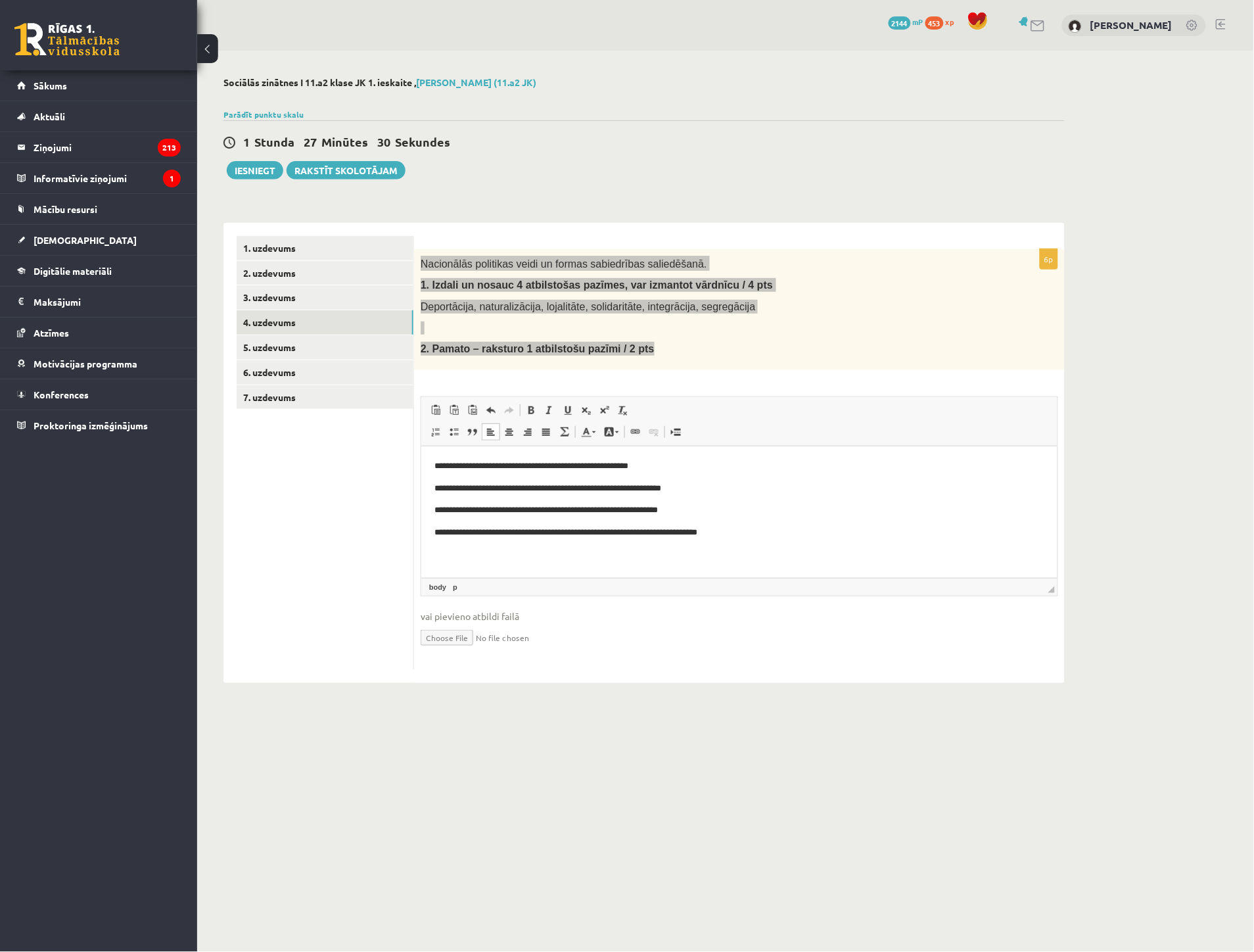
click at [741, 536] on p "**********" at bounding box center [738, 532] width 610 height 14
click at [447, 558] on p "Rich Text Editor, wiswyg-editor-user-answer-47024991569880" at bounding box center [738, 554] width 610 height 14
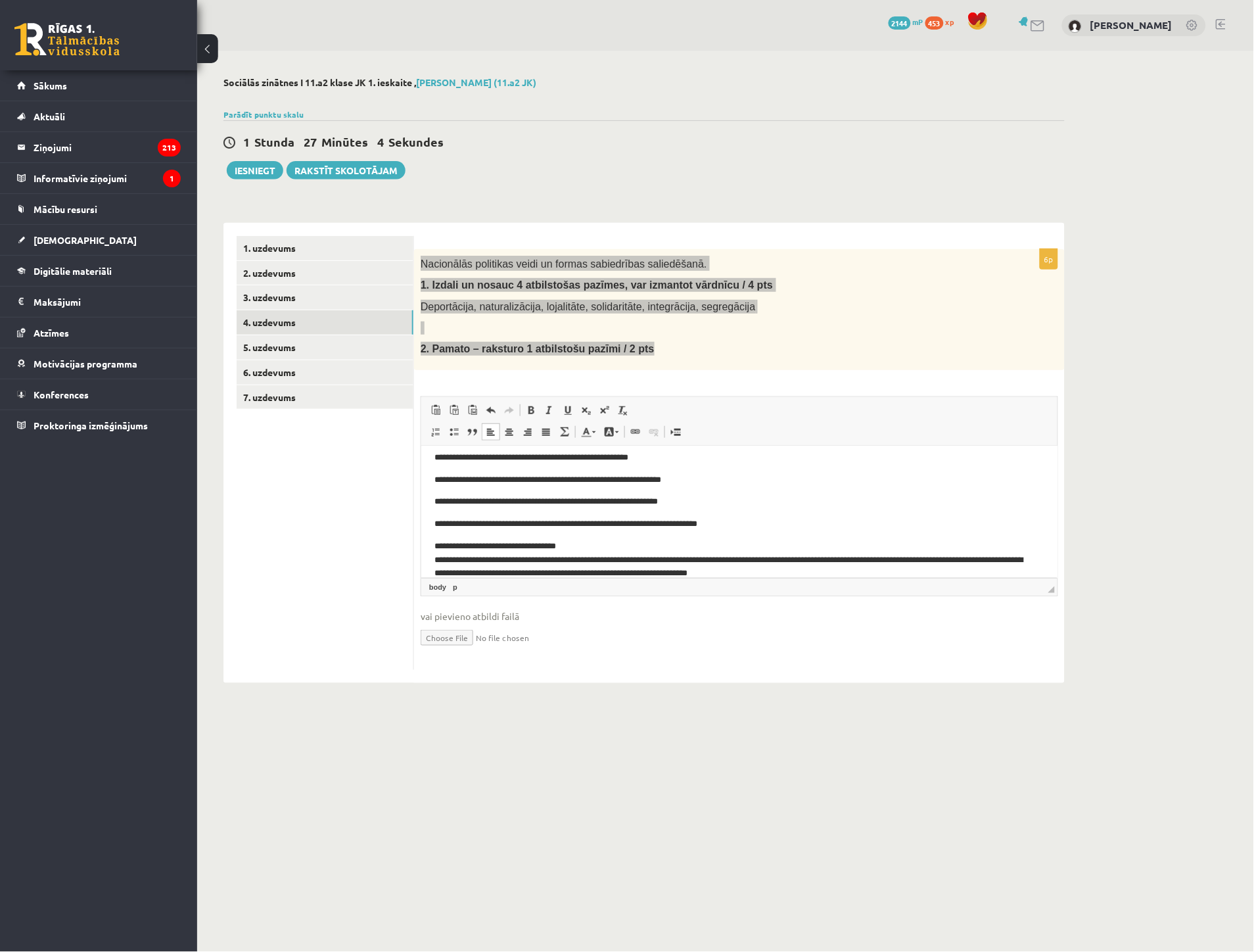
scroll to position [25, 0]
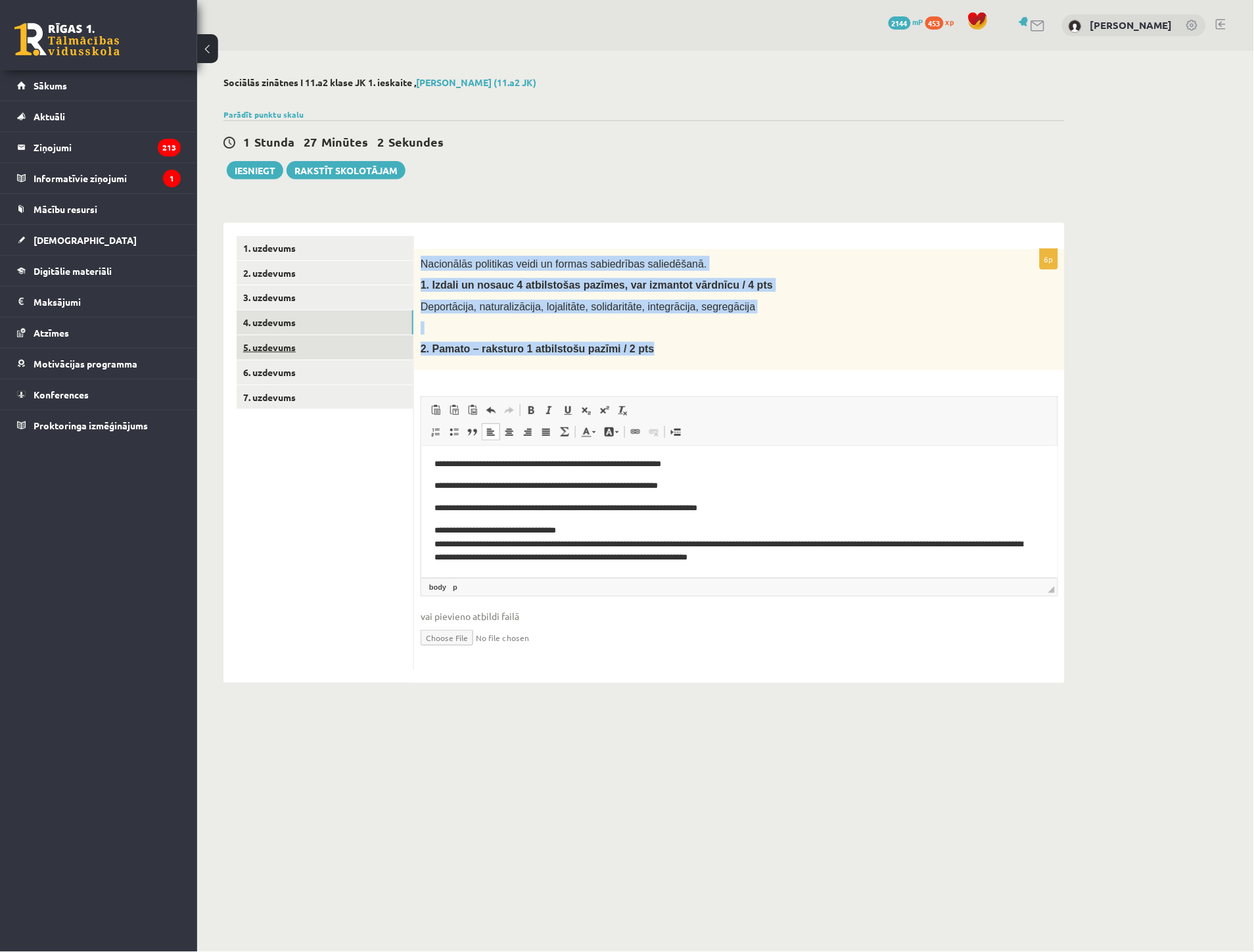
click at [275, 340] on link "5. uzdevums" at bounding box center [325, 347] width 176 height 25
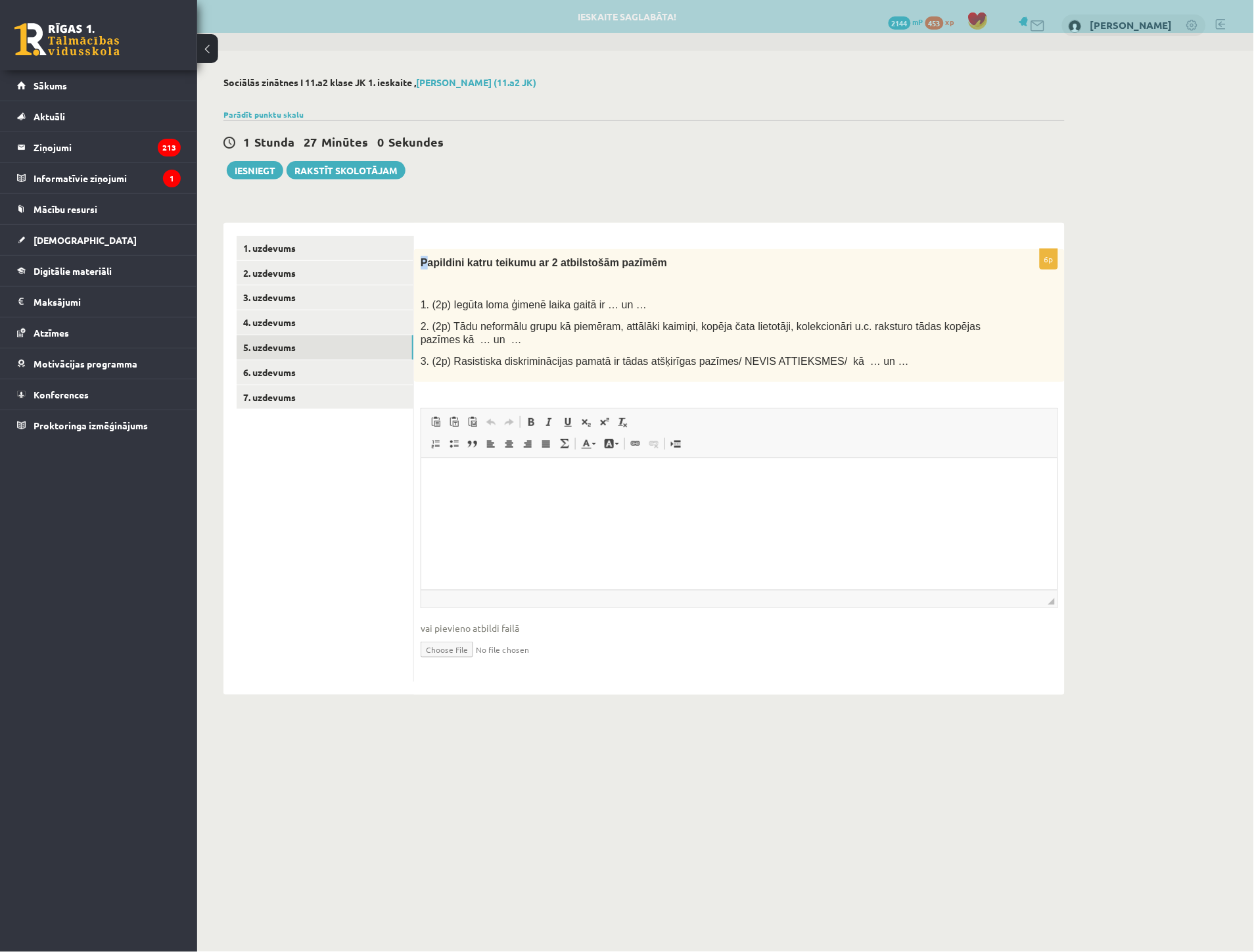
scroll to position [0, 0]
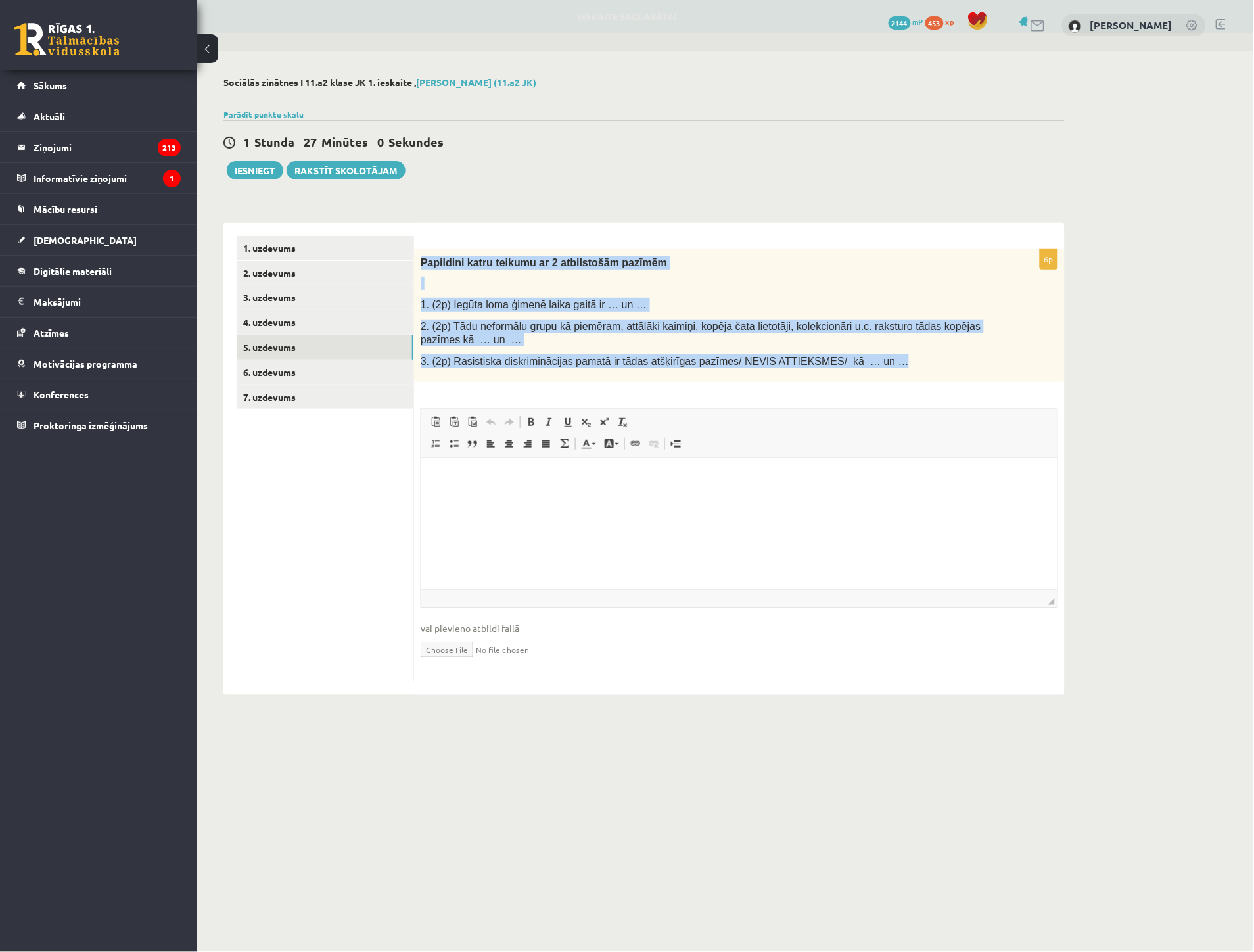
drag, startPoint x: 418, startPoint y: 260, endPoint x: 888, endPoint y: 352, distance: 478.9
click at [888, 352] on div "Papildini katru teikumu ar 2 atbilstošām pazīmēm 1. (2p) Iegūta loma ģimenē lai…" at bounding box center [739, 316] width 651 height 134
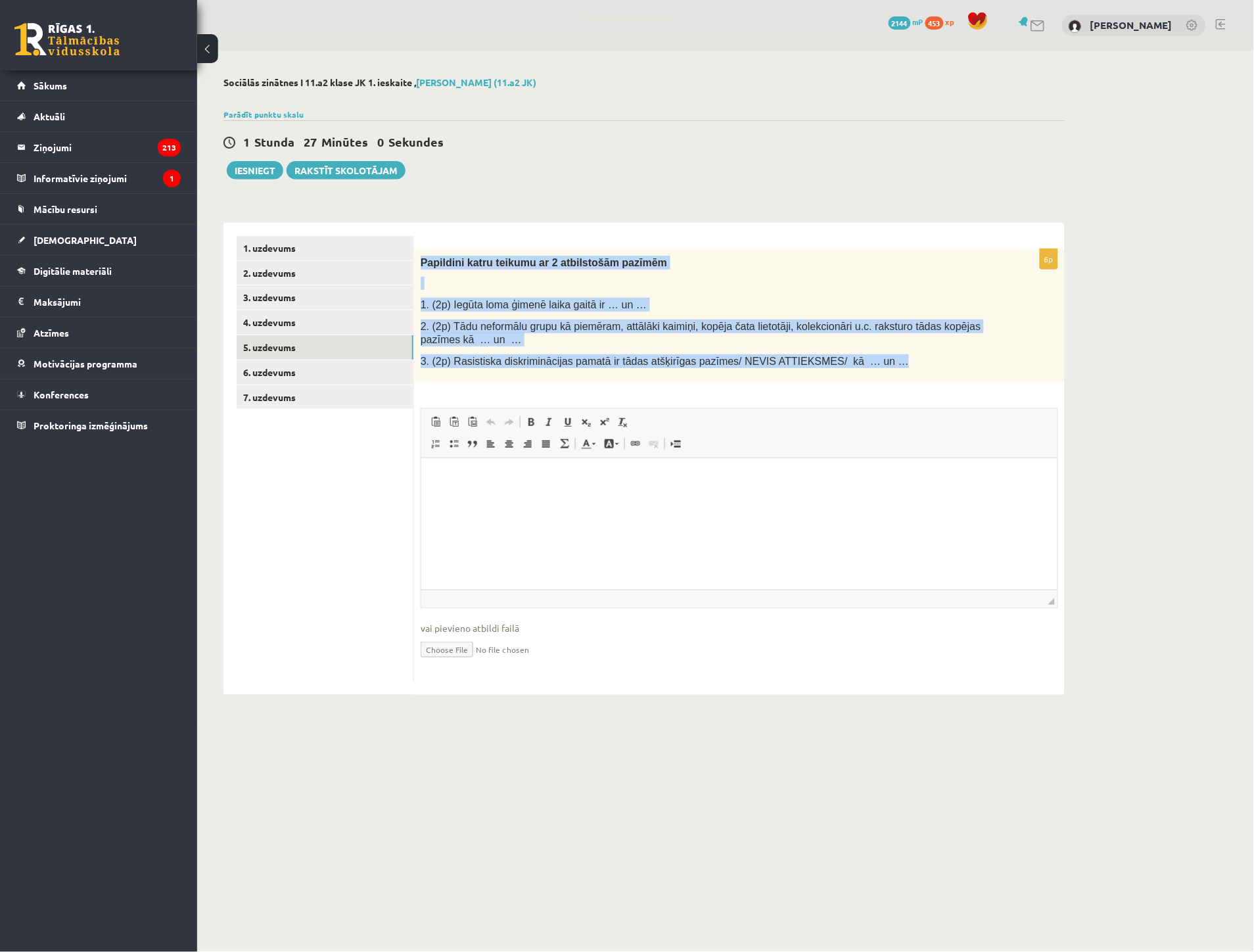
copy div "Papildini katru teikumu ar 2 atbilstošām pazīmēm 1. (2p) Iegūta loma ģimenē lai…"
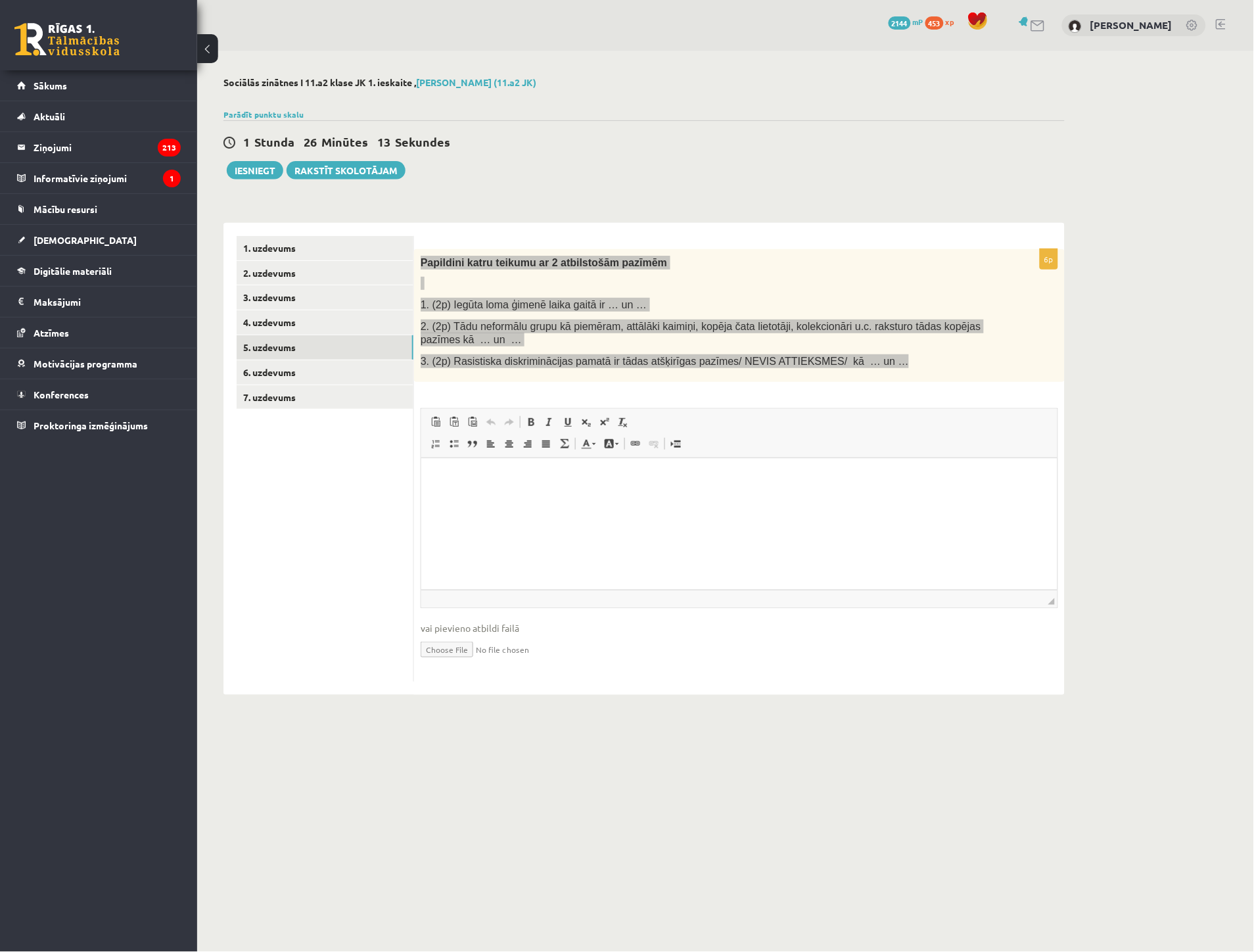
click at [433, 477] on html at bounding box center [739, 478] width 637 height 40
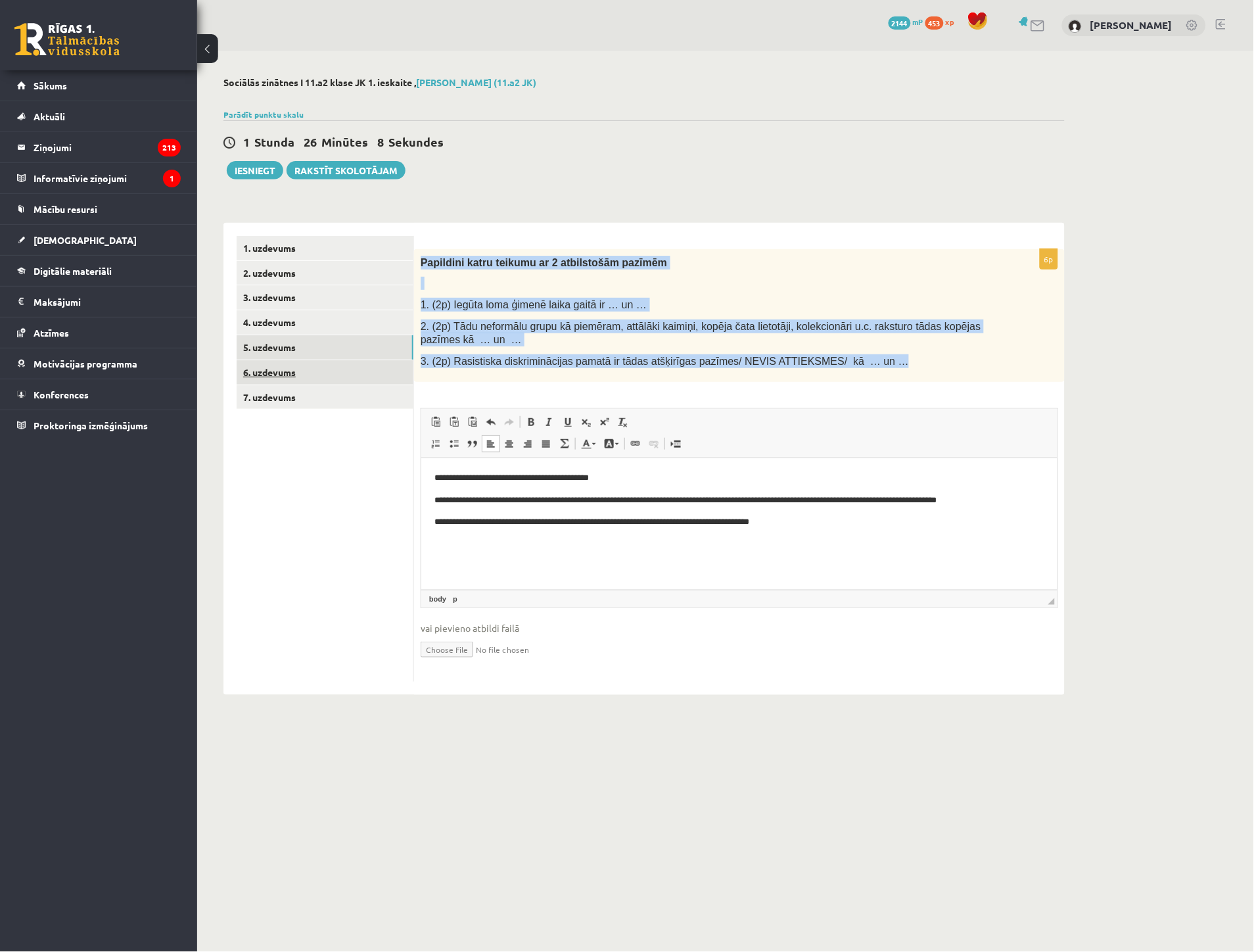
click at [278, 376] on link "6. uzdevums" at bounding box center [325, 372] width 176 height 25
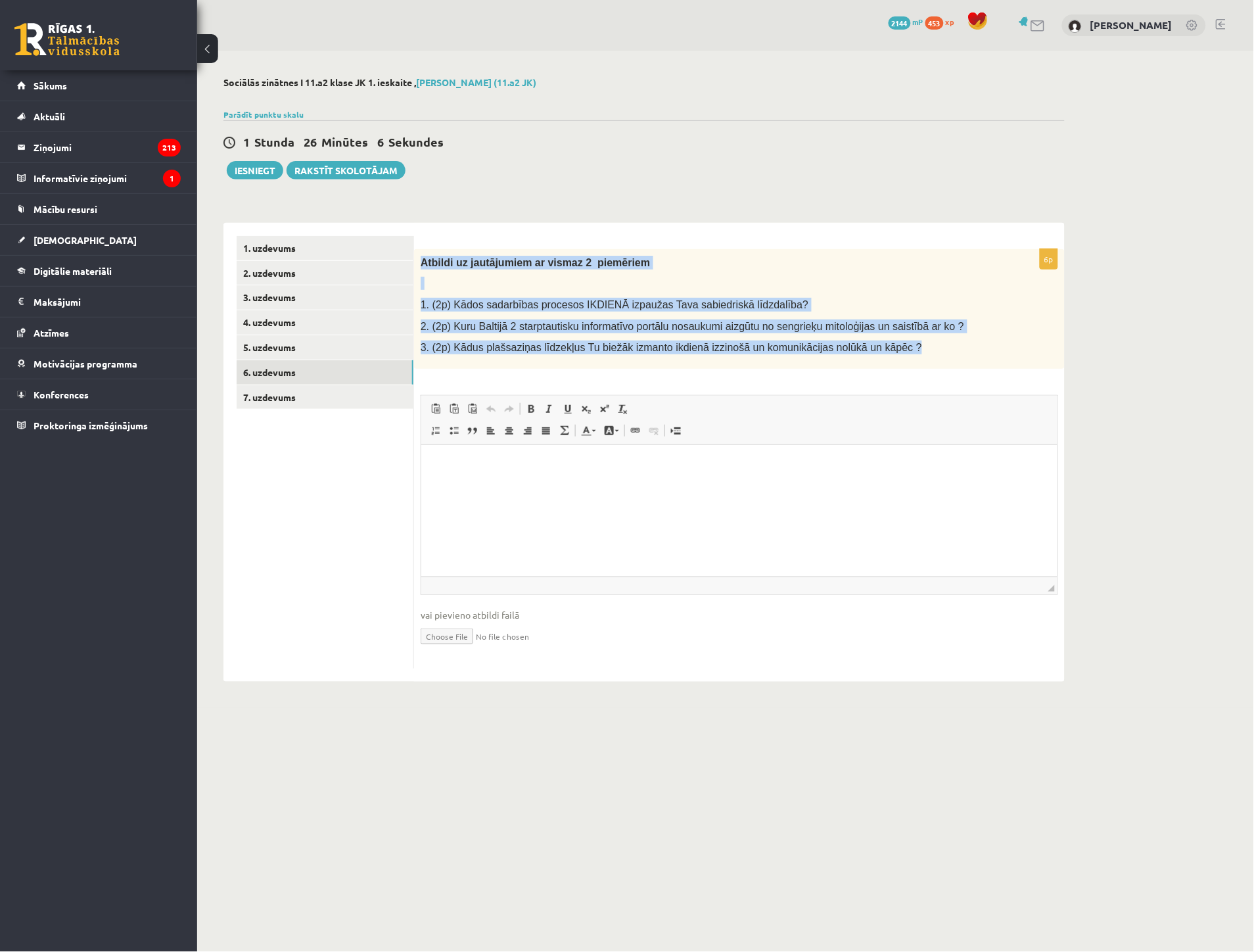
drag, startPoint x: 422, startPoint y: 258, endPoint x: 902, endPoint y: 352, distance: 489.1
click at [902, 352] on div "Atbildi uz jautājumiem ar vismaz 2 piemēriem 1. (2p) Kādos sadarbības procesos …" at bounding box center [739, 309] width 651 height 120
copy div "Atbildi uz jautājumiem ar vismaz 2 piemēriem 1. (2p) Kādos sadarbības procesos …"
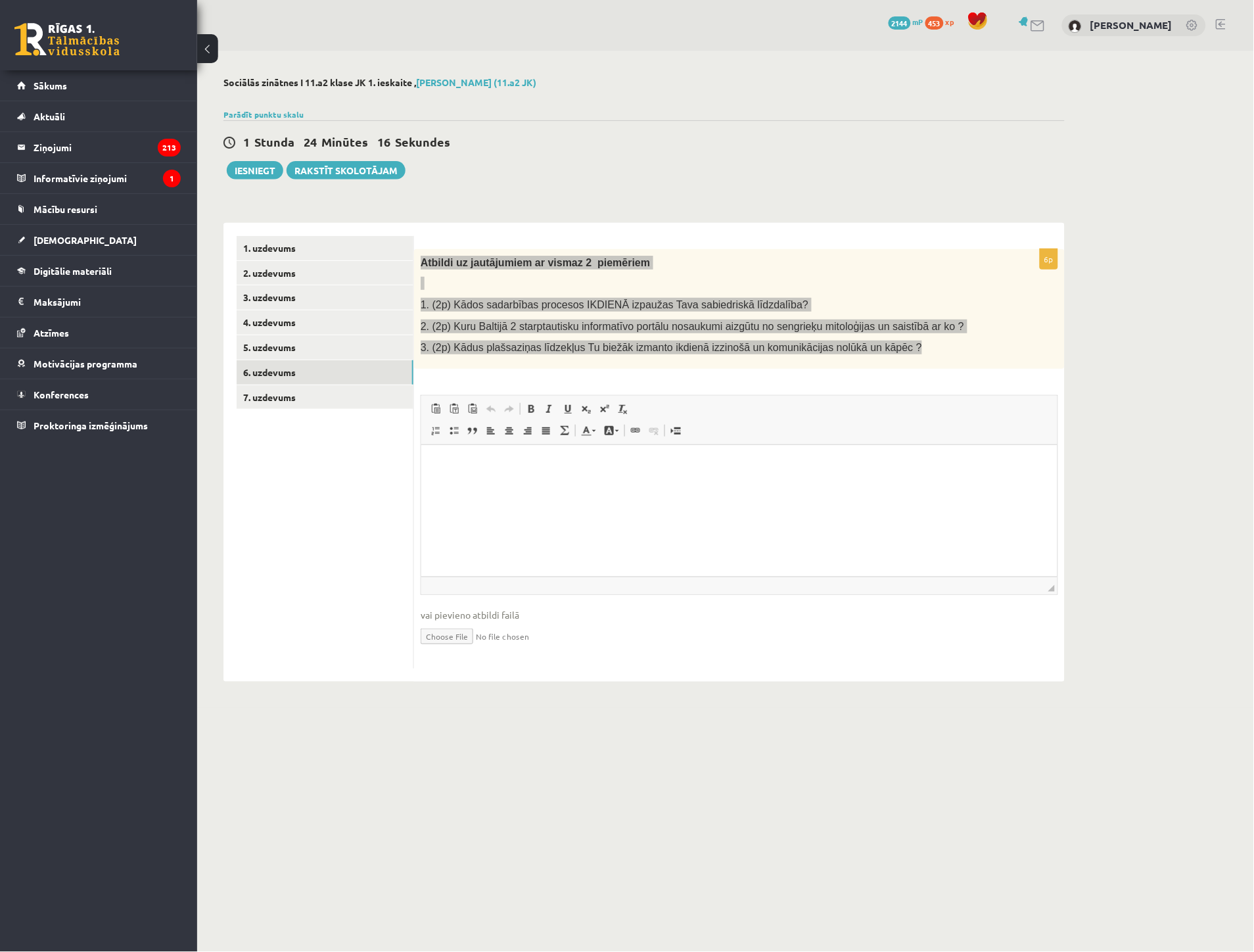
click at [452, 462] on p "Rich Text Editor, wiswyg-editor-user-answer-47024923548740" at bounding box center [738, 464] width 610 height 14
paste body "Rich Text Editor, wiswyg-editor-user-answer-47024923548740"
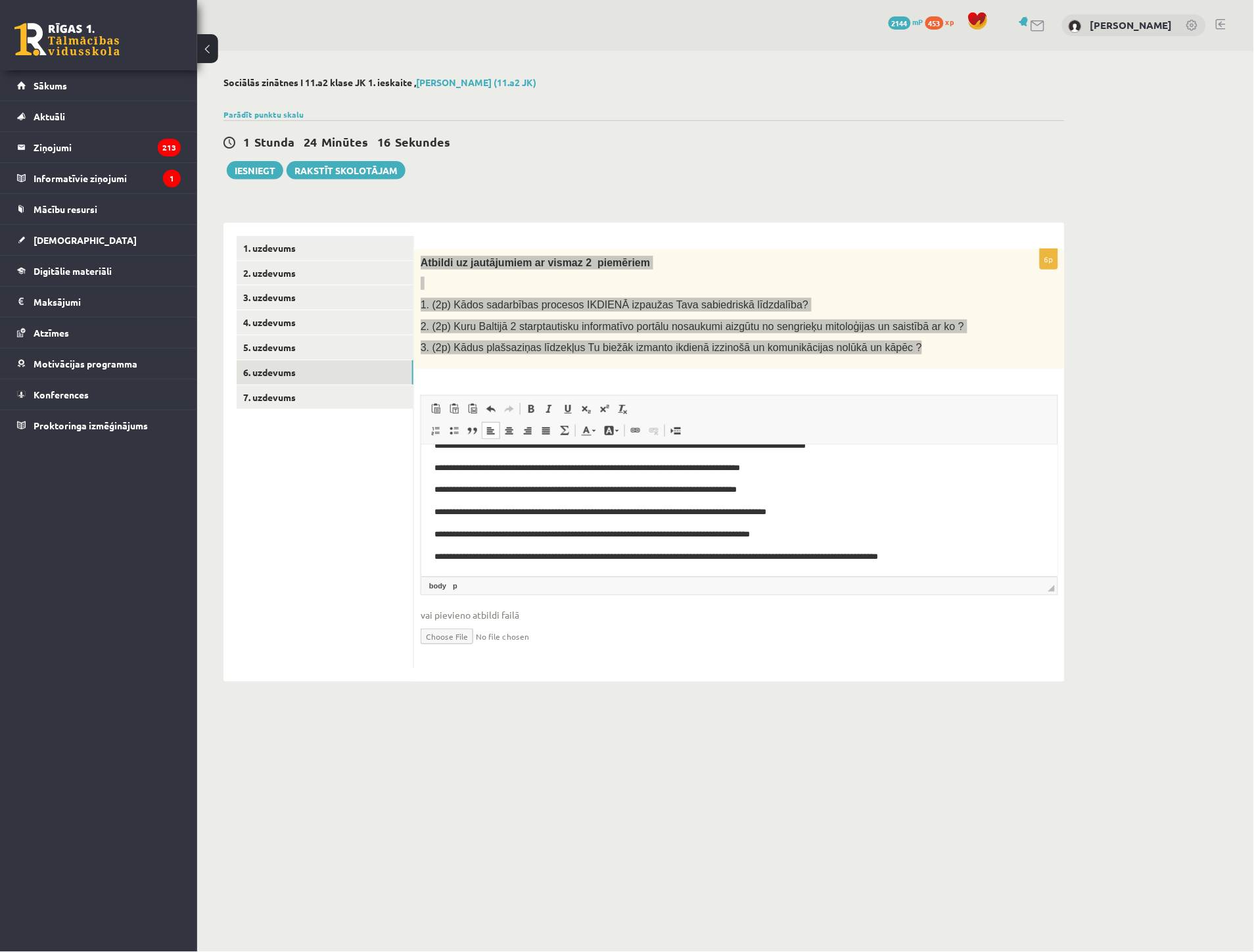
scroll to position [86, 0]
drag, startPoint x: 757, startPoint y: 554, endPoint x: 826, endPoint y: 550, distance: 69.1
click at [826, 550] on p "**********" at bounding box center [733, 556] width 599 height 14
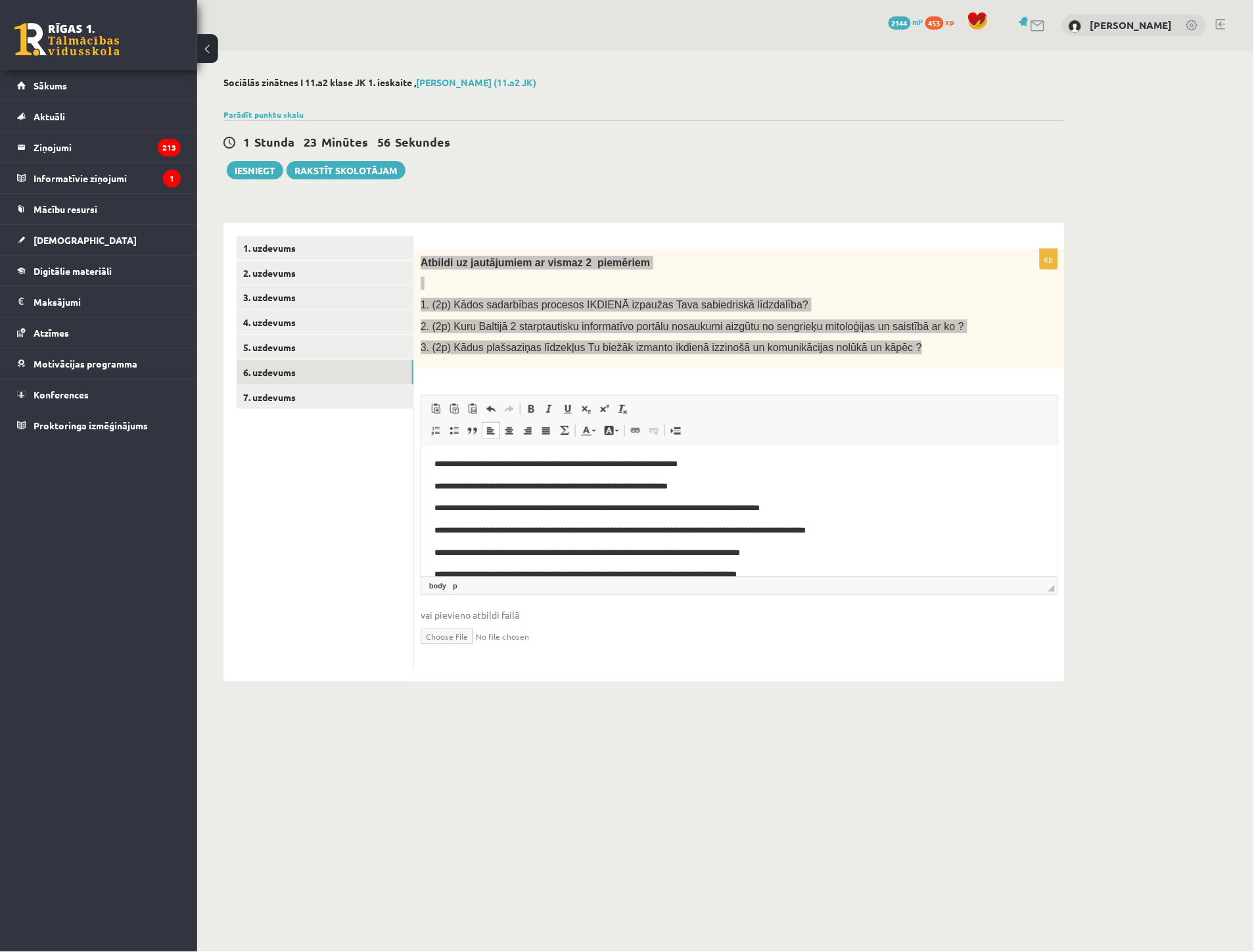
scroll to position [0, 0]
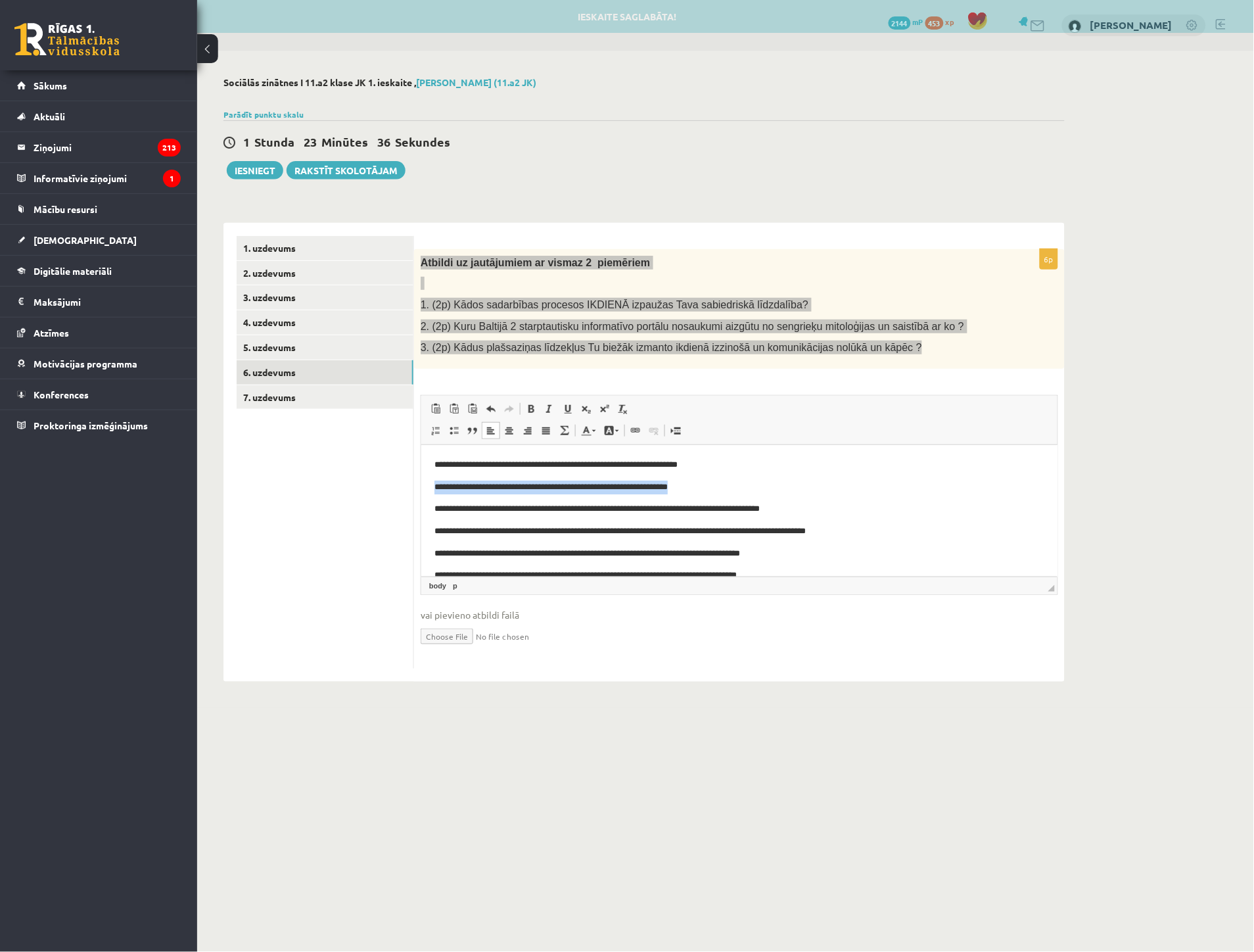
drag, startPoint x: 428, startPoint y: 486, endPoint x: 713, endPoint y: 477, distance: 285.1
click at [713, 477] on html "**********" at bounding box center [739, 553] width 637 height 217
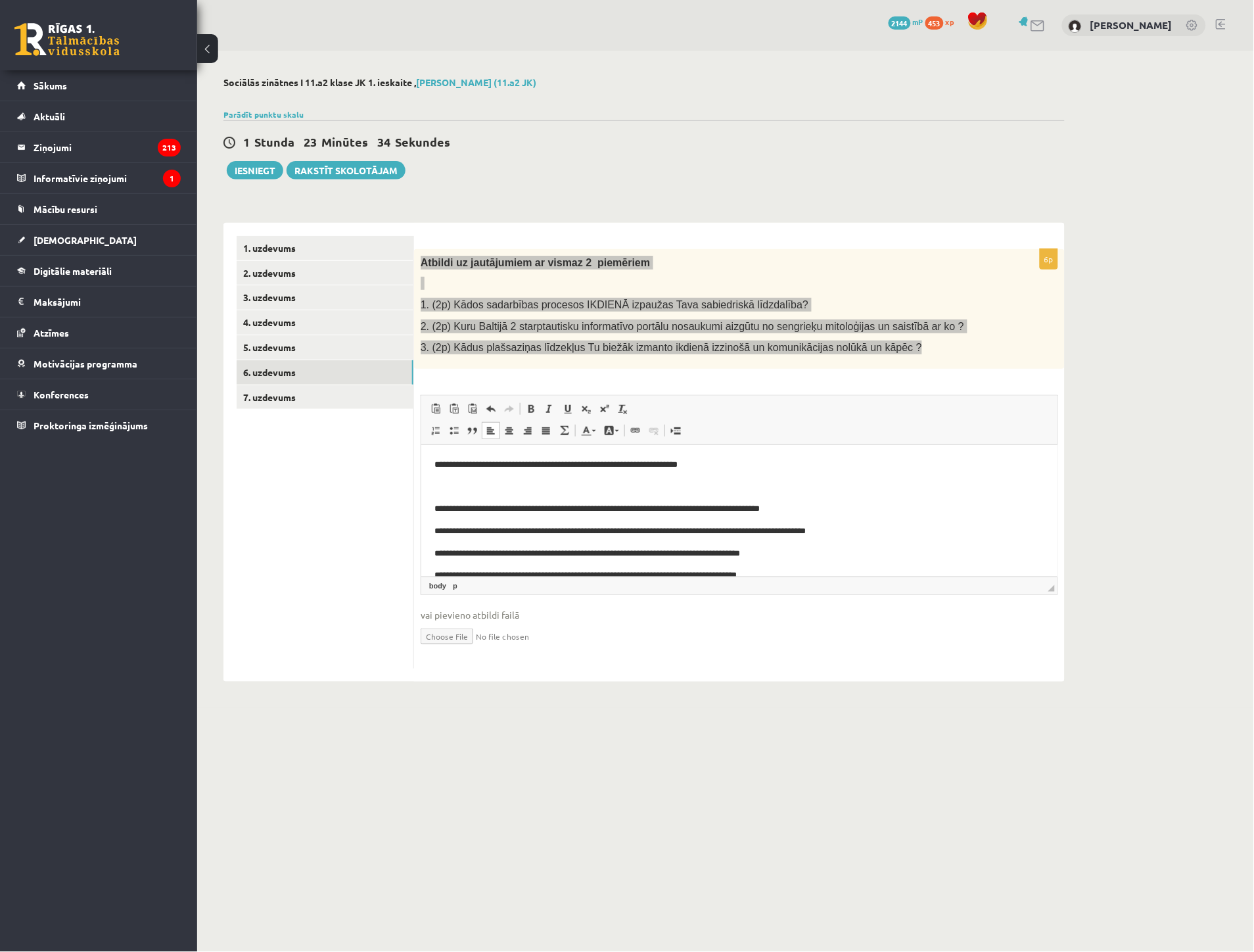
click at [429, 504] on html "**********" at bounding box center [739, 553] width 637 height 217
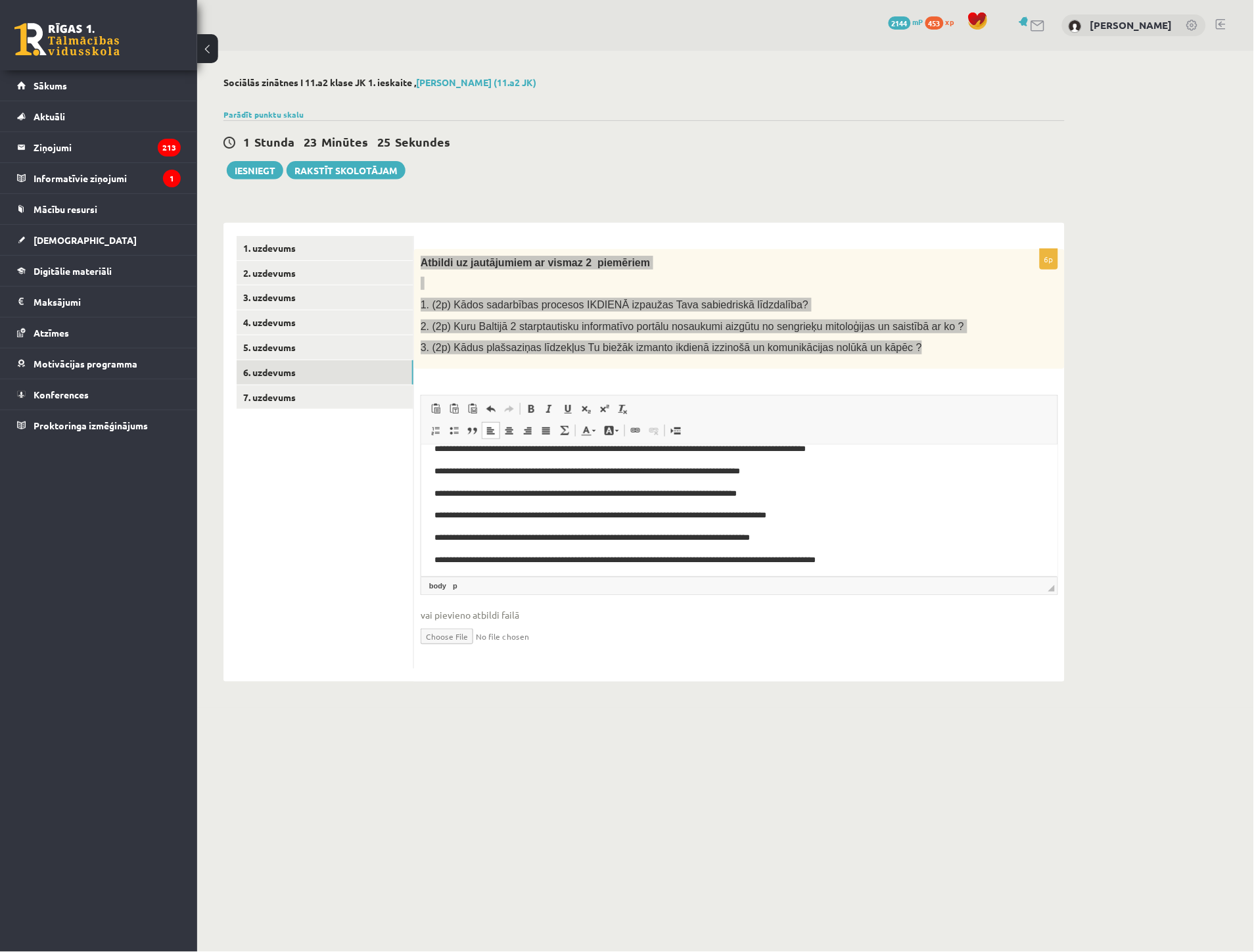
scroll to position [64, 0]
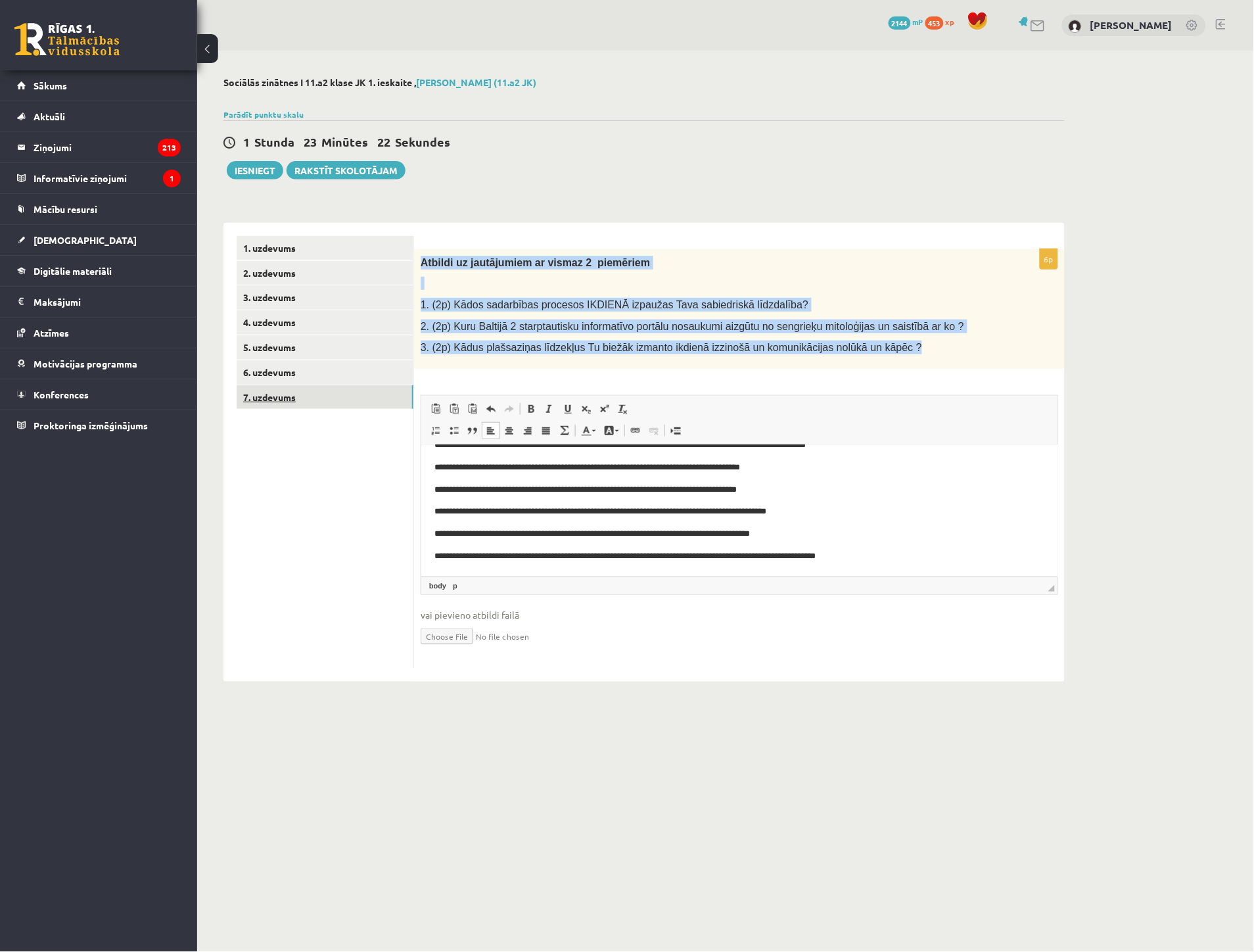
click at [291, 390] on link "7. uzdevums" at bounding box center [325, 397] width 176 height 25
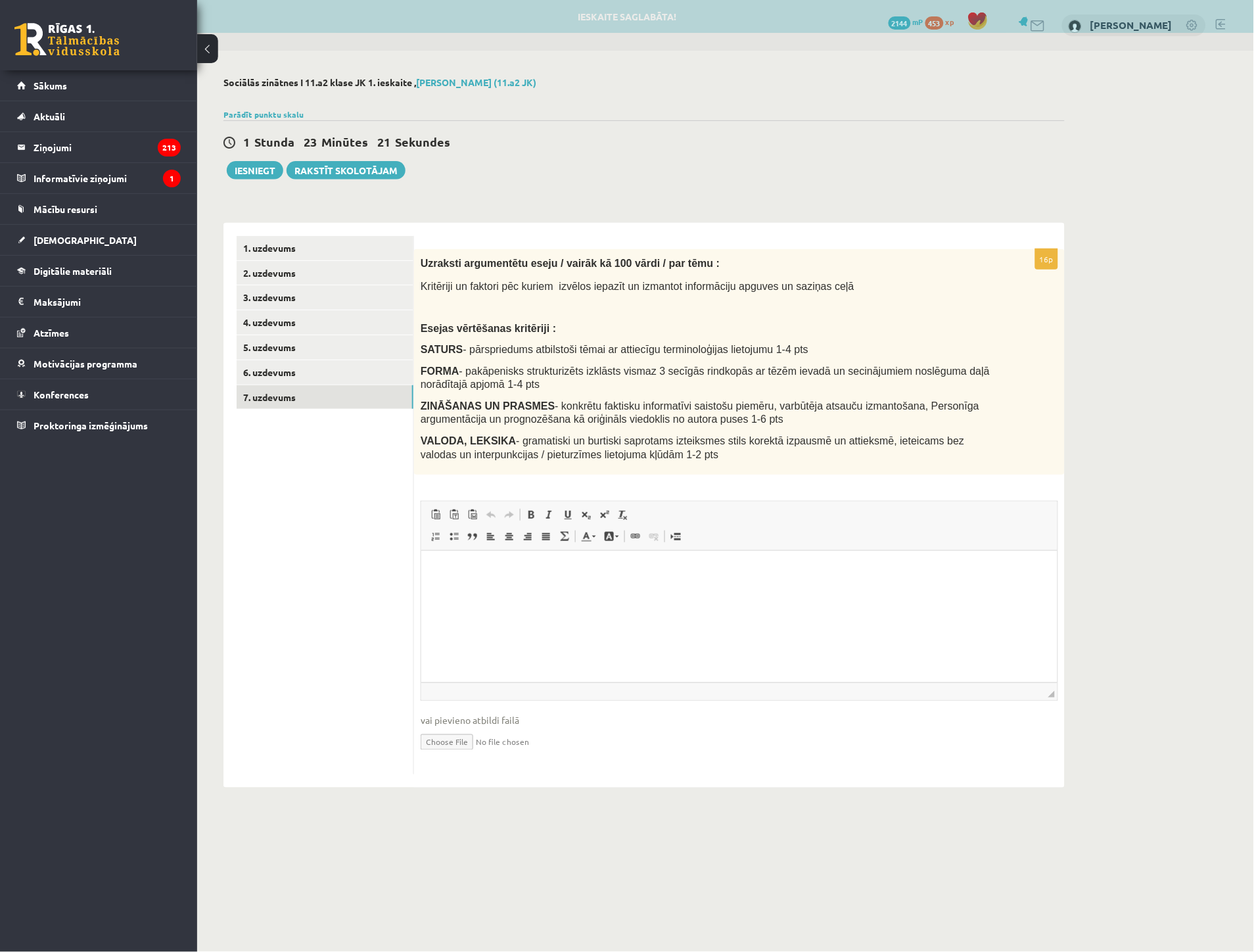
scroll to position [0, 0]
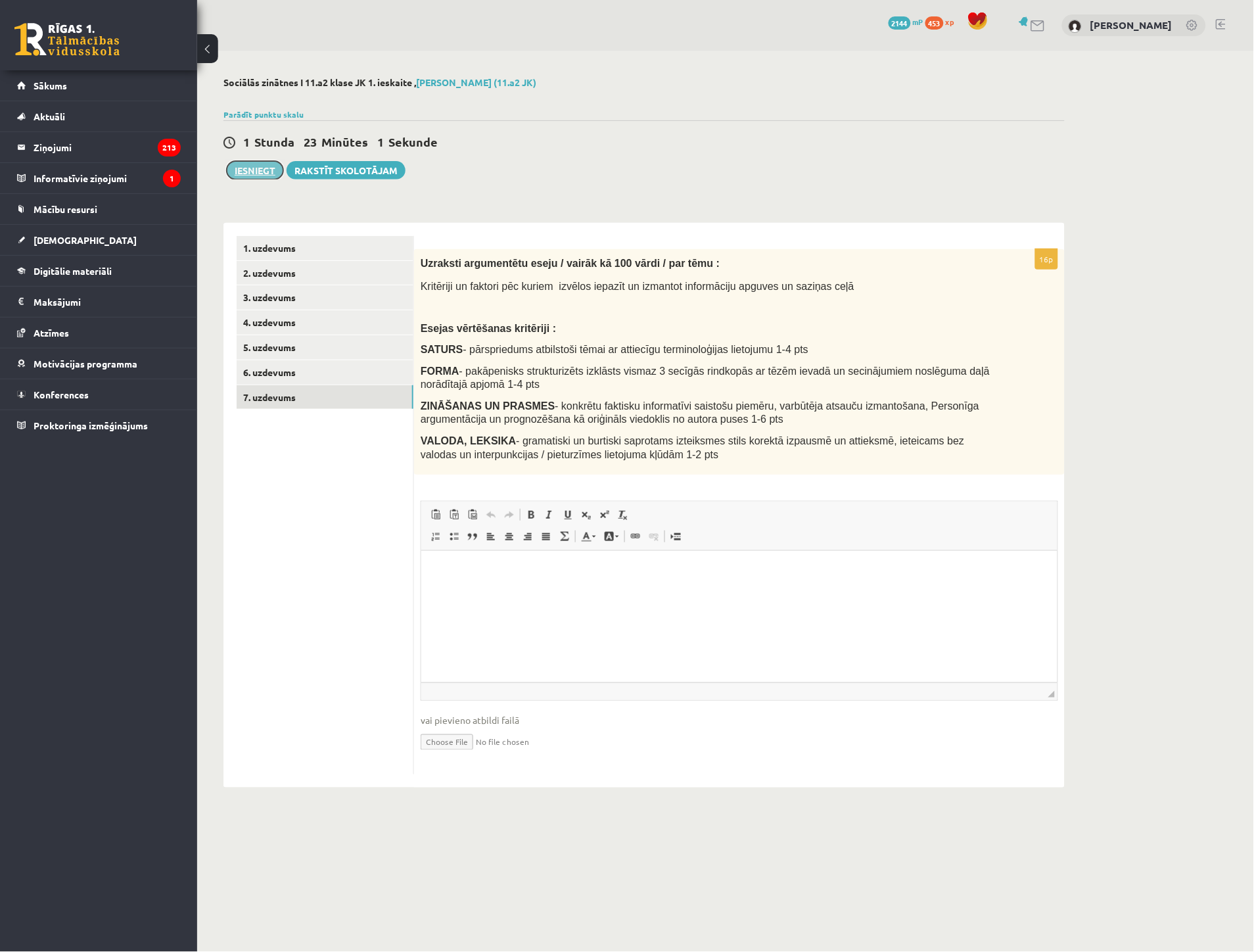
click at [243, 177] on button "Iesniegt" at bounding box center [255, 170] width 56 height 18
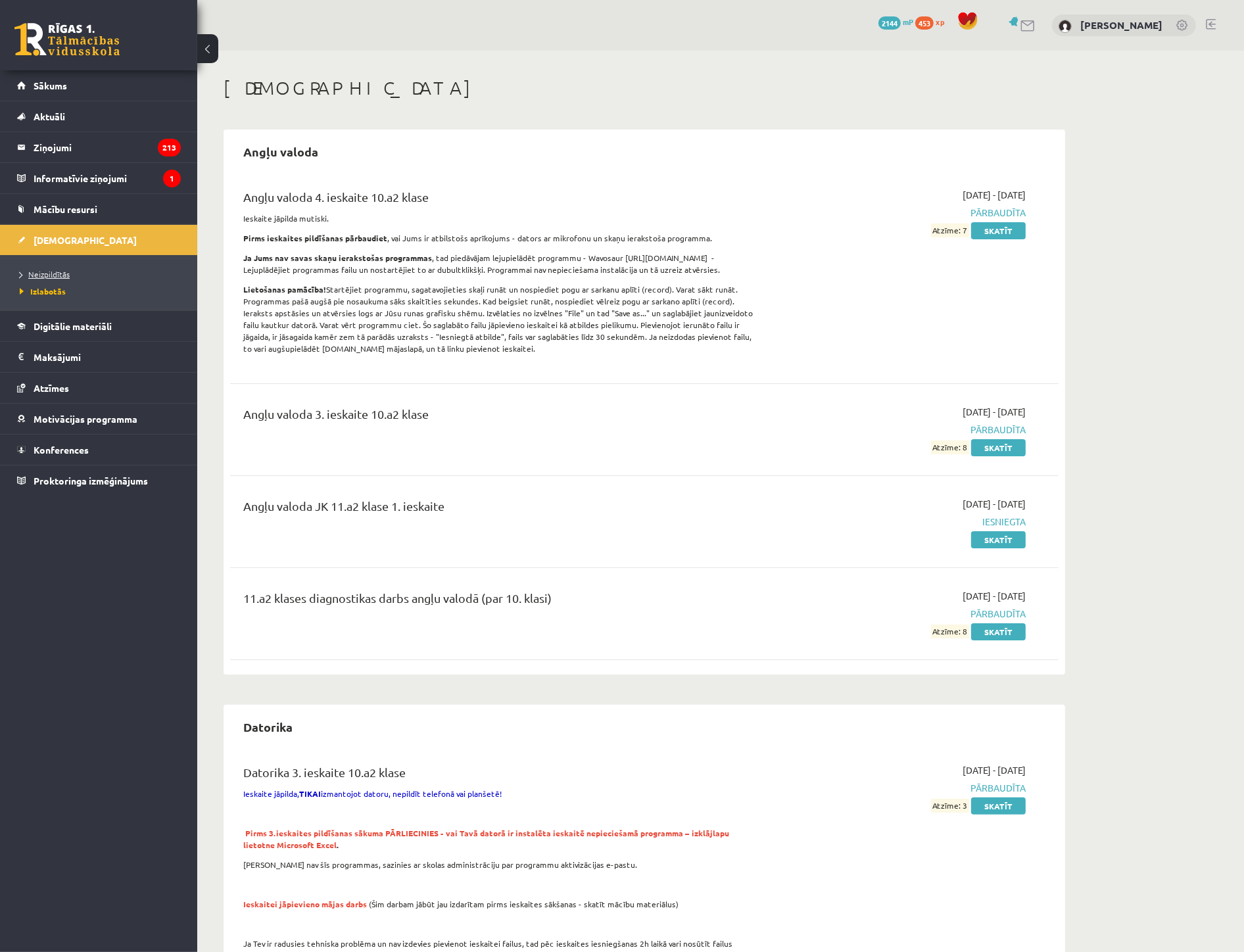
click at [48, 274] on span "Neizpildītās" at bounding box center [45, 275] width 50 height 11
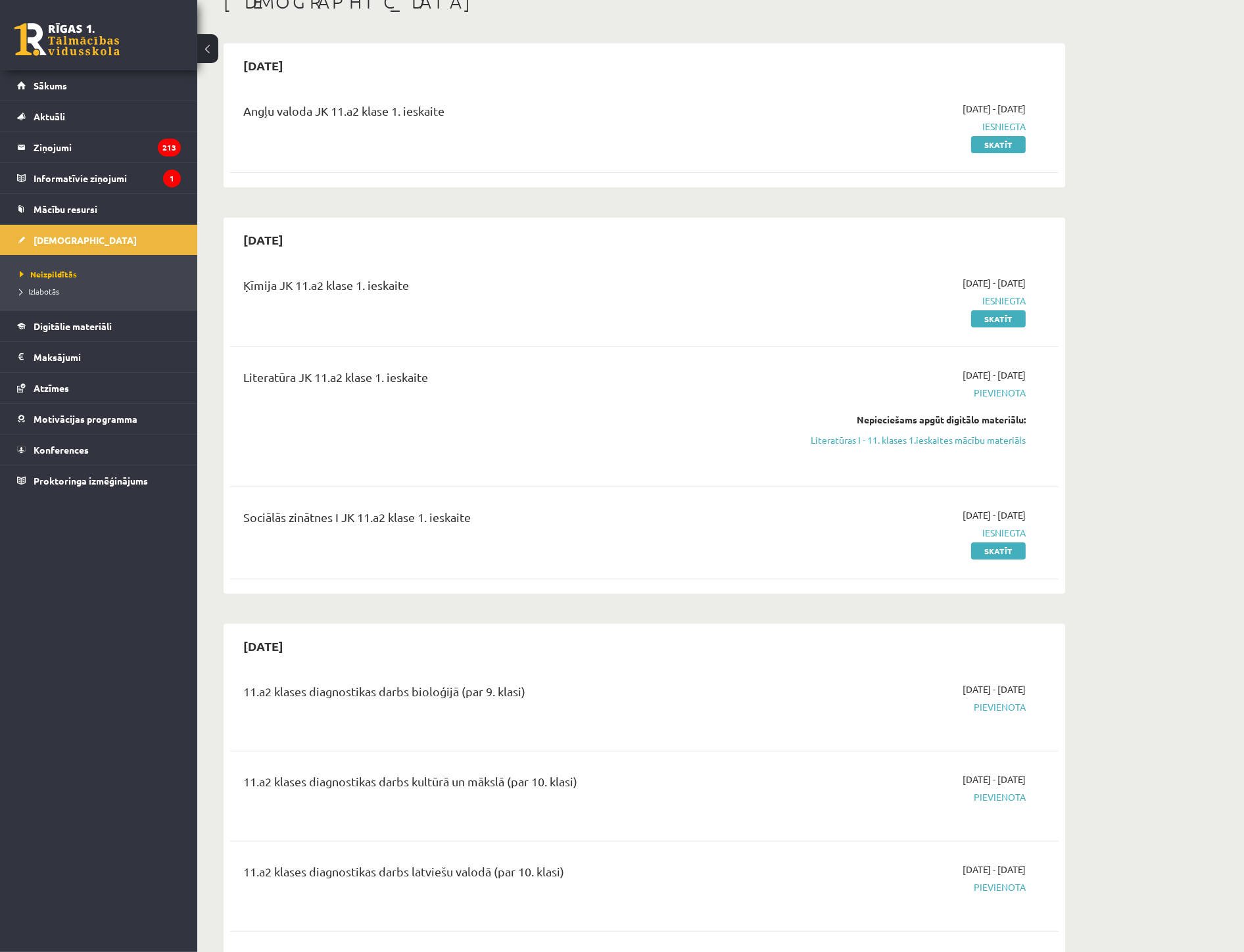
scroll to position [73, 0]
